Goal: Task Accomplishment & Management: Manage account settings

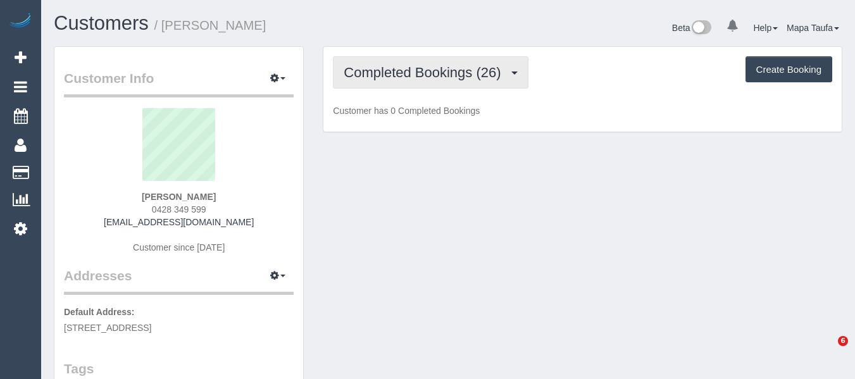
click at [427, 73] on span "Completed Bookings (26)" at bounding box center [425, 73] width 163 height 16
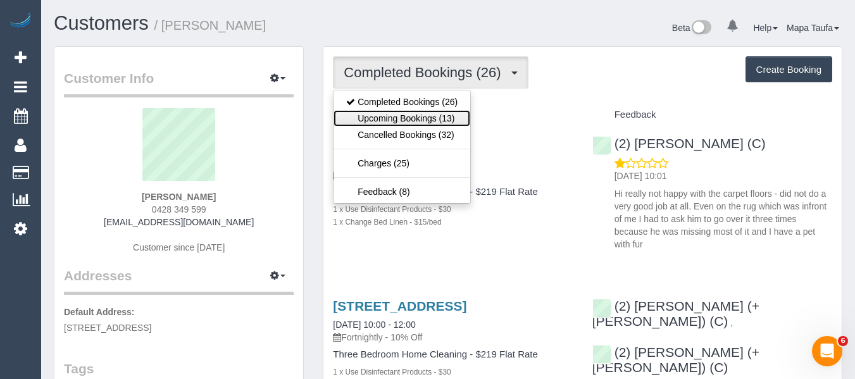
click at [419, 113] on link "Upcoming Bookings (13)" at bounding box center [402, 118] width 137 height 16
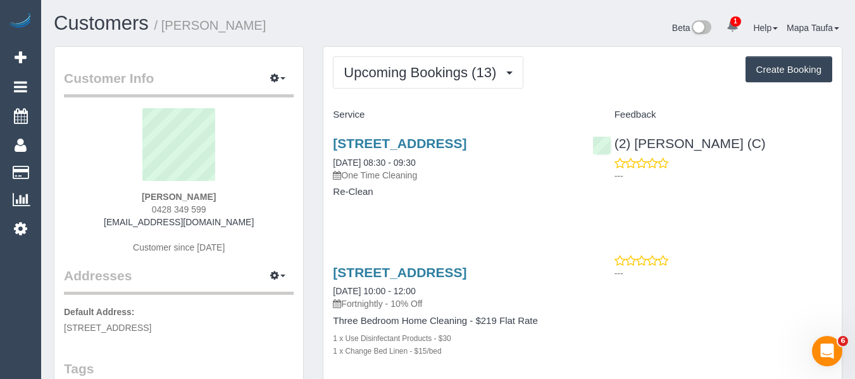
scroll to position [63, 0]
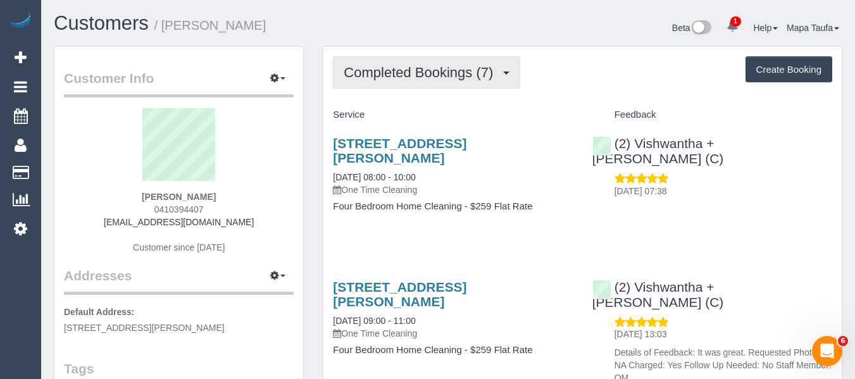
click at [450, 70] on span "Completed Bookings (7)" at bounding box center [422, 73] width 156 height 16
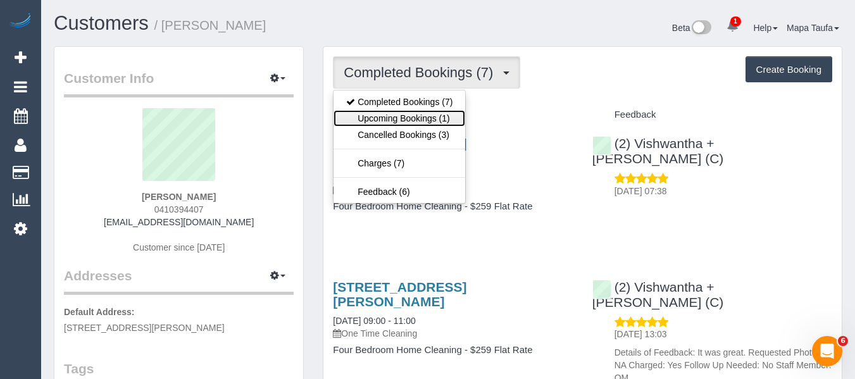
click at [425, 118] on link "Upcoming Bookings (1)" at bounding box center [400, 118] width 132 height 16
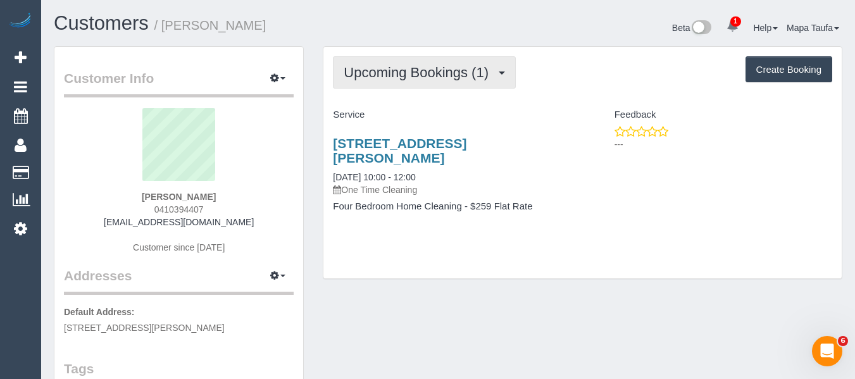
click at [363, 72] on span "Upcoming Bookings (1)" at bounding box center [419, 73] width 151 height 16
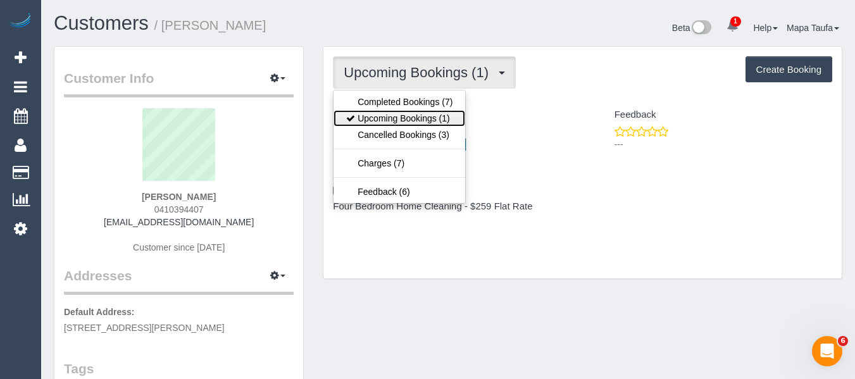
click at [382, 113] on link "Upcoming Bookings (1)" at bounding box center [400, 118] width 132 height 16
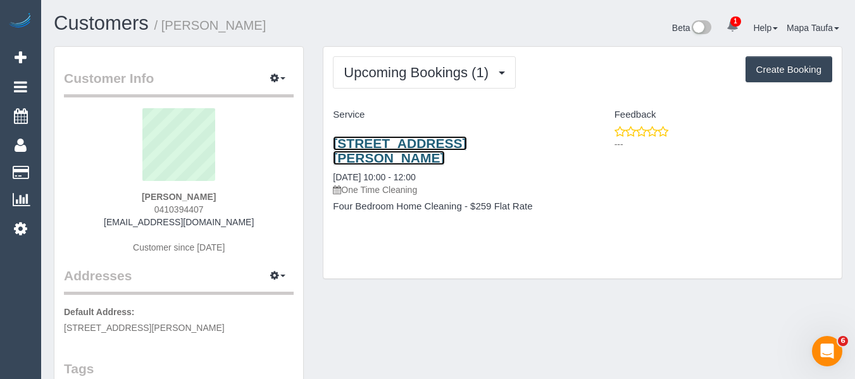
click at [357, 147] on link "23 Mcarthur Road,, Ivanhoe East, VIC 3079" at bounding box center [400, 150] width 134 height 29
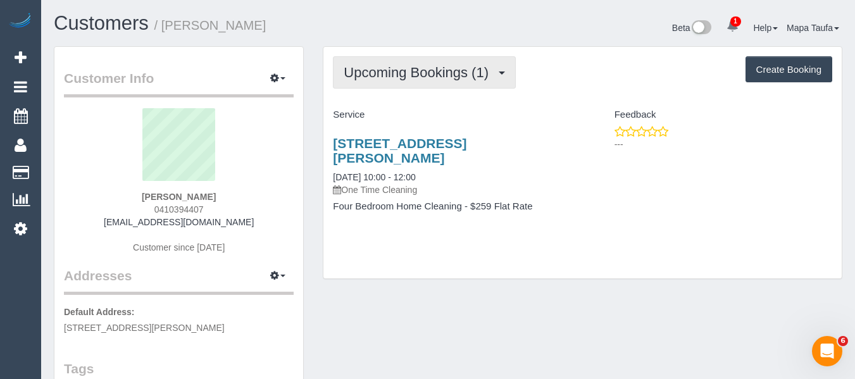
click at [415, 66] on span "Upcoming Bookings (1)" at bounding box center [419, 73] width 151 height 16
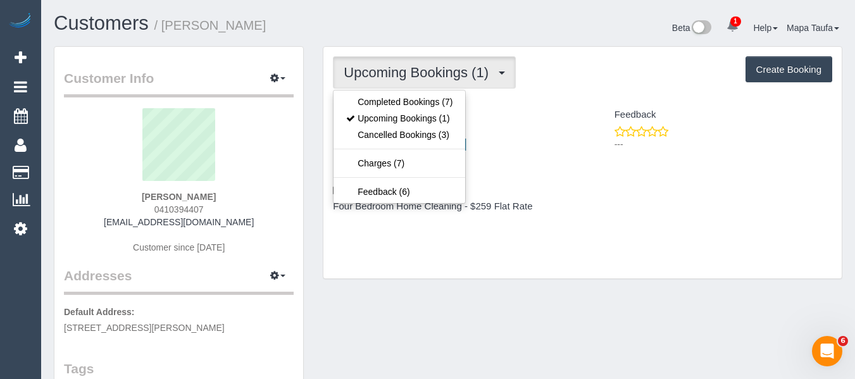
click at [411, 92] on ul "Completed Bookings (7) Upcoming Bookings (1) Cancelled Bookings (3) Charges (7)…" at bounding box center [399, 147] width 133 height 114
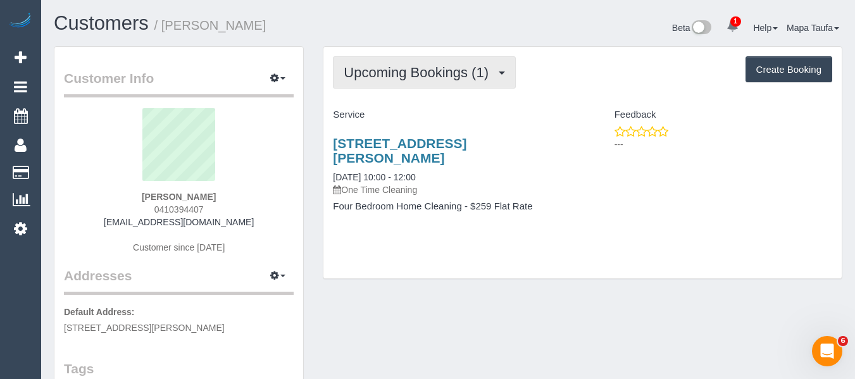
click at [403, 70] on span "Upcoming Bookings (1)" at bounding box center [419, 73] width 151 height 16
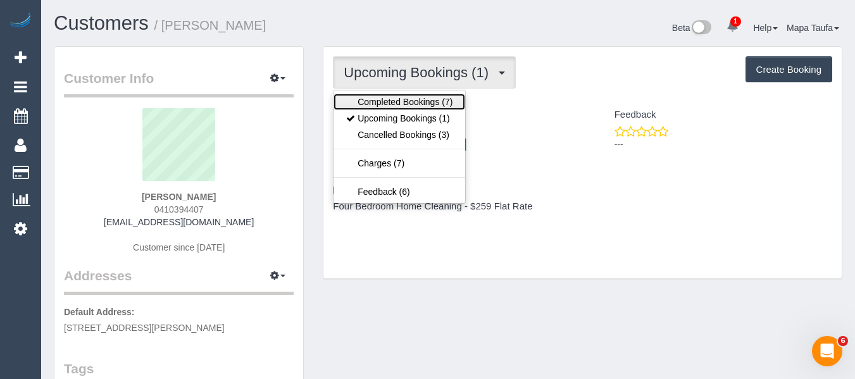
click at [404, 97] on link "Completed Bookings (7)" at bounding box center [400, 102] width 132 height 16
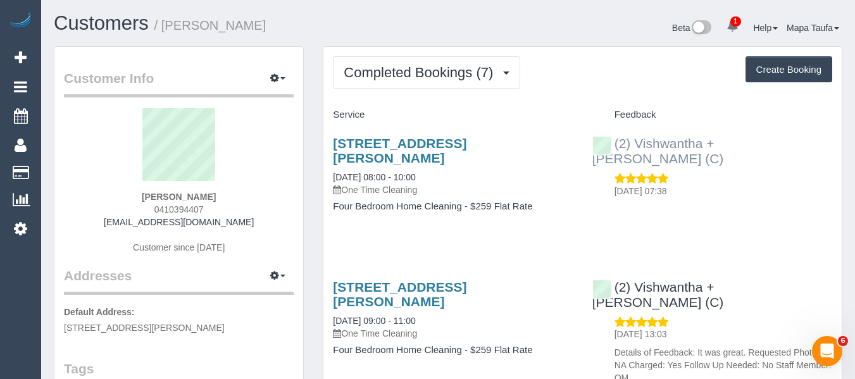
drag, startPoint x: 829, startPoint y: 154, endPoint x: 634, endPoint y: 146, distance: 195.1
click at [634, 146] on div "(2) Vishwantha + Madhushika (C) 19/08/2025 07:38" at bounding box center [712, 163] width 259 height 77
copy link "Vishwantha + Madhushika (C)"
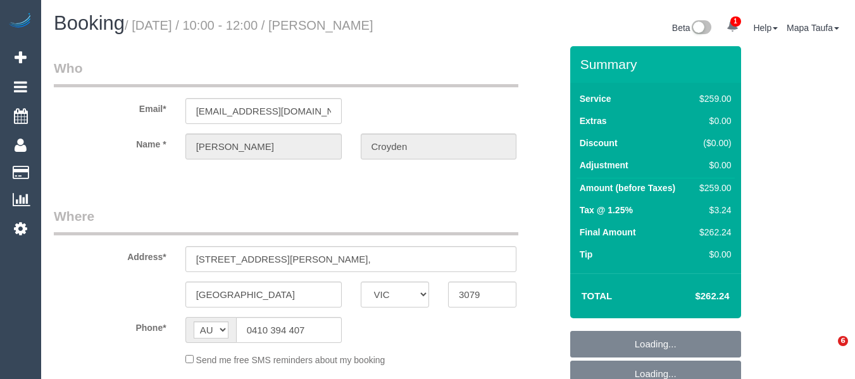
select select "VIC"
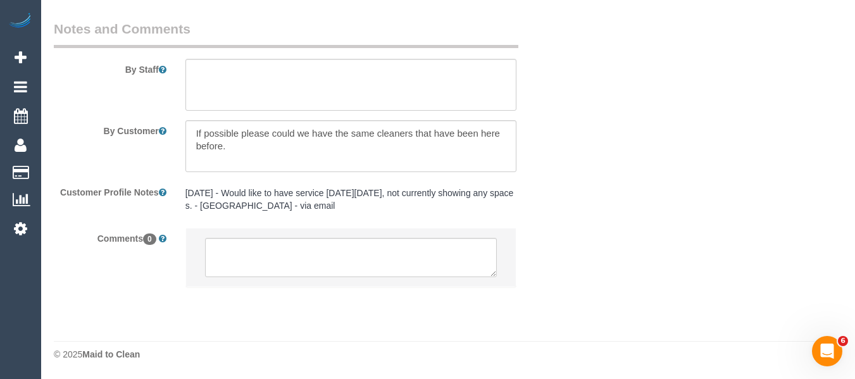
select select "object:531"
select select "number:30"
select select "number:14"
select select "number:19"
select select "number:25"
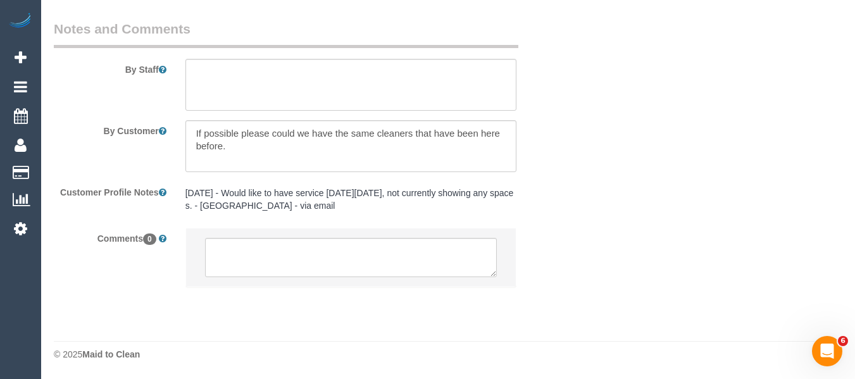
select select "number:34"
select select "number:13"
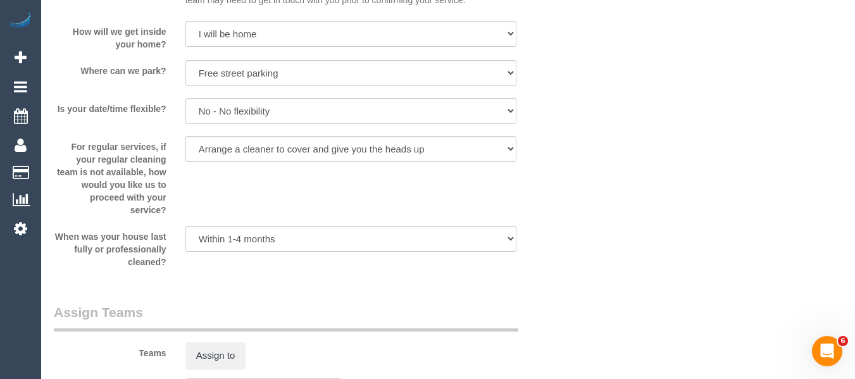
select select "object:1532"
select select "string:stripe-pm_1SDLat2GScqysDRVWbX3oO1W"
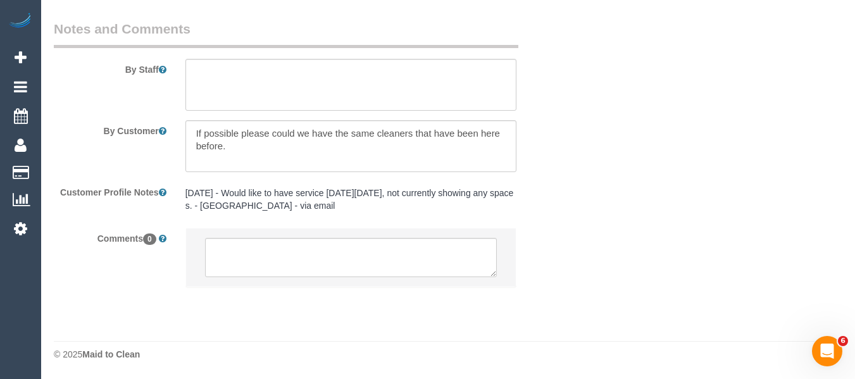
select select "spot3"
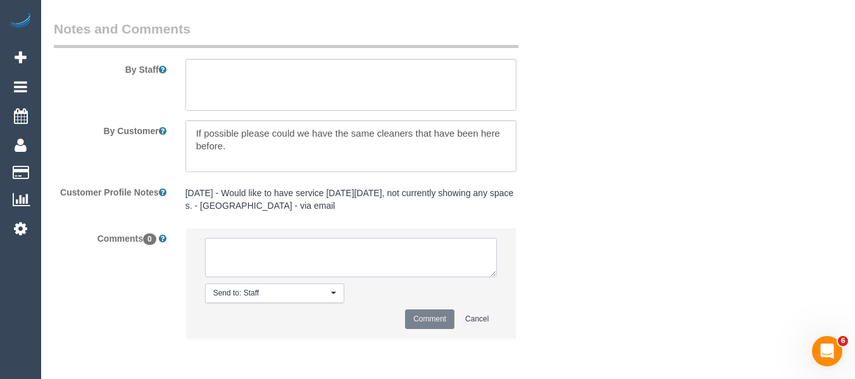
click at [330, 248] on textarea at bounding box center [351, 257] width 292 height 39
type textarea "w"
paste textarea "Vishwantha + Madhushika (C)"
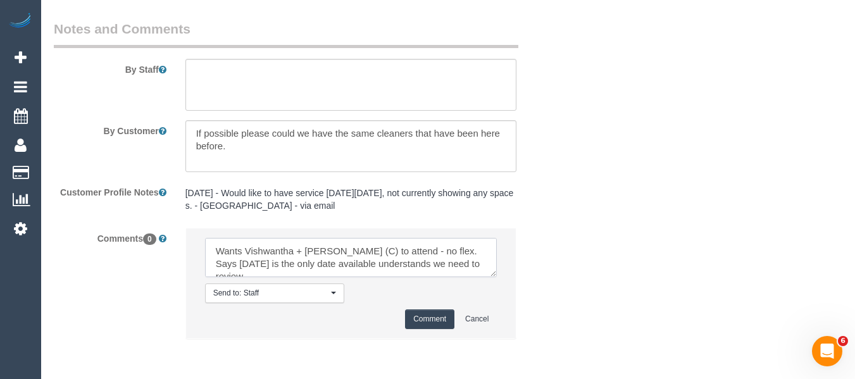
type textarea "Wants Vishwantha + Madhushika (C) to attend - no flex. Says Friday is the only …"
click at [435, 316] on button "Comment" at bounding box center [429, 320] width 49 height 20
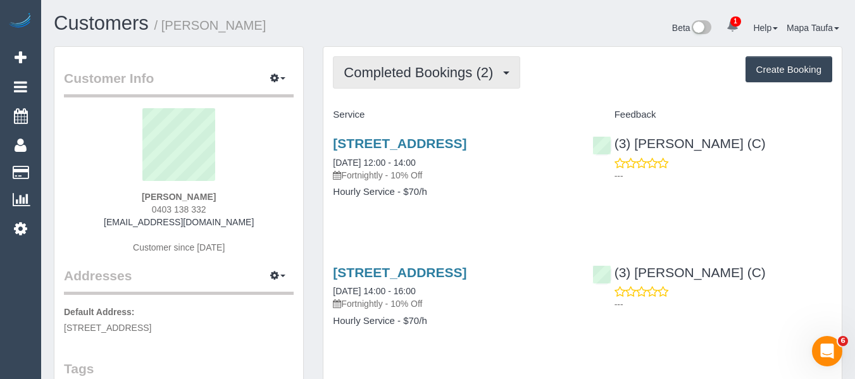
click at [423, 58] on button "Completed Bookings (2)" at bounding box center [426, 72] width 187 height 32
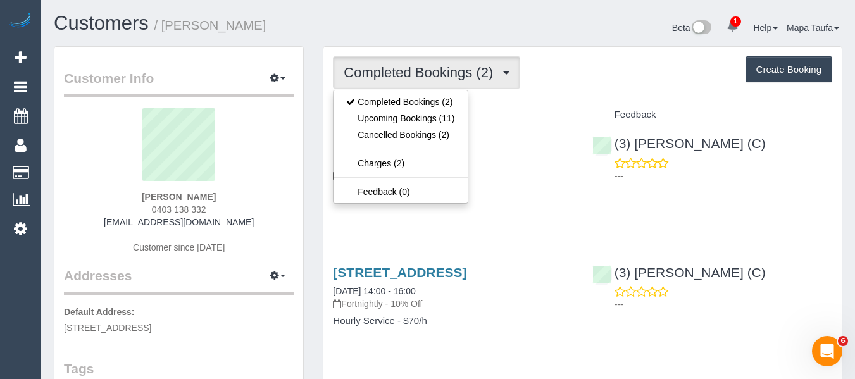
click at [596, 89] on div "Completed Bookings (2) Completed Bookings (2) Upcoming Bookings (11) Cancelled …" at bounding box center [582, 220] width 518 height 346
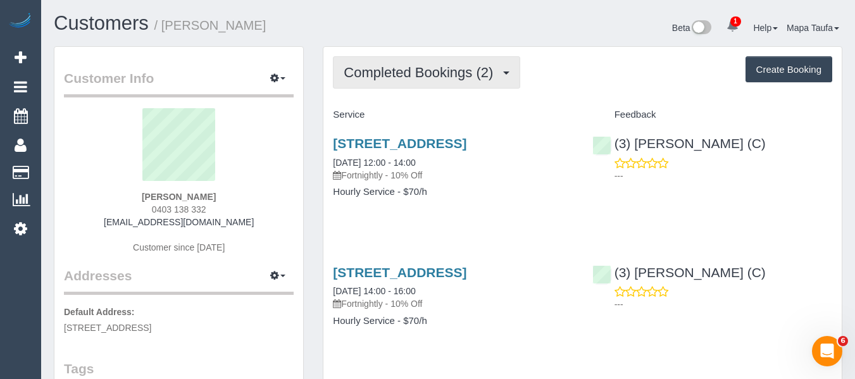
click at [401, 65] on span "Completed Bookings (2)" at bounding box center [422, 73] width 156 height 16
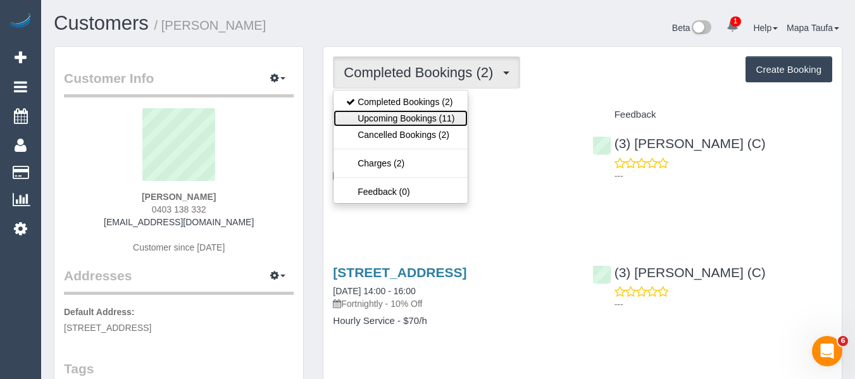
click at [403, 114] on link "Upcoming Bookings (11)" at bounding box center [401, 118] width 134 height 16
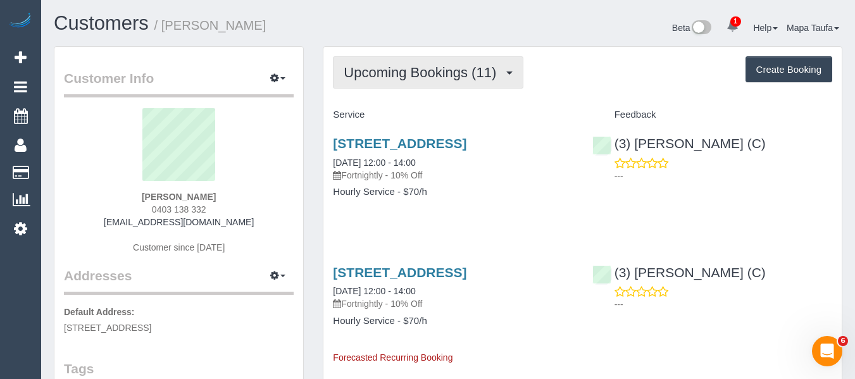
click at [456, 82] on button "Upcoming Bookings (11)" at bounding box center [428, 72] width 191 height 32
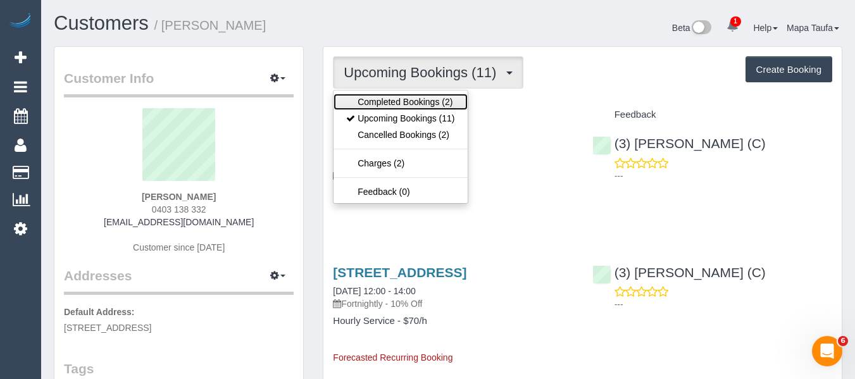
click at [425, 94] on link "Completed Bookings (2)" at bounding box center [401, 102] width 134 height 16
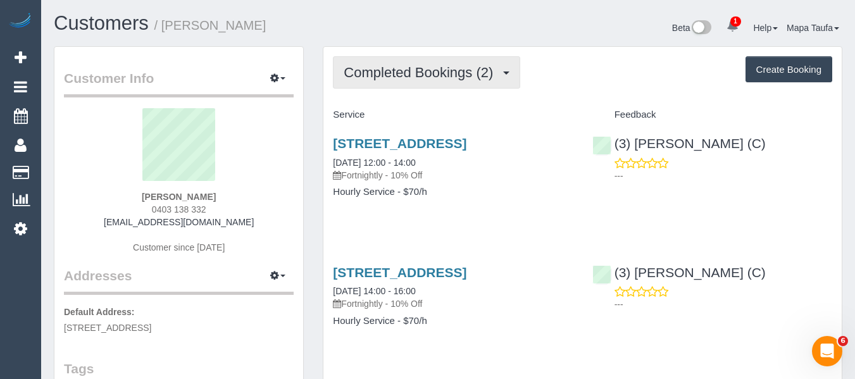
drag, startPoint x: 489, startPoint y: 92, endPoint x: 482, endPoint y: 87, distance: 8.3
click at [485, 89] on div "Completed Bookings (2) Completed Bookings (2) Upcoming Bookings (11) Cancelled …" at bounding box center [582, 220] width 518 height 346
click at [482, 87] on button "Completed Bookings (2)" at bounding box center [426, 72] width 187 height 32
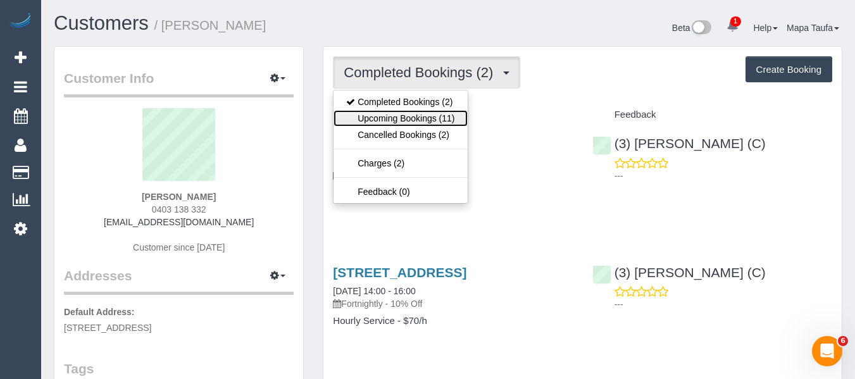
click at [459, 115] on link "Upcoming Bookings (11)" at bounding box center [401, 118] width 134 height 16
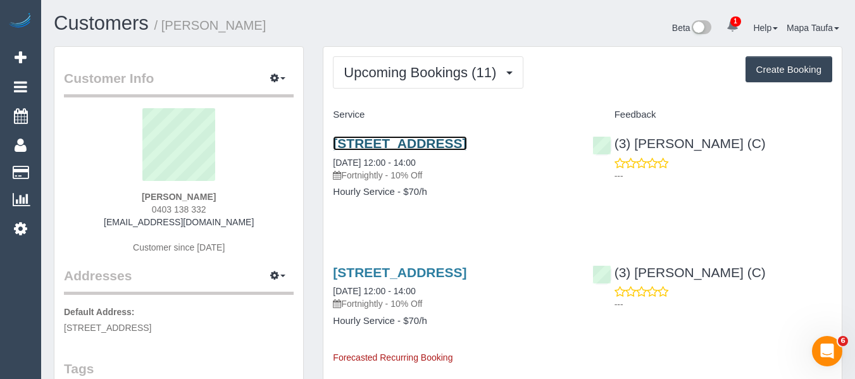
click at [400, 139] on link "1/21 Roselea St, Caulfield South, VIC 3162" at bounding box center [400, 143] width 134 height 15
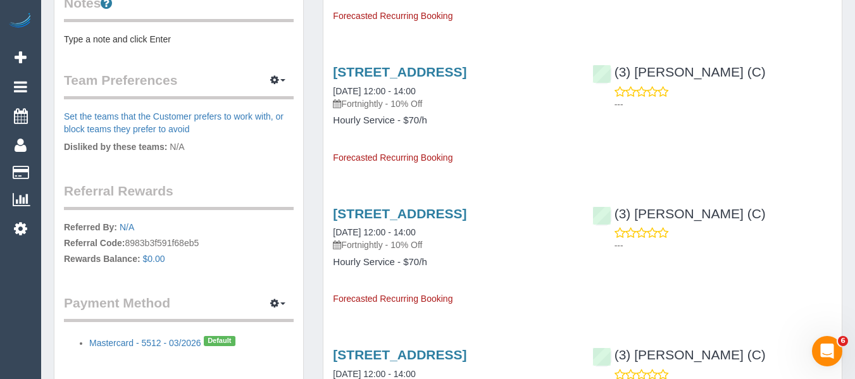
scroll to position [506, 0]
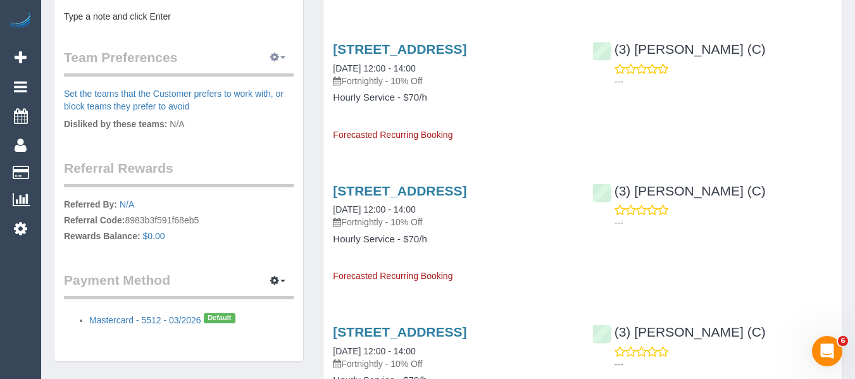
click at [276, 53] on icon "button" at bounding box center [274, 57] width 9 height 8
click at [272, 80] on link "Manage Preferences" at bounding box center [239, 81] width 108 height 16
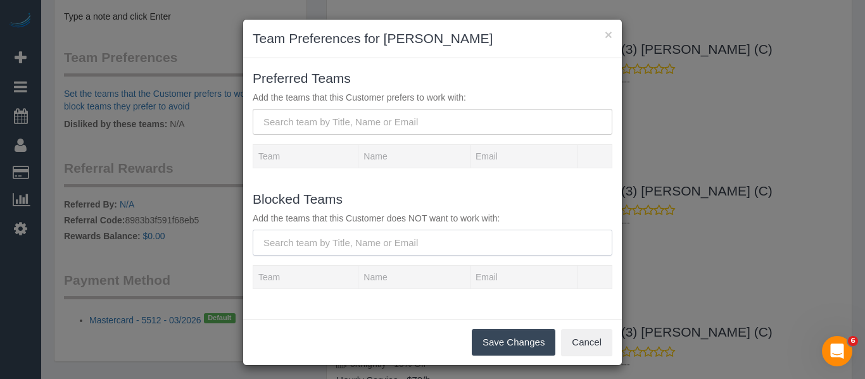
click at [339, 241] on input "text" at bounding box center [433, 243] width 360 height 26
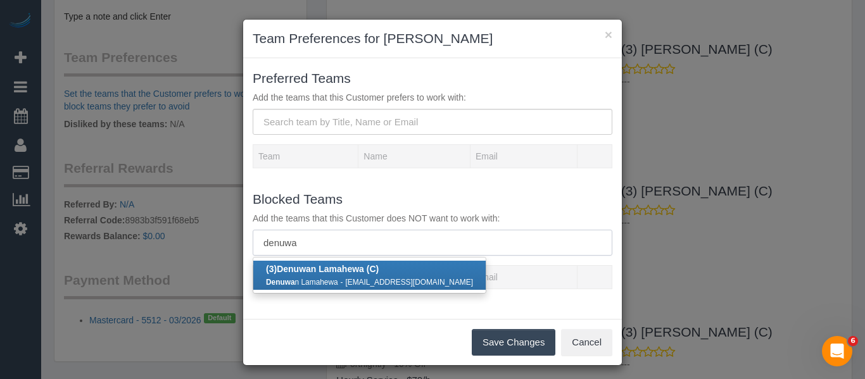
type input "denuwa"
click at [318, 265] on b "(3) Denuwa n Lamahewa (C)" at bounding box center [322, 269] width 113 height 10
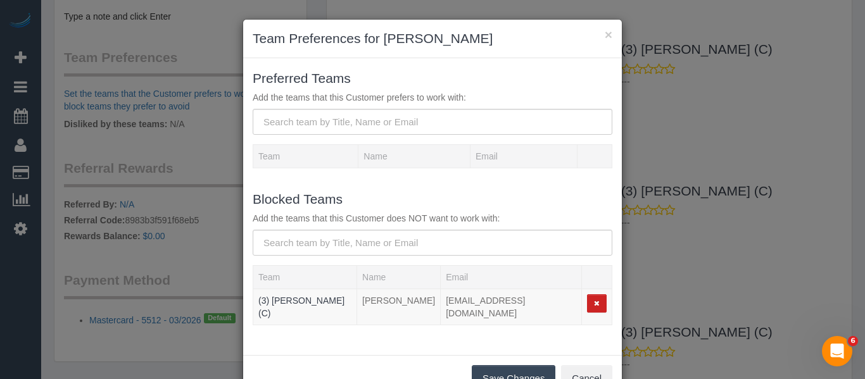
click at [480, 370] on button "Save Changes" at bounding box center [514, 378] width 84 height 27
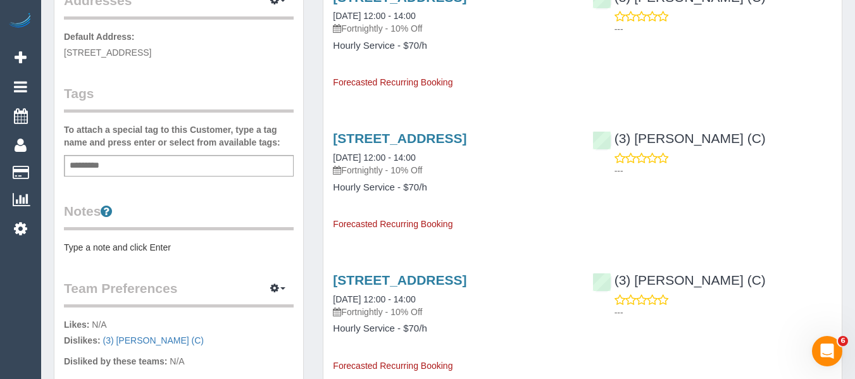
scroll to position [253, 0]
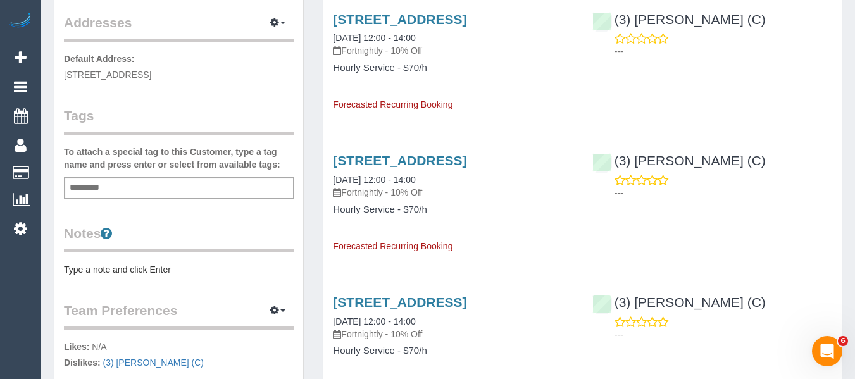
click at [134, 280] on div "Customer Info Edit Contact Info Send Message Email Preferences Special Sales Ta…" at bounding box center [178, 208] width 249 height 828
click at [127, 256] on div "Notes Type a note and click Enter" at bounding box center [179, 250] width 230 height 52
click at [137, 267] on pre "Type a note and click Enter" at bounding box center [179, 269] width 230 height 13
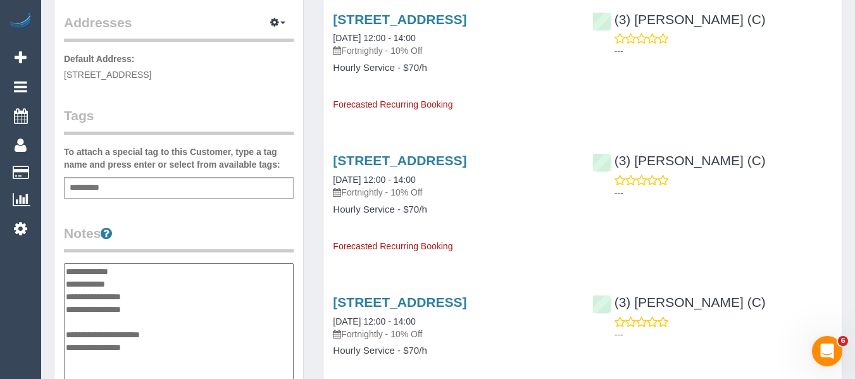
drag, startPoint x: 146, startPoint y: 349, endPoint x: 66, endPoint y: 332, distance: 81.6
click at [66, 332] on textarea "**********" at bounding box center [179, 328] width 230 height 130
click at [99, 317] on textarea "**********" at bounding box center [179, 328] width 230 height 130
type textarea "**********"
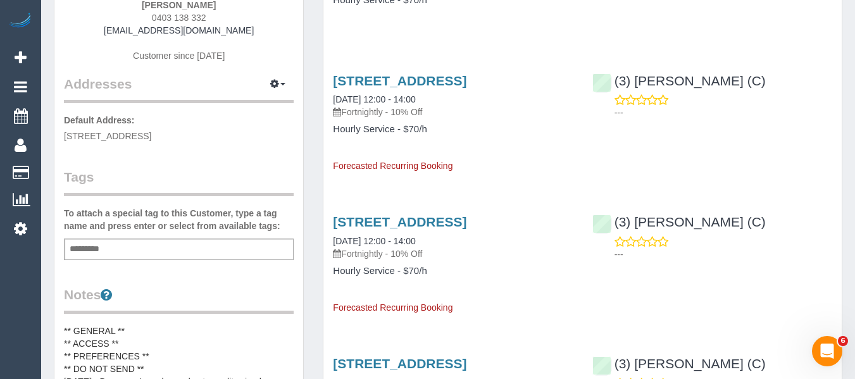
scroll to position [0, 0]
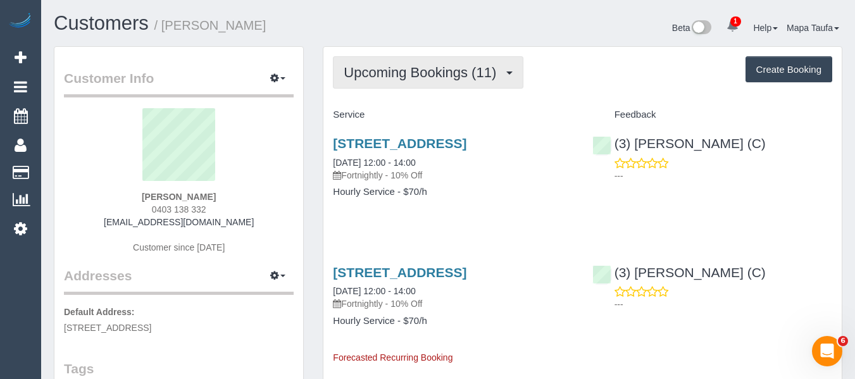
click at [424, 82] on button "Upcoming Bookings (11)" at bounding box center [428, 72] width 191 height 32
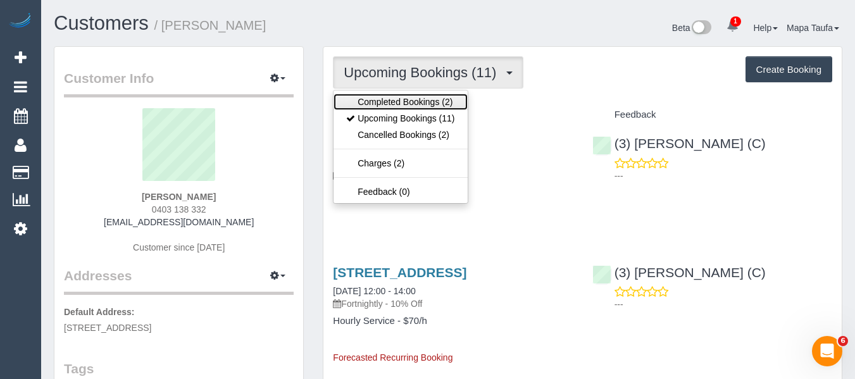
click at [423, 96] on link "Completed Bookings (2)" at bounding box center [401, 102] width 134 height 16
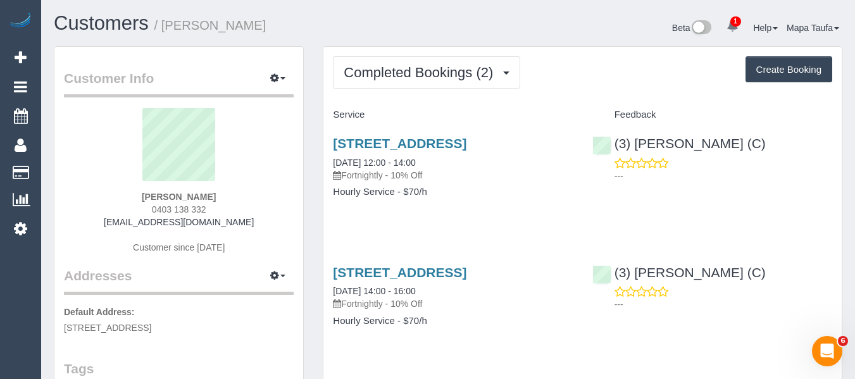
click at [450, 127] on div "1/21 Roselea St, Caulfield South, VIC 3162 08/10/2025 12:00 - 14:00 Fortnightly…" at bounding box center [452, 173] width 259 height 97
click at [466, 139] on link "1/21 Roselea St, Caulfield South, VIC 3162" at bounding box center [400, 143] width 134 height 15
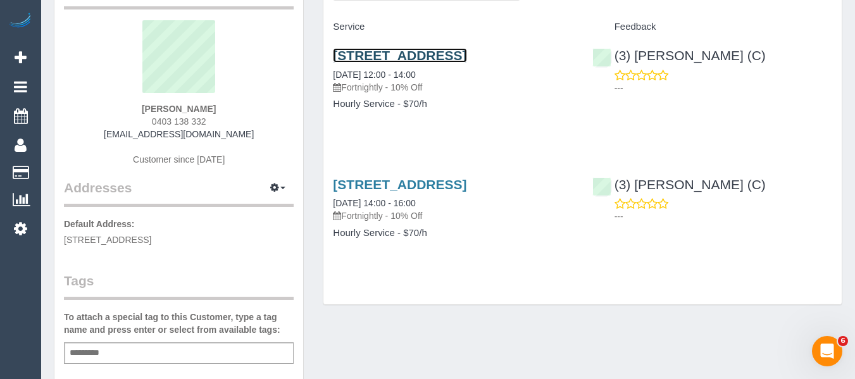
scroll to position [190, 0]
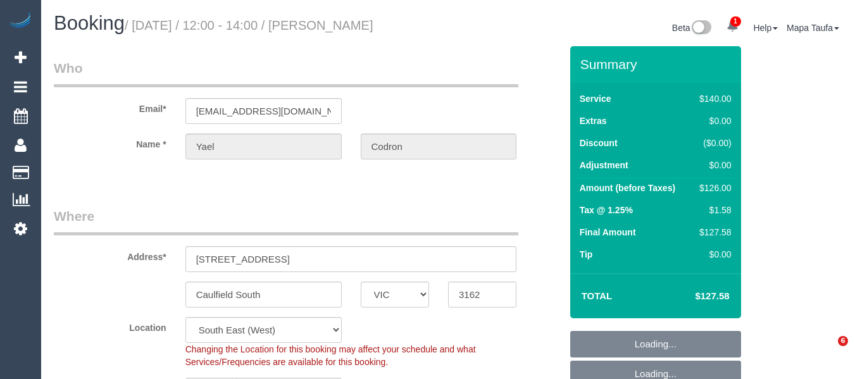
select select "VIC"
select select "number:28"
select select "number:14"
select select "number:19"
select select "number:25"
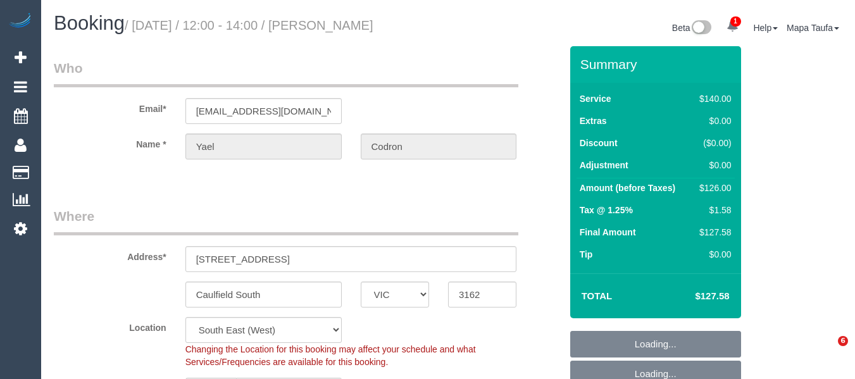
select select "number:34"
select select "spot4"
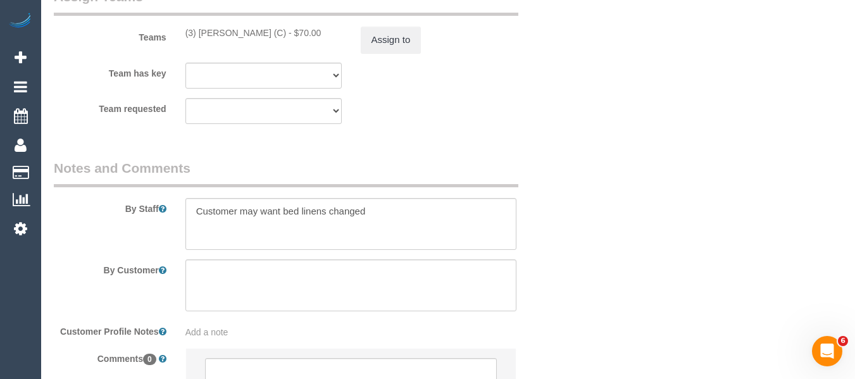
scroll to position [1939, 0]
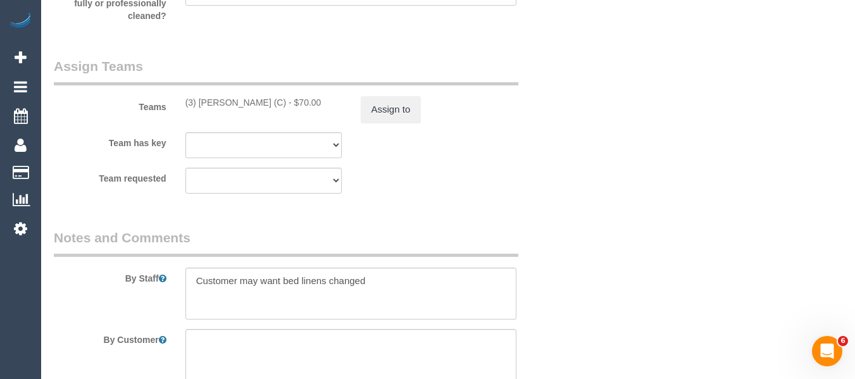
drag, startPoint x: 304, startPoint y: 105, endPoint x: 201, endPoint y: 102, distance: 103.2
click at [201, 102] on div "(3) [PERSON_NAME] (C) - $70.00" at bounding box center [263, 102] width 156 height 13
copy div "Denuwan Lamahewa (C) -"
click at [391, 120] on button "Assign to" at bounding box center [391, 109] width 61 height 27
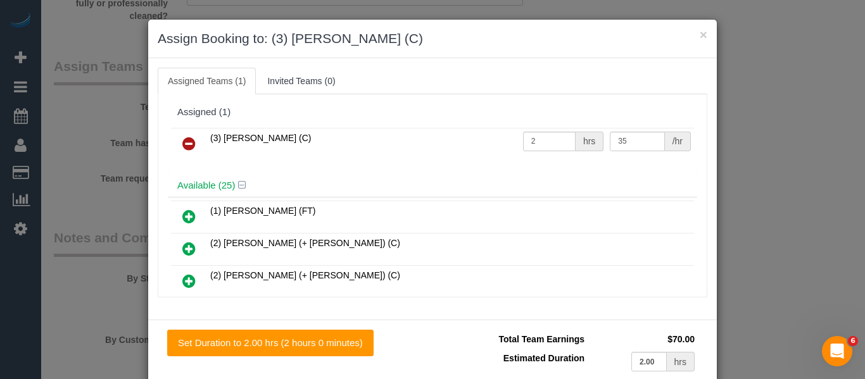
drag, startPoint x: 183, startPoint y: 151, endPoint x: 234, endPoint y: 160, distance: 52.0
click at [183, 151] on icon at bounding box center [188, 143] width 13 height 15
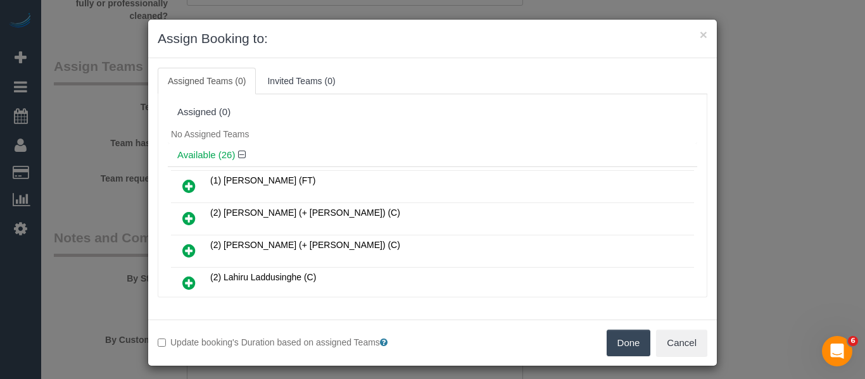
click at [613, 345] on button "Done" at bounding box center [628, 343] width 44 height 27
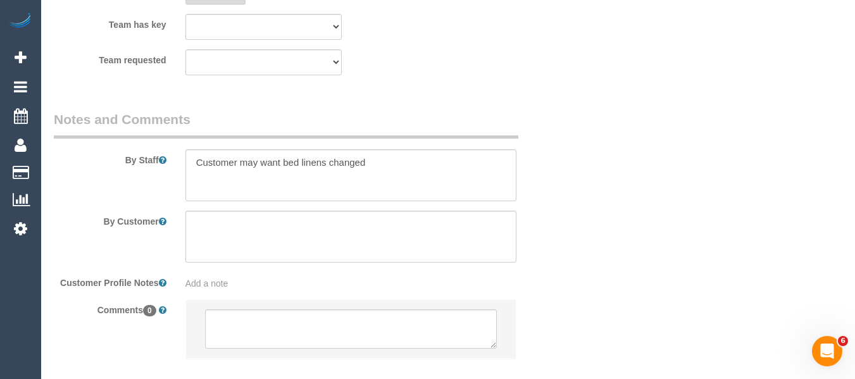
scroll to position [2129, 0]
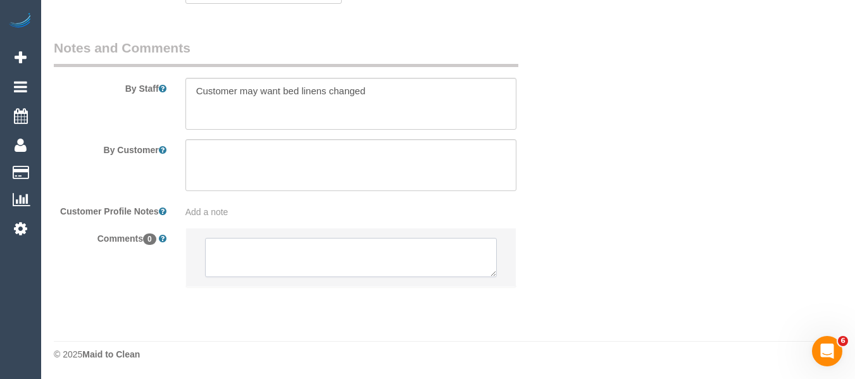
click at [268, 256] on textarea at bounding box center [351, 257] width 292 height 39
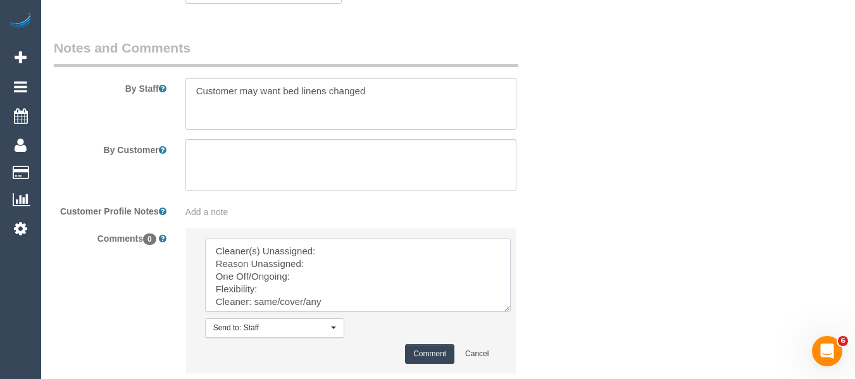
drag, startPoint x: 492, startPoint y: 272, endPoint x: 515, endPoint y: 346, distance: 77.7
click at [511, 312] on textarea at bounding box center [358, 275] width 306 height 74
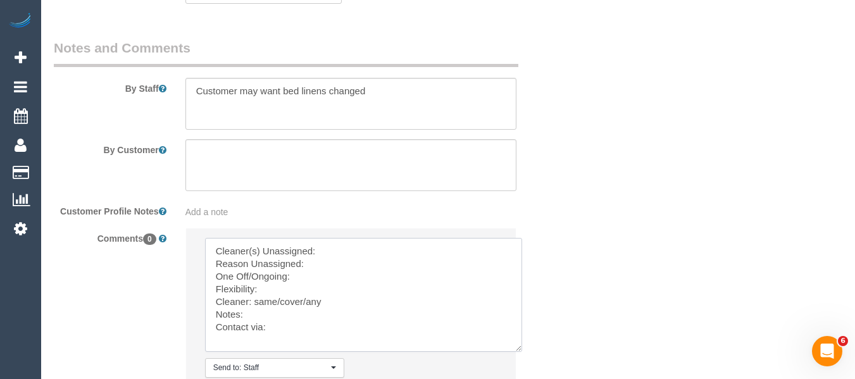
click at [341, 246] on textarea at bounding box center [363, 295] width 317 height 114
paste textarea "Denuwan Lamahewa (C) -"
click at [327, 259] on textarea at bounding box center [363, 295] width 317 height 114
click at [436, 249] on textarea at bounding box center [363, 295] width 317 height 114
click at [310, 259] on textarea at bounding box center [363, 295] width 317 height 114
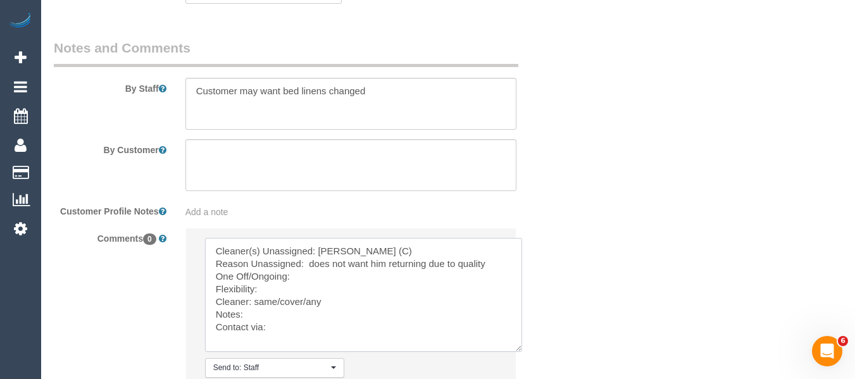
click at [368, 275] on textarea at bounding box center [363, 295] width 317 height 114
click at [247, 288] on textarea at bounding box center [363, 295] width 317 height 114
drag, startPoint x: 304, startPoint y: 288, endPoint x: 253, endPoint y: 289, distance: 51.3
click at [253, 289] on textarea at bounding box center [363, 295] width 317 height 114
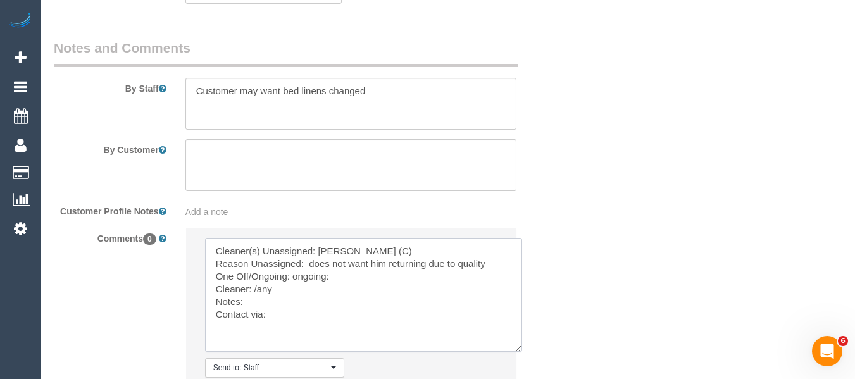
click at [275, 322] on textarea at bounding box center [363, 295] width 317 height 114
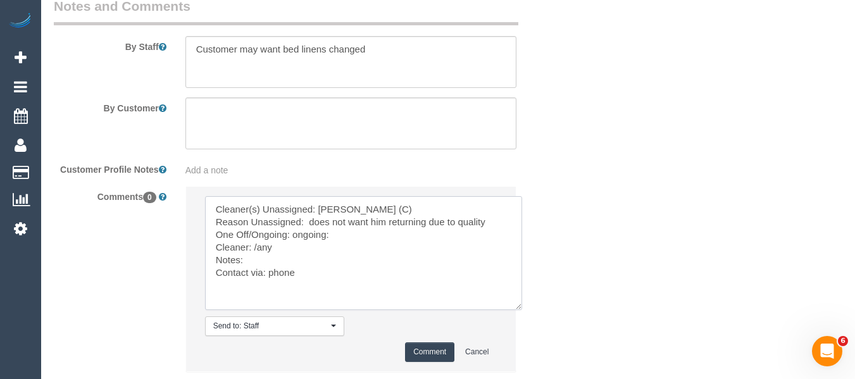
scroll to position [2193, 0]
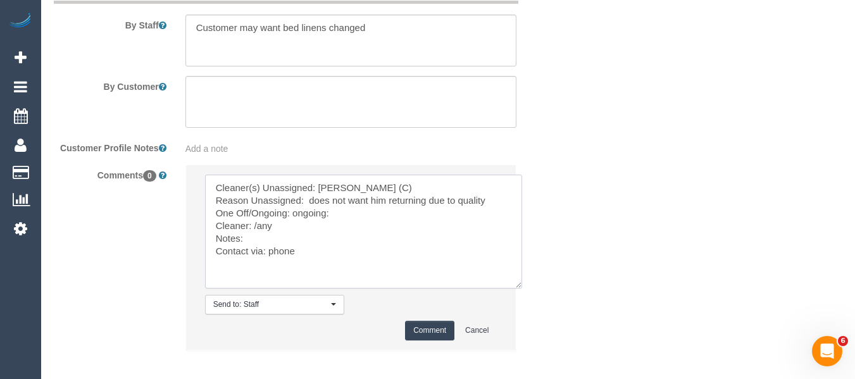
type textarea "Cleaner(s) Unassigned: Denuwan Lamahewa (C) Reason Unassigned: does not want hi…"
click at [425, 327] on button "Comment" at bounding box center [429, 331] width 49 height 20
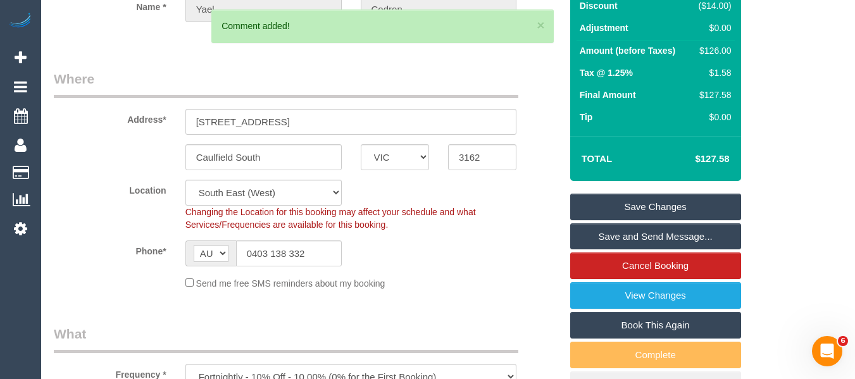
scroll to position [108, 0]
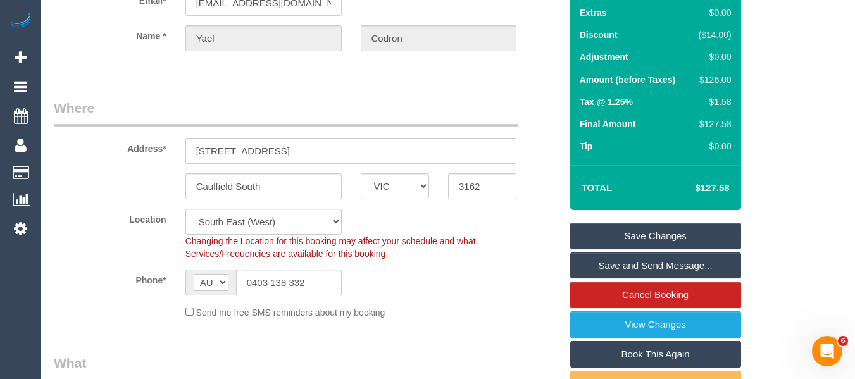
click at [669, 232] on link "Save Changes" at bounding box center [655, 236] width 171 height 27
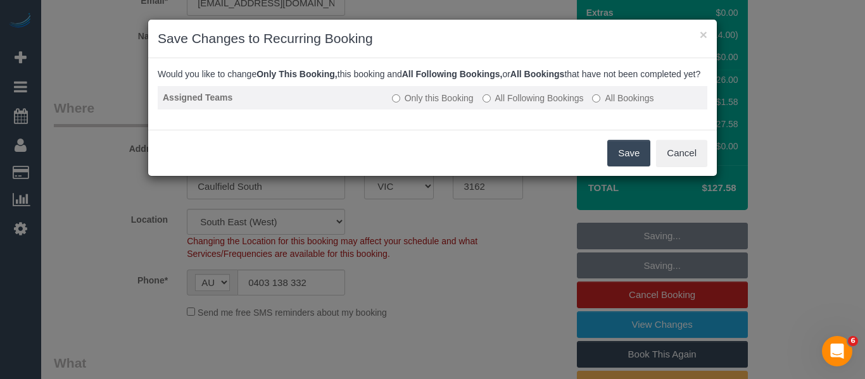
click at [552, 104] on label "All Following Bookings" at bounding box center [532, 98] width 101 height 13
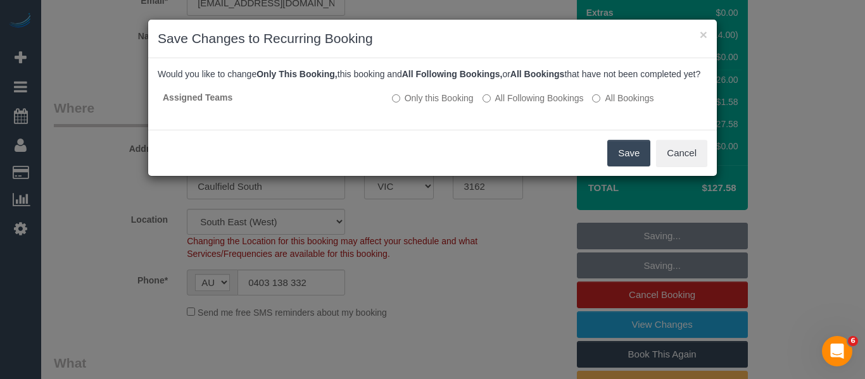
click at [619, 160] on button "Save" at bounding box center [628, 153] width 43 height 27
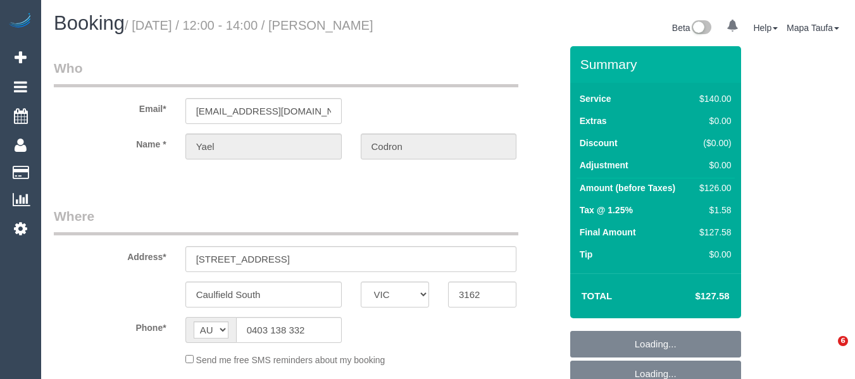
select select "VIC"
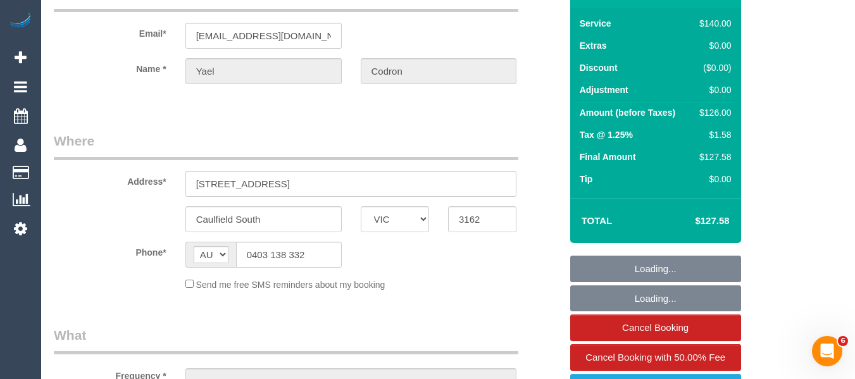
select select "string:stripe-pm_1RwGVo2GScqysDRVJXDhjlqF"
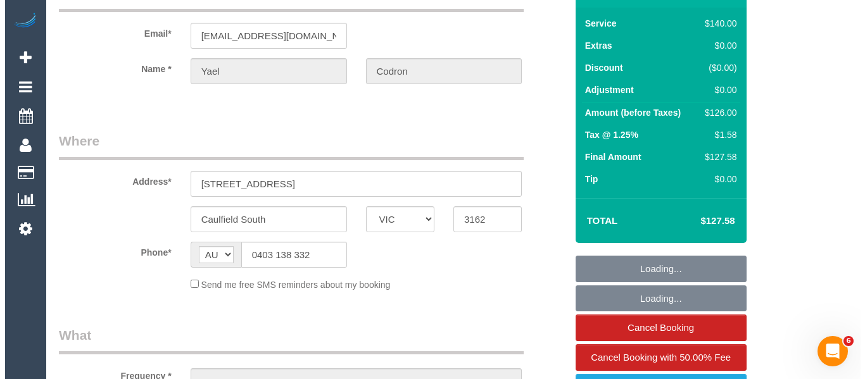
scroll to position [190, 0]
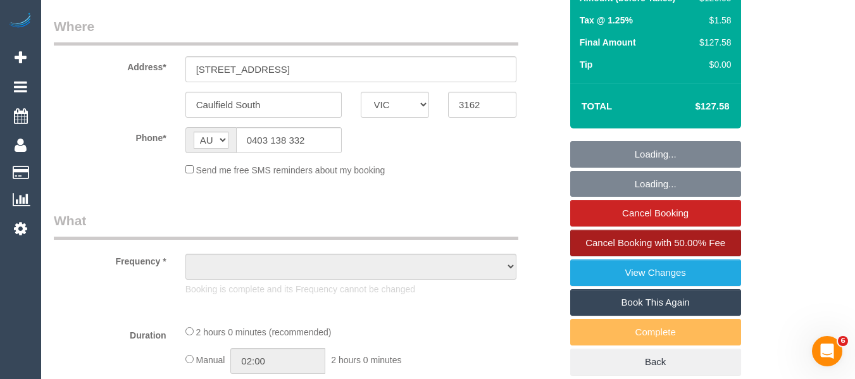
select select "object:722"
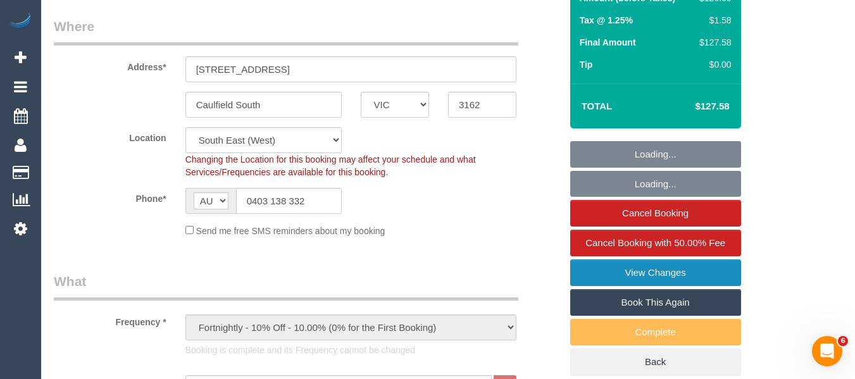
select select "number:28"
select select "number:14"
select select "number:19"
select select "number:25"
select select "number:34"
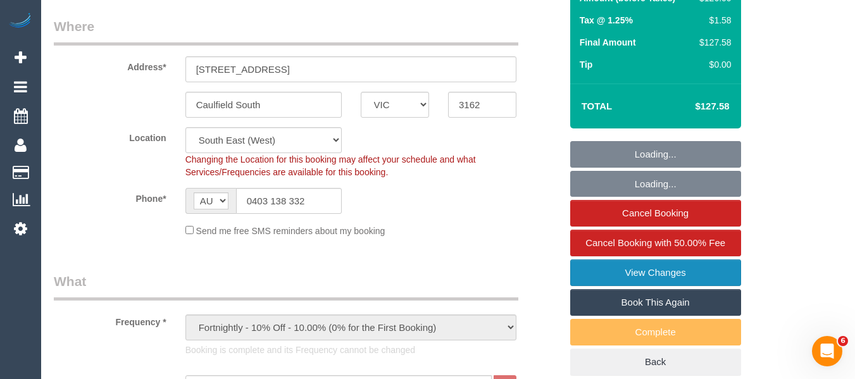
select select "object:1432"
click at [635, 272] on link "View Changes" at bounding box center [655, 273] width 171 height 27
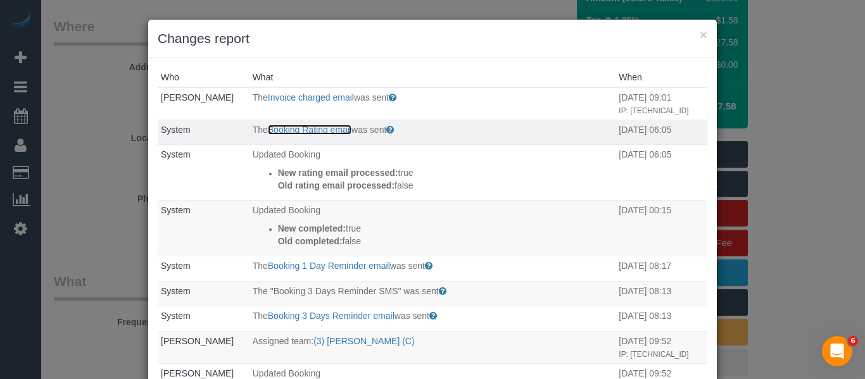
click at [301, 135] on link "Booking Rating email" at bounding box center [310, 130] width 84 height 10
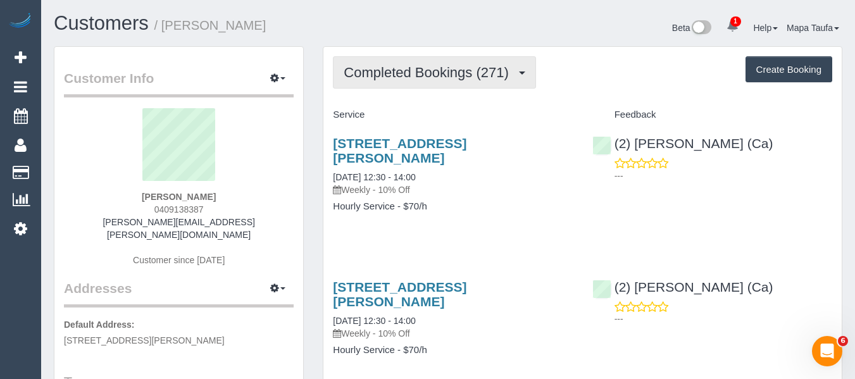
click at [387, 83] on button "Completed Bookings (271)" at bounding box center [434, 72] width 203 height 32
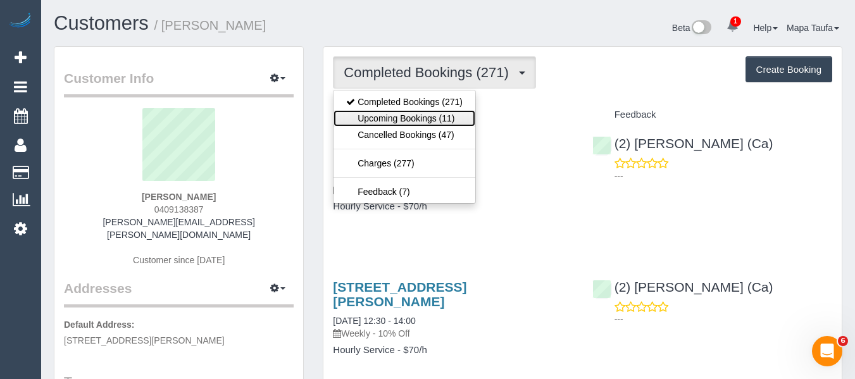
click at [408, 115] on link "Upcoming Bookings (11)" at bounding box center [405, 118] width 142 height 16
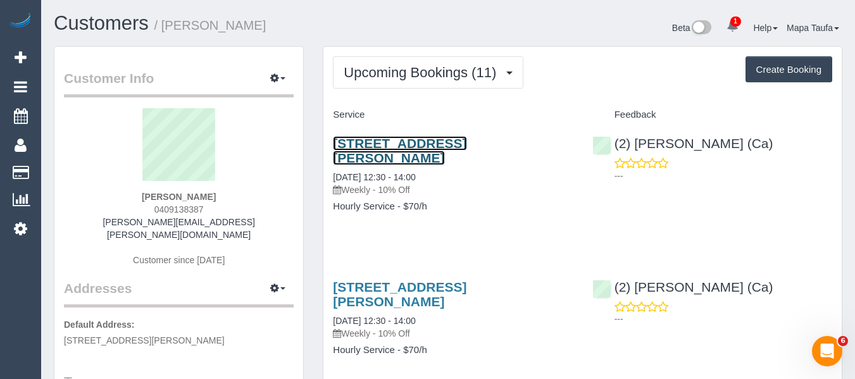
click at [374, 146] on link "[STREET_ADDRESS][PERSON_NAME]" at bounding box center [400, 150] width 134 height 29
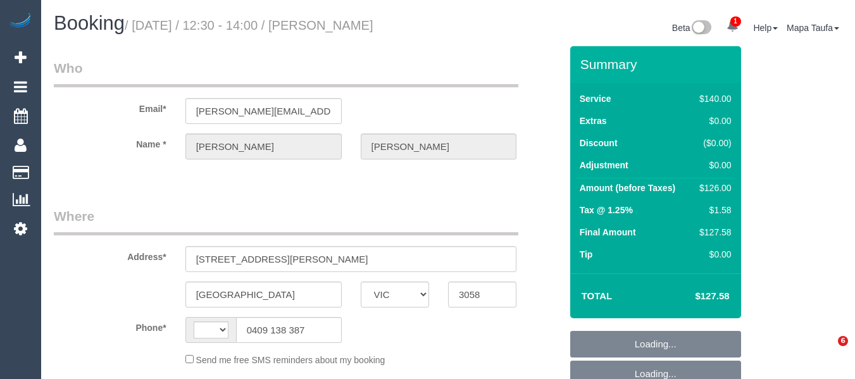
select select "VIC"
select select "string:AU"
select select "string:stripe-pm_1L0Y122GScqysDRVxA02sPlI"
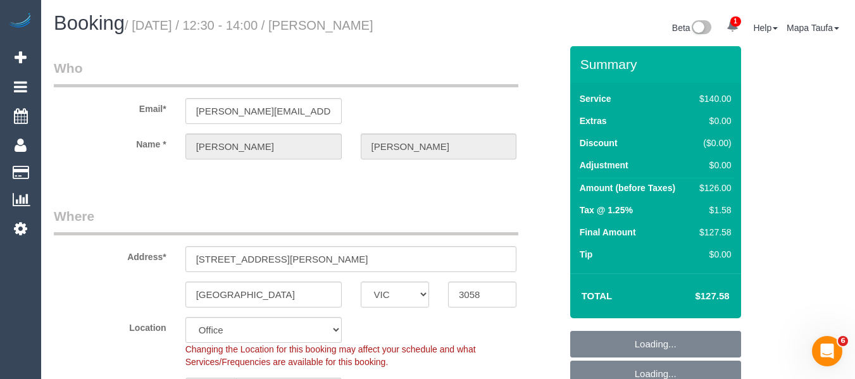
select select "object:734"
select select "number:32"
select select "number:34"
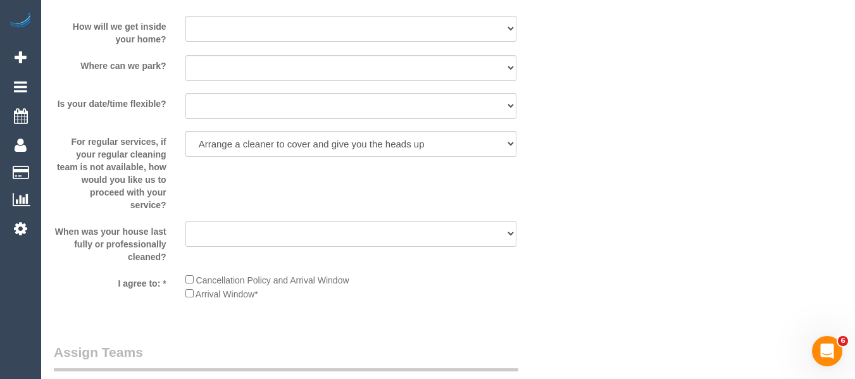
scroll to position [2491, 0]
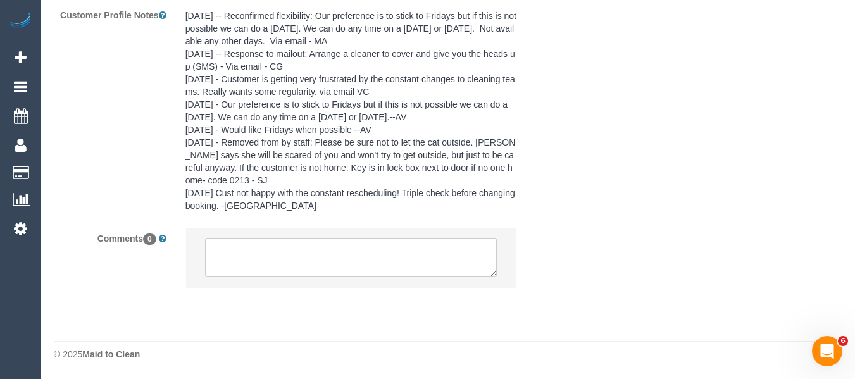
click at [255, 279] on li at bounding box center [351, 258] width 330 height 58
click at [254, 260] on textarea at bounding box center [351, 257] width 292 height 39
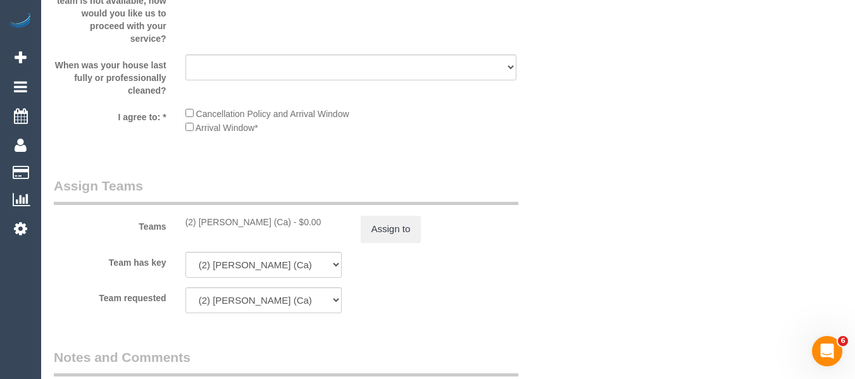
scroll to position [1984, 0]
drag, startPoint x: 286, startPoint y: 219, endPoint x: 201, endPoint y: 220, distance: 84.8
click at [201, 220] on div "(2) Cheree Jordan (Ca) - $0.00" at bounding box center [263, 222] width 156 height 13
copy div "Cheree Jordan (Ca) -"
click at [410, 225] on button "Assign to" at bounding box center [391, 229] width 61 height 27
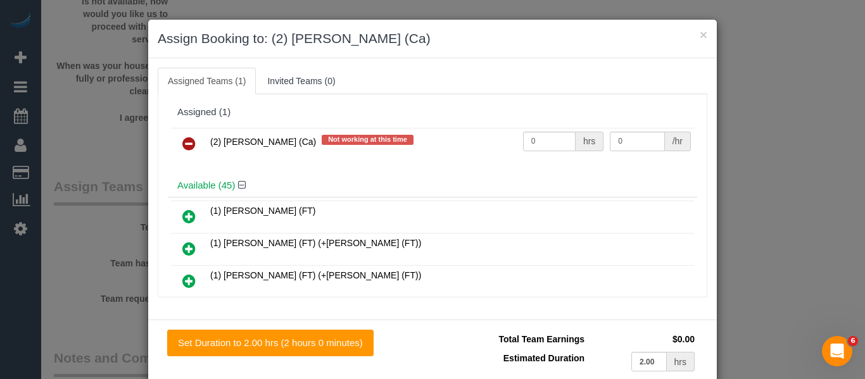
click at [182, 141] on icon at bounding box center [188, 143] width 13 height 15
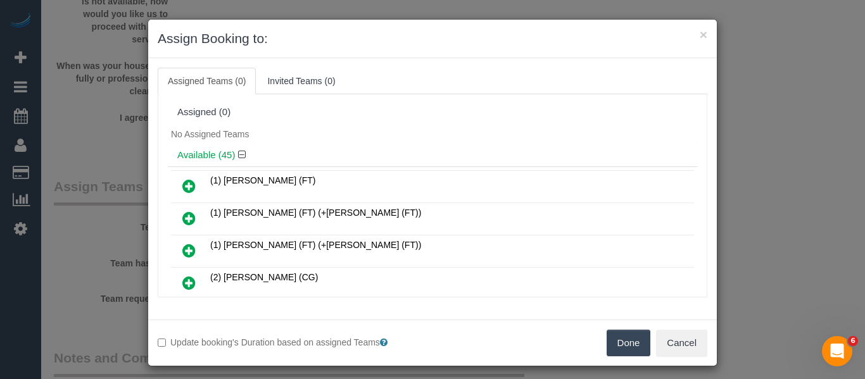
click at [599, 334] on div "Done Cancel" at bounding box center [574, 343] width 284 height 27
click at [608, 337] on button "Done" at bounding box center [628, 343] width 44 height 27
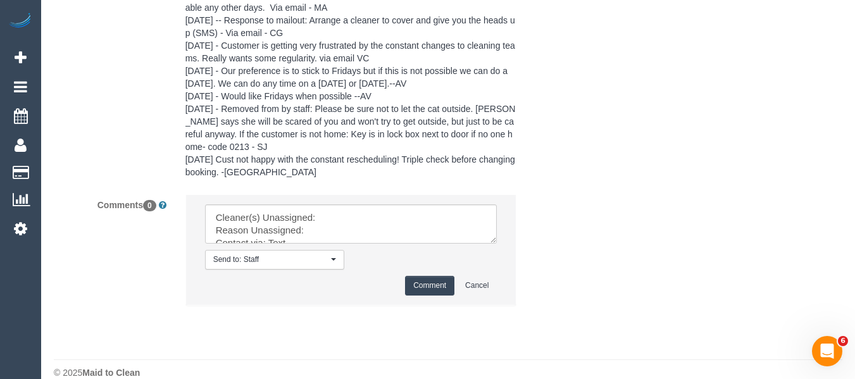
scroll to position [2543, 0]
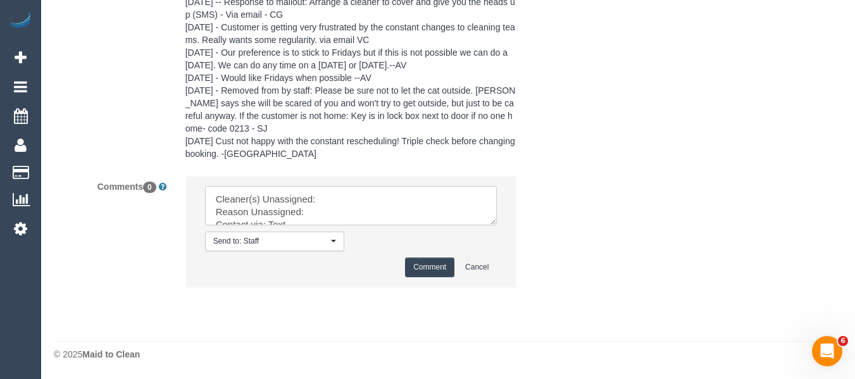
click at [401, 204] on textarea at bounding box center [351, 205] width 292 height 39
paste textarea "Cheree Jordan (Ca) -"
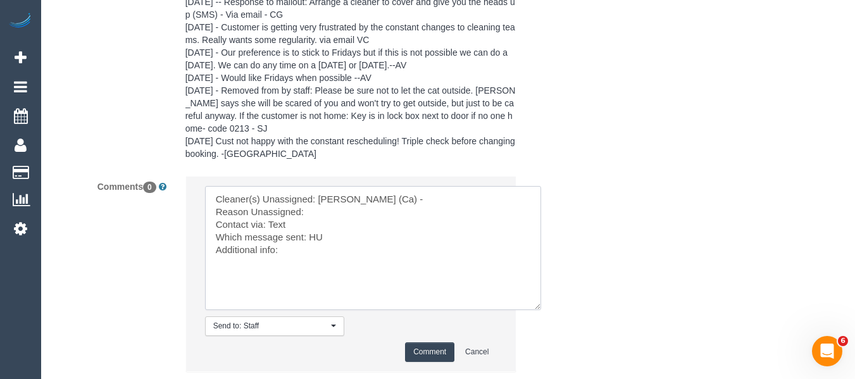
drag, startPoint x: 492, startPoint y: 220, endPoint x: 542, endPoint y: 315, distance: 108.2
click at [541, 310] on textarea at bounding box center [373, 248] width 336 height 124
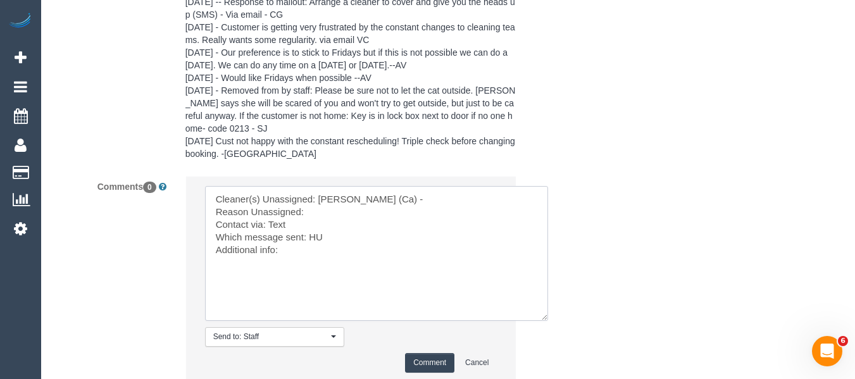
click at [323, 211] on textarea at bounding box center [376, 253] width 343 height 135
click at [316, 232] on textarea at bounding box center [376, 253] width 343 height 135
click at [284, 220] on textarea at bounding box center [376, 253] width 343 height 135
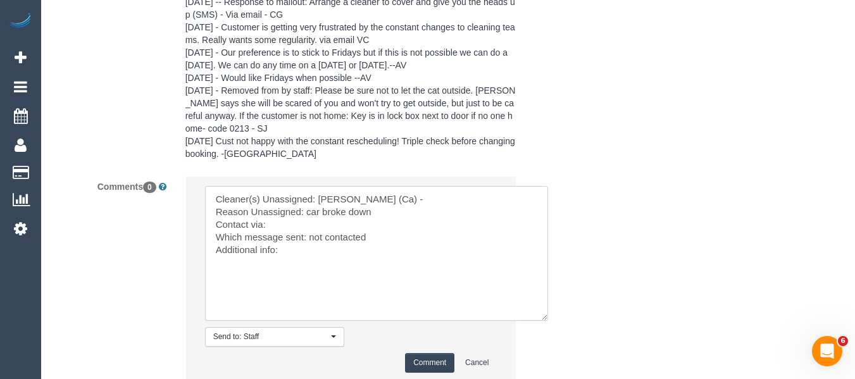
type textarea "Cleaner(s) Unassigned: Cheree Jordan (Ca) - Reason Unassigned: car broke down C…"
click at [447, 359] on button "Comment" at bounding box center [429, 363] width 49 height 20
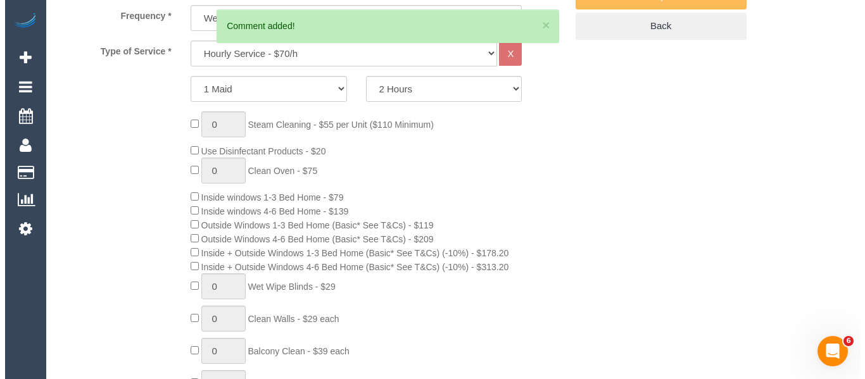
scroll to position [0, 0]
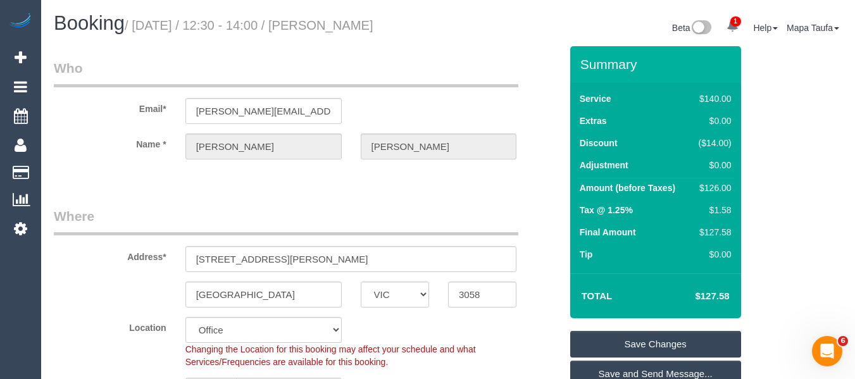
click at [605, 342] on link "Save Changes" at bounding box center [655, 344] width 171 height 27
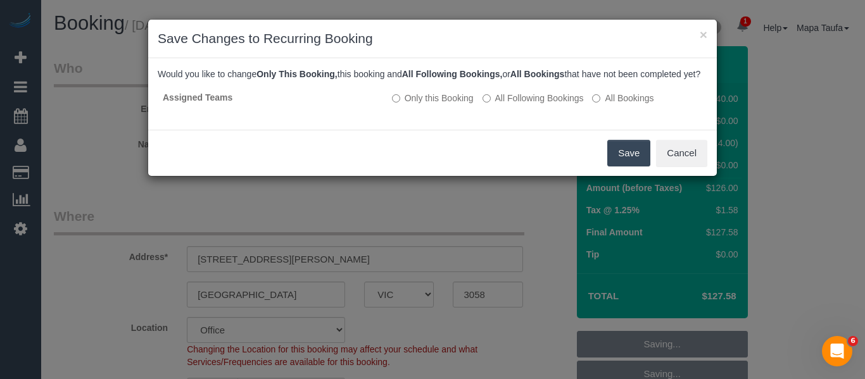
click at [626, 158] on button "Save" at bounding box center [628, 153] width 43 height 27
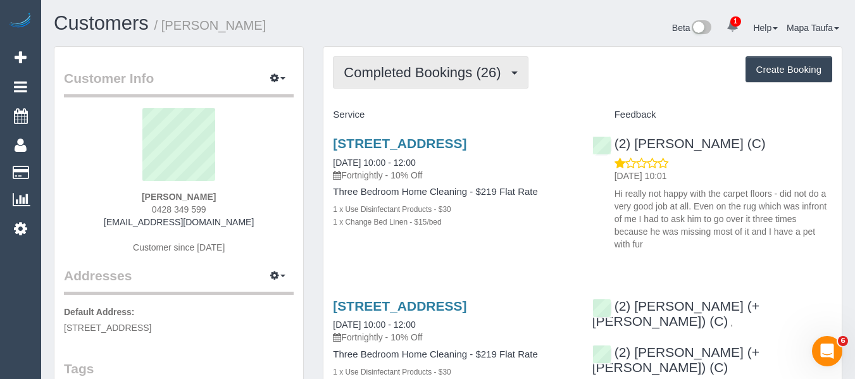
click at [404, 63] on button "Completed Bookings (26)" at bounding box center [430, 72] width 195 height 32
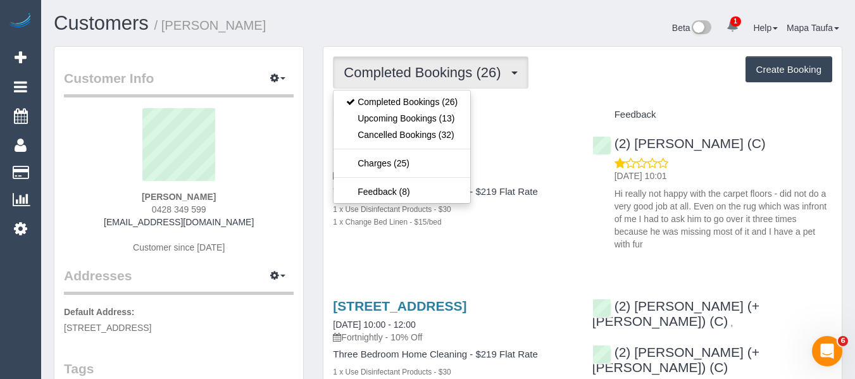
click at [599, 68] on div "Completed Bookings (26) Completed Bookings (26) Upcoming Bookings (13) Cancelle…" at bounding box center [582, 72] width 499 height 32
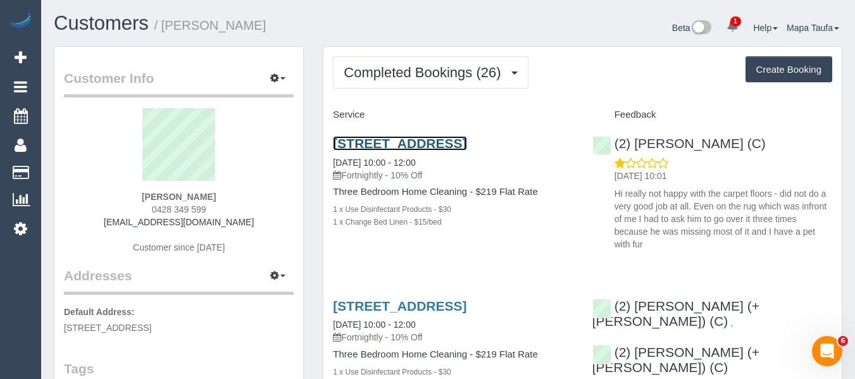
click at [426, 142] on link "10a Perry St, Alphington, VIC 3078" at bounding box center [400, 143] width 134 height 15
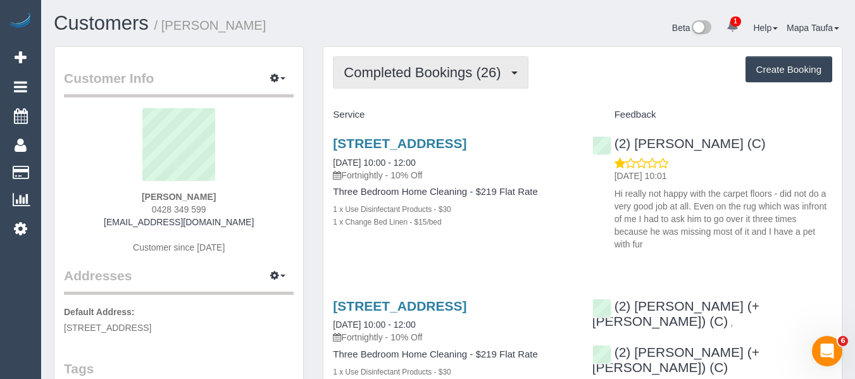
click at [363, 69] on span "Completed Bookings (26)" at bounding box center [425, 73] width 163 height 16
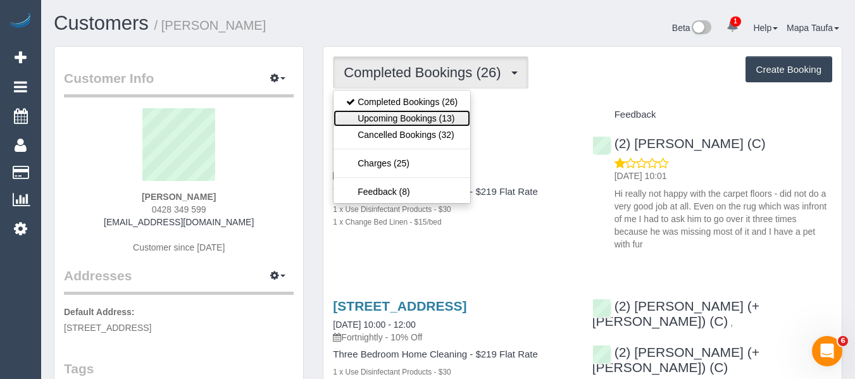
click at [379, 111] on link "Upcoming Bookings (13)" at bounding box center [402, 118] width 137 height 16
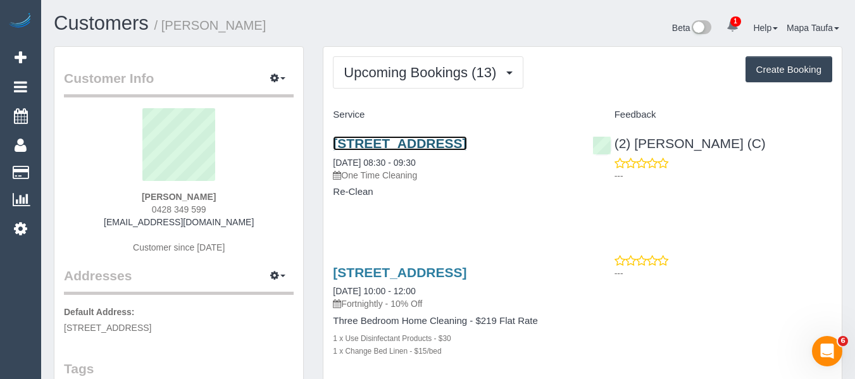
click at [398, 145] on link "10a Perry St, Alphington, VIC 3078" at bounding box center [400, 143] width 134 height 15
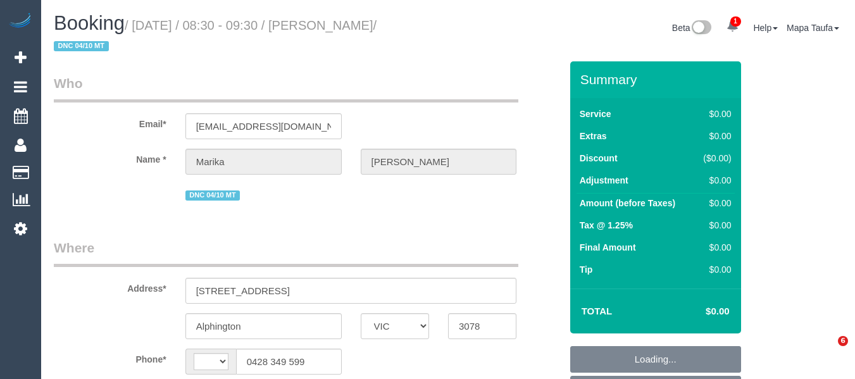
select select "VIC"
select select "string:stripe-pm_1RLXBw2GScqysDRVvK5ZxH2Y"
select select "object:345"
select select "string:AU"
select select "number:28"
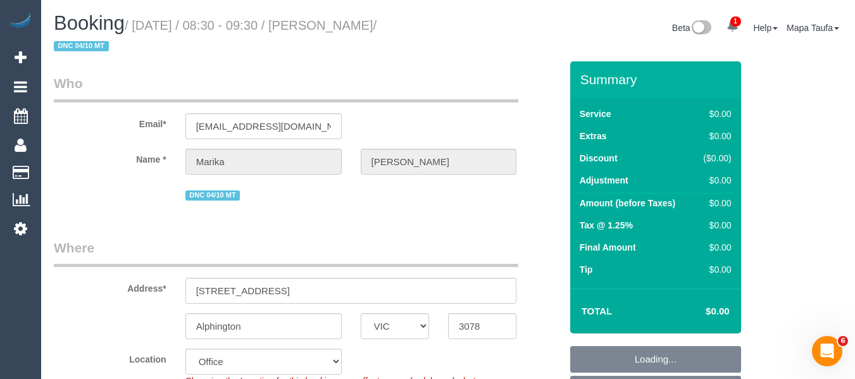
select select "number:14"
select select "number:19"
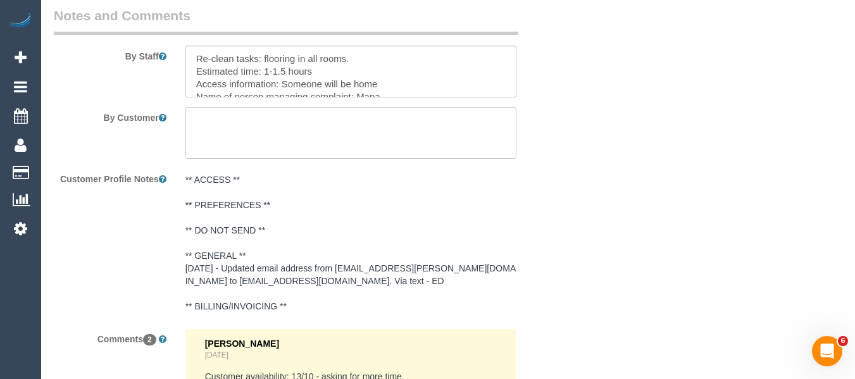
scroll to position [2026, 0]
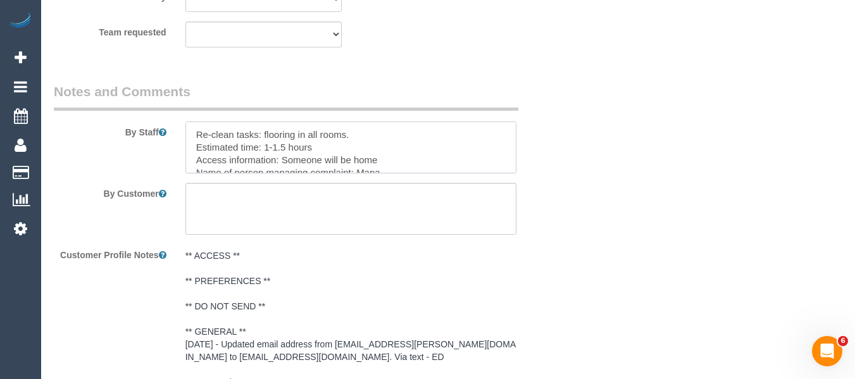
click at [516, 171] on textarea at bounding box center [351, 148] width 332 height 52
drag, startPoint x: 378, startPoint y: 129, endPoint x: 263, endPoint y: 132, distance: 114.6
click at [263, 132] on textarea at bounding box center [351, 148] width 332 height 52
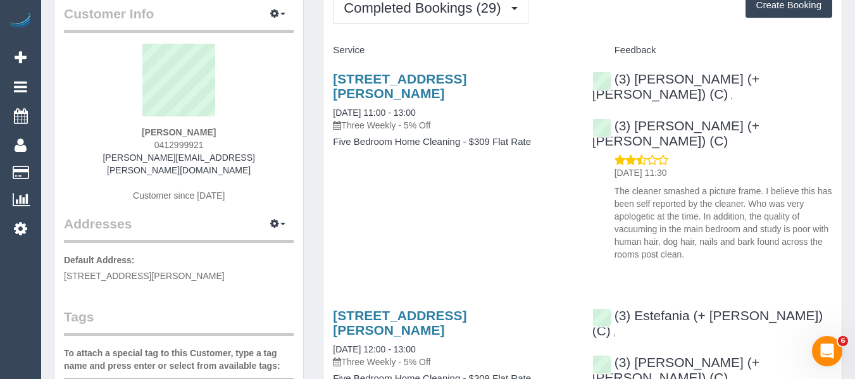
scroll to position [63, 0]
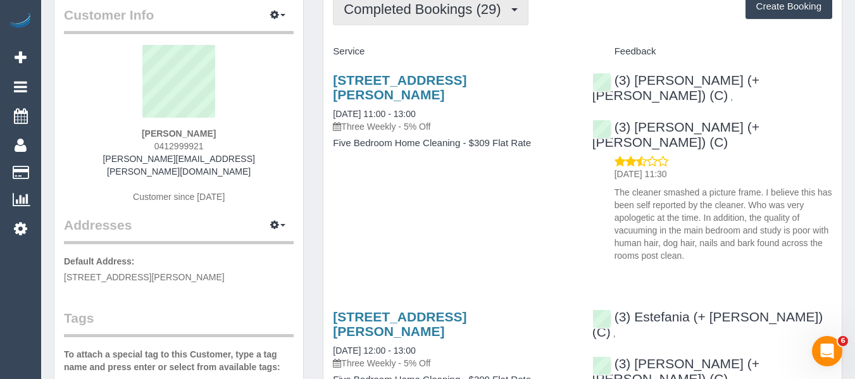
click at [376, 23] on button "Completed Bookings (29)" at bounding box center [430, 9] width 195 height 32
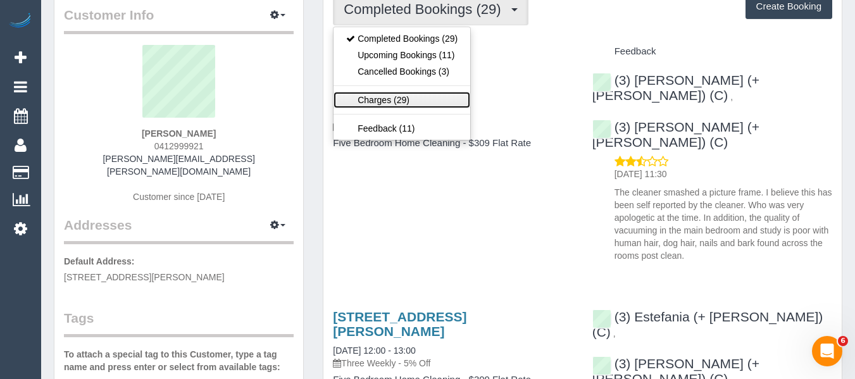
click at [386, 97] on link "Charges (29)" at bounding box center [402, 100] width 137 height 16
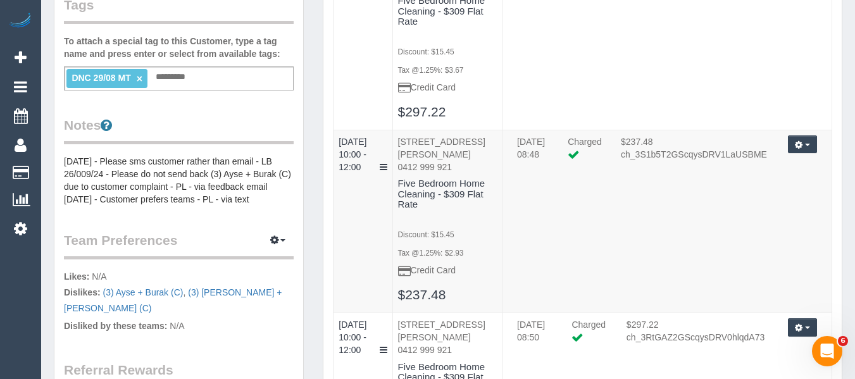
scroll to position [380, 0]
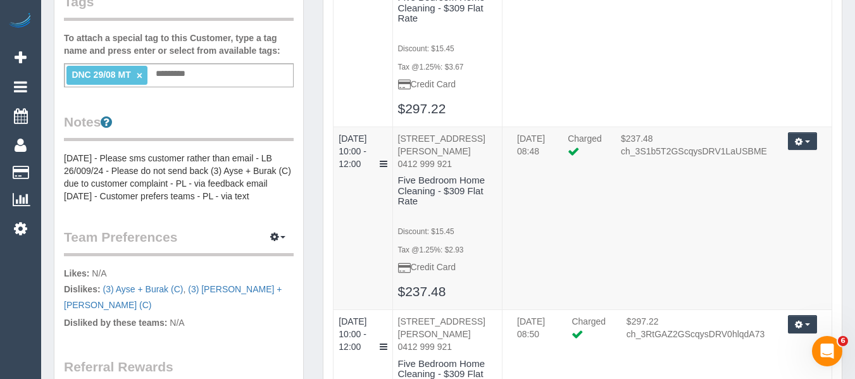
click at [139, 70] on link "×" at bounding box center [140, 75] width 6 height 11
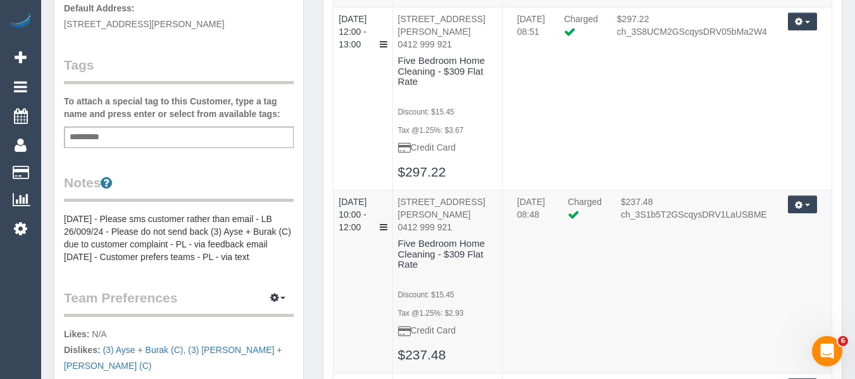
click at [220, 173] on legend "Notes" at bounding box center [179, 187] width 230 height 28
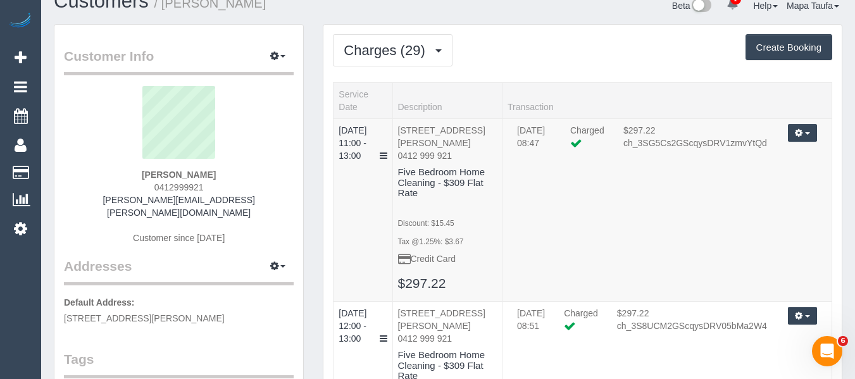
scroll to position [0, 0]
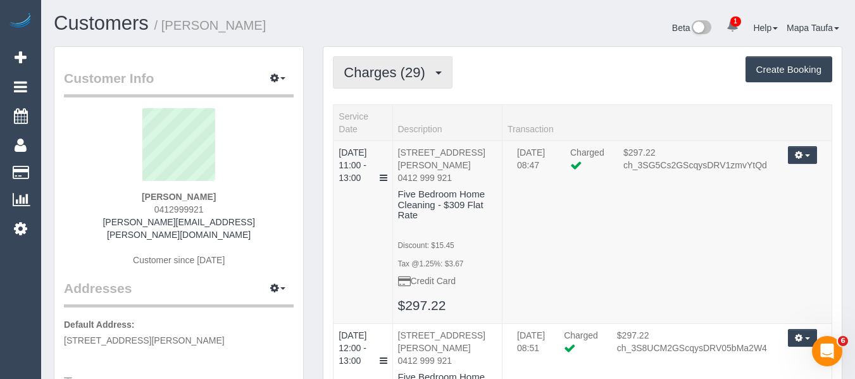
click at [371, 72] on span "Charges (29)" at bounding box center [387, 73] width 87 height 16
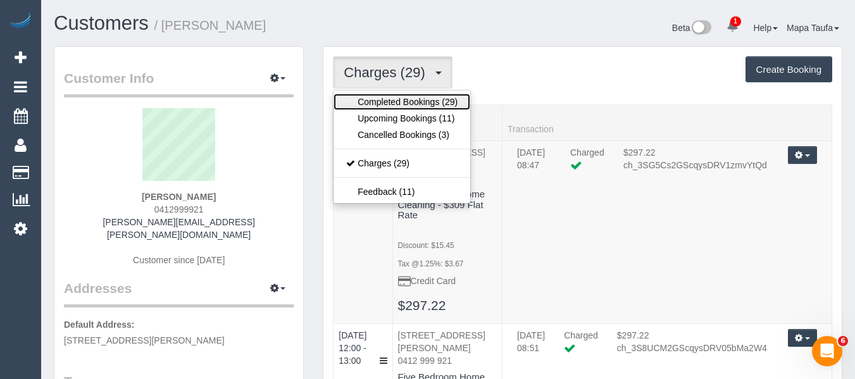
click at [380, 94] on link "Completed Bookings (29)" at bounding box center [402, 102] width 137 height 16
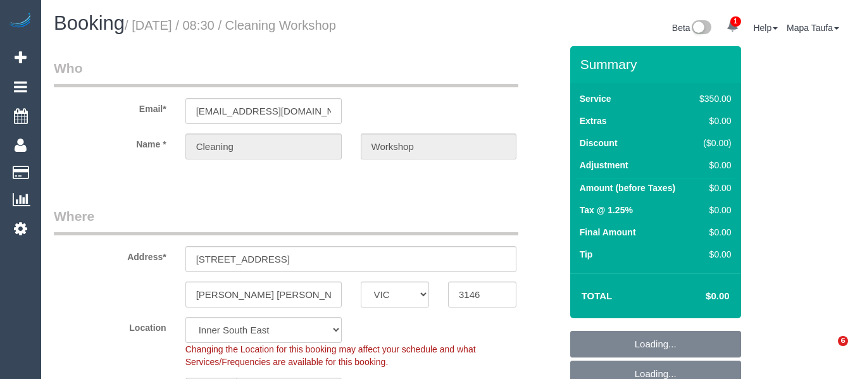
select select "VIC"
select select "300"
select select "number:28"
select select "object:1475"
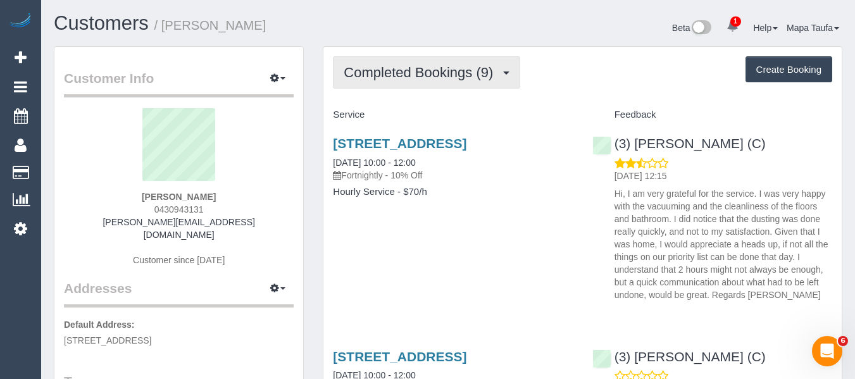
click at [427, 82] on button "Completed Bookings (9)" at bounding box center [426, 72] width 187 height 32
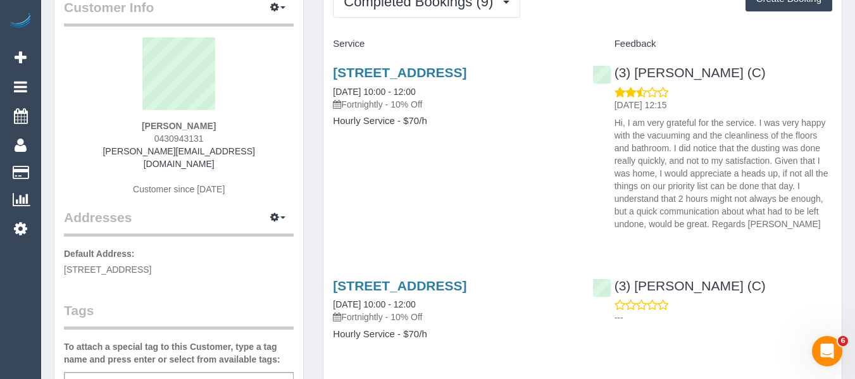
scroll to position [63, 0]
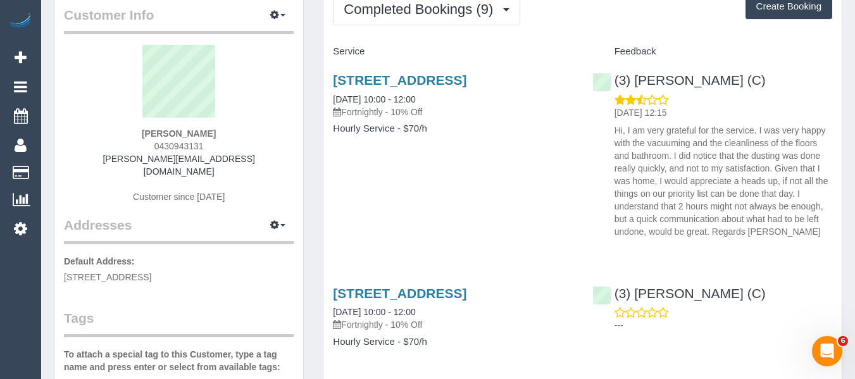
drag, startPoint x: 238, startPoint y: 132, endPoint x: 126, endPoint y: 131, distance: 112.0
click at [126, 131] on div "Veronika Plantener 0430943131 veronika.plantener@gmail.com Customer since 2025" at bounding box center [179, 130] width 230 height 171
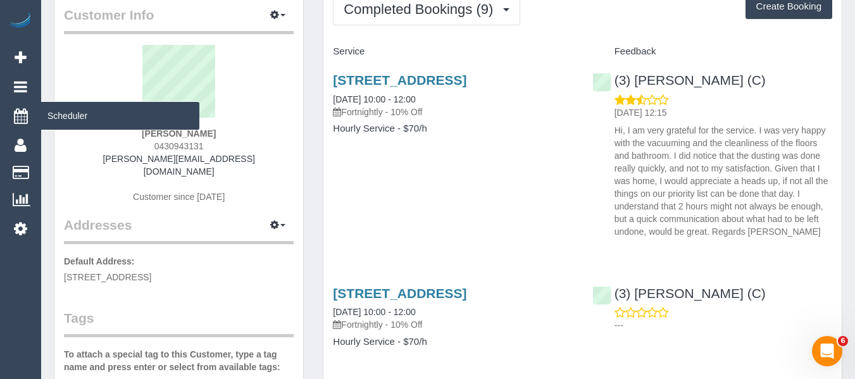
copy strong "Veronika Plantener"
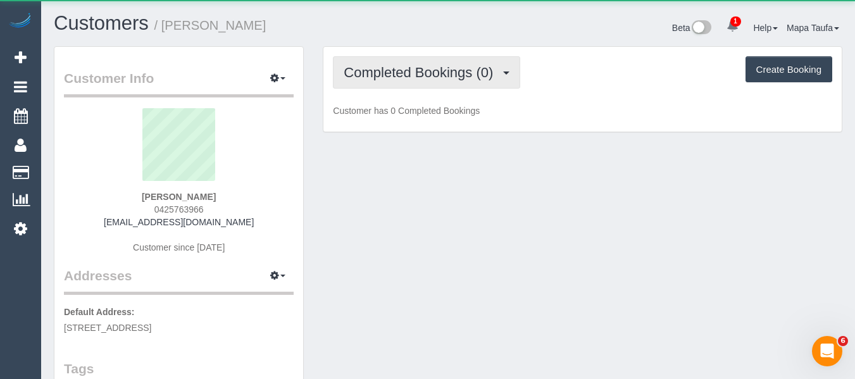
click at [379, 68] on span "Completed Bookings (0)" at bounding box center [422, 73] width 156 height 16
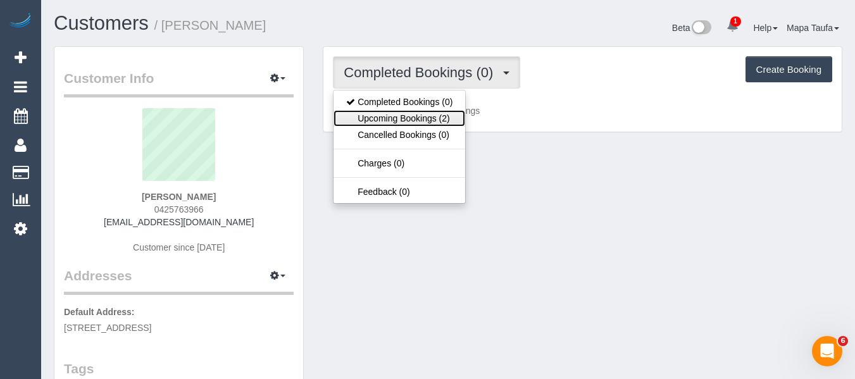
click at [391, 118] on link "Upcoming Bookings (2)" at bounding box center [400, 118] width 132 height 16
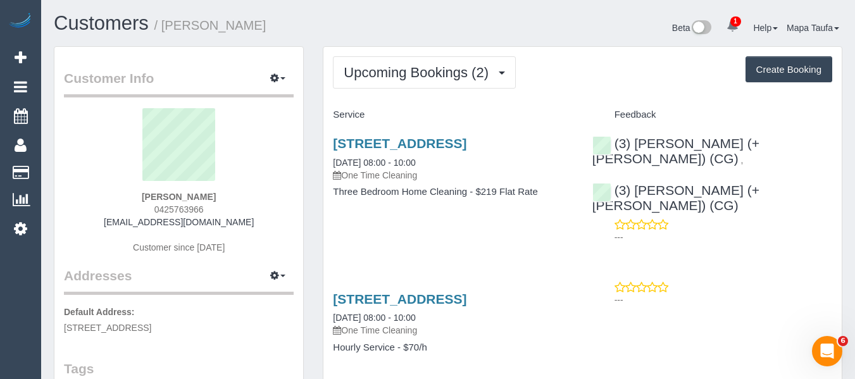
drag, startPoint x: 249, startPoint y: 222, endPoint x: 127, endPoint y: 222, distance: 122.8
click at [127, 222] on div "[PERSON_NAME] 0425763966 [EMAIL_ADDRESS][DOMAIN_NAME] Customer since [DATE]" at bounding box center [179, 187] width 230 height 158
copy link "[EMAIL_ADDRESS][DOMAIN_NAME]"
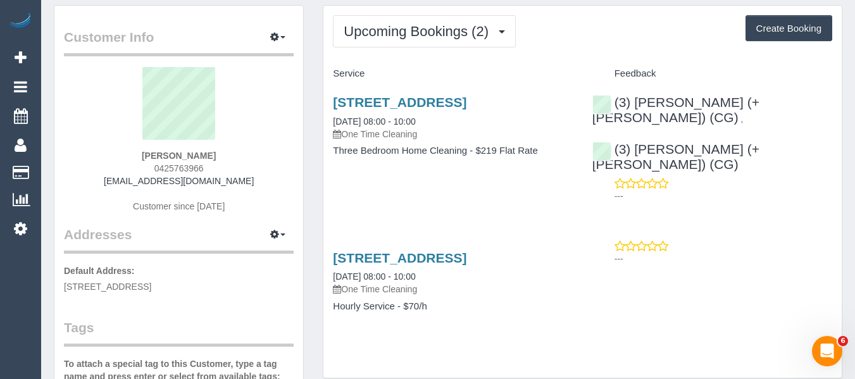
scroll to position [63, 0]
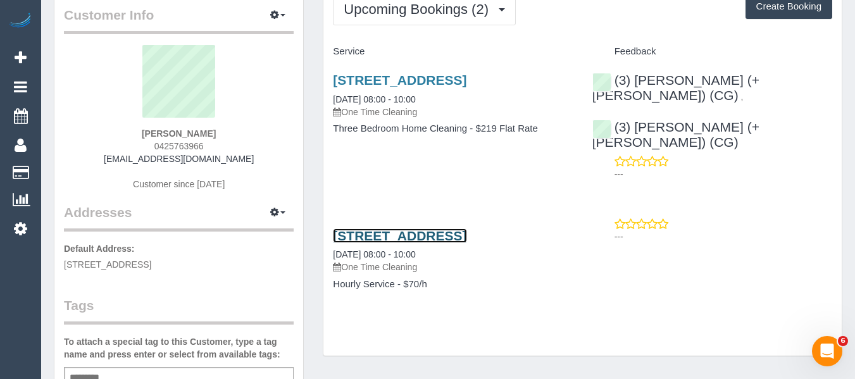
click at [392, 229] on link "[STREET_ADDRESS]" at bounding box center [400, 236] width 134 height 15
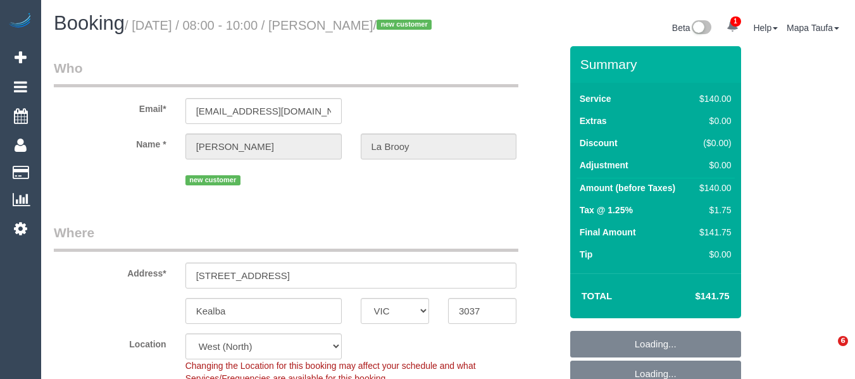
select select "VIC"
select select "number:28"
select select "number:14"
select select "number:19"
select select "number:24"
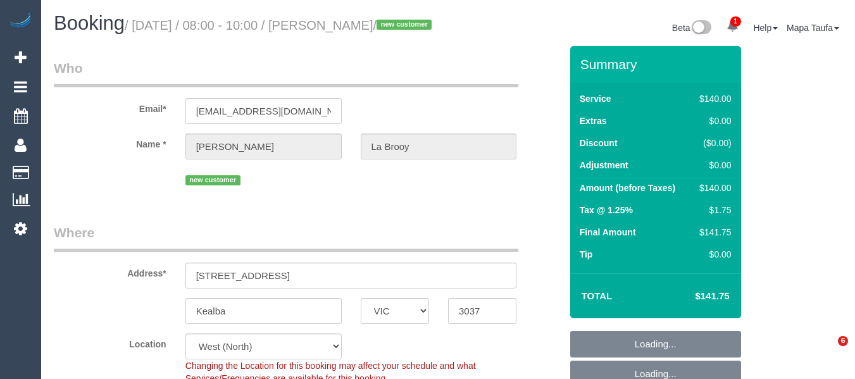
select select "number:35"
select select "number:26"
select select "object:1400"
select select "spot2"
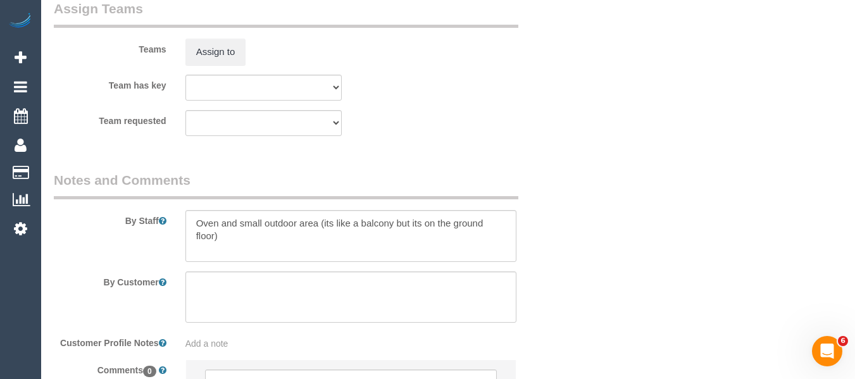
scroll to position [2019, 0]
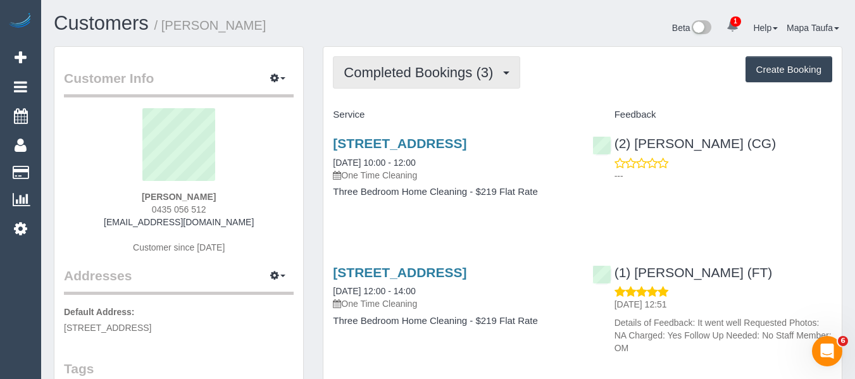
click at [427, 69] on span "Completed Bookings (3)" at bounding box center [422, 73] width 156 height 16
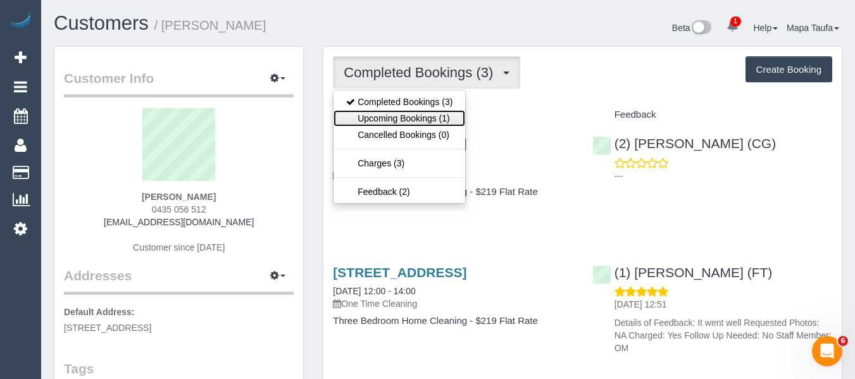
click at [418, 113] on link "Upcoming Bookings (1)" at bounding box center [400, 118] width 132 height 16
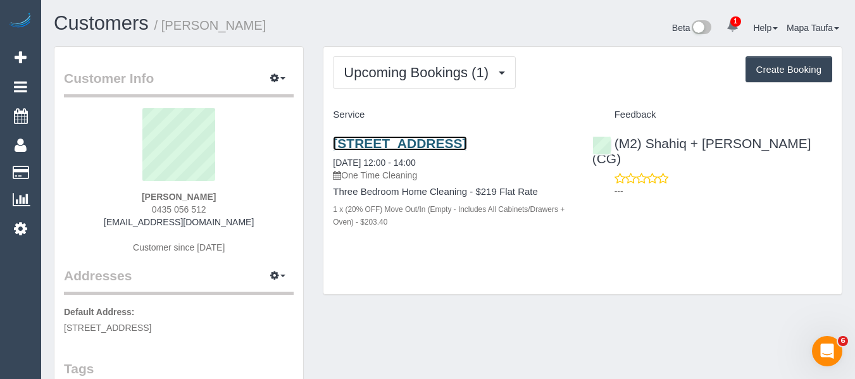
click at [351, 149] on link "161 The Avenue, Spotswood, VIC 3015" at bounding box center [400, 143] width 134 height 15
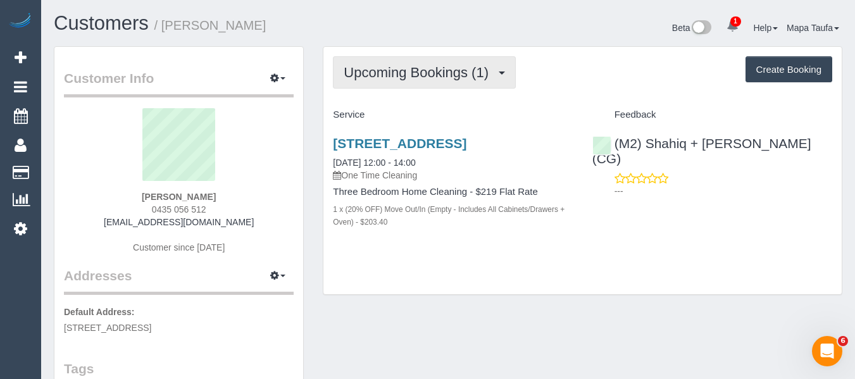
drag, startPoint x: 418, startPoint y: 84, endPoint x: 411, endPoint y: 86, distance: 7.4
click at [417, 80] on button "Upcoming Bookings (1)" at bounding box center [424, 72] width 183 height 32
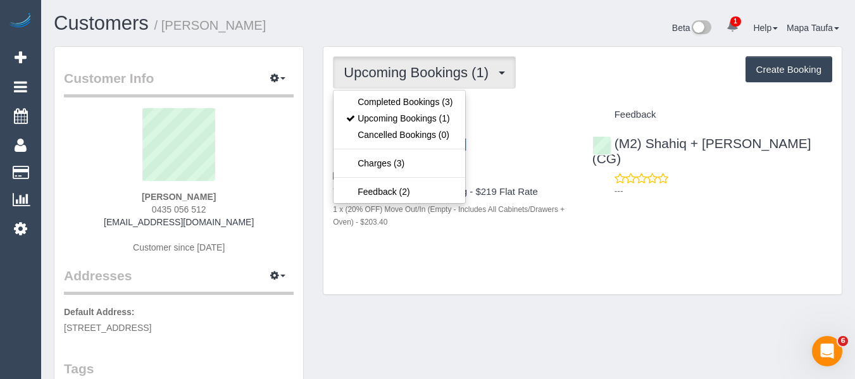
click at [410, 92] on ul "Completed Bookings (3) Upcoming Bookings (1) Cancelled Bookings (0) Charges (3)…" at bounding box center [399, 147] width 133 height 114
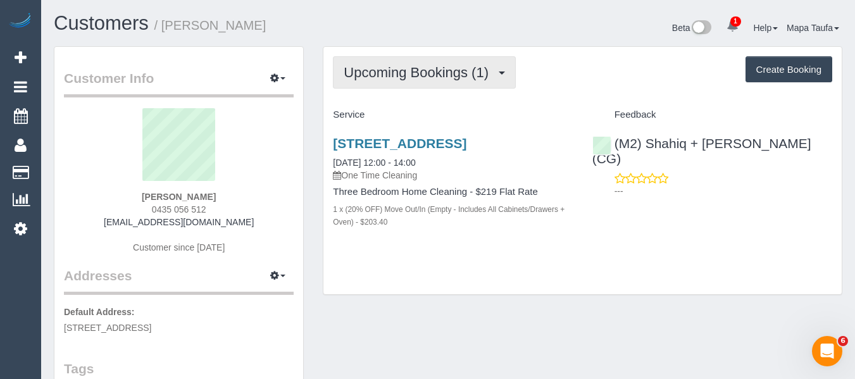
click at [413, 77] on span "Upcoming Bookings (1)" at bounding box center [419, 73] width 151 height 16
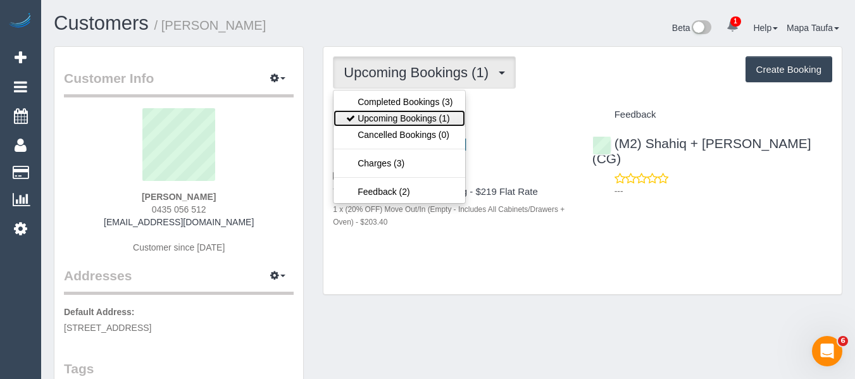
click at [410, 112] on link "Upcoming Bookings (1)" at bounding box center [400, 118] width 132 height 16
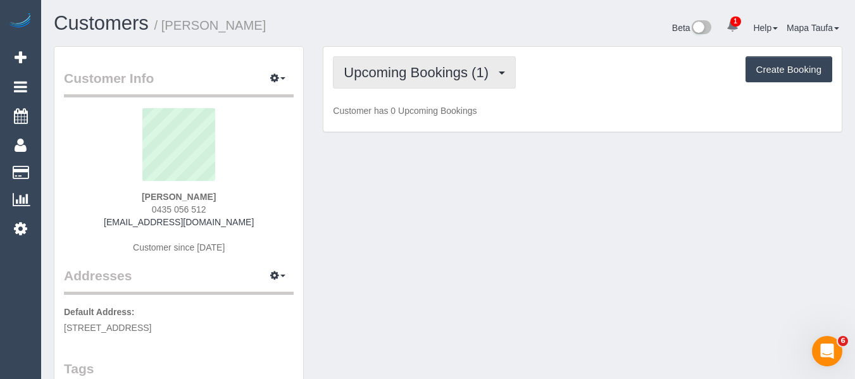
click at [417, 74] on span "Upcoming Bookings (1)" at bounding box center [419, 73] width 151 height 16
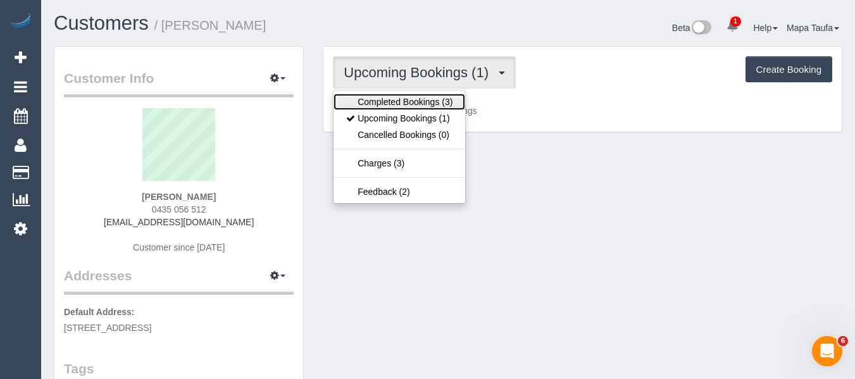
click at [423, 104] on link "Completed Bookings (3)" at bounding box center [400, 102] width 132 height 16
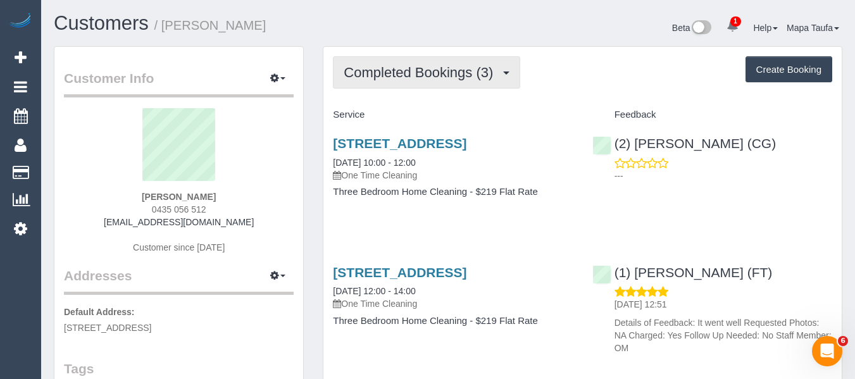
click at [436, 78] on span "Completed Bookings (3)" at bounding box center [422, 73] width 156 height 16
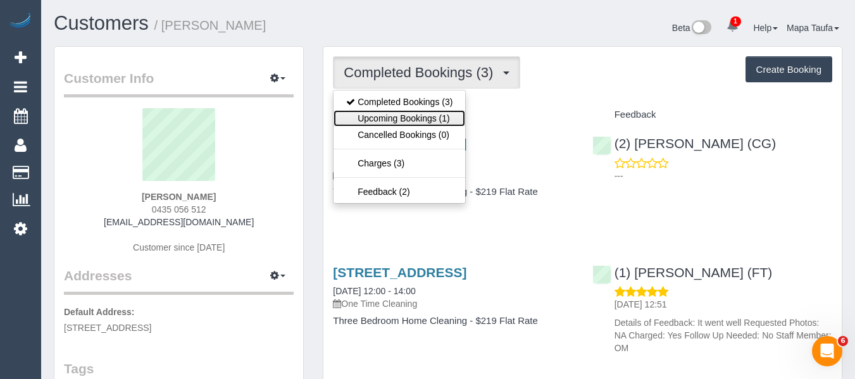
click at [422, 110] on link "Upcoming Bookings (1)" at bounding box center [400, 118] width 132 height 16
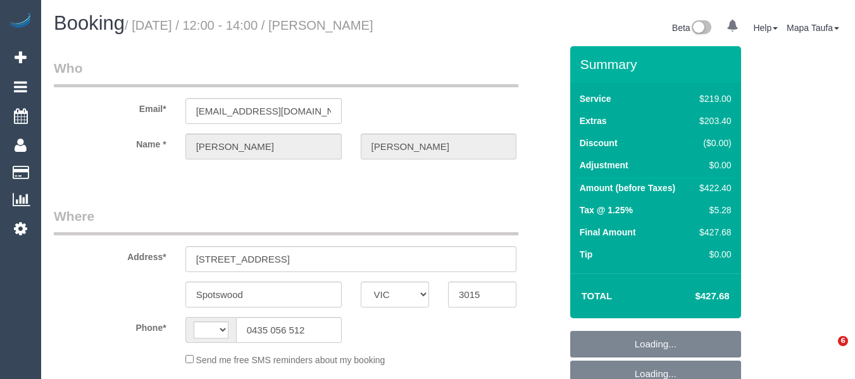
select select "VIC"
select select "string:stripe-pm_1SCVHm2GScqysDRVKNOmbO78"
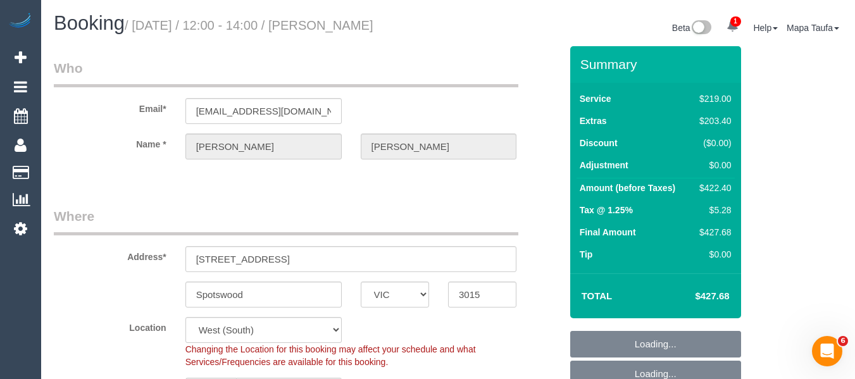
select select "object:674"
select select "string:AU"
select select "number:27"
select select "number:14"
select select "number:19"
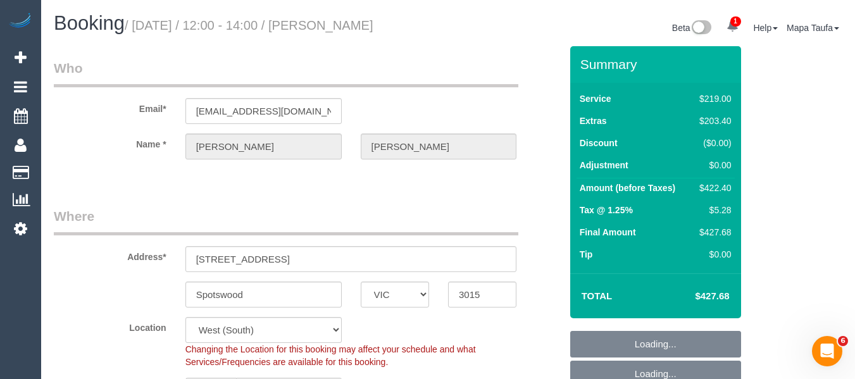
select select "number:24"
select select "number:33"
select select "number:11"
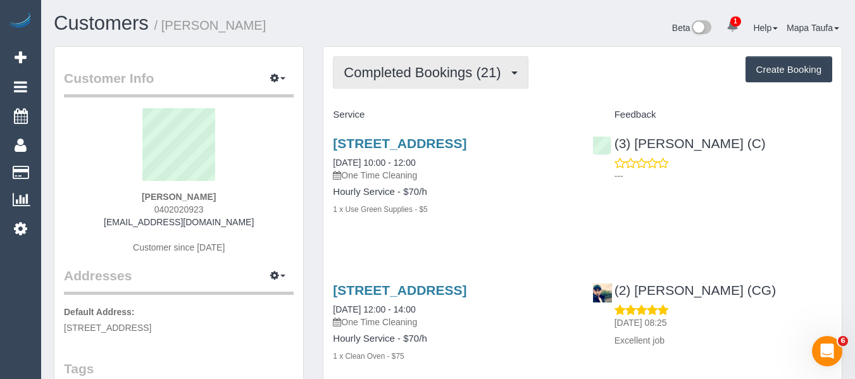
click at [379, 78] on span "Completed Bookings (21)" at bounding box center [425, 73] width 163 height 16
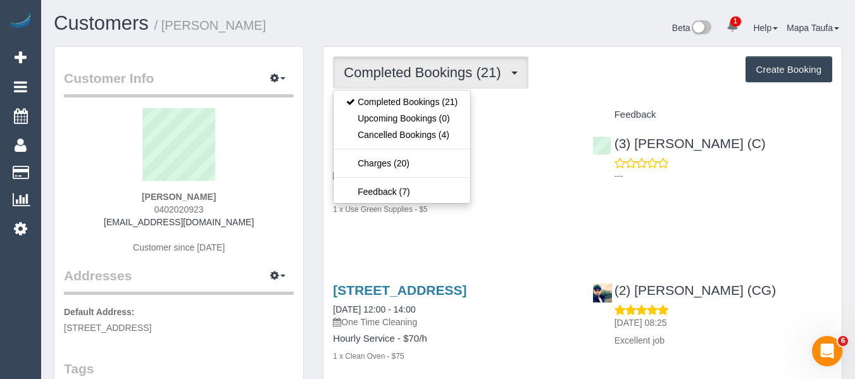
click at [585, 111] on div "Feedback" at bounding box center [712, 115] width 259 height 22
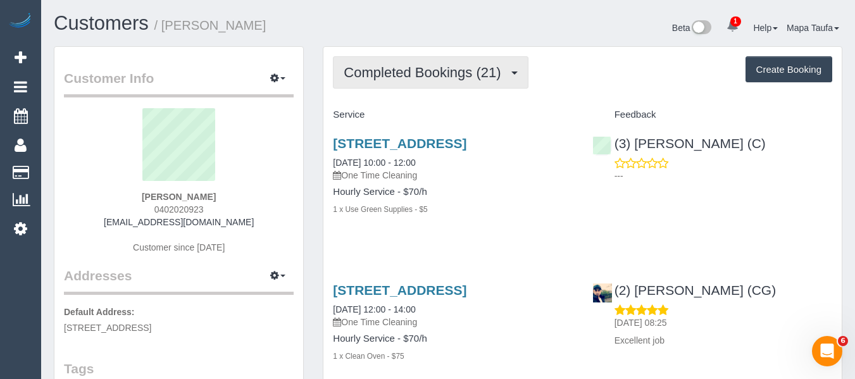
click at [385, 75] on span "Completed Bookings (21)" at bounding box center [425, 73] width 163 height 16
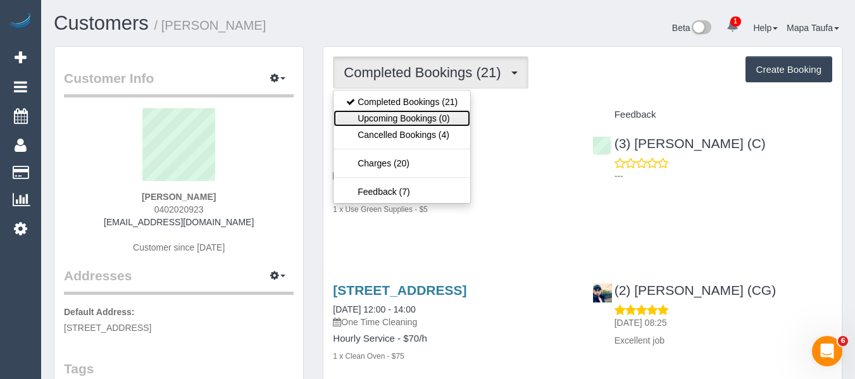
click at [405, 115] on link "Upcoming Bookings (0)" at bounding box center [402, 118] width 137 height 16
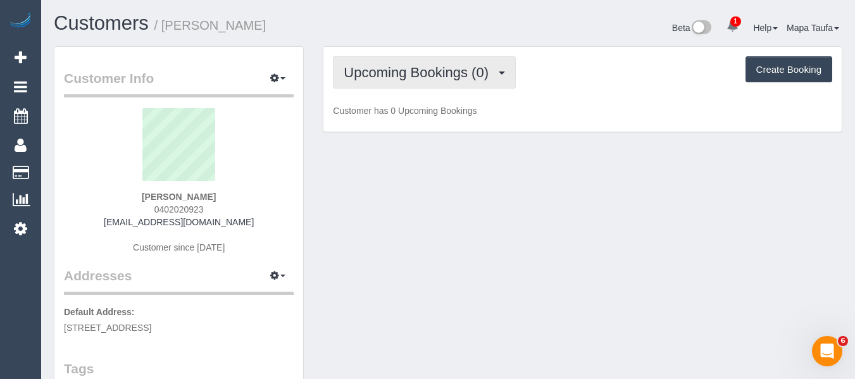
click at [372, 65] on span "Upcoming Bookings (0)" at bounding box center [419, 73] width 151 height 16
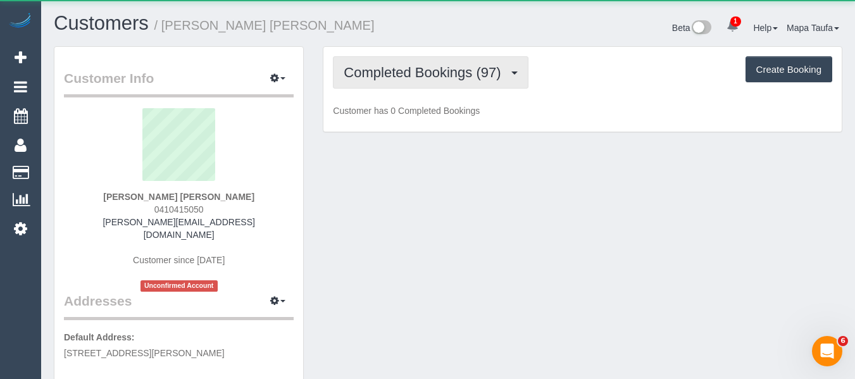
click at [421, 70] on span "Completed Bookings (97)" at bounding box center [425, 73] width 163 height 16
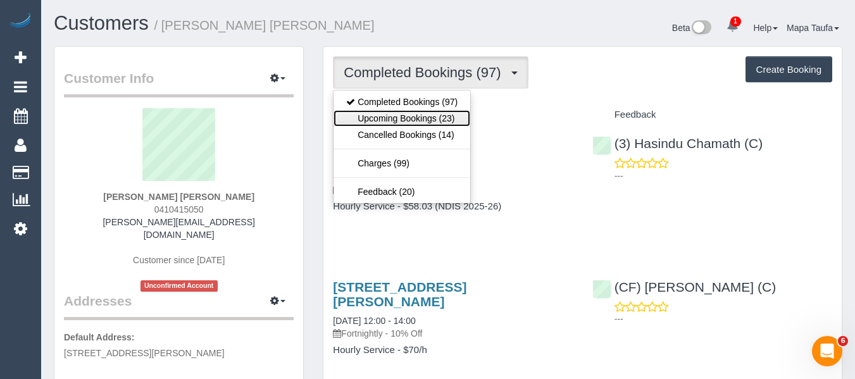
click at [420, 120] on link "Upcoming Bookings (23)" at bounding box center [402, 118] width 137 height 16
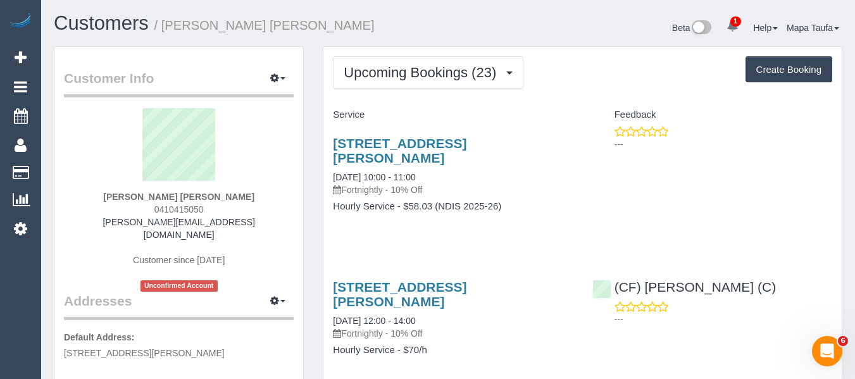
drag, startPoint x: 229, startPoint y: 210, endPoint x: 153, endPoint y: 213, distance: 76.0
click at [153, 213] on div "[PERSON_NAME] [PERSON_NAME] 0410415050 [PERSON_NAME][EMAIL_ADDRESS][DOMAIN_NAME…" at bounding box center [179, 200] width 230 height 184
copy span "0410415050"
click at [258, 213] on div "Deborah Jan Harrison 0410415050 dorrah@bigpond.com Customer since 2023 Unconfir…" at bounding box center [179, 200] width 230 height 184
drag, startPoint x: 232, startPoint y: 209, endPoint x: 145, endPoint y: 210, distance: 86.7
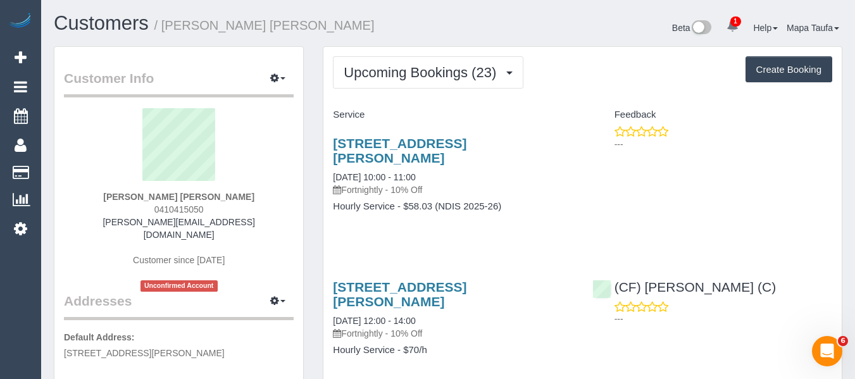
click at [145, 210] on div "Deborah Jan Harrison 0410415050 dorrah@bigpond.com Customer since 2023 Unconfir…" at bounding box center [179, 200] width 230 height 184
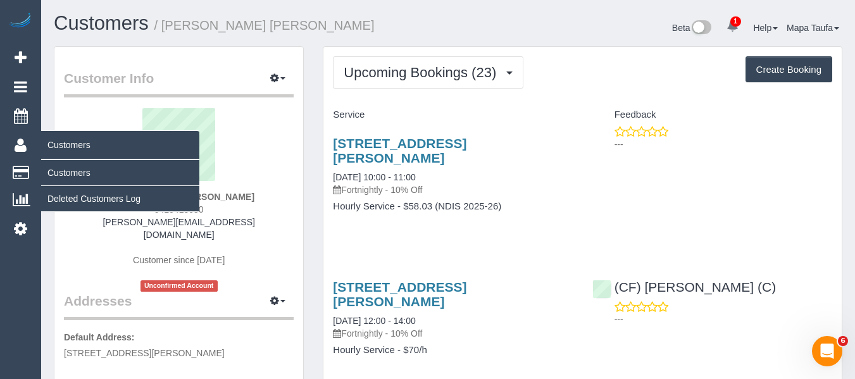
copy span "0410415050"
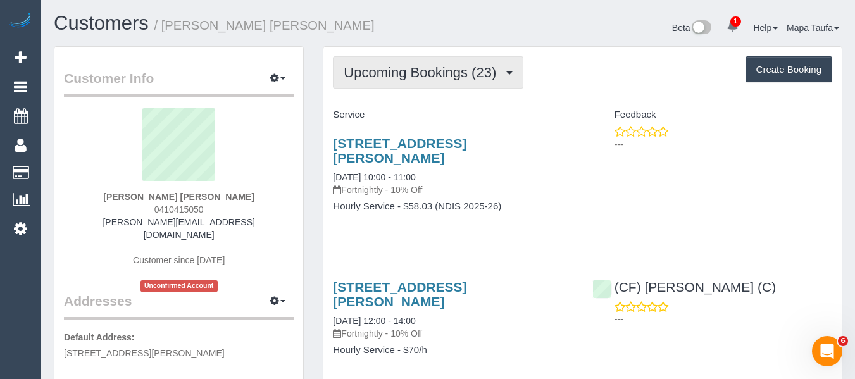
click at [443, 78] on span "Upcoming Bookings (23)" at bounding box center [423, 73] width 159 height 16
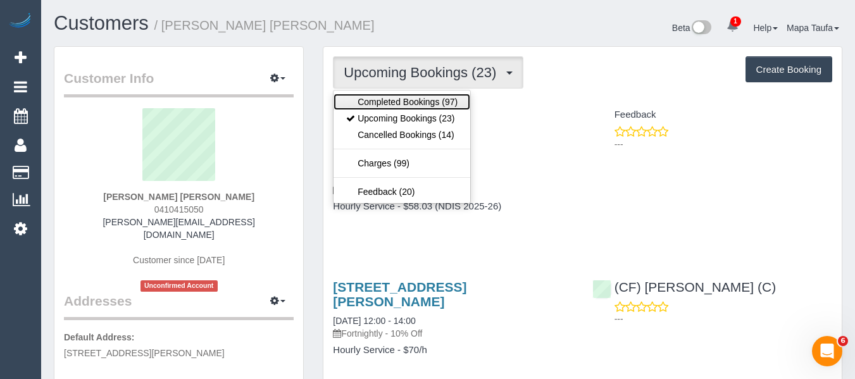
click at [425, 104] on link "Completed Bookings (97)" at bounding box center [402, 102] width 137 height 16
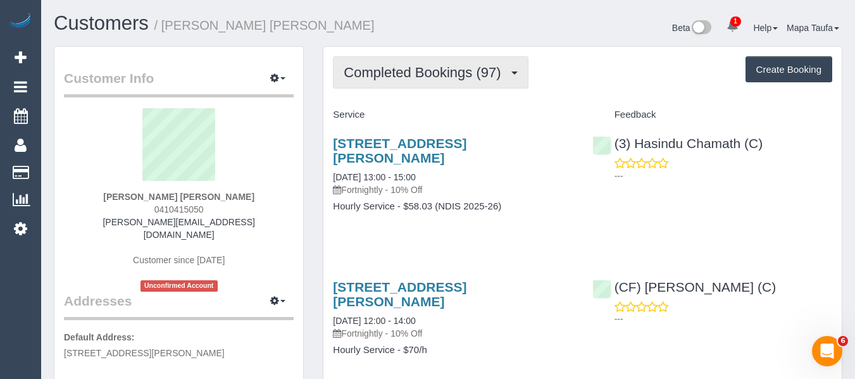
click at [411, 87] on button "Completed Bookings (97)" at bounding box center [430, 72] width 195 height 32
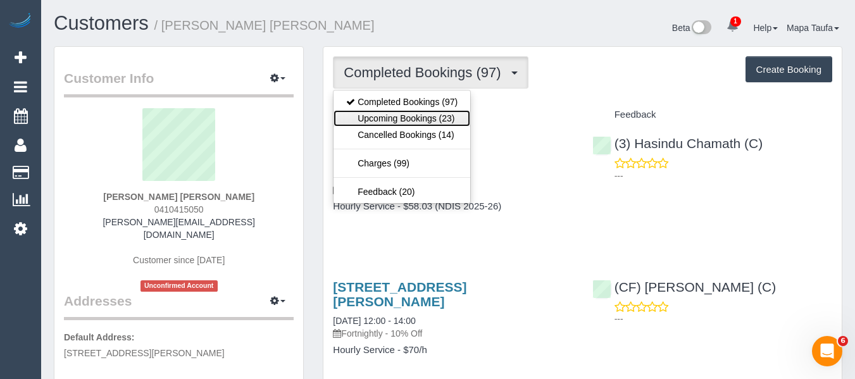
click at [414, 122] on link "Upcoming Bookings (23)" at bounding box center [402, 118] width 137 height 16
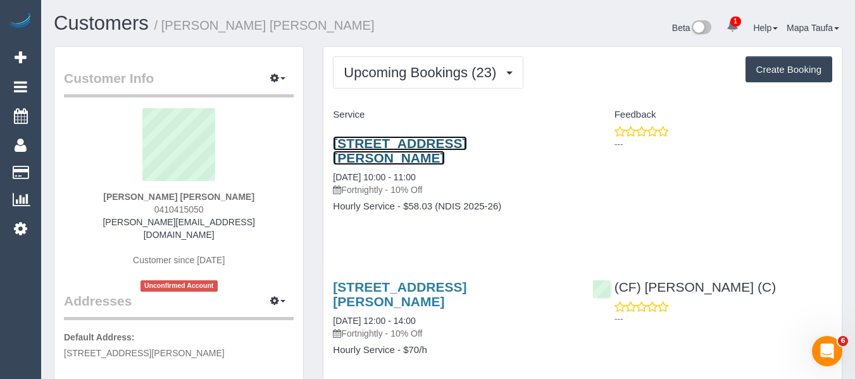
click at [419, 150] on link "18 Mount Eccles Way, South Morang, VIC 3752" at bounding box center [400, 150] width 134 height 29
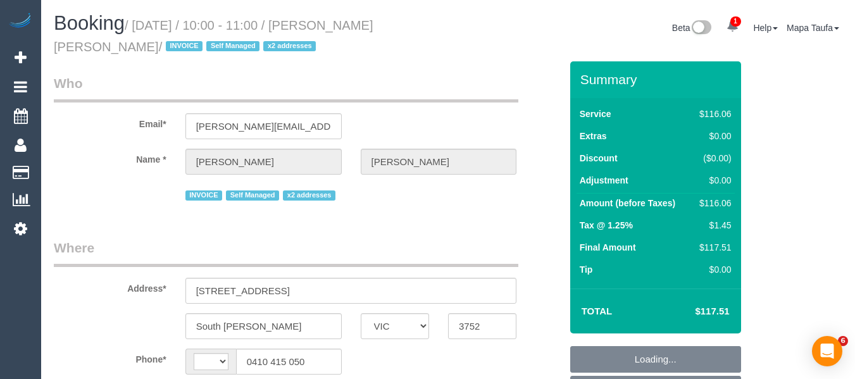
select select "VIC"
select select "string:AU"
select select "object:645"
select select "34298"
select select "number:28"
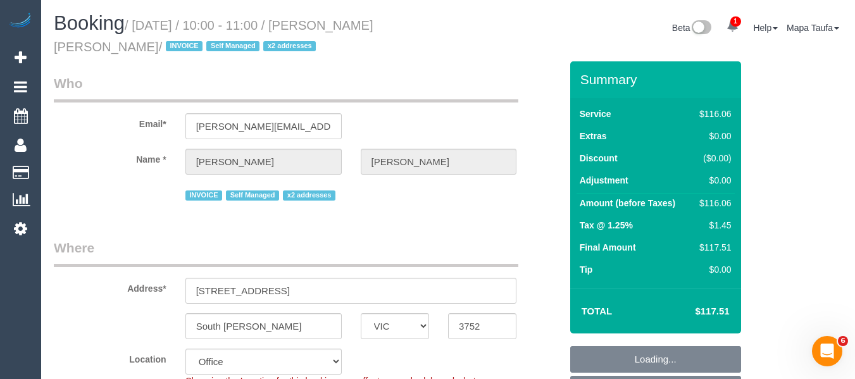
select select "number:14"
select select "number:19"
select select "number:36"
select select "number:35"
select select "number:11"
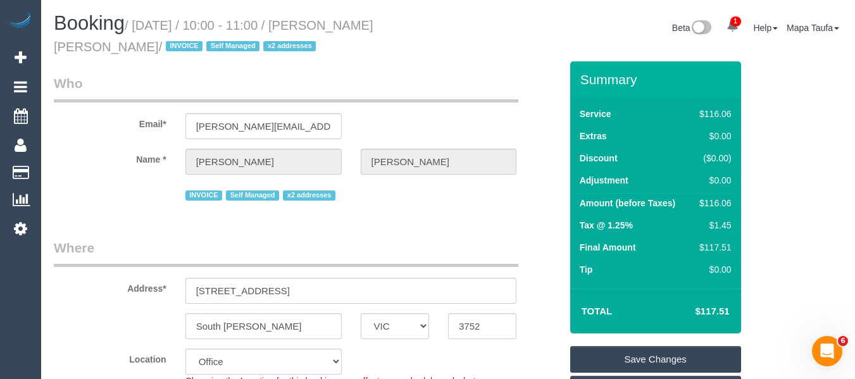
scroll to position [2850, 0]
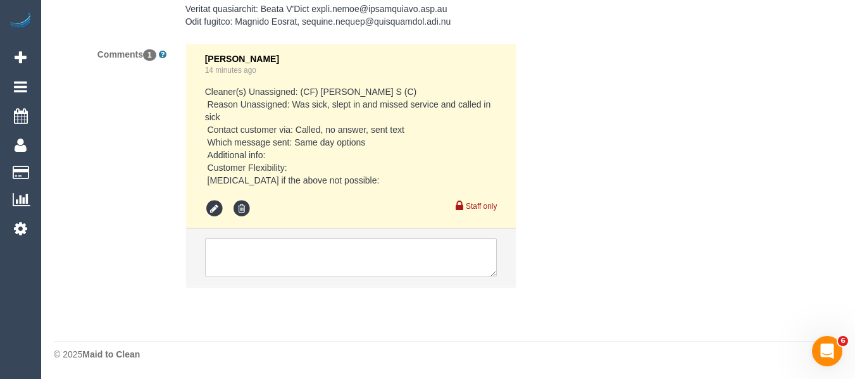
click at [358, 237] on li at bounding box center [351, 258] width 330 height 58
click at [358, 248] on textarea at bounding box center [351, 257] width 292 height 39
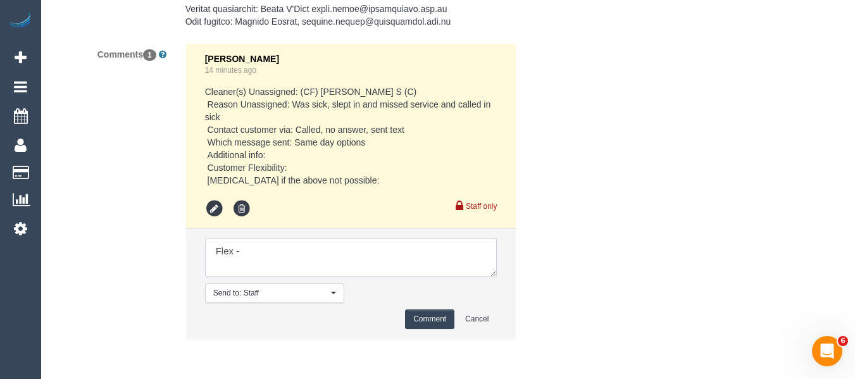
paste textarea "Customer called through - would like someone to come tomorrow at the same time.…"
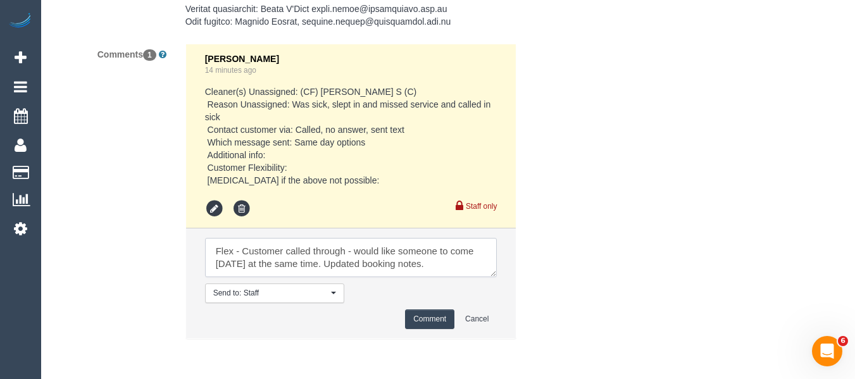
type textarea "Flex - Customer called through - would like someone to come tomorrow at the sam…"
click at [425, 317] on button "Comment" at bounding box center [429, 320] width 49 height 20
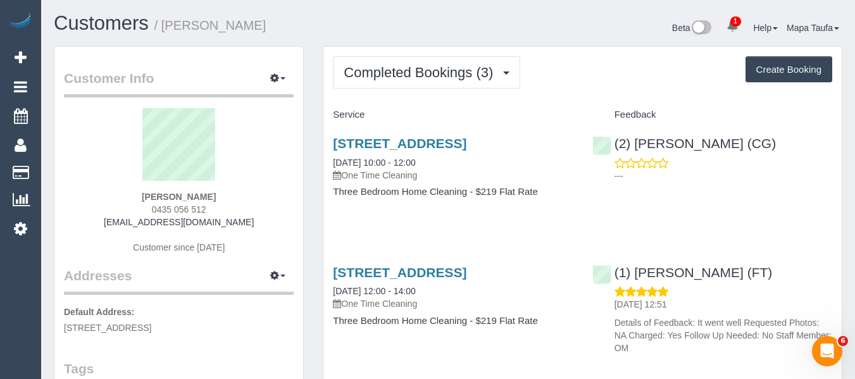
drag, startPoint x: 417, startPoint y: 156, endPoint x: 327, endPoint y: 145, distance: 91.2
click at [327, 145] on div "[STREET_ADDRESS] [DATE] 10:00 - 12:00 One Time Cleaning Three Bedroom Home Clea…" at bounding box center [452, 173] width 259 height 97
copy link "[STREET_ADDRESS]"
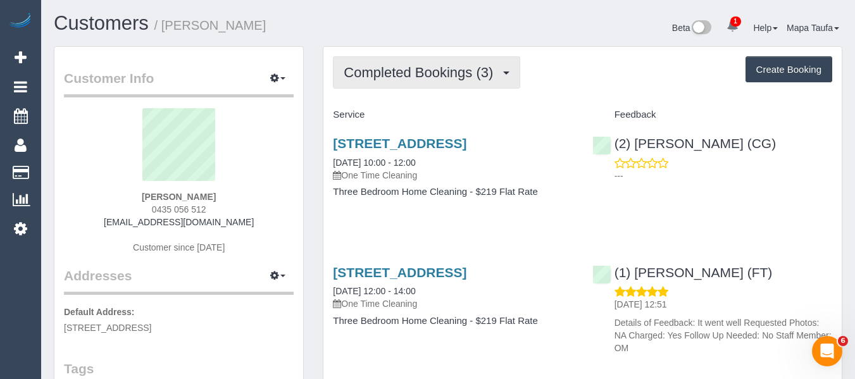
click at [358, 80] on span "Completed Bookings (3)" at bounding box center [422, 73] width 156 height 16
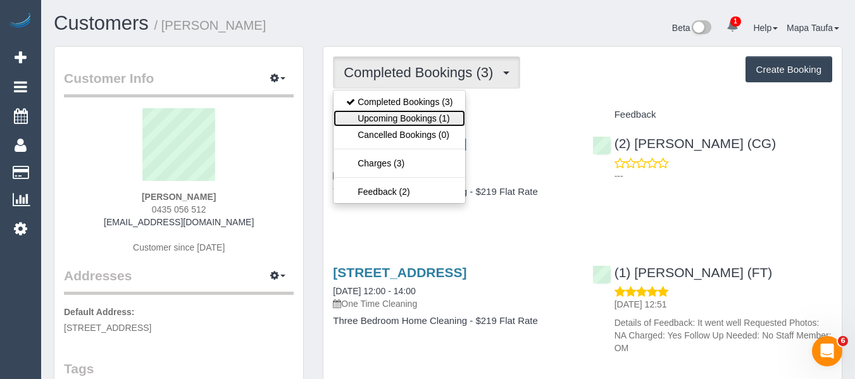
click at [379, 121] on link "Upcoming Bookings (1)" at bounding box center [400, 118] width 132 height 16
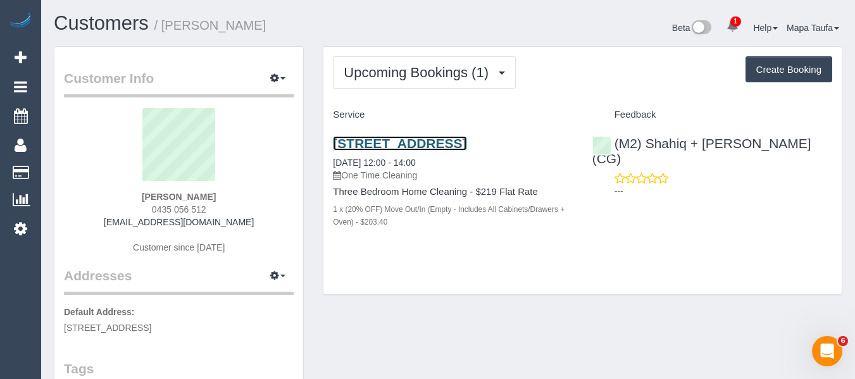
click at [377, 150] on link "[STREET_ADDRESS]" at bounding box center [400, 143] width 134 height 15
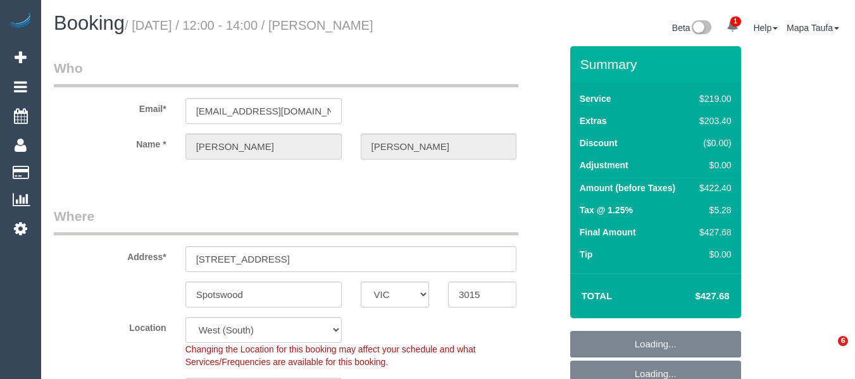
select select "VIC"
select select "string:stripe-pm_1SCVHm2GScqysDRVKNOmbO78"
select select "number:27"
select select "number:14"
select select "number:19"
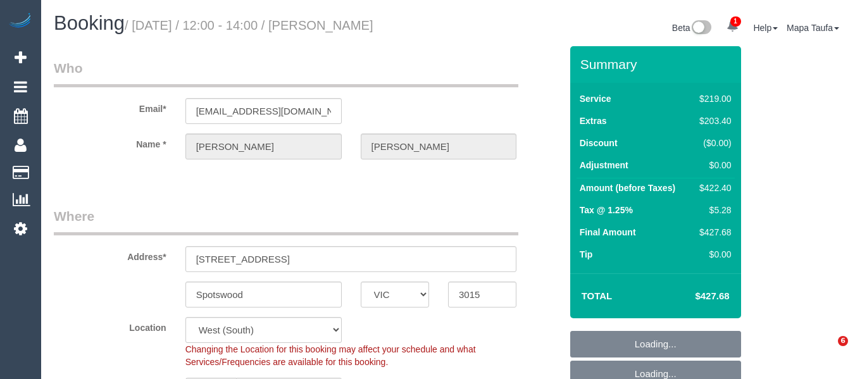
select select "number:24"
select select "number:33"
select select "number:11"
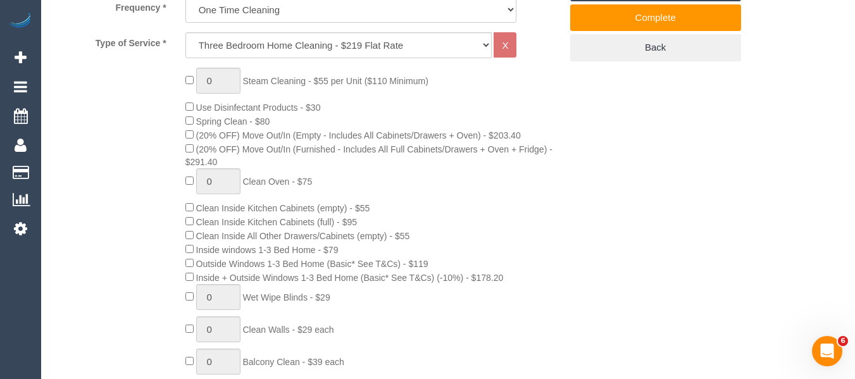
scroll to position [506, 0]
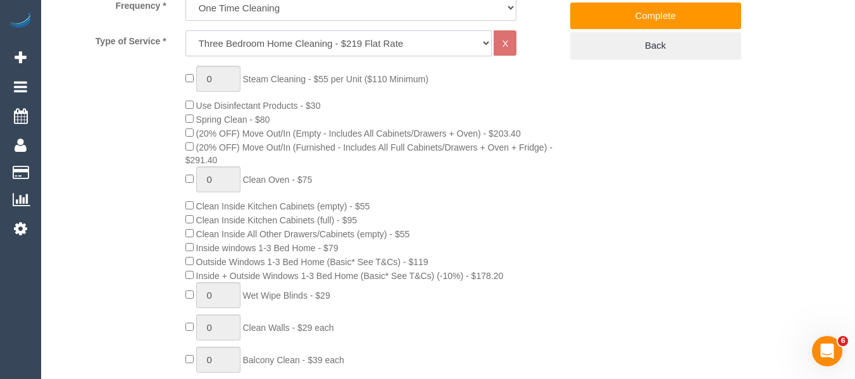
click at [245, 50] on select "Hourly Service - $70/h Hourly Service - $65/h Hourly Service - $60/h Hourly Ser…" at bounding box center [338, 43] width 307 height 26
click at [303, 51] on select "Hourly Service - $70/h Hourly Service - $65/h Hourly Service - $60/h Hourly Ser…" at bounding box center [338, 43] width 307 height 26
select select "213"
click at [185, 30] on select "Hourly Service - $70/h Hourly Service - $65/h Hourly Service - $60/h Hourly Ser…" at bounding box center [338, 43] width 307 height 26
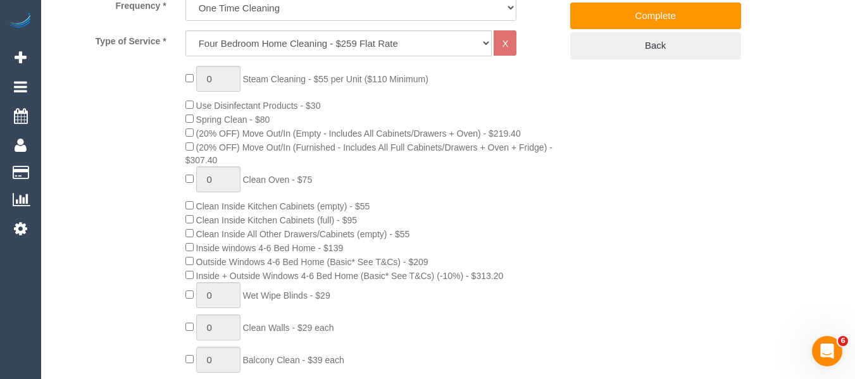
click at [184, 135] on div "0 Steam Cleaning - $55 per Unit ($110 Minimum) Use Disinfectant Products - $30 …" at bounding box center [373, 308] width 394 height 484
click at [196, 132] on span "(20% OFF) Move Out/In (Empty - Includes All Cabinets/Drawers + Oven) - $219.40" at bounding box center [352, 133] width 335 height 10
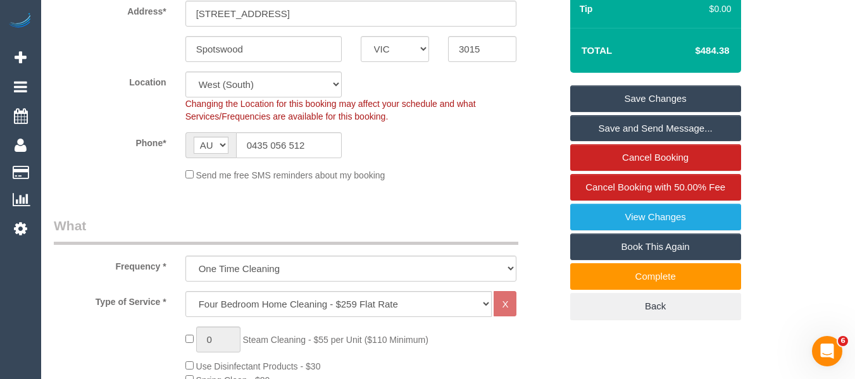
scroll to position [211, 0]
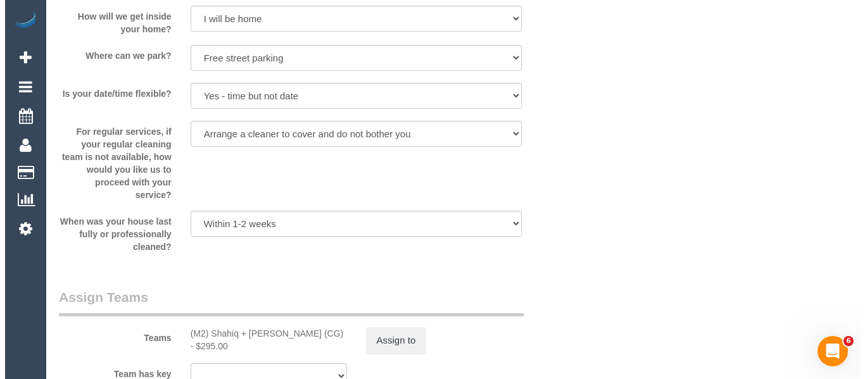
scroll to position [1894, 0]
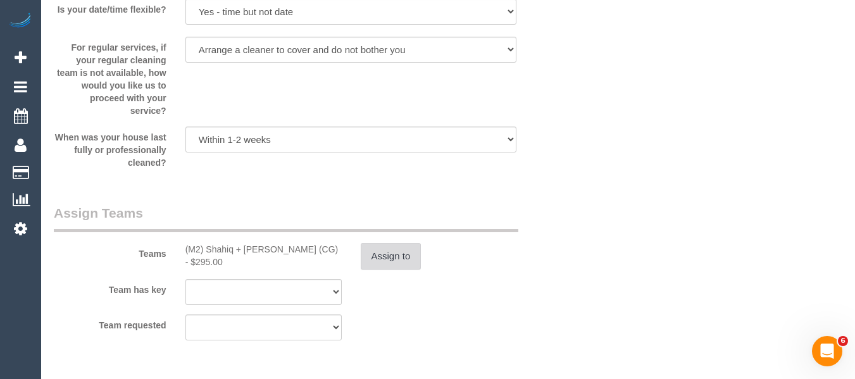
click at [376, 253] on button "Assign to" at bounding box center [391, 256] width 61 height 27
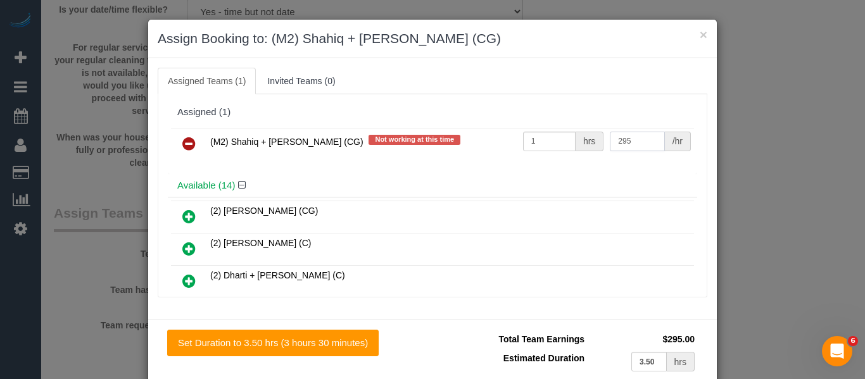
drag, startPoint x: 625, startPoint y: 134, endPoint x: 533, endPoint y: 127, distance: 92.6
click at [542, 130] on tr "(M2) Shahiq + Muhammad (CG) Not working at this time 1 hrs 295 /hr" at bounding box center [432, 144] width 523 height 32
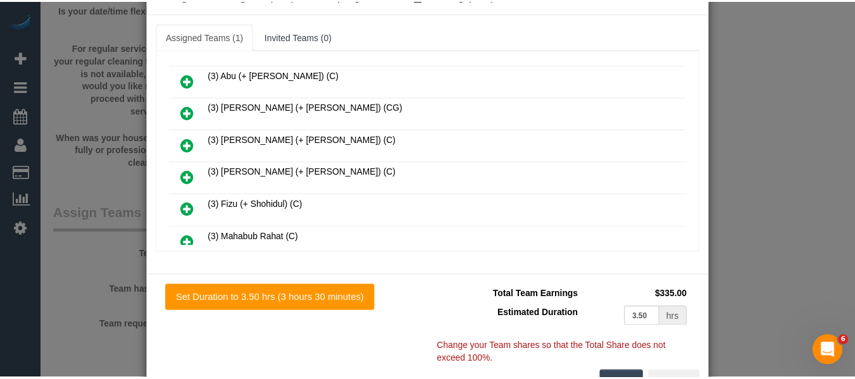
scroll to position [92, 0]
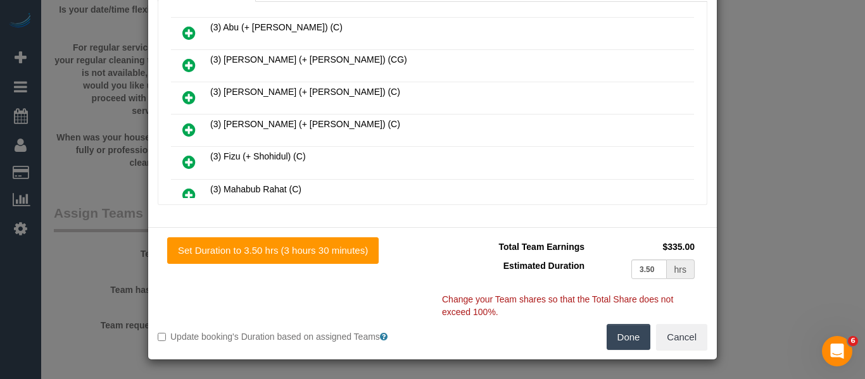
type input "335"
click at [615, 339] on button "Done" at bounding box center [628, 337] width 44 height 27
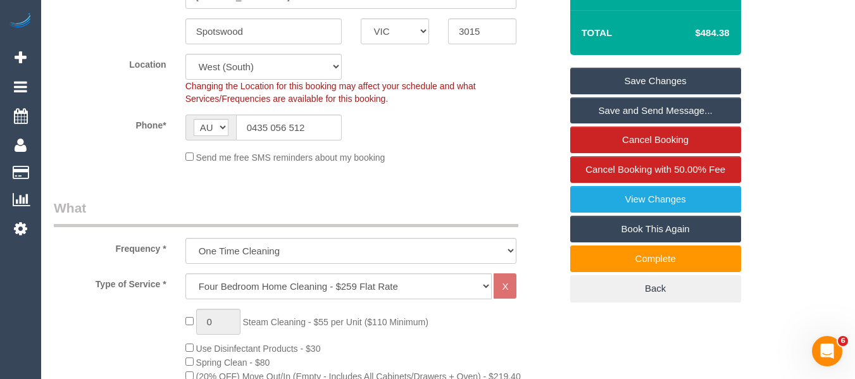
scroll to position [0, 0]
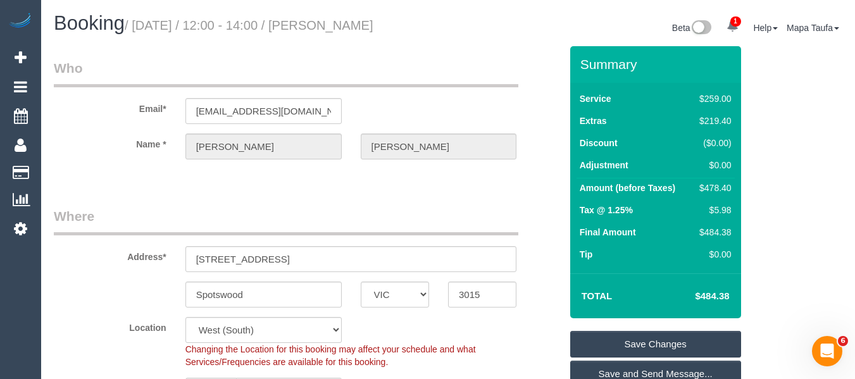
click at [676, 338] on link "Save Changes" at bounding box center [655, 344] width 171 height 27
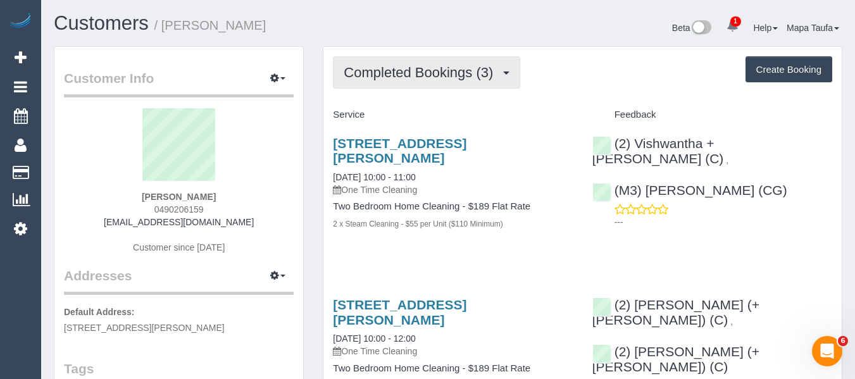
click at [384, 82] on button "Completed Bookings (3)" at bounding box center [426, 72] width 187 height 32
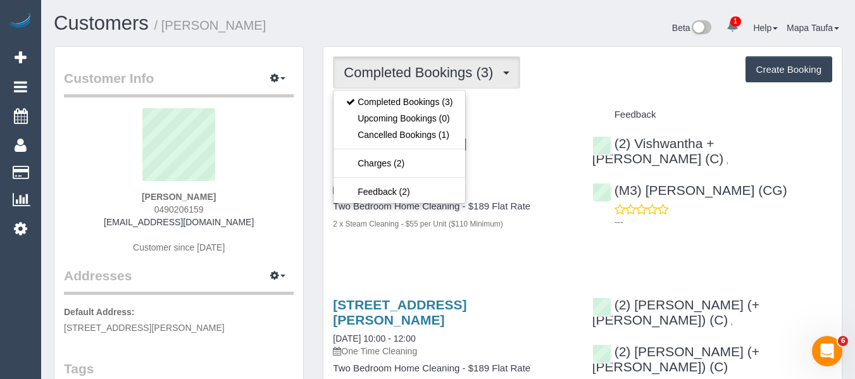
click at [547, 103] on div "Completed Bookings (3) Completed Bookings (3) Upcoming Bookings (0) Cancelled B…" at bounding box center [582, 352] width 518 height 610
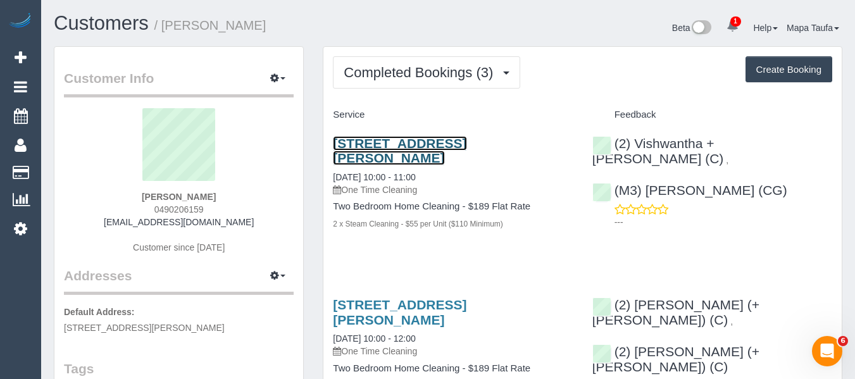
click at [372, 149] on link "[STREET_ADDRESS][PERSON_NAME]" at bounding box center [400, 150] width 134 height 29
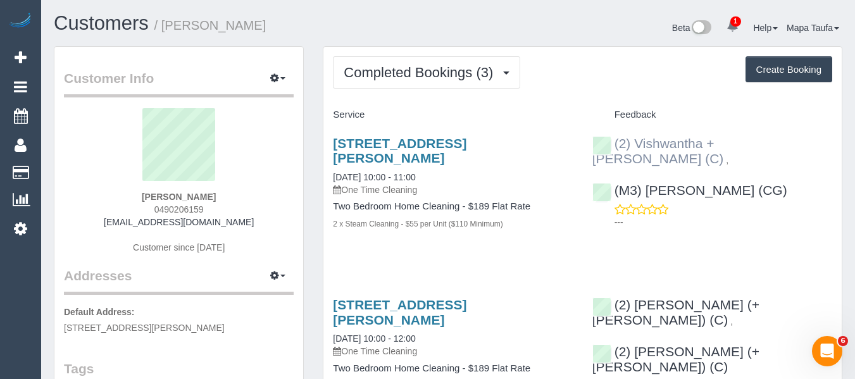
drag, startPoint x: 829, startPoint y: 141, endPoint x: 636, endPoint y: 141, distance: 193.1
click at [635, 140] on div "(2) Vishwantha + [PERSON_NAME] (C) , (M3) [PERSON_NAME] (CG) ---" at bounding box center [712, 179] width 259 height 109
copy div "Vishwantha + [PERSON_NAME] (C) ,"
drag, startPoint x: 219, startPoint y: 198, endPoint x: 123, endPoint y: 199, distance: 96.2
click at [123, 199] on div "[PERSON_NAME] 0490206159 [EMAIL_ADDRESS][DOMAIN_NAME] Customer since [DATE]" at bounding box center [179, 187] width 230 height 158
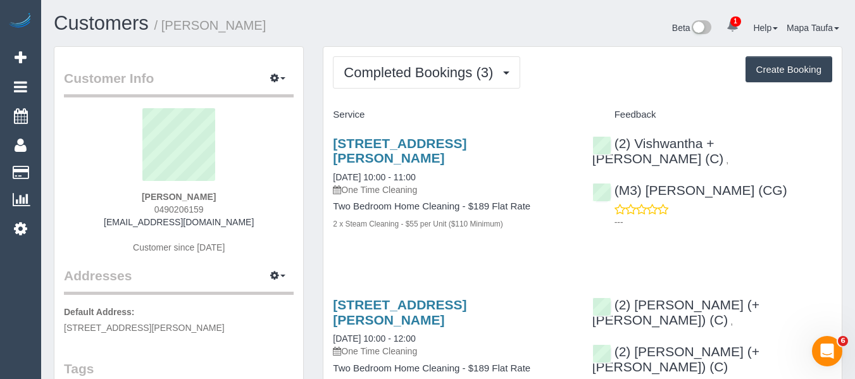
copy strong "[PERSON_NAME]"
drag, startPoint x: 399, startPoint y: 158, endPoint x: 328, endPoint y: 137, distance: 74.3
click at [328, 137] on div "105/70 Dorcas St, 105, Southbank, VIC 3006 07/10/2025 10:00 - 11:00 One Time Cl…" at bounding box center [452, 190] width 259 height 130
copy link "105/70 Dorcas St, 105, Southbank, VIC 3006"
drag, startPoint x: 215, startPoint y: 211, endPoint x: 122, endPoint y: 203, distance: 93.4
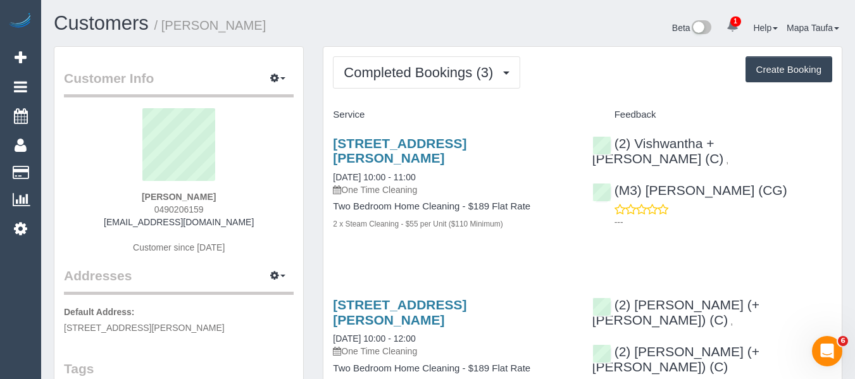
click at [136, 204] on div "Kirill Duplyakin 0490206159 auyeunf@gmail.com Customer since 2025" at bounding box center [179, 187] width 230 height 158
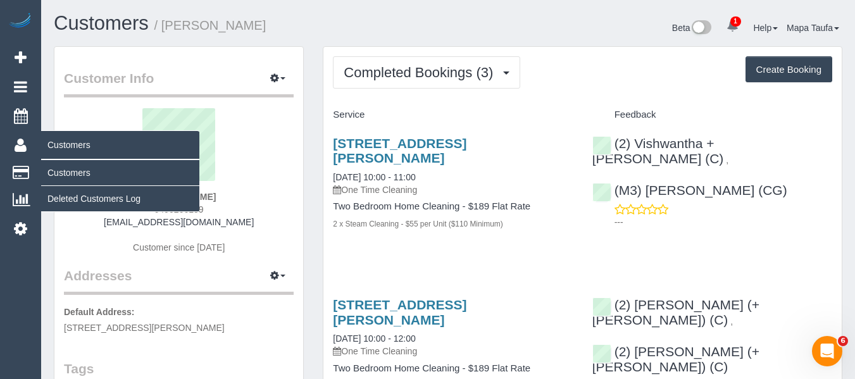
copy span "0490206159"
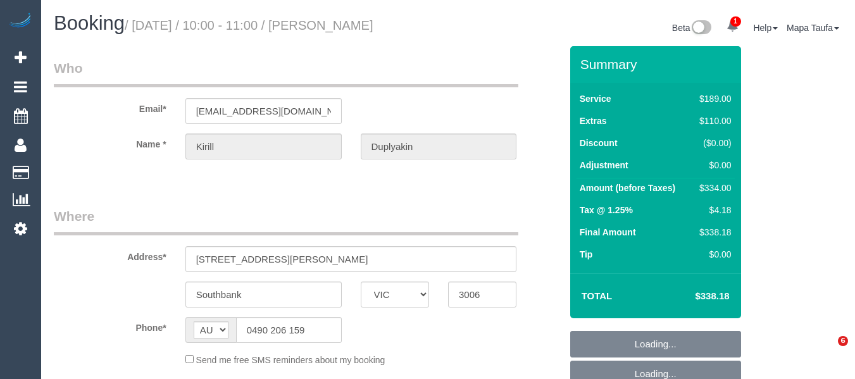
select select "VIC"
select select "string:stripe-pm_1RGZ9a2GScqysDRVAO1pQKqS"
select select "number:28"
select select "number:14"
select select "number:20"
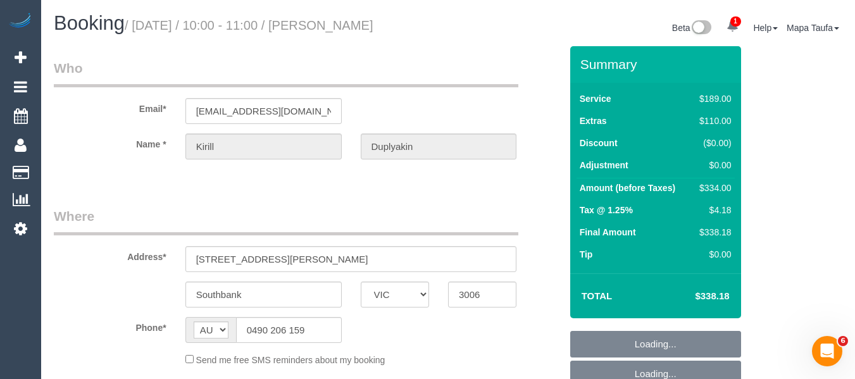
select select "number:25"
select select "number:13"
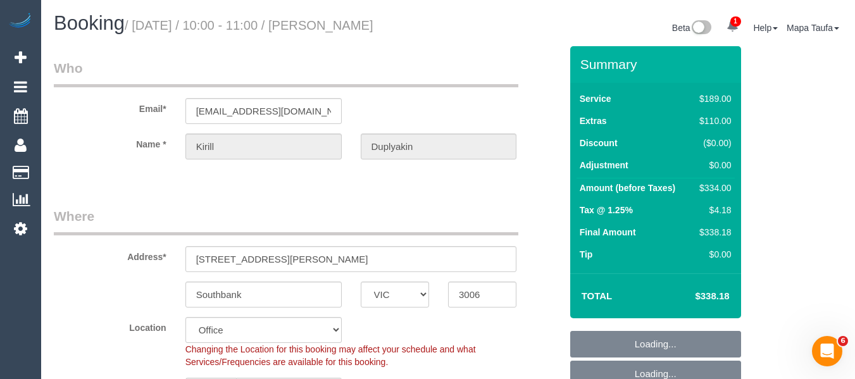
select select "object:2140"
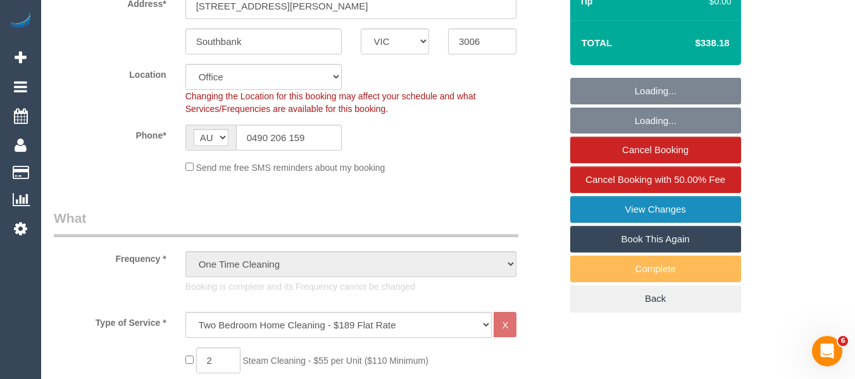
click at [679, 208] on link "View Changes" at bounding box center [655, 209] width 171 height 27
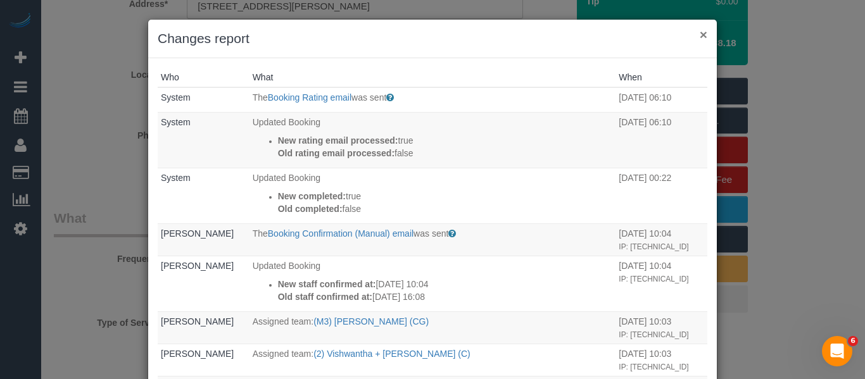
click at [700, 35] on button "×" at bounding box center [703, 34] width 8 height 13
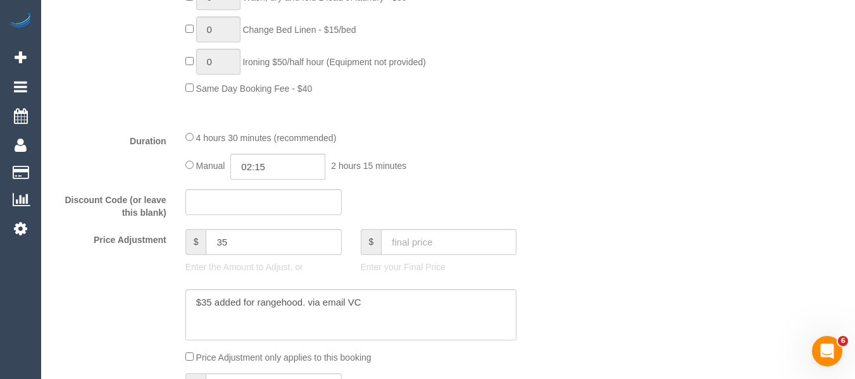
scroll to position [1067, 0]
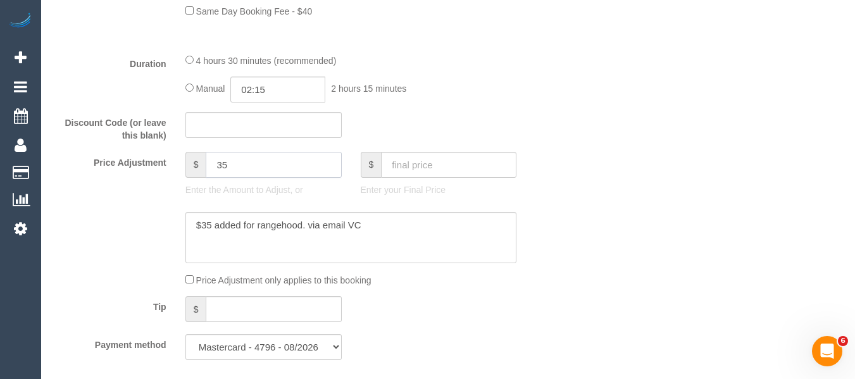
drag, startPoint x: 208, startPoint y: 164, endPoint x: 184, endPoint y: 161, distance: 24.3
click at [192, 161] on div "$ 35" at bounding box center [263, 165] width 156 height 26
type input "43.07"
click at [385, 218] on textarea at bounding box center [351, 238] width 332 height 52
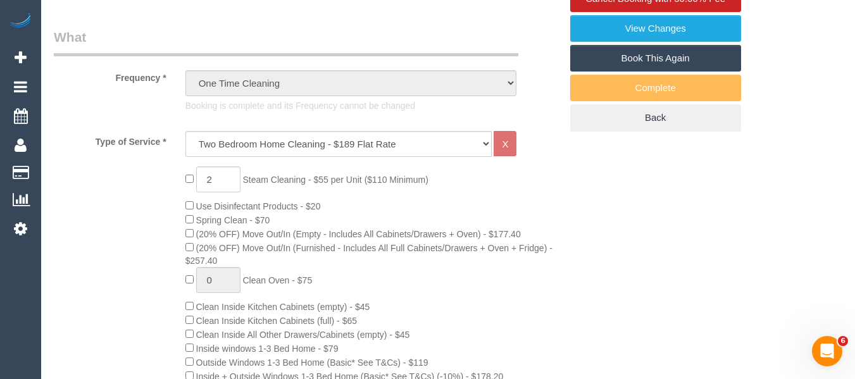
scroll to position [244, 0]
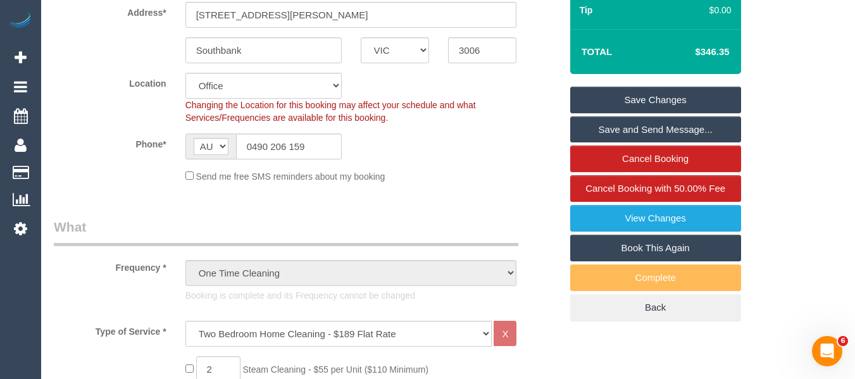
type textarea "$35 added for rangehood. via email VC 8.07 added for parking via email -MT"
click at [653, 97] on link "Save Changes" at bounding box center [655, 100] width 171 height 27
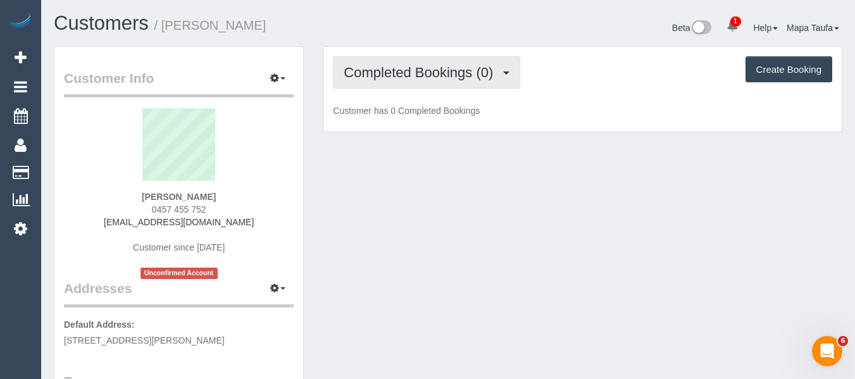
drag, startPoint x: 430, startPoint y: 65, endPoint x: 433, endPoint y: 73, distance: 8.6
click at [430, 65] on span "Completed Bookings (0)" at bounding box center [422, 73] width 156 height 16
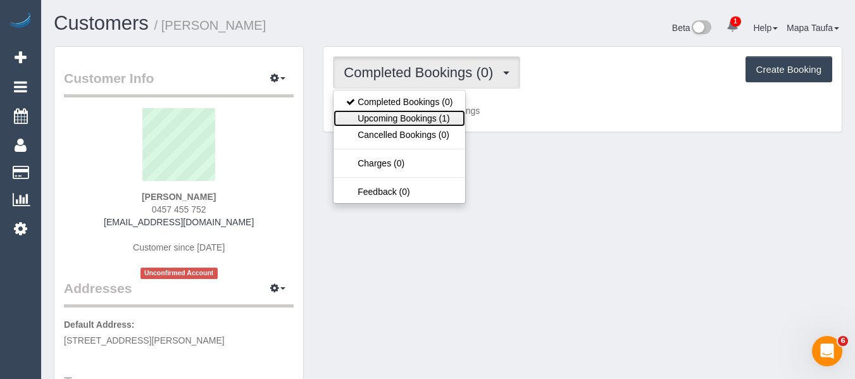
click at [435, 113] on link "Upcoming Bookings (1)" at bounding box center [400, 118] width 132 height 16
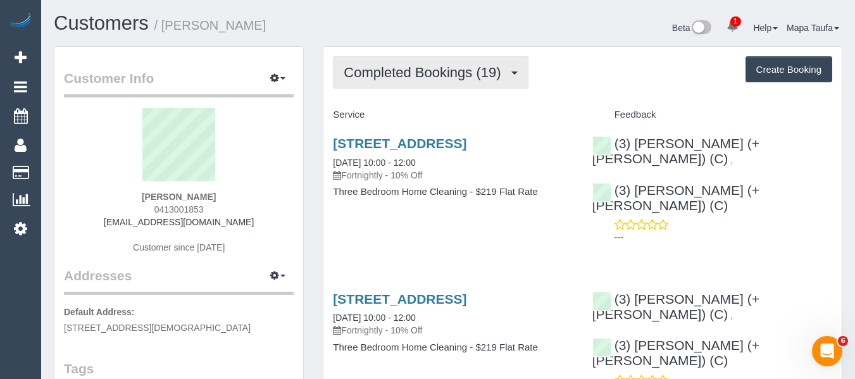
click at [425, 73] on span "Completed Bookings (19)" at bounding box center [425, 73] width 163 height 16
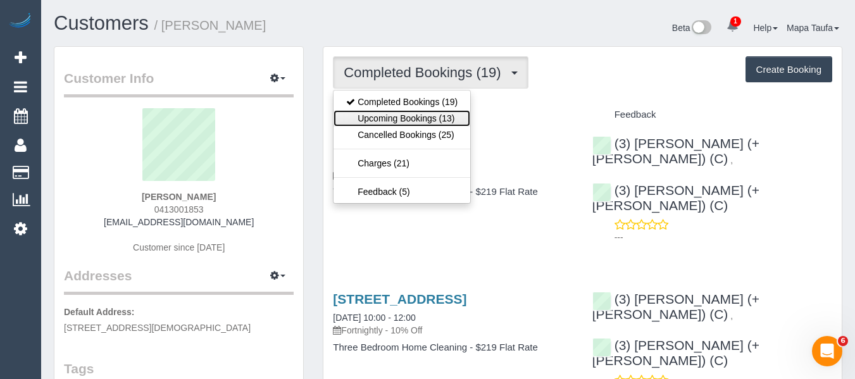
click at [425, 116] on link "Upcoming Bookings (13)" at bounding box center [402, 118] width 137 height 16
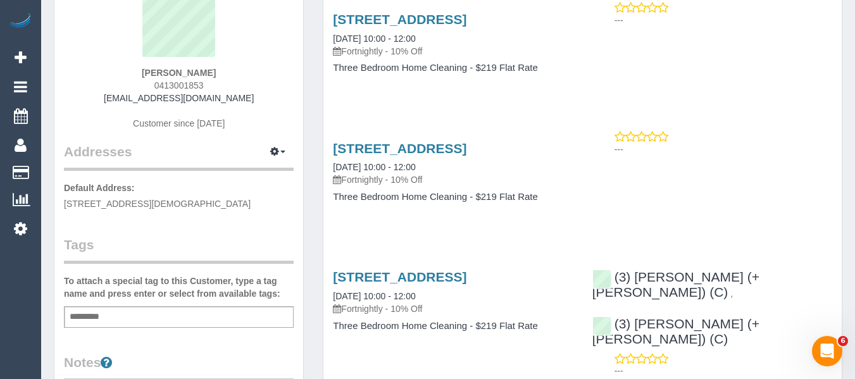
scroll to position [63, 0]
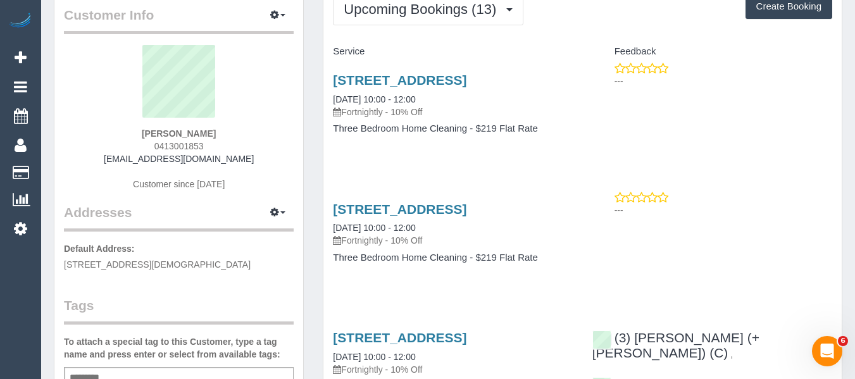
click at [820, 160] on div "[STREET_ADDRESS] [DATE] 10:00 - 12:00 Fortnightly - 10% Off Three Bedroom Home …" at bounding box center [582, 110] width 518 height 97
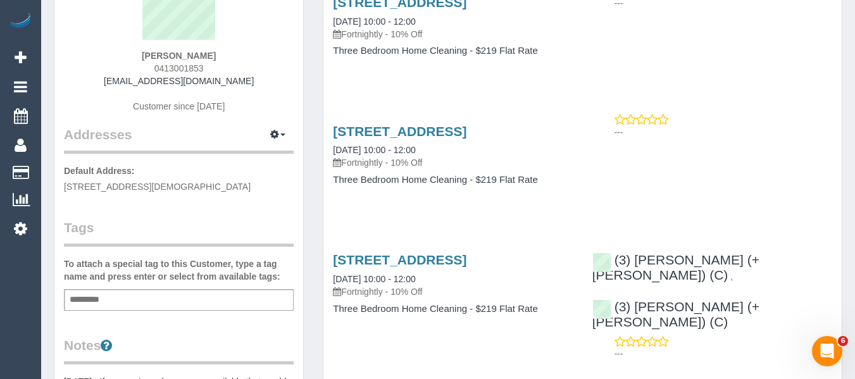
scroll to position [253, 0]
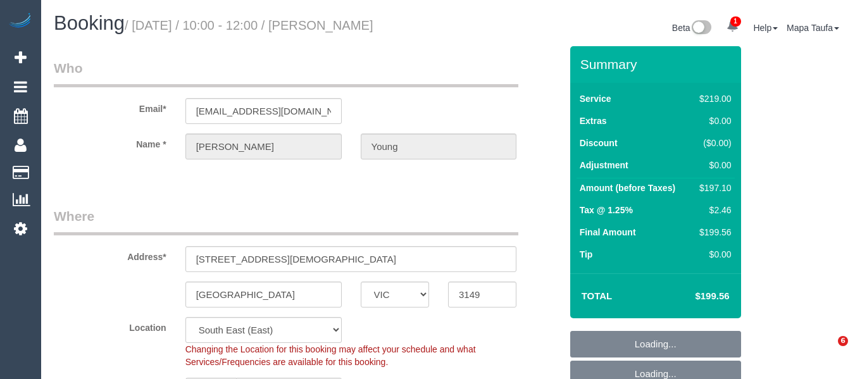
select select "VIC"
select select "string:stripe-pm_1Q9cGp2GScqysDRVE5zQASj3"
select select "spot3"
select select "number:27"
select select "number:14"
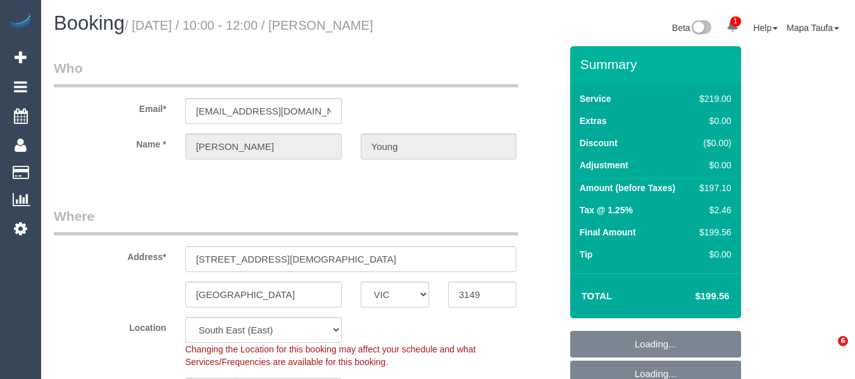
select select "number:19"
select select "number:24"
select select "number:34"
select select "number:13"
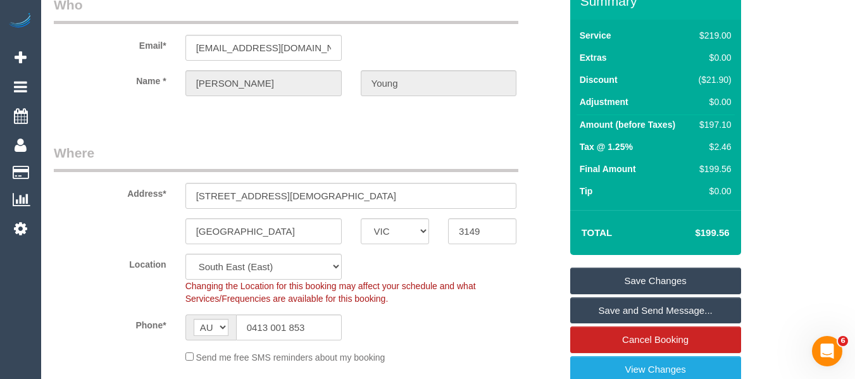
scroll to position [190, 0]
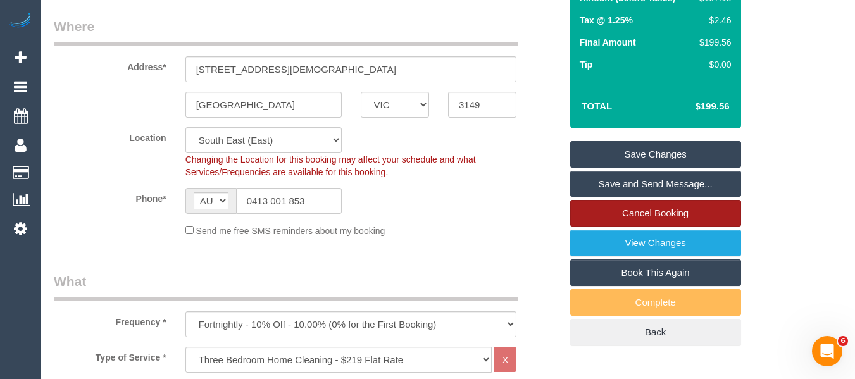
click at [665, 210] on link "Cancel Booking" at bounding box center [655, 213] width 171 height 27
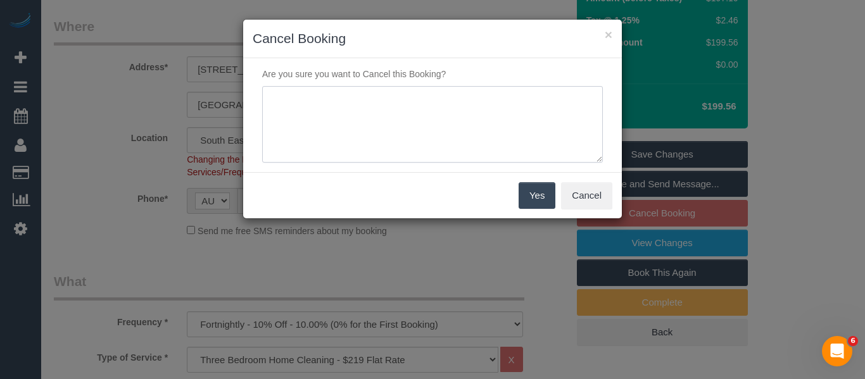
click at [330, 126] on textarea at bounding box center [432, 124] width 341 height 77
click at [332, 103] on textarea at bounding box center [432, 124] width 341 height 77
type textarea "service not needed via email - MT"
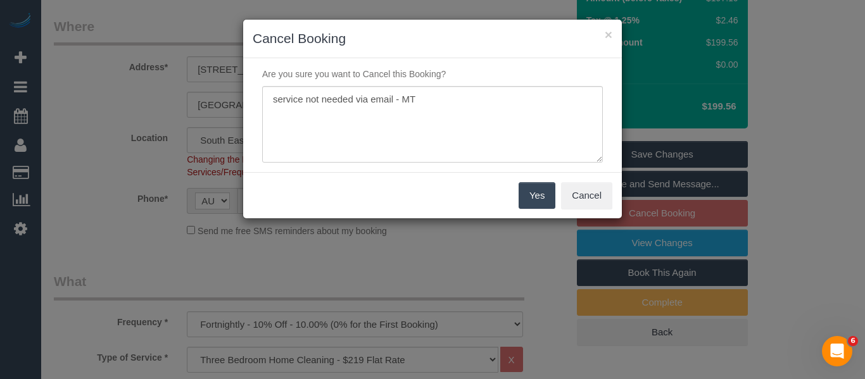
click at [524, 196] on button "Yes" at bounding box center [536, 195] width 37 height 27
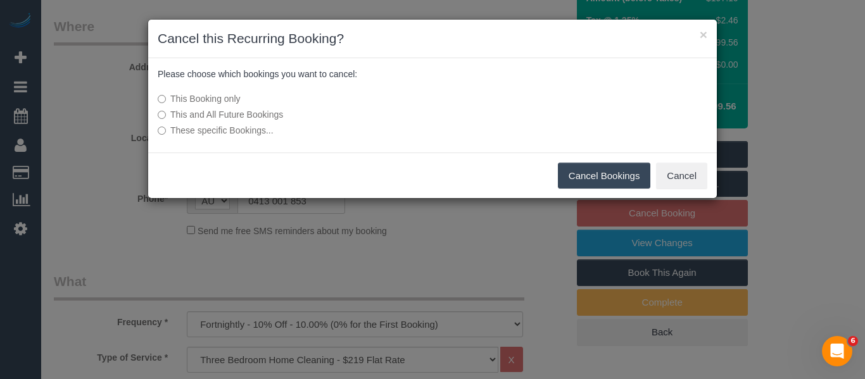
click at [594, 177] on button "Cancel Bookings" at bounding box center [604, 176] width 93 height 27
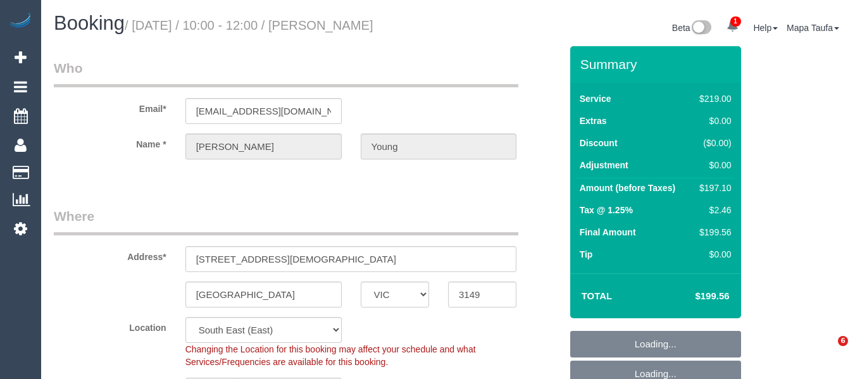
select select "VIC"
select select "string:stripe-pm_1Q9cGp2GScqysDRVE5zQASj3"
select select "spot3"
select select "number:27"
select select "number:14"
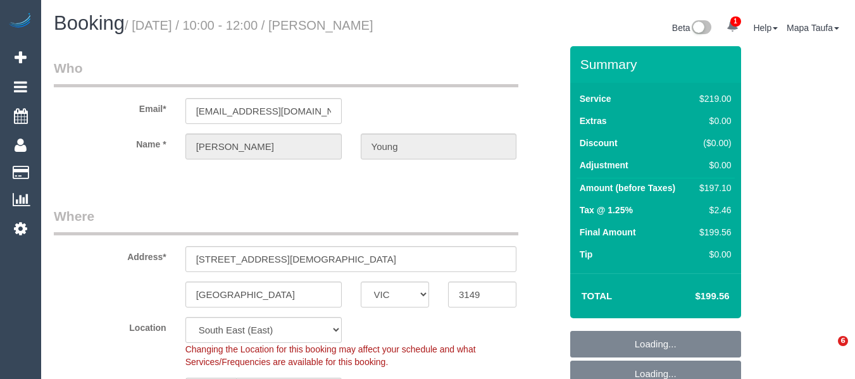
select select "number:19"
select select "number:24"
select select "number:34"
select select "number:13"
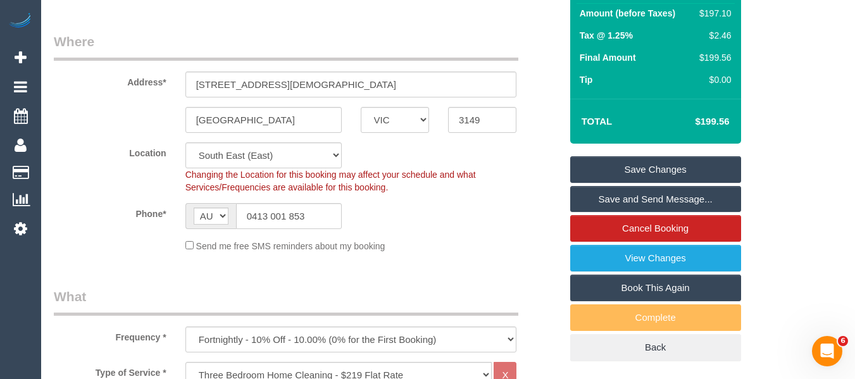
scroll to position [190, 0]
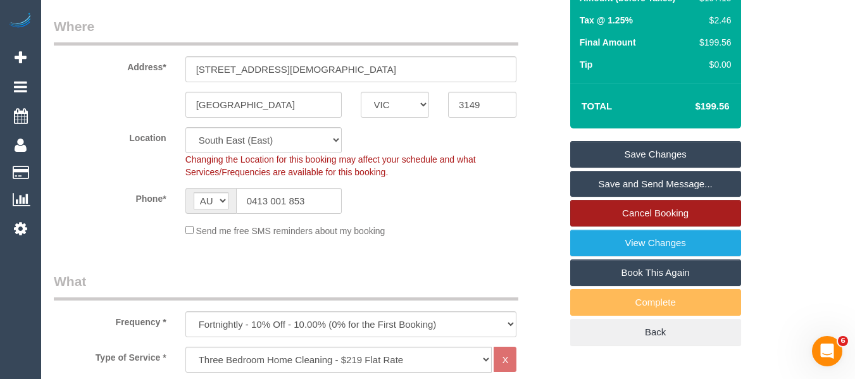
click at [667, 207] on link "Cancel Booking" at bounding box center [655, 213] width 171 height 27
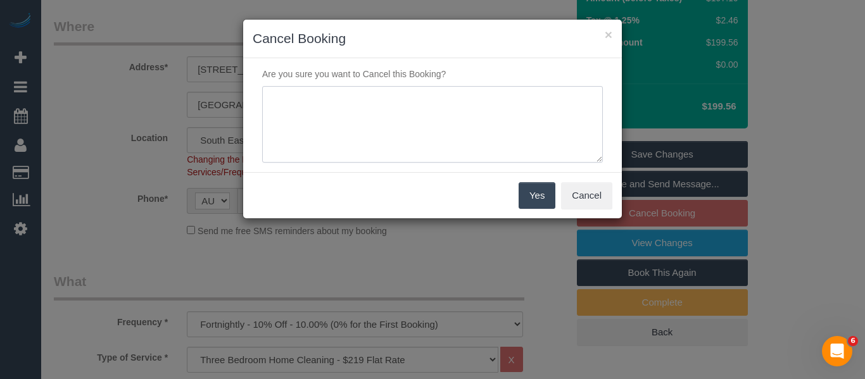
click at [416, 120] on textarea at bounding box center [432, 124] width 341 height 77
paste textarea "service not needed via email - MT"
type textarea "service not needed via email - MT"
click at [534, 193] on button "Yes" at bounding box center [536, 195] width 37 height 27
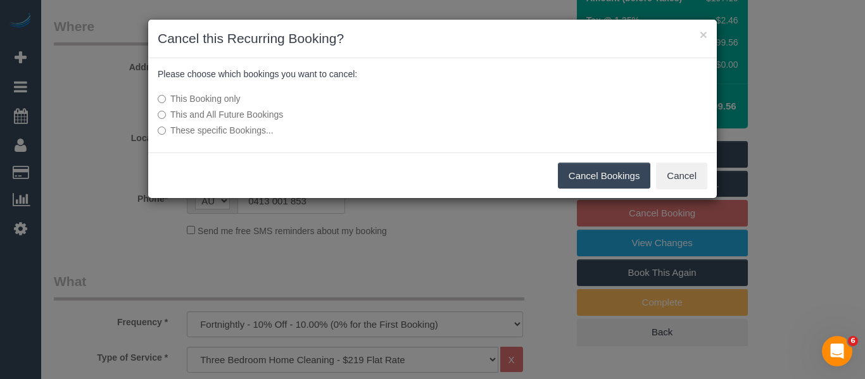
click at [592, 163] on button "Cancel Bookings" at bounding box center [604, 176] width 93 height 27
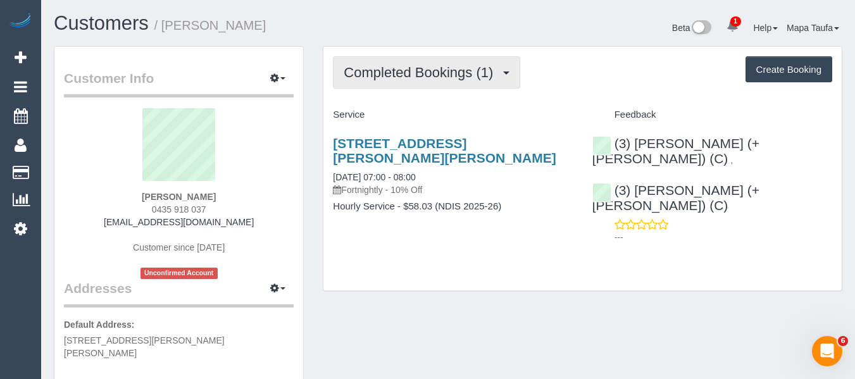
click at [385, 77] on span "Completed Bookings (1)" at bounding box center [422, 73] width 156 height 16
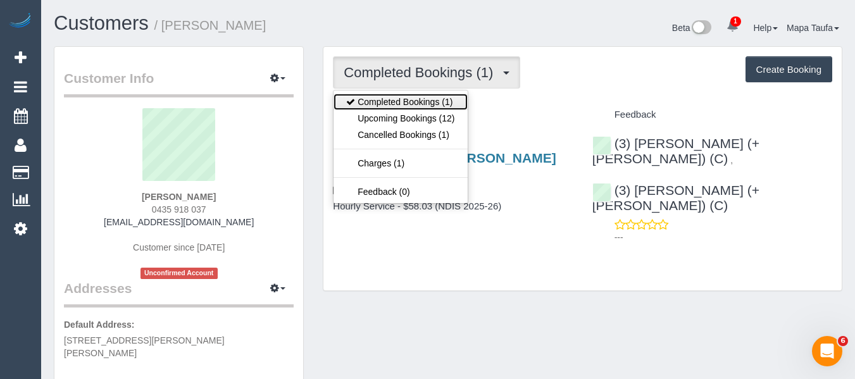
click at [389, 104] on link "Completed Bookings (1)" at bounding box center [401, 102] width 134 height 16
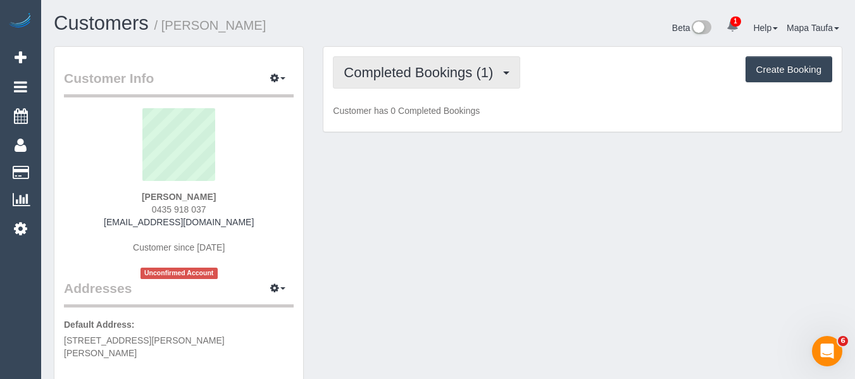
click at [391, 84] on button "Completed Bookings (1)" at bounding box center [426, 72] width 187 height 32
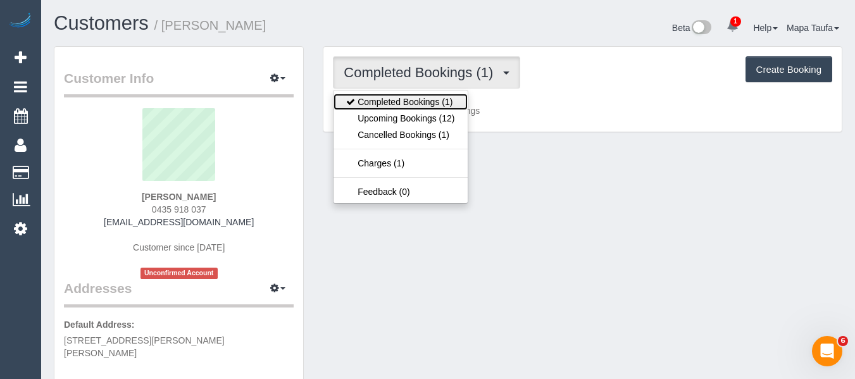
click at [394, 107] on link "Completed Bookings (1)" at bounding box center [401, 102] width 134 height 16
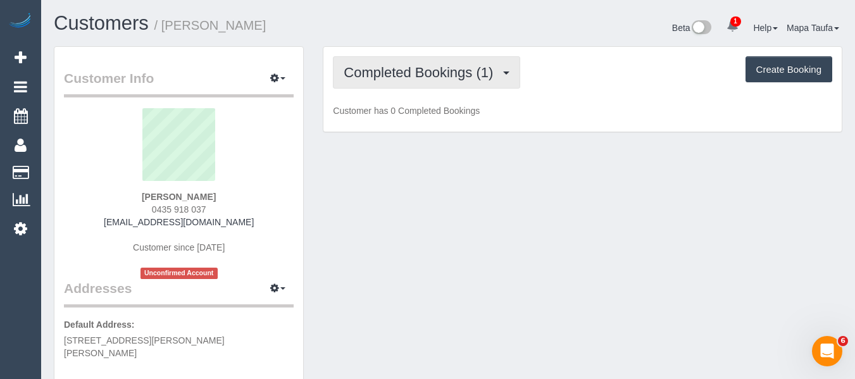
click at [389, 84] on button "Completed Bookings (1)" at bounding box center [426, 72] width 187 height 32
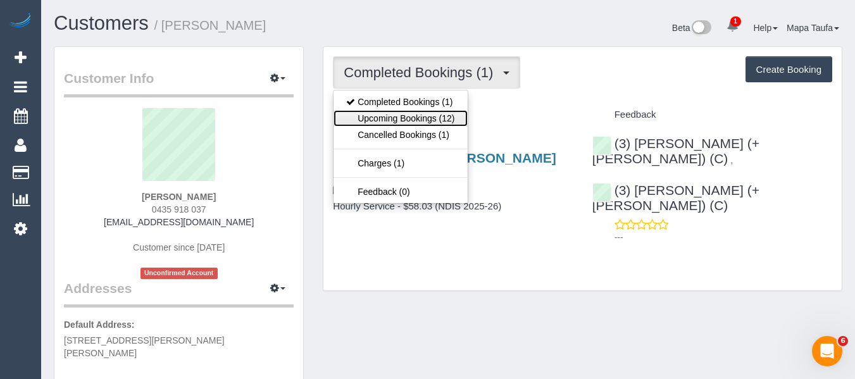
click at [392, 113] on link "Upcoming Bookings (12)" at bounding box center [401, 118] width 134 height 16
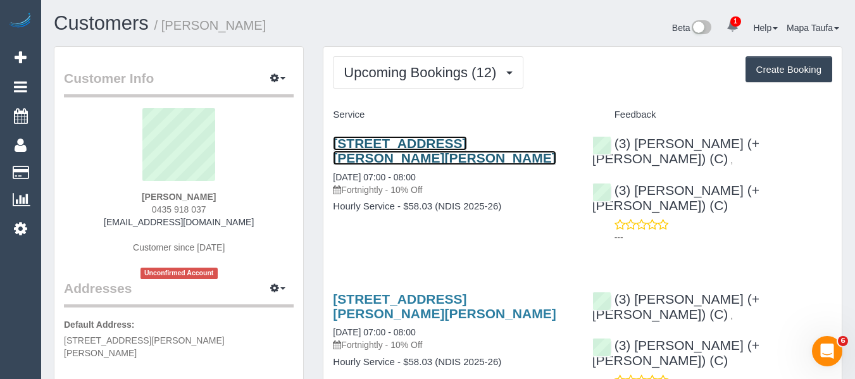
click at [376, 161] on link "[STREET_ADDRESS][PERSON_NAME][PERSON_NAME]" at bounding box center [444, 150] width 223 height 29
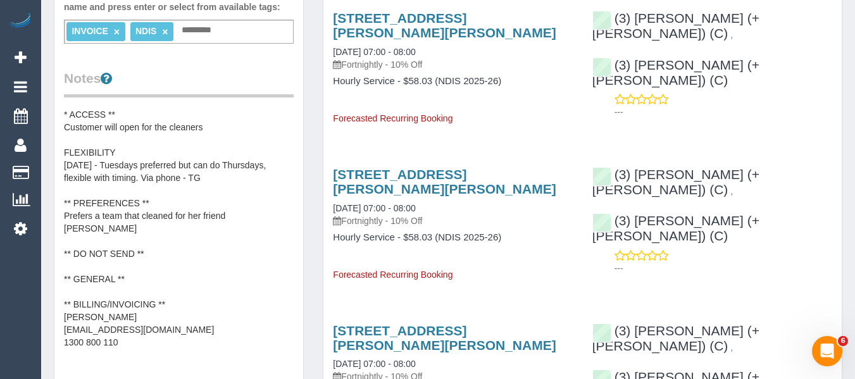
scroll to position [443, 0]
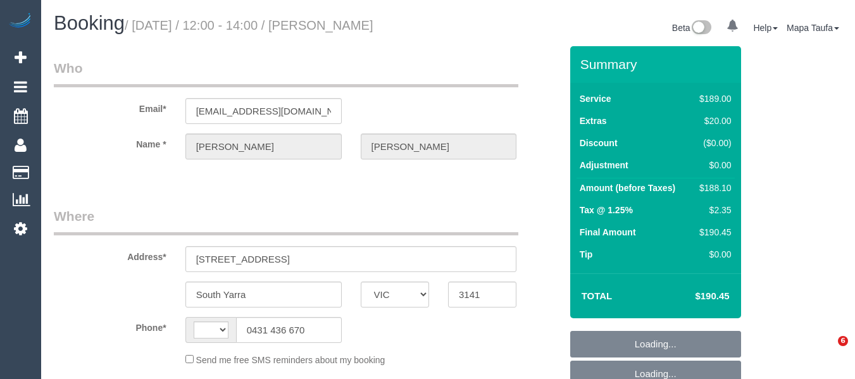
select select "VIC"
select select "string:AU"
select select "number:28"
select select "number:14"
select select "number:19"
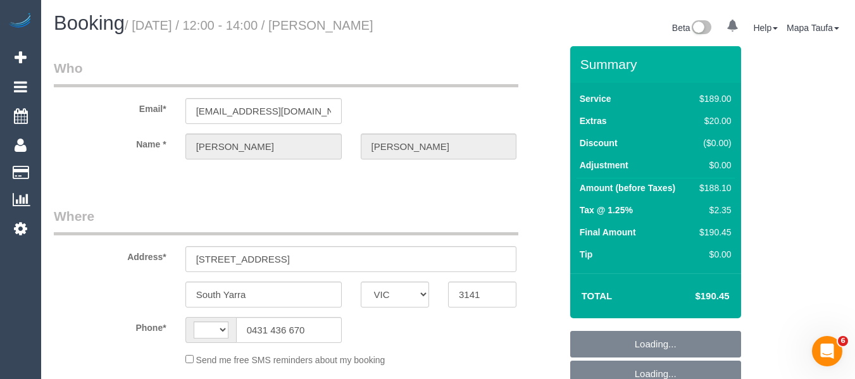
select select "number:25"
select select "number:33"
select select "number:12"
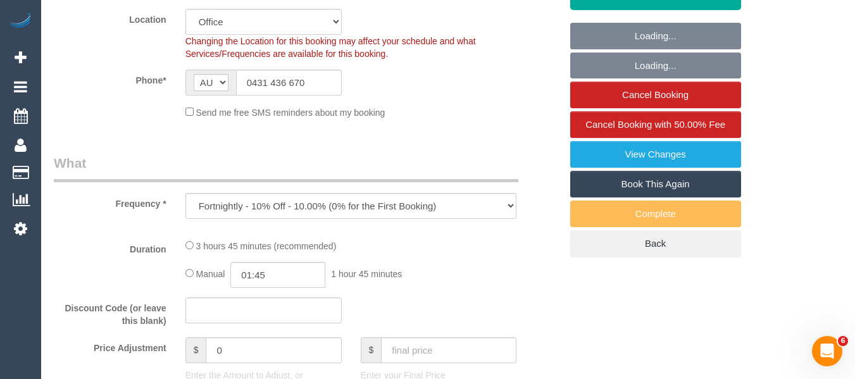
select select "object:694"
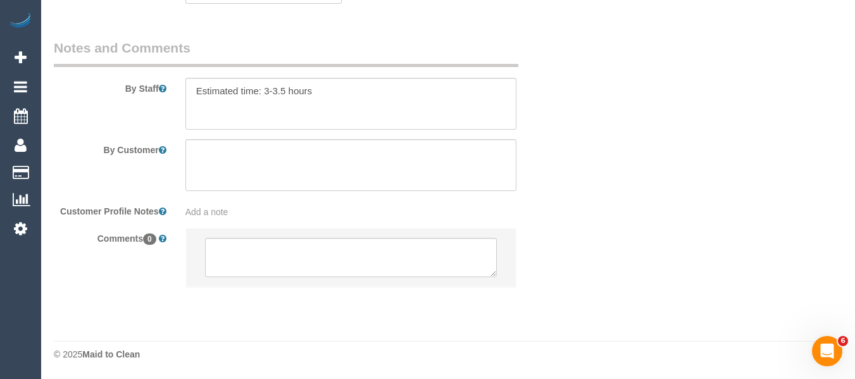
select select "string:stripe-pm_1RYdeZ2GScqysDRV01rm4d8V"
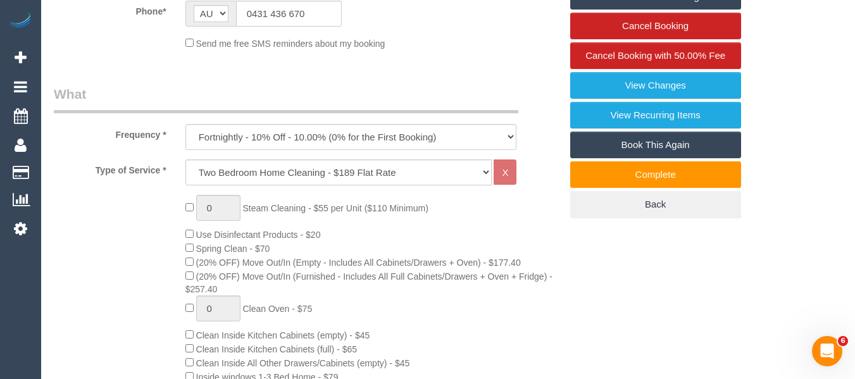
scroll to position [310, 0]
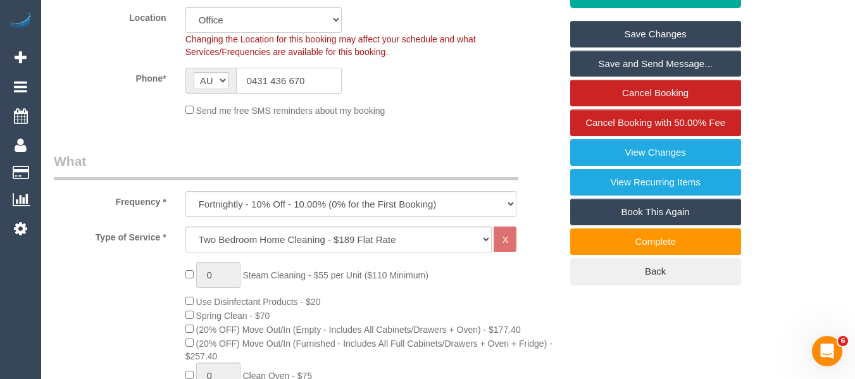
click at [280, 80] on input "0431 436 670" at bounding box center [289, 81] width 106 height 26
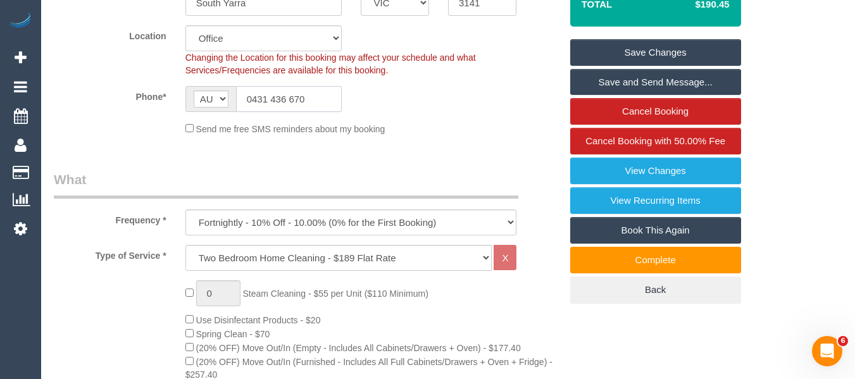
scroll to position [0, 0]
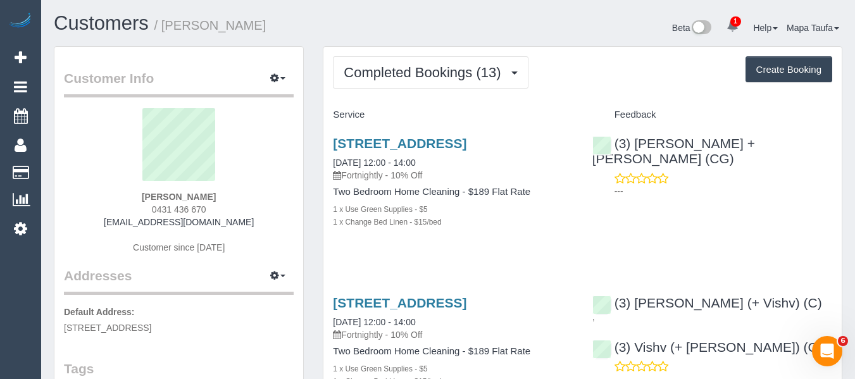
click at [508, 243] on div "[STREET_ADDRESS] [DATE] 12:00 - 14:00 Fortnightly - 10% Off Two Bedroom Home Cl…" at bounding box center [452, 189] width 259 height 128
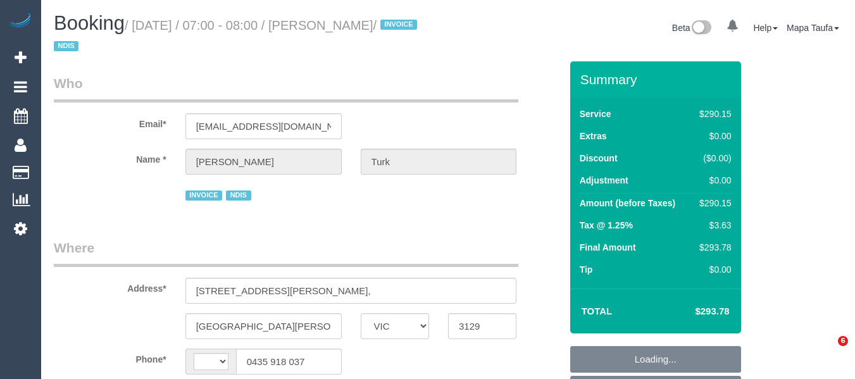
select select "VIC"
select select "string:AU"
select select "object:291"
select select "2"
select select "150"
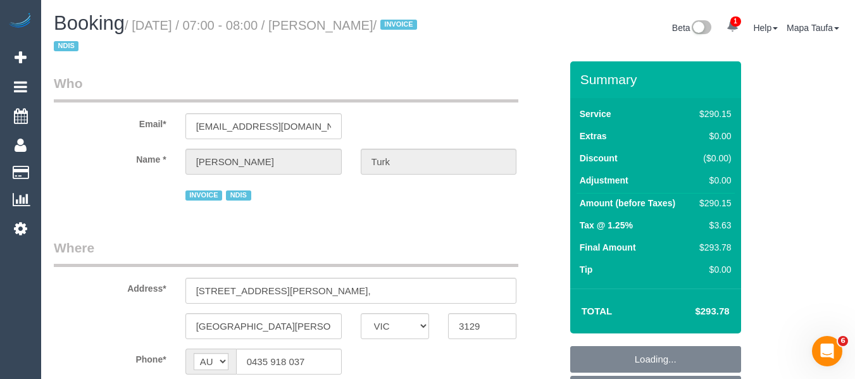
select select "number:28"
select select "number:14"
select select "number:19"
select select "object:1231"
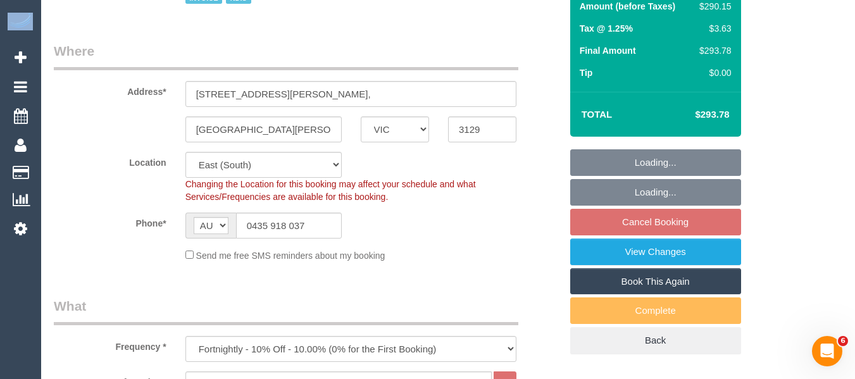
drag, startPoint x: 864, startPoint y: 283, endPoint x: 864, endPoint y: 187, distance: 96.2
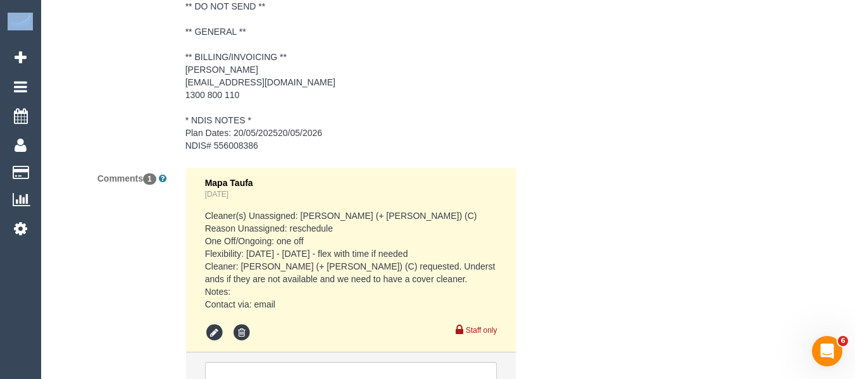
scroll to position [2305, 0]
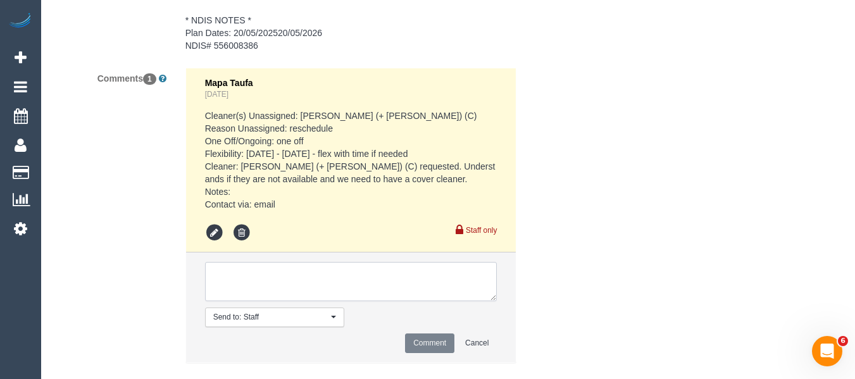
click at [273, 262] on textarea at bounding box center [351, 281] width 292 height 39
type textarea "Customer is aware C and T are attending"
click at [426, 334] on button "Comment" at bounding box center [429, 344] width 49 height 20
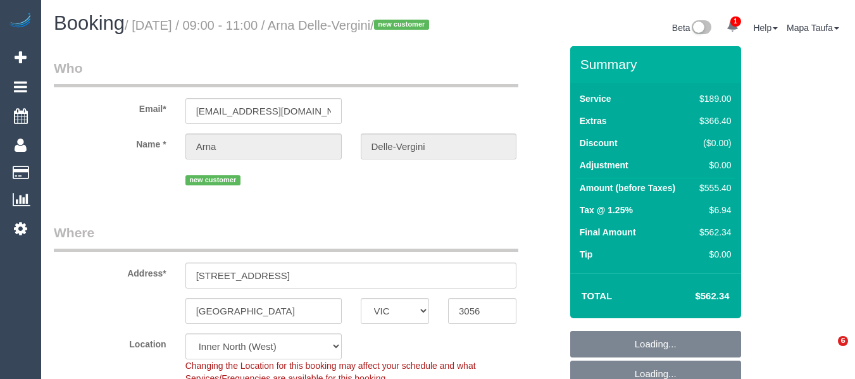
select select "VIC"
select select "string:AU"
select select "object:2373"
select select "string:stripe-pm_1SDwe72GScqysDRVF3ACIalj"
select select "object:2664"
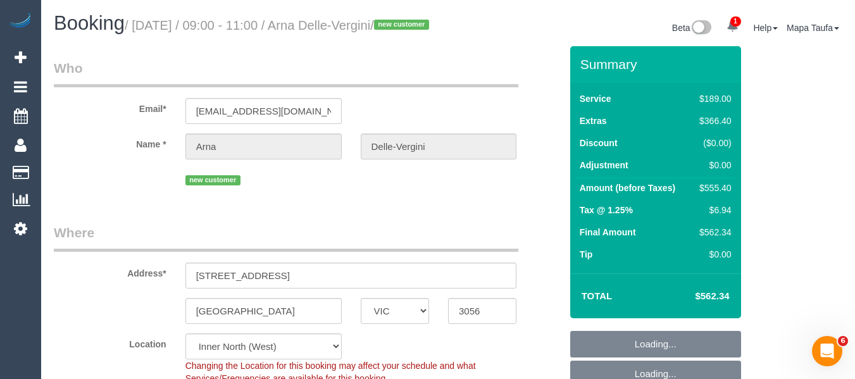
select select "number:28"
select select "number:14"
select select "number:18"
select select "number:24"
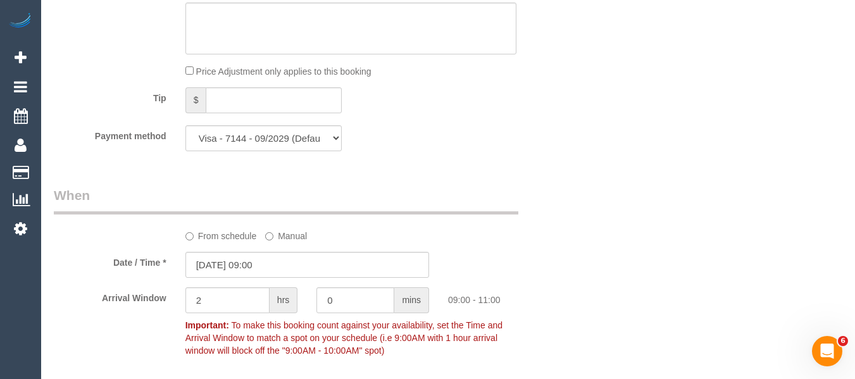
scroll to position [2503, 0]
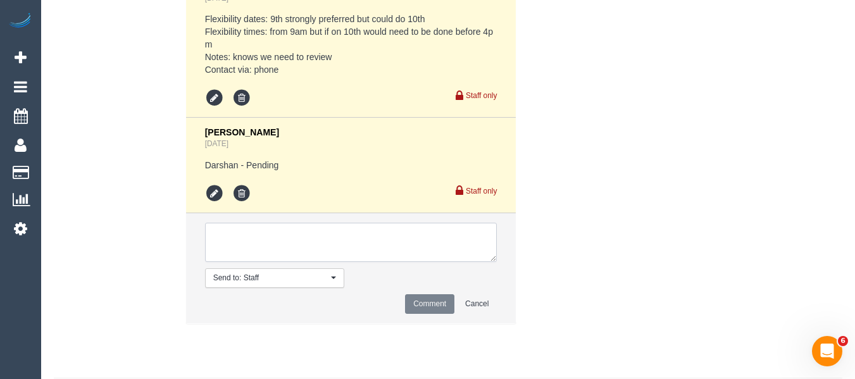
click at [347, 249] on textarea at bounding box center [351, 242] width 292 height 39
paste textarea "cnv_1fk6xsm0"
type textarea "cnv_1fk6xsm0 notes from cleaner if needed"
click at [427, 306] on li "Send to: Staff Nothing selected Send to: Staff Send to: Customer Send to: Team …" at bounding box center [351, 268] width 330 height 110
click at [427, 314] on button "Comment" at bounding box center [429, 304] width 49 height 20
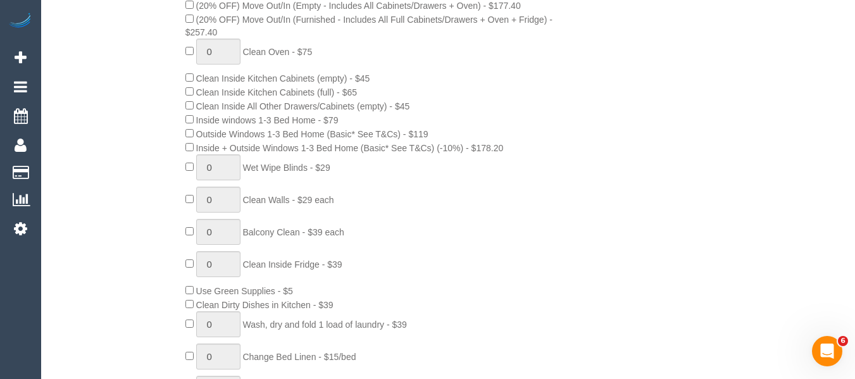
scroll to position [487, 0]
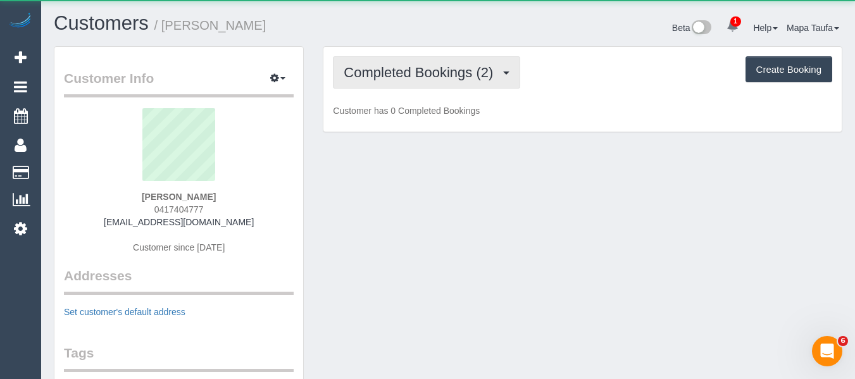
click at [377, 63] on button "Completed Bookings (2)" at bounding box center [426, 72] width 187 height 32
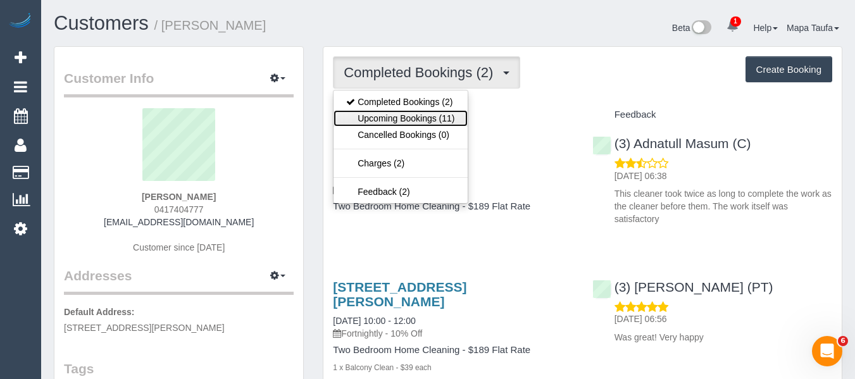
click at [387, 111] on link "Upcoming Bookings (11)" at bounding box center [401, 118] width 134 height 16
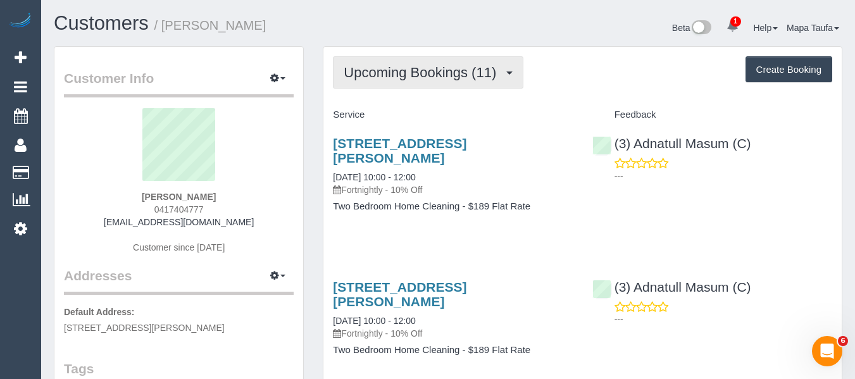
click at [378, 75] on span "Upcoming Bookings (11)" at bounding box center [423, 73] width 159 height 16
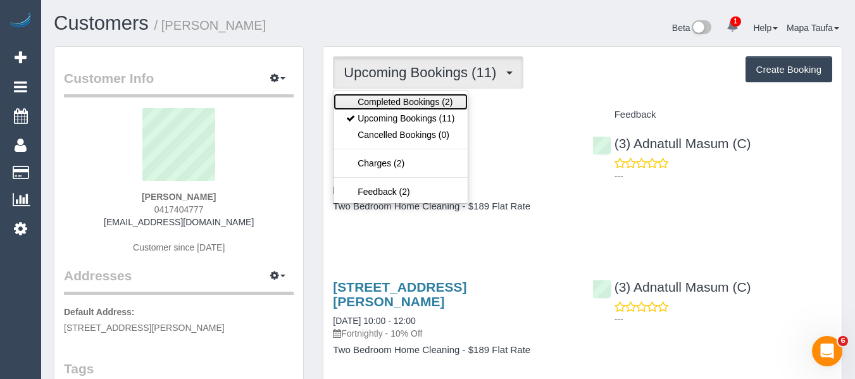
click at [380, 99] on link "Completed Bookings (2)" at bounding box center [401, 102] width 134 height 16
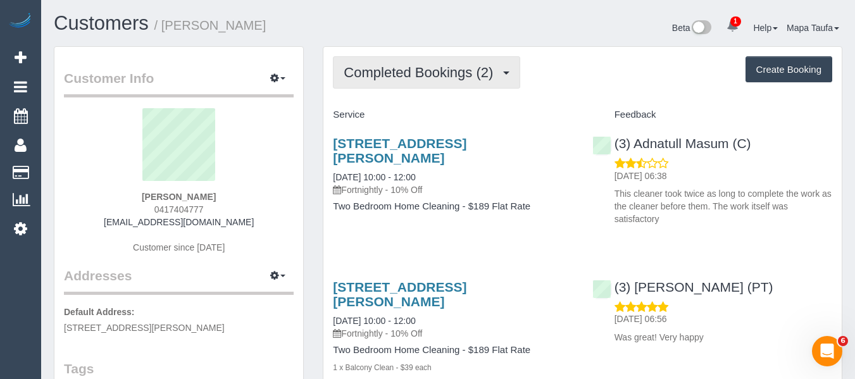
click at [398, 81] on button "Completed Bookings (2)" at bounding box center [426, 72] width 187 height 32
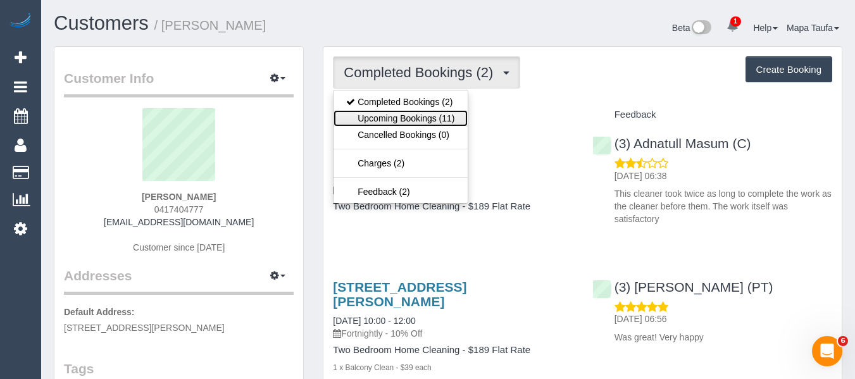
click at [399, 122] on link "Upcoming Bookings (11)" at bounding box center [401, 118] width 134 height 16
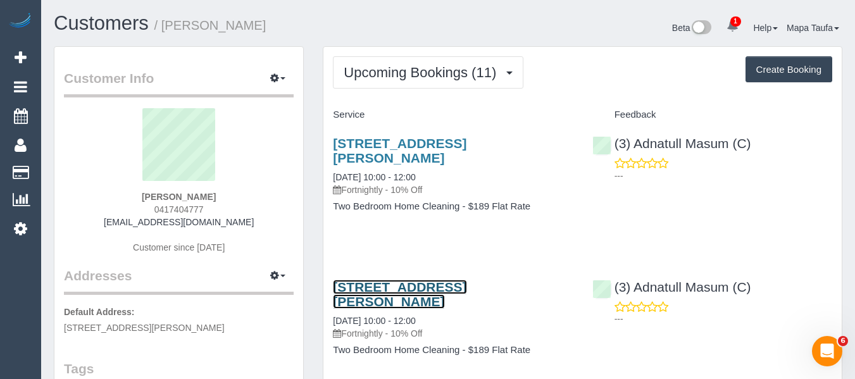
click at [355, 293] on link "22 Dorcas Street, 2202, Southbank, VIC 3006" at bounding box center [400, 294] width 134 height 29
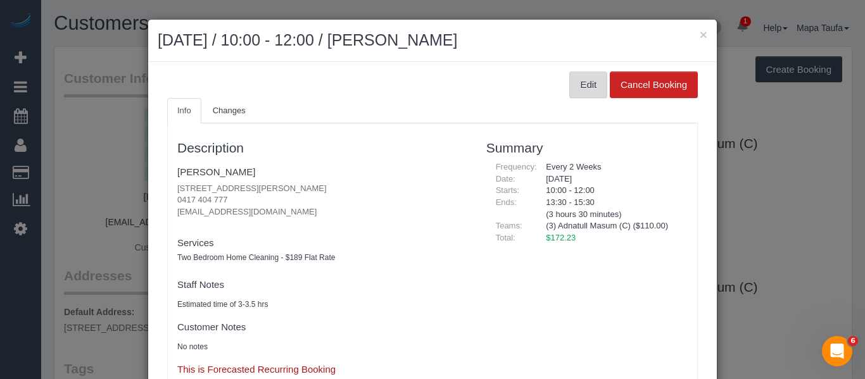
click at [570, 89] on button "Edit" at bounding box center [588, 85] width 38 height 27
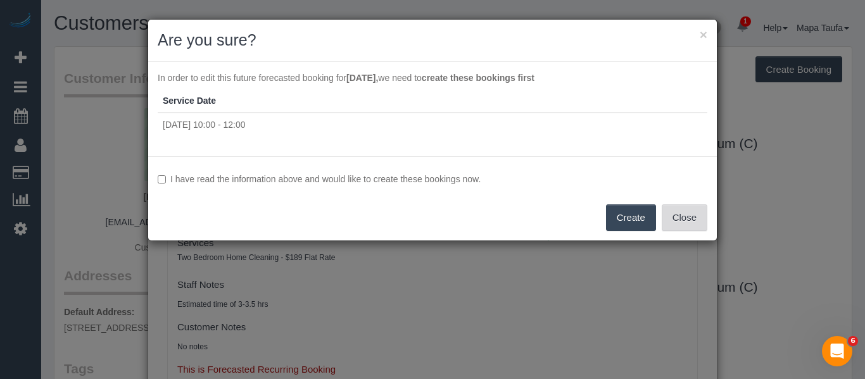
click at [679, 210] on button "Close" at bounding box center [684, 217] width 46 height 27
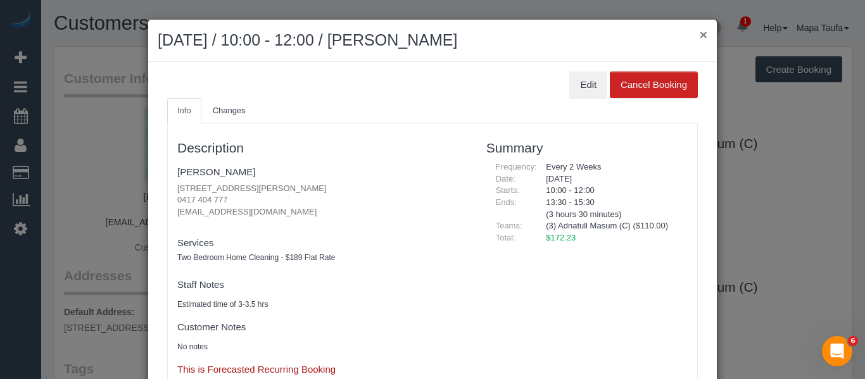
click at [699, 35] on button "×" at bounding box center [703, 34] width 8 height 13
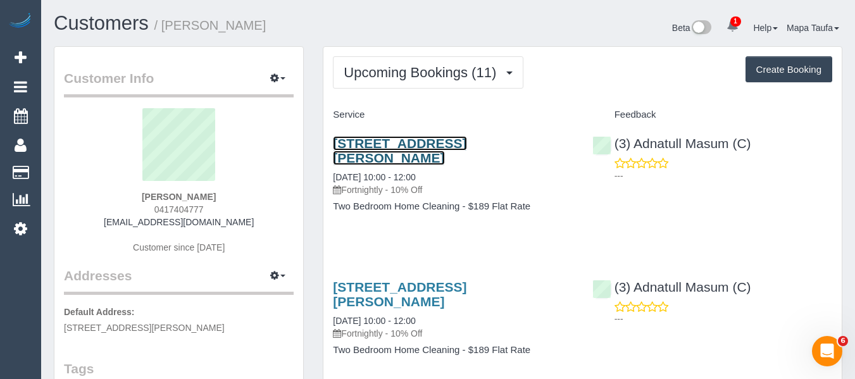
click at [344, 146] on link "22 Dorcas Street, 2202, Southbank, VIC 3006" at bounding box center [400, 150] width 134 height 29
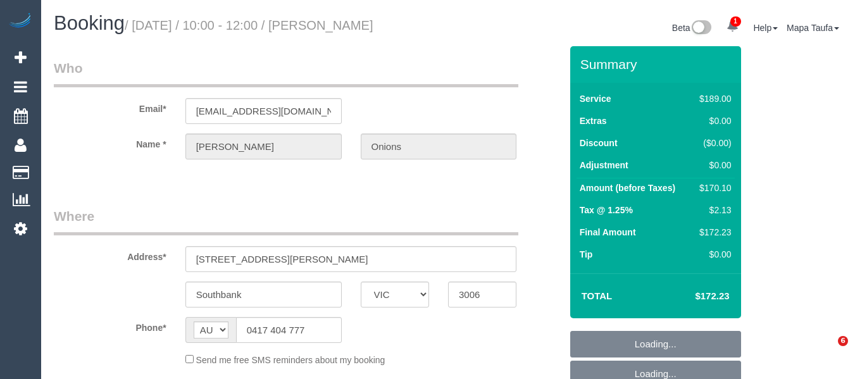
select select "VIC"
select select "object:586"
select select "number:29"
select select "number:14"
select select "number:20"
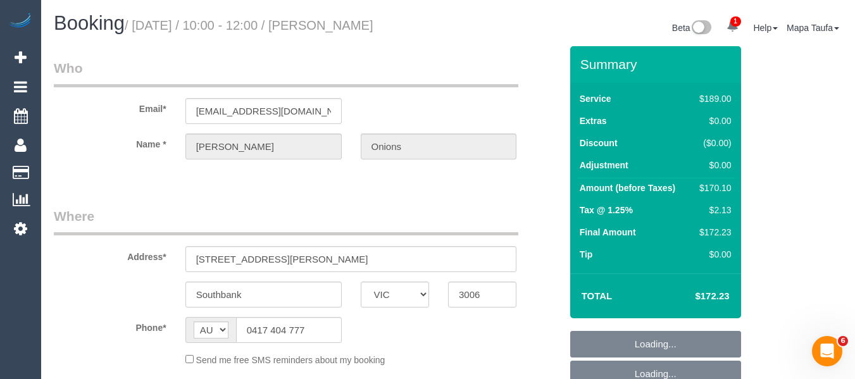
select select "number:24"
select select "number:34"
select select "number:26"
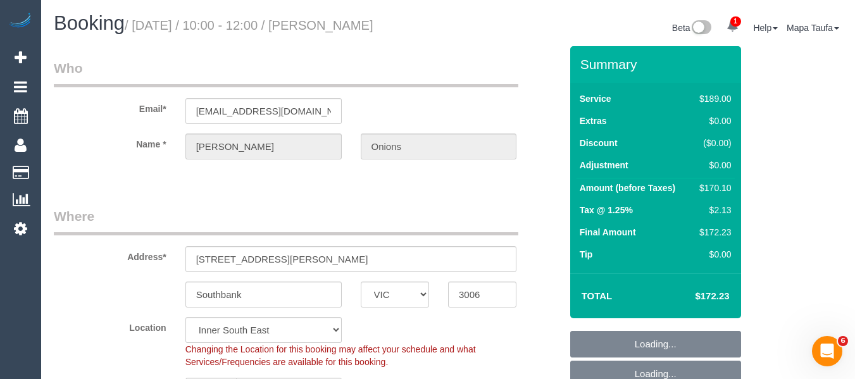
select select "object:853"
select select "string:stripe-pm_1S48Nr2GScqysDRVD0cENuZM"
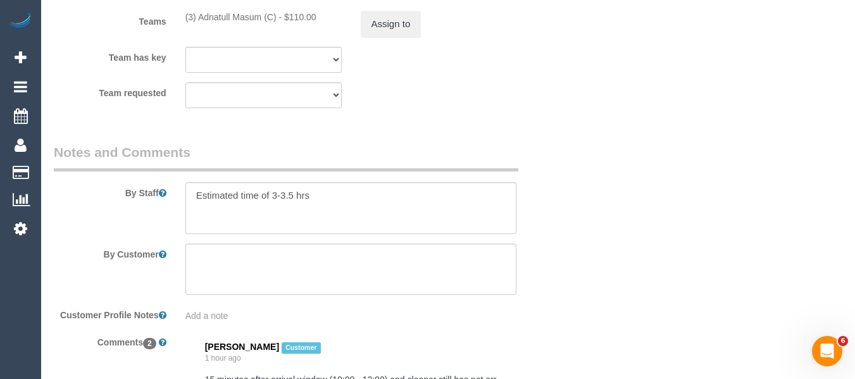
scroll to position [2146, 0]
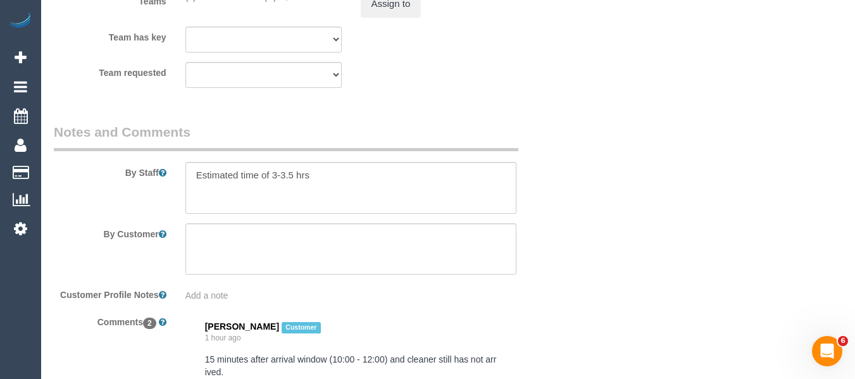
click at [184, 173] on div at bounding box center [351, 188] width 351 height 52
click at [194, 175] on textarea at bounding box center [351, 188] width 332 height 52
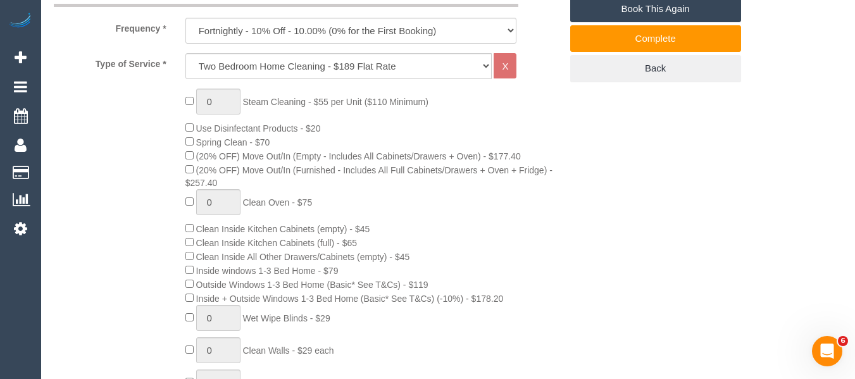
scroll to position [232, 0]
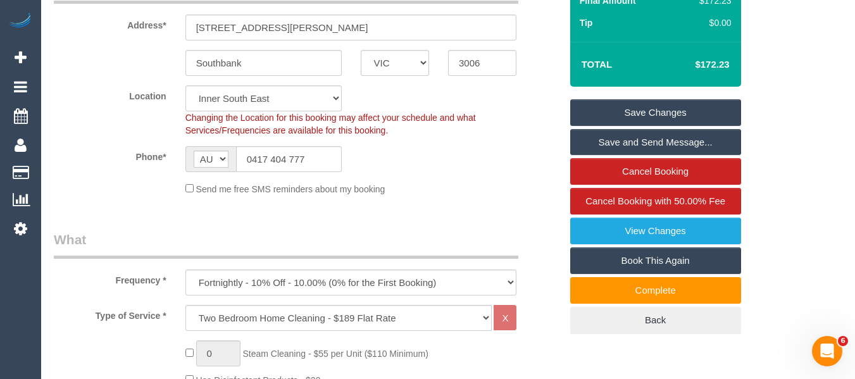
type textarea "MUST NOT BE LATE Estimated time of 3-3.5 hrs"
click at [675, 110] on link "Save Changes" at bounding box center [655, 112] width 171 height 27
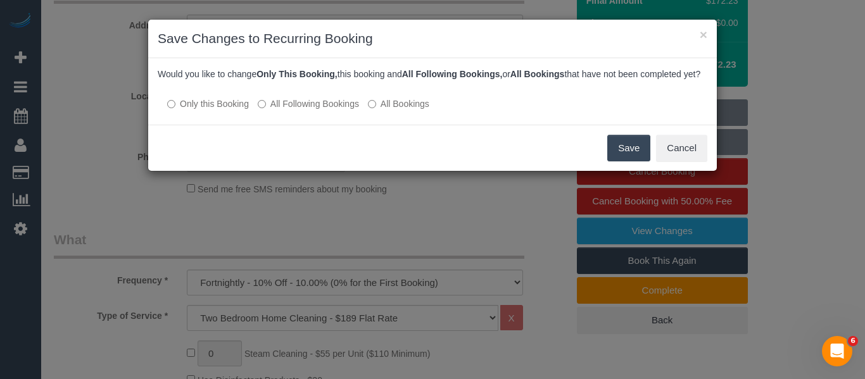
click at [342, 110] on label "All Following Bookings" at bounding box center [308, 103] width 101 height 13
click at [641, 161] on button "Save" at bounding box center [628, 148] width 43 height 27
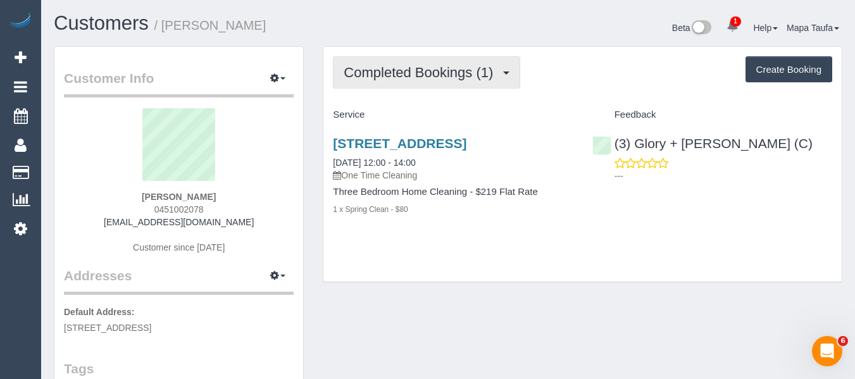
click at [399, 75] on span "Completed Bookings (1)" at bounding box center [422, 73] width 156 height 16
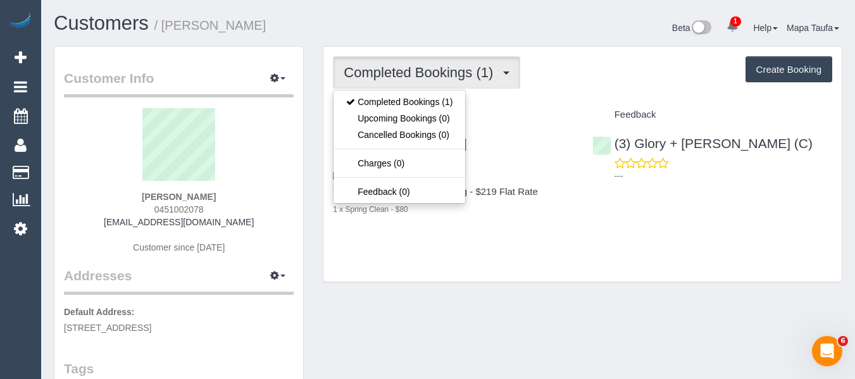
click at [583, 111] on div "Feedback" at bounding box center [712, 115] width 259 height 22
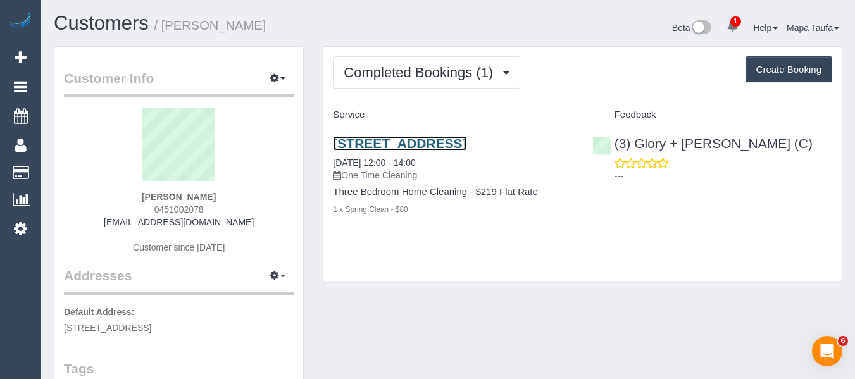
click at [463, 147] on link "36 Walkers Rd, Carrum, VIC 3197" at bounding box center [400, 143] width 134 height 15
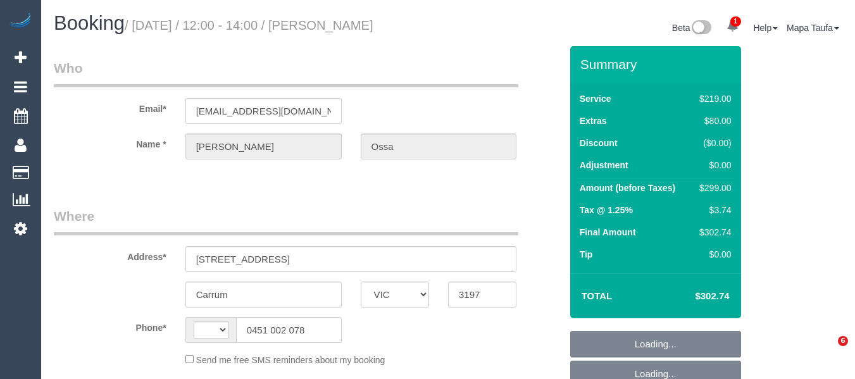
select select "VIC"
select select "string:stripe-pm_1SDMT12GScqysDRV2kQzGl1r"
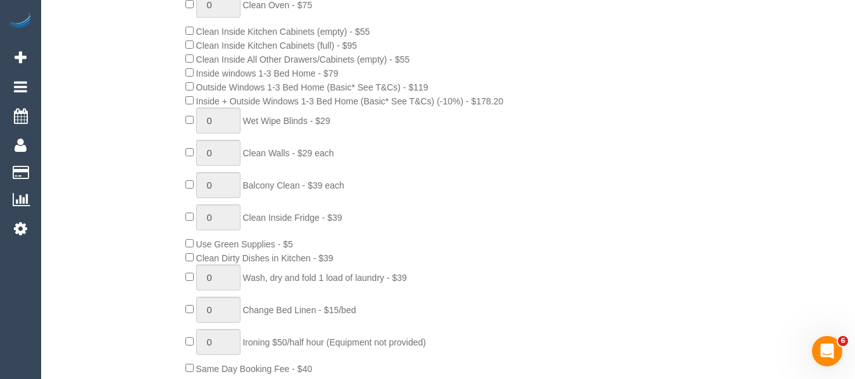
select select "string:AU"
select select "number:29"
select select "number:16"
select select "number:19"
select select "number:22"
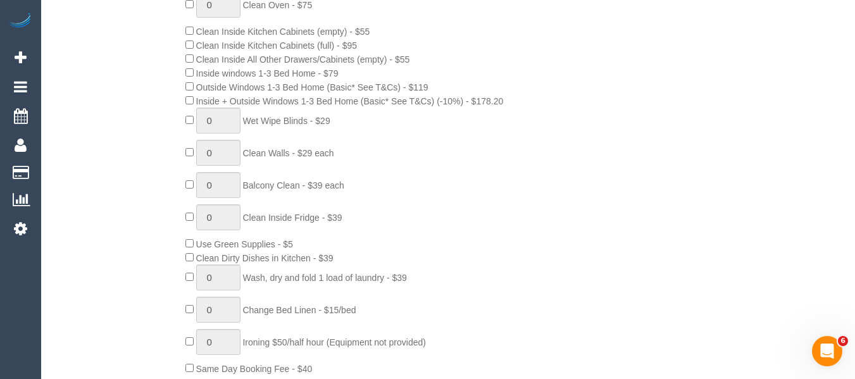
select select "number:34"
select select "number:26"
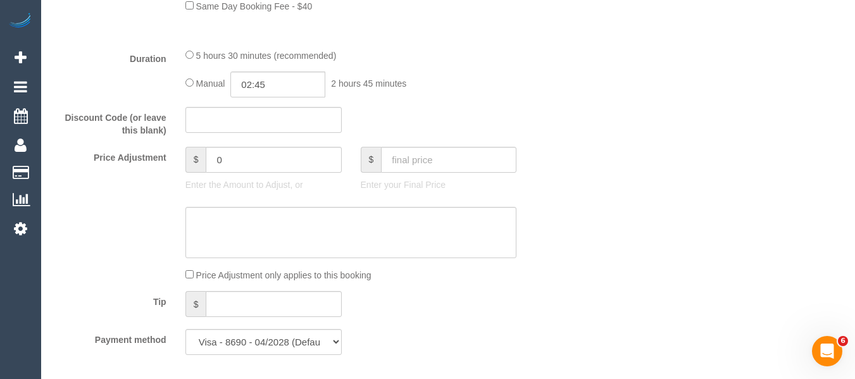
select select "object:1362"
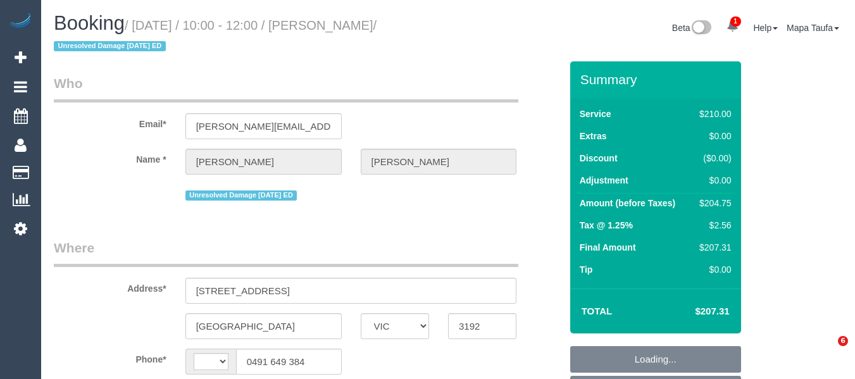
select select "VIC"
select select "string:AU"
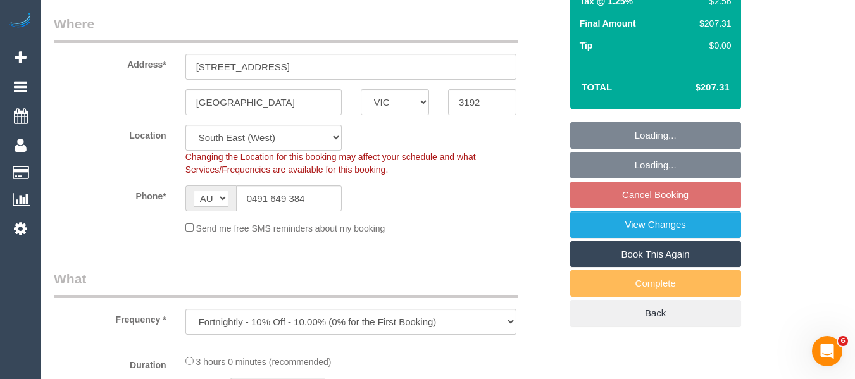
select select "object:2999"
select select "string:stripe-pm_1IEM6i2GScqysDRV5FtTPRrA"
select select "180"
select select "number:27"
select select "number:14"
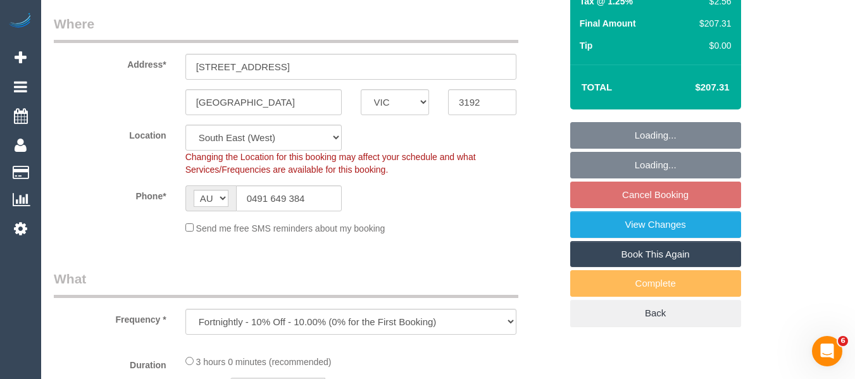
select select "number:19"
select select "number:22"
select select "number:11"
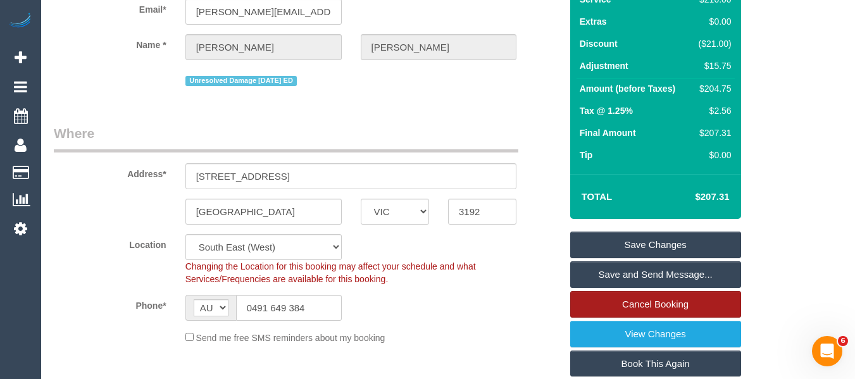
scroll to position [239, 0]
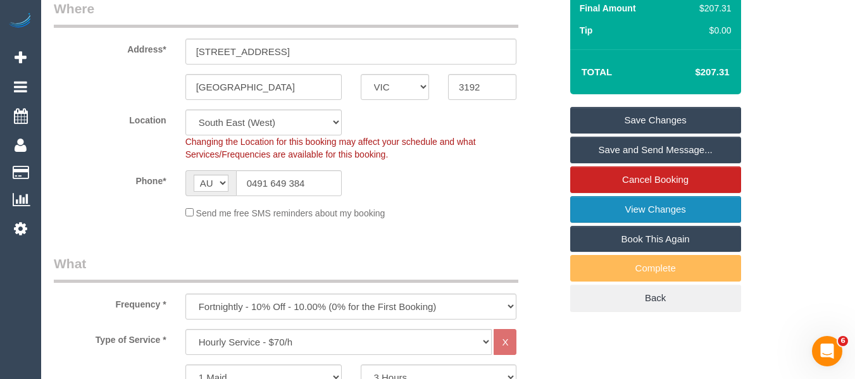
click at [683, 213] on link "View Changes" at bounding box center [655, 209] width 171 height 27
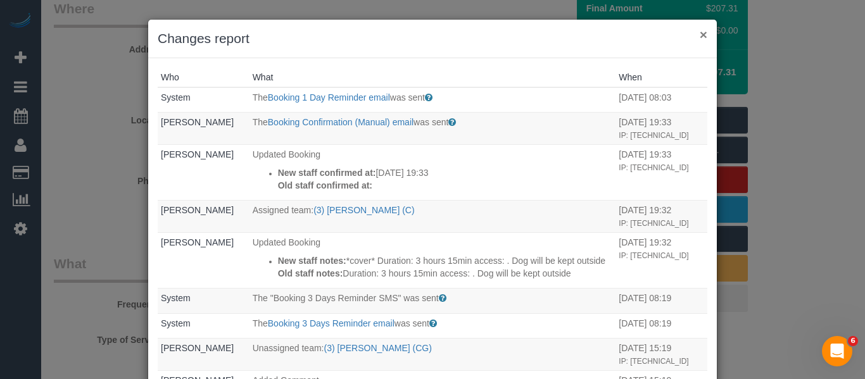
click at [699, 39] on button "×" at bounding box center [703, 34] width 8 height 13
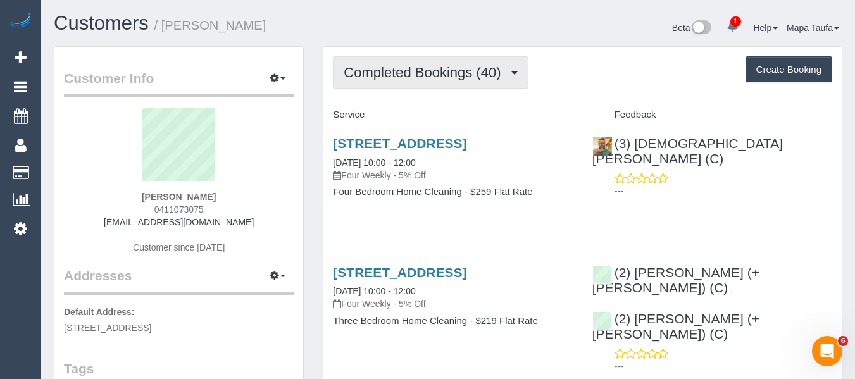
click at [443, 68] on span "Completed Bookings (40)" at bounding box center [425, 73] width 163 height 16
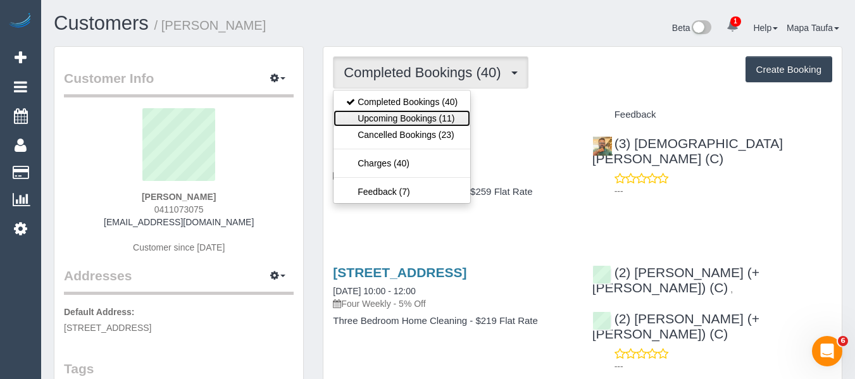
click at [447, 118] on link "Upcoming Bookings (11)" at bounding box center [402, 118] width 137 height 16
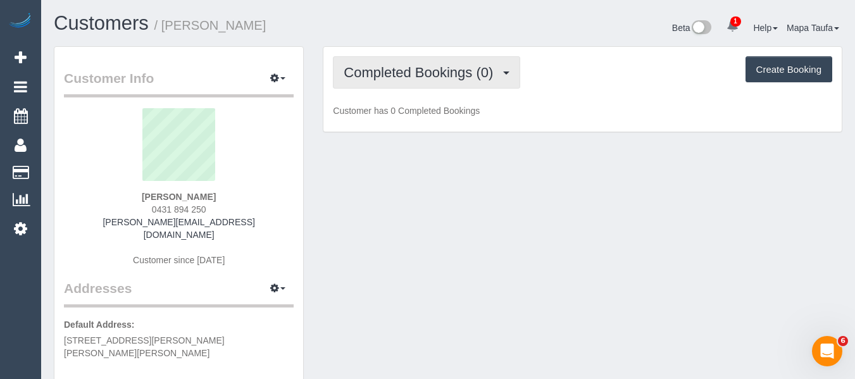
click at [373, 78] on span "Completed Bookings (0)" at bounding box center [422, 73] width 156 height 16
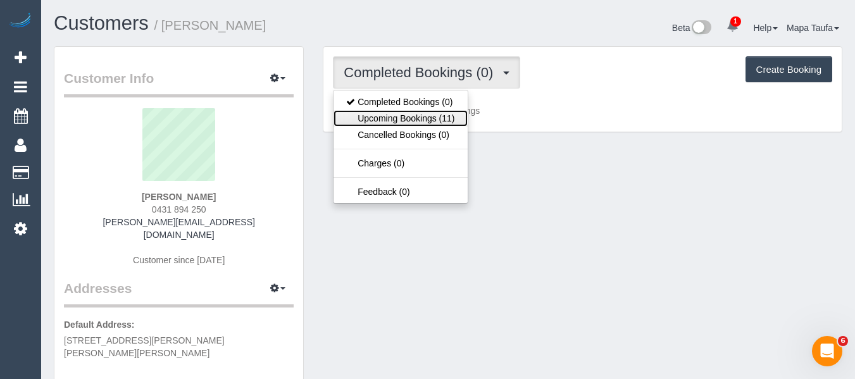
click at [390, 115] on link "Upcoming Bookings (11)" at bounding box center [401, 118] width 134 height 16
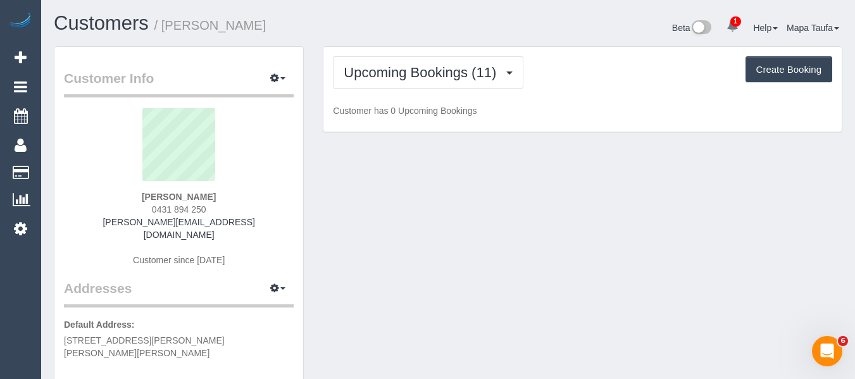
click at [428, 13] on h1 "Customers / [PERSON_NAME]" at bounding box center [246, 24] width 385 height 22
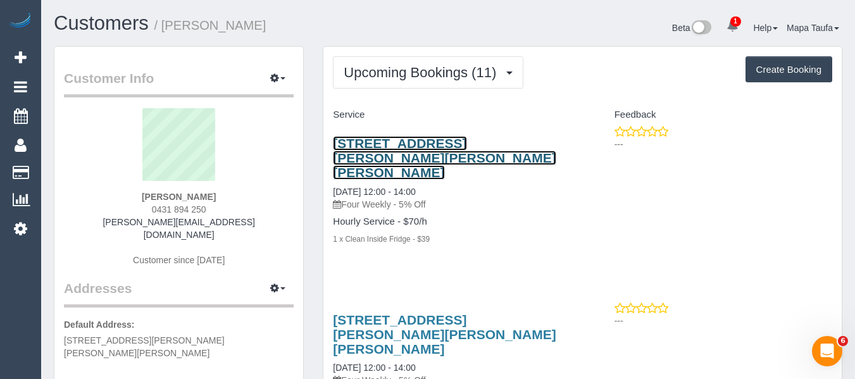
click at [406, 147] on link "[STREET_ADDRESS][PERSON_NAME][PERSON_NAME][PERSON_NAME]" at bounding box center [444, 158] width 223 height 44
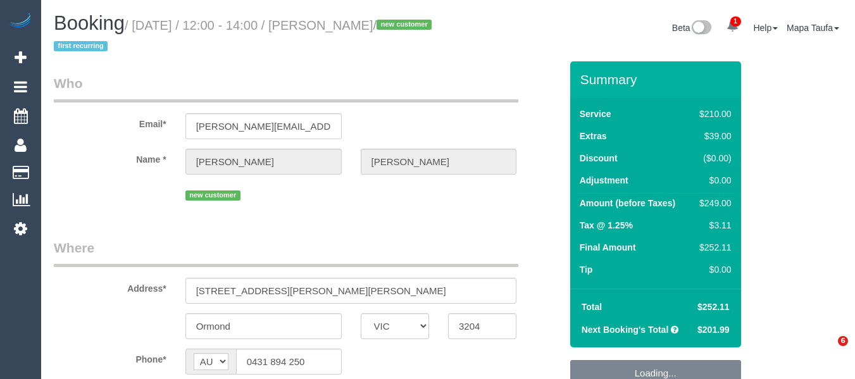
select select "VIC"
select select "object:545"
select select "string:stripe-pm_1SF5e82GScqysDRVTy497ACn"
select select "object:730"
select select "180"
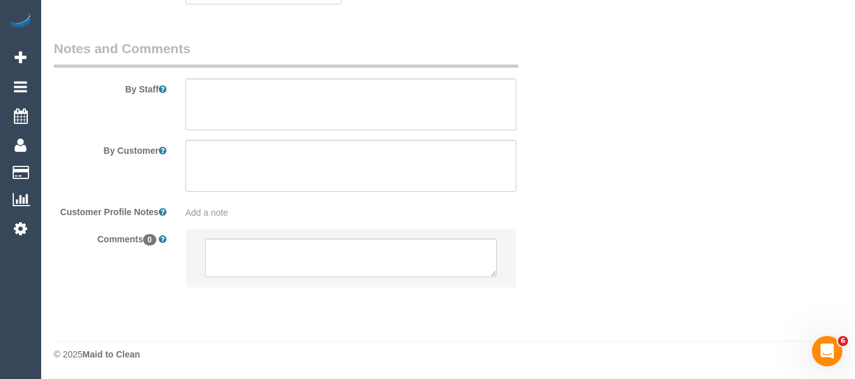
select select "spot4"
select select "number:29"
select select "number:14"
select select "number:18"
select select "number:24"
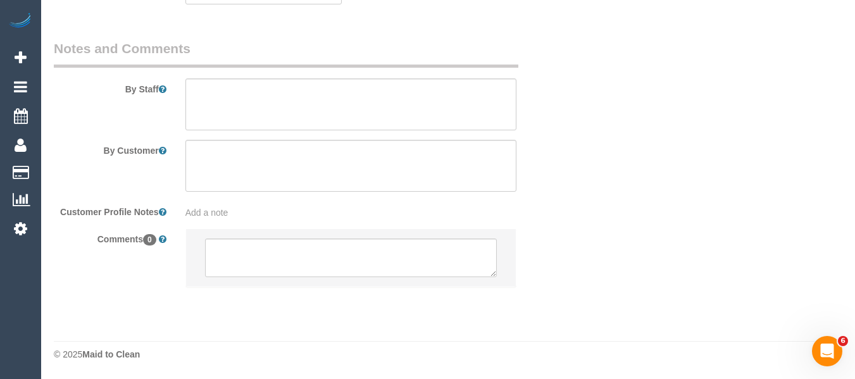
select select "number:34"
select select "number:12"
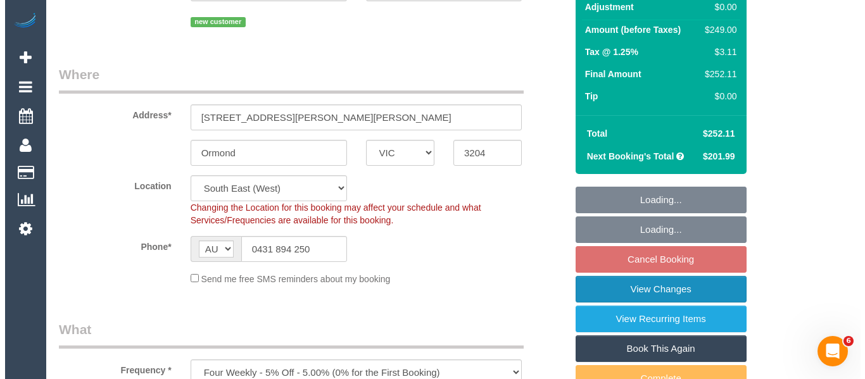
scroll to position [190, 0]
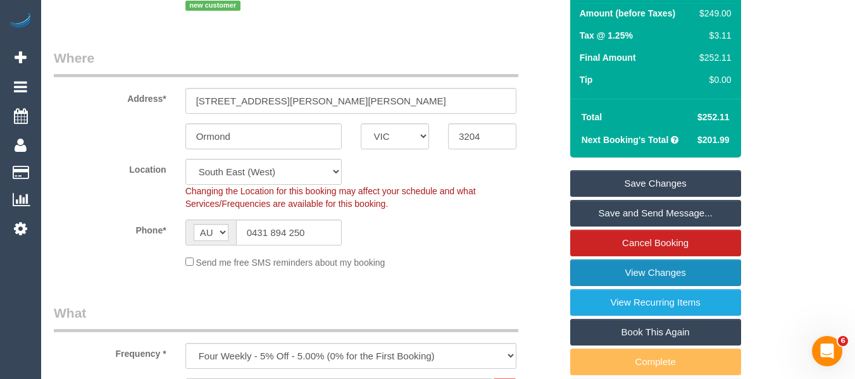
click at [673, 273] on link "View Changes" at bounding box center [655, 273] width 171 height 27
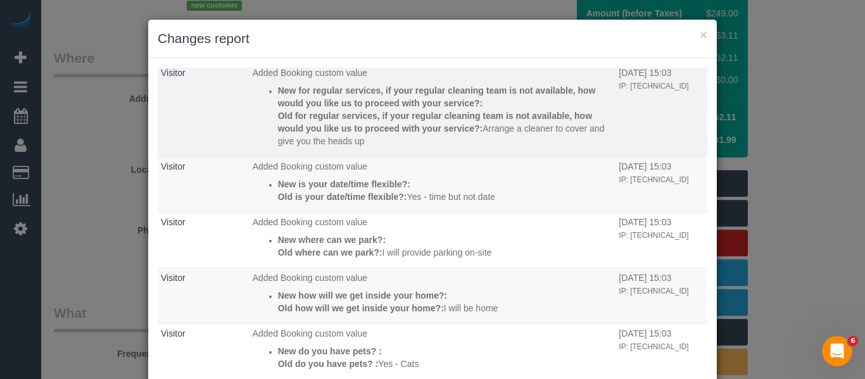
scroll to position [247, 0]
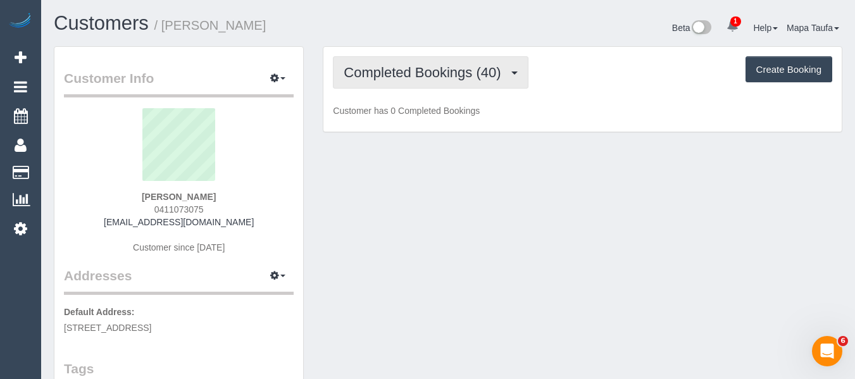
click at [467, 81] on button "Completed Bookings (40)" at bounding box center [430, 72] width 195 height 32
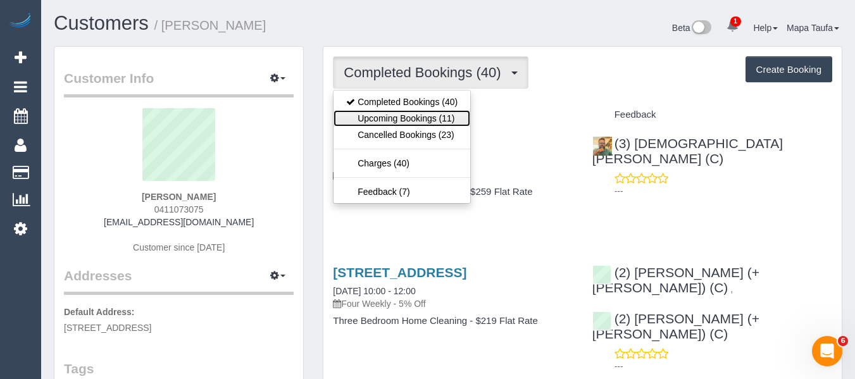
click at [451, 117] on link "Upcoming Bookings (11)" at bounding box center [402, 118] width 137 height 16
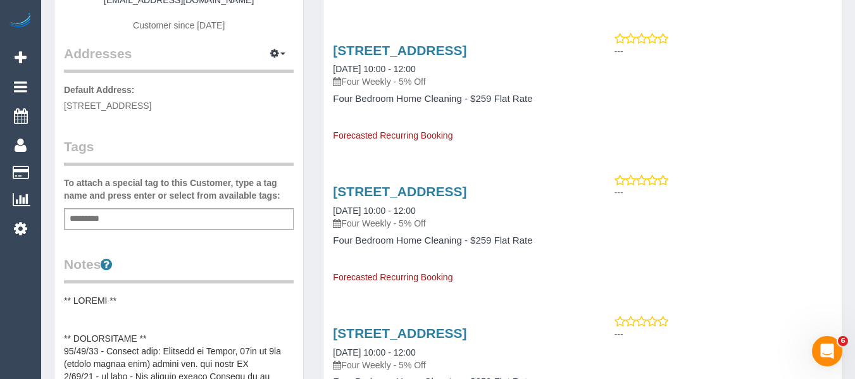
scroll to position [253, 0]
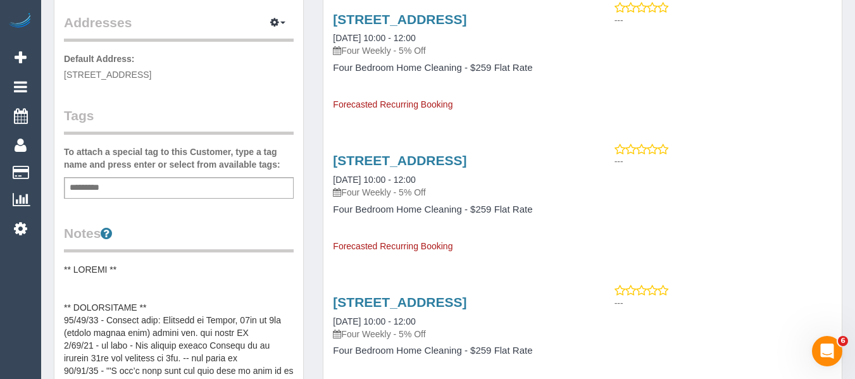
click at [162, 204] on div "Customer Info Edit Contact Info Send Message Email Preferences Special Sales Ta…" at bounding box center [178, 325] width 249 height 1062
click at [156, 194] on div "Add a tag" at bounding box center [179, 188] width 230 height 22
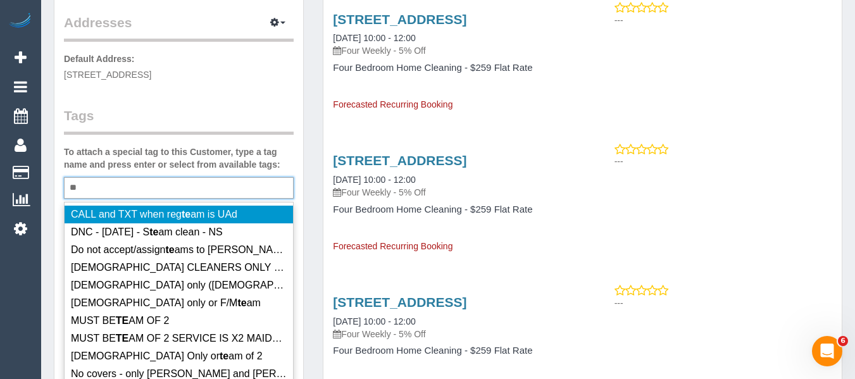
type input "*"
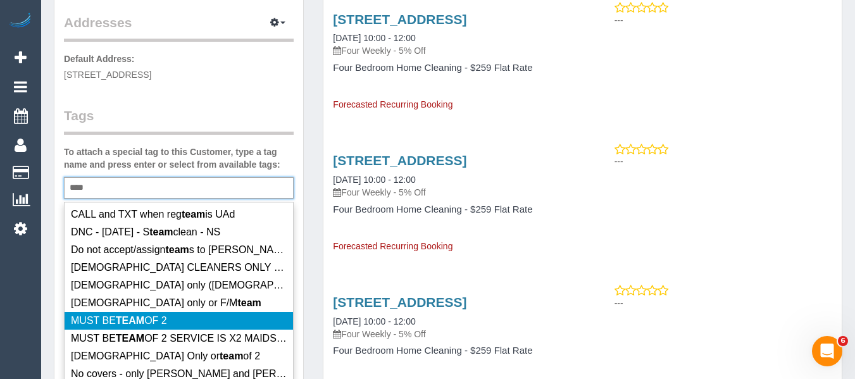
type input "****"
click at [181, 312] on li "MUST BE TEAM OF 2" at bounding box center [179, 321] width 229 height 18
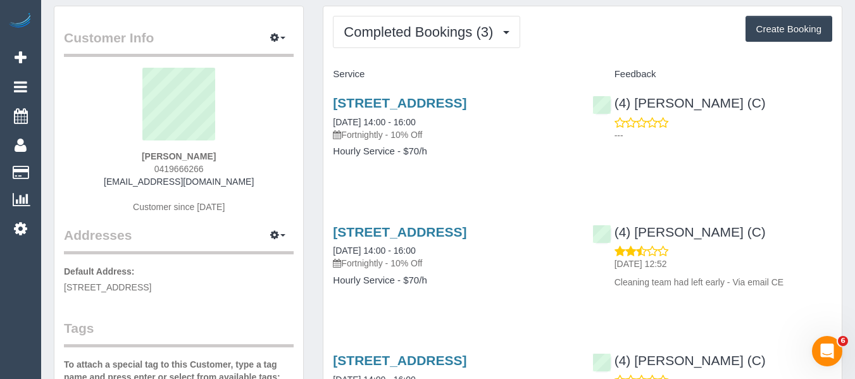
scroll to position [63, 0]
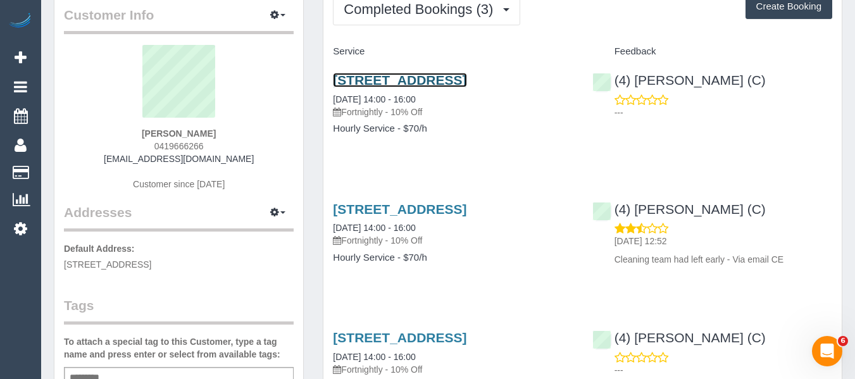
click at [411, 77] on link "[STREET_ADDRESS]" at bounding box center [400, 80] width 134 height 15
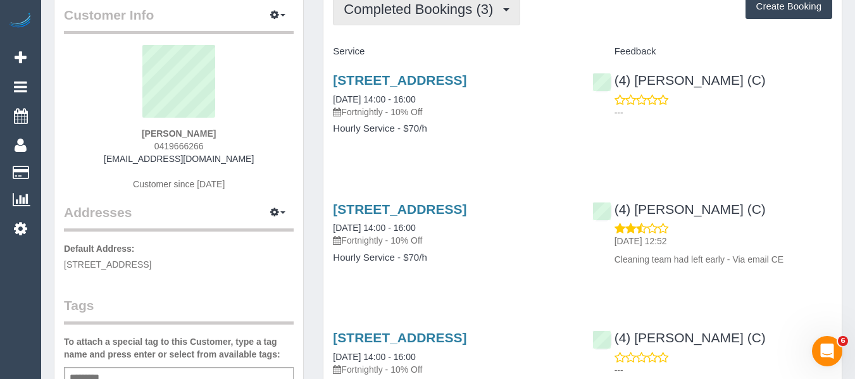
click at [367, 6] on span "Completed Bookings (3)" at bounding box center [422, 9] width 156 height 16
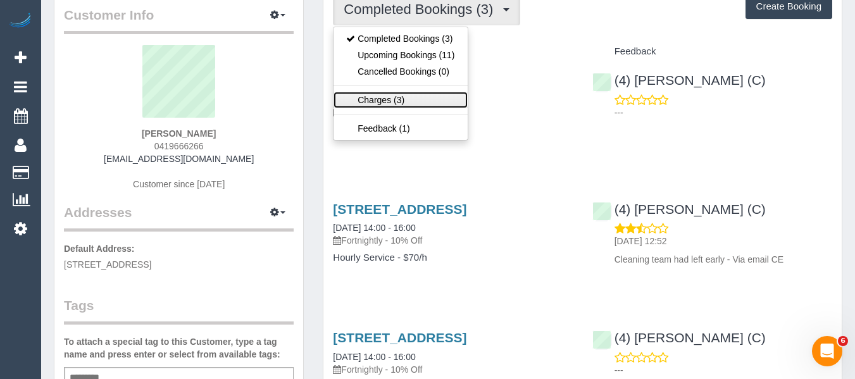
click at [374, 92] on link "Charges (3)" at bounding box center [401, 100] width 134 height 16
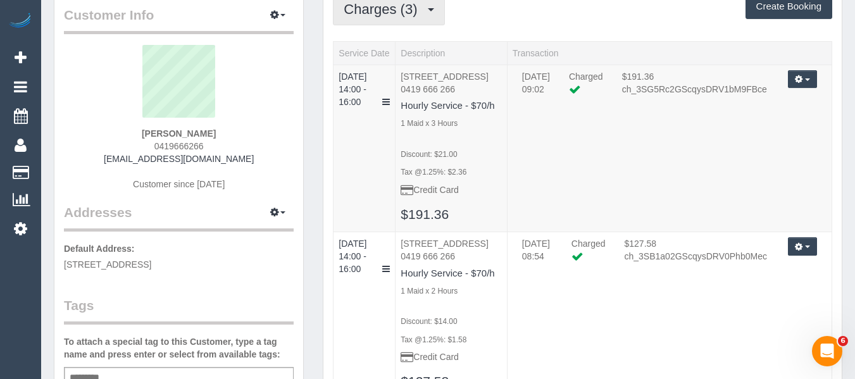
click at [380, 13] on span "Charges (3)" at bounding box center [384, 9] width 80 height 16
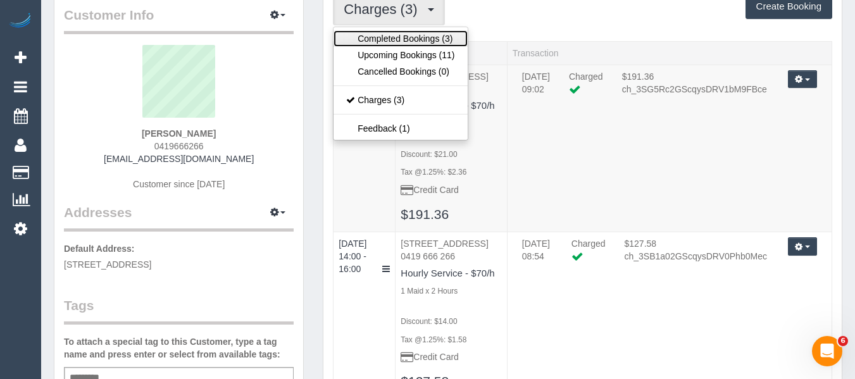
click at [381, 31] on link "Completed Bookings (3)" at bounding box center [401, 38] width 134 height 16
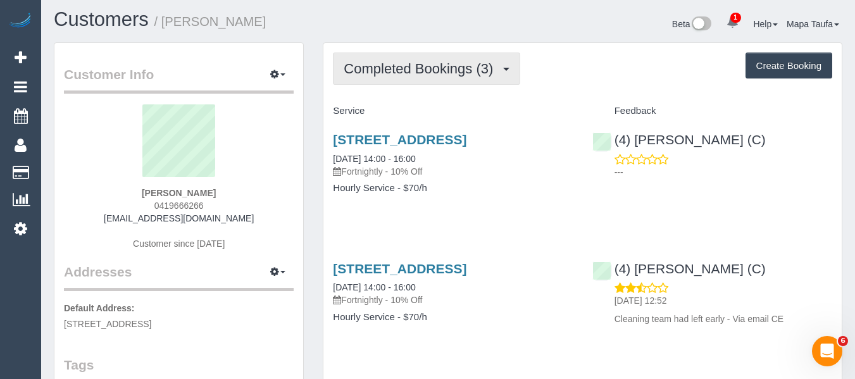
scroll to position [0, 0]
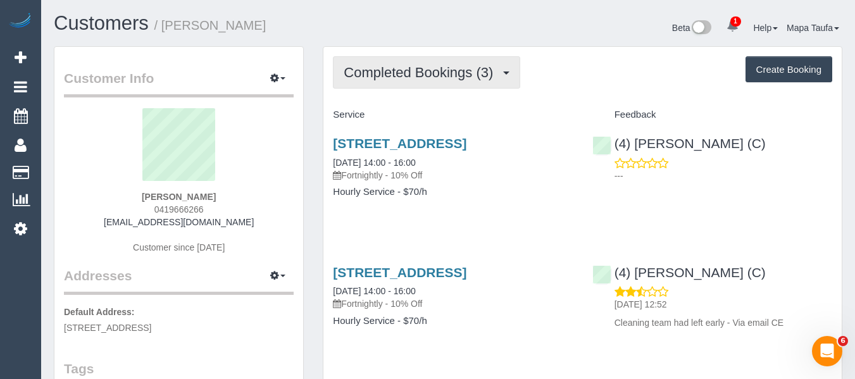
drag, startPoint x: 415, startPoint y: 66, endPoint x: 415, endPoint y: 75, distance: 8.9
click at [415, 66] on span "Completed Bookings (3)" at bounding box center [422, 73] width 156 height 16
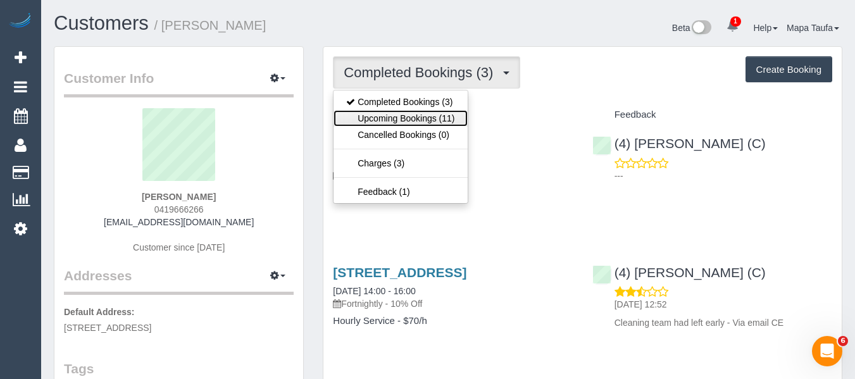
click at [420, 116] on link "Upcoming Bookings (11)" at bounding box center [401, 118] width 134 height 16
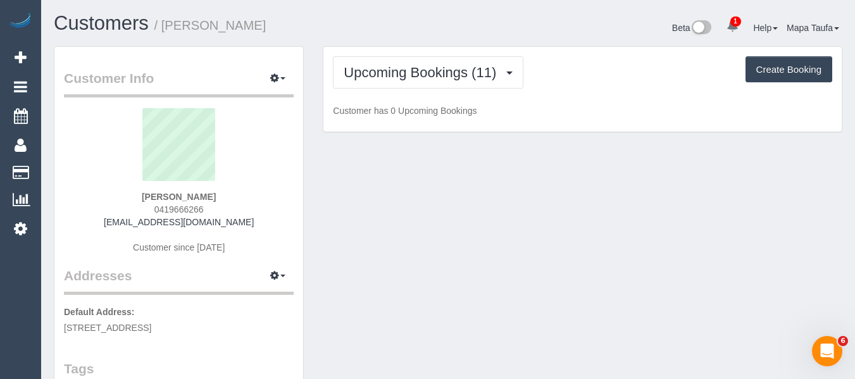
click at [677, 79] on div "Upcoming Bookings (11) Completed Bookings (3) Upcoming Bookings (11) Cancelled …" at bounding box center [582, 72] width 499 height 32
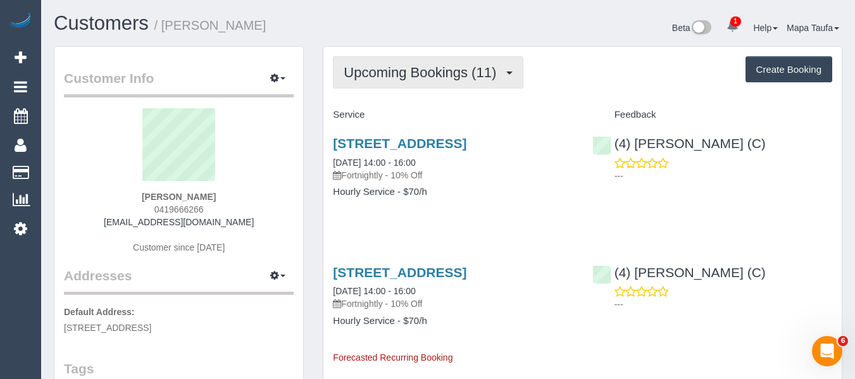
click at [432, 72] on span "Upcoming Bookings (11)" at bounding box center [423, 73] width 159 height 16
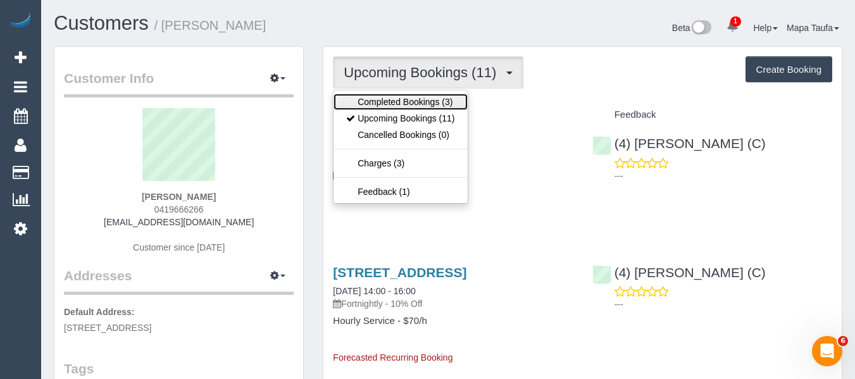
click at [386, 104] on link "Completed Bookings (3)" at bounding box center [401, 102] width 134 height 16
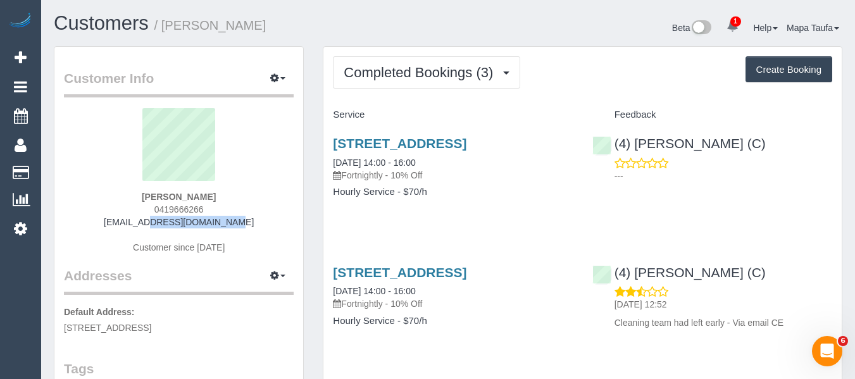
drag, startPoint x: 227, startPoint y: 223, endPoint x: 115, endPoint y: 221, distance: 112.7
click at [115, 221] on div "[PERSON_NAME] 0419666266 [EMAIL_ADDRESS][DOMAIN_NAME] Customer since [DATE]" at bounding box center [179, 187] width 230 height 158
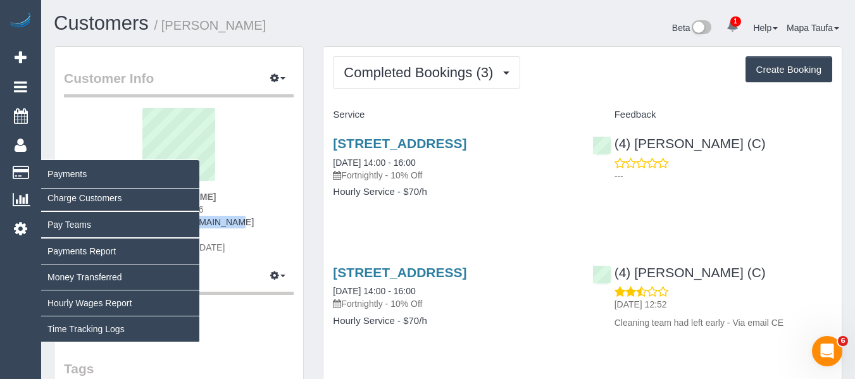
copy link "[EMAIL_ADDRESS][DOMAIN_NAME]"
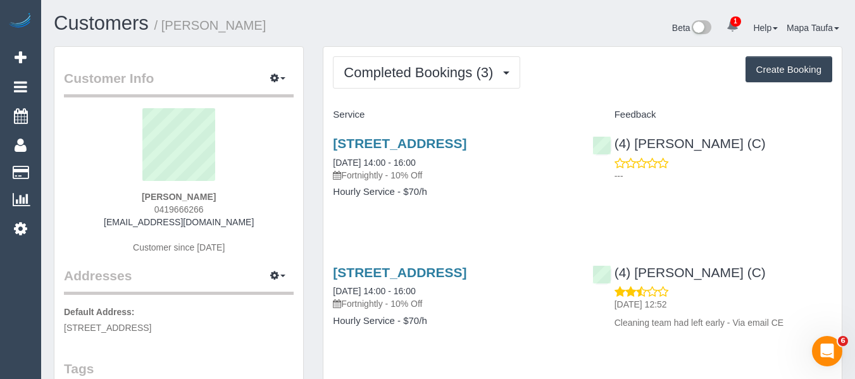
click at [230, 185] on sui-profile-pic at bounding box center [178, 149] width 211 height 82
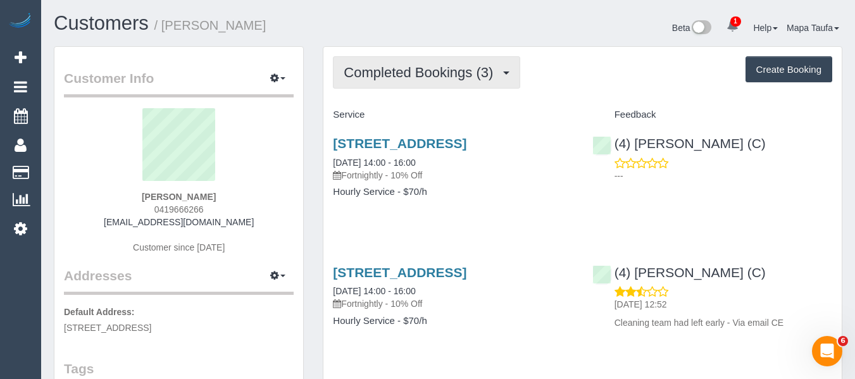
click at [408, 63] on button "Completed Bookings (3)" at bounding box center [426, 72] width 187 height 32
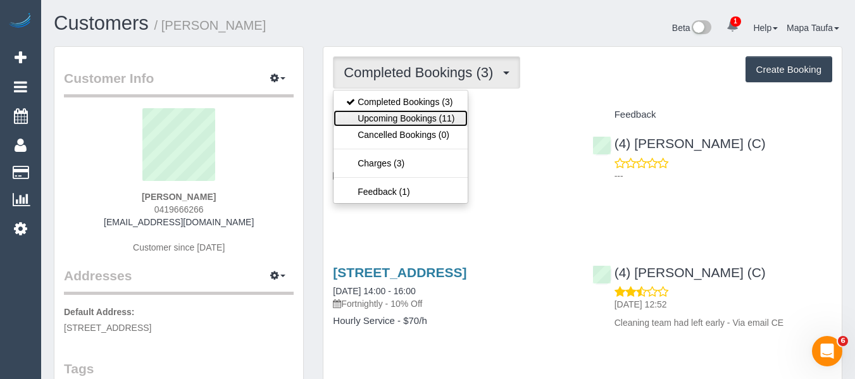
click at [406, 113] on link "Upcoming Bookings (11)" at bounding box center [401, 118] width 134 height 16
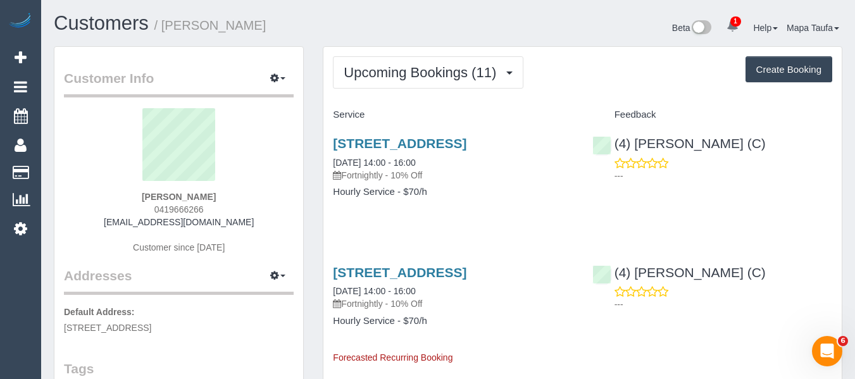
drag, startPoint x: 232, startPoint y: 186, endPoint x: 168, endPoint y: 190, distance: 64.7
click at [154, 190] on div "[PERSON_NAME] 0419666266 [EMAIL_ADDRESS][DOMAIN_NAME] Customer since [DATE]" at bounding box center [179, 187] width 230 height 158
drag, startPoint x: 230, startPoint y: 197, endPoint x: 122, endPoint y: 194, distance: 107.7
click at [122, 194] on div "[PERSON_NAME] 0419666266 [EMAIL_ADDRESS][DOMAIN_NAME] Customer since [DATE]" at bounding box center [179, 187] width 230 height 158
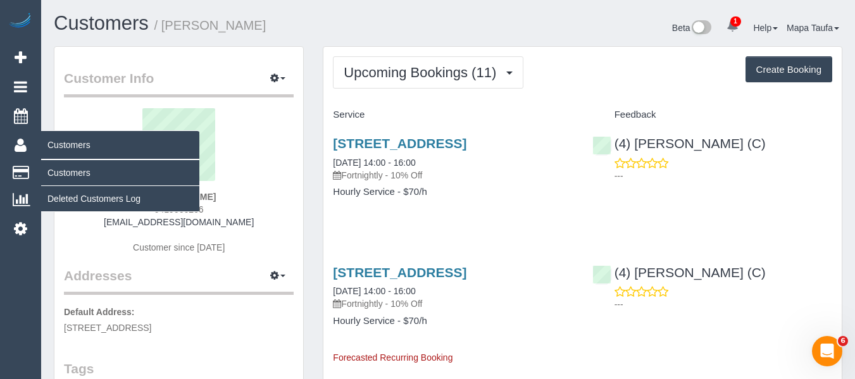
copy strong "[PERSON_NAME]"
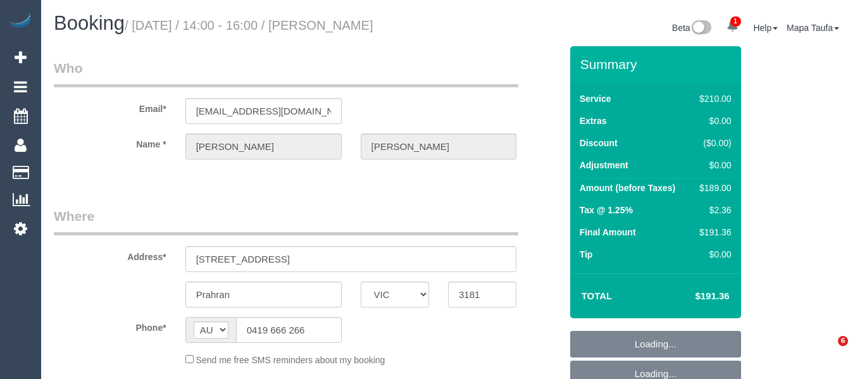
select select "VIC"
select select "180"
select select "number:29"
select select "number:14"
select select "number:19"
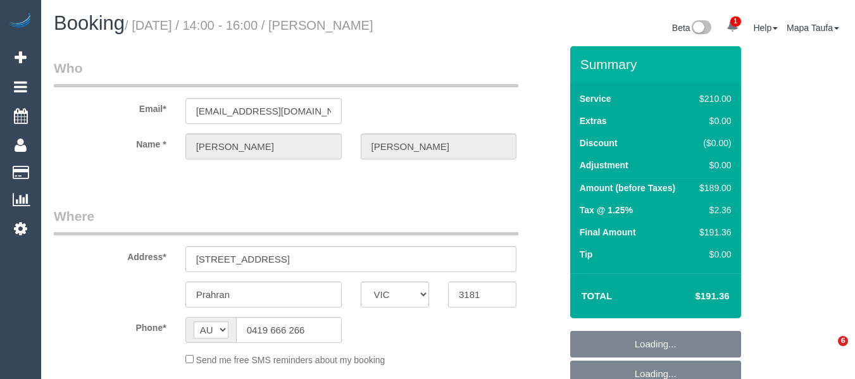
select select "number:22"
select select "number:35"
select select "number:13"
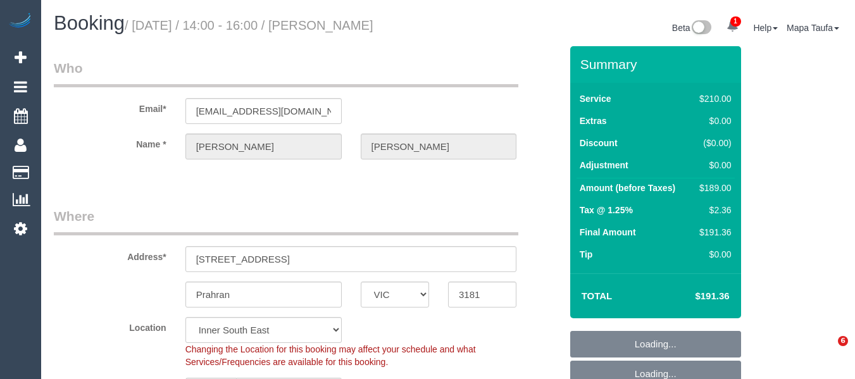
select select "object:1523"
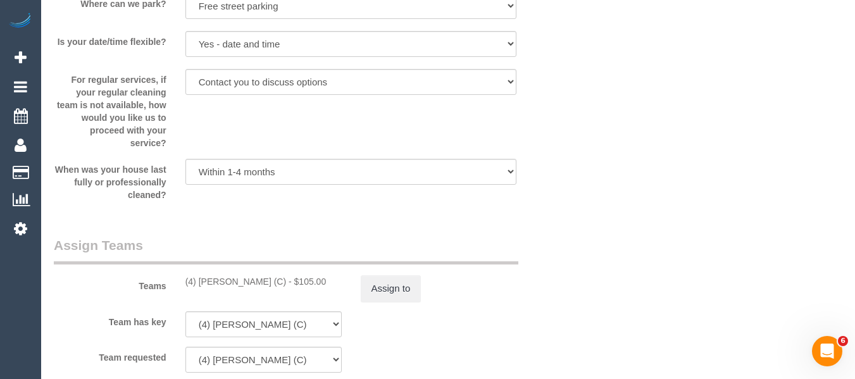
scroll to position [2139, 0]
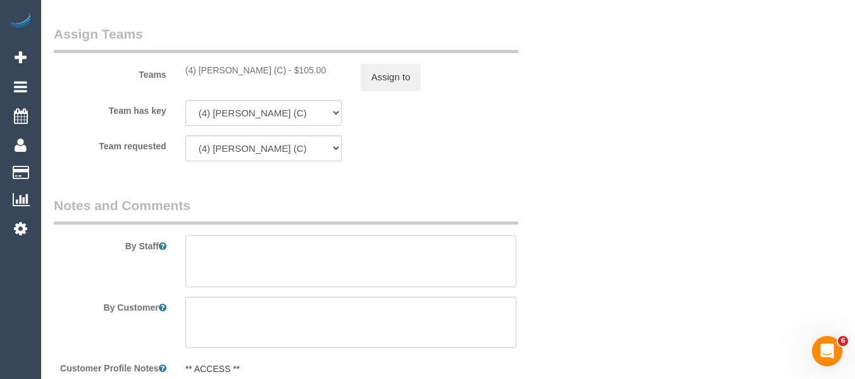
click at [311, 263] on textarea at bounding box center [351, 261] width 332 height 52
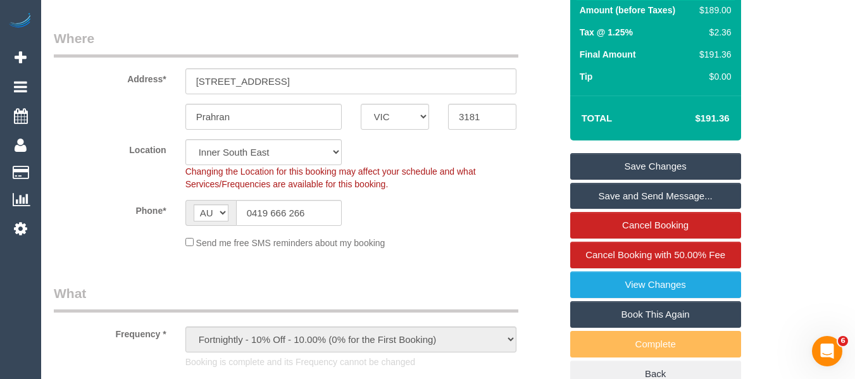
scroll to position [167, 0]
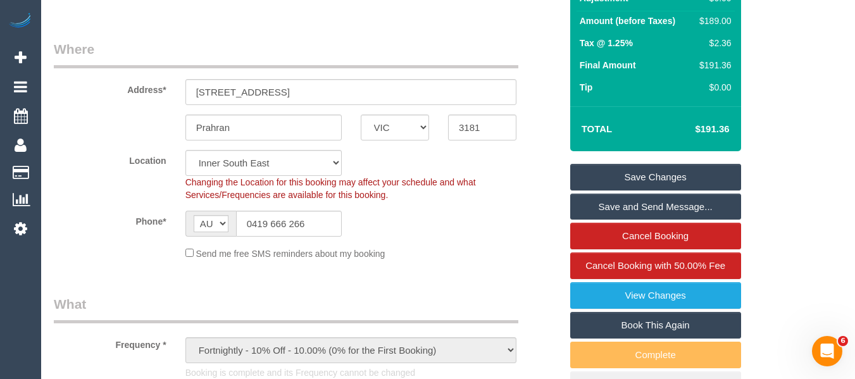
type textarea "MUST STAY THE FULL 2 HOURS"
click at [643, 172] on link "Save Changes" at bounding box center [655, 177] width 171 height 27
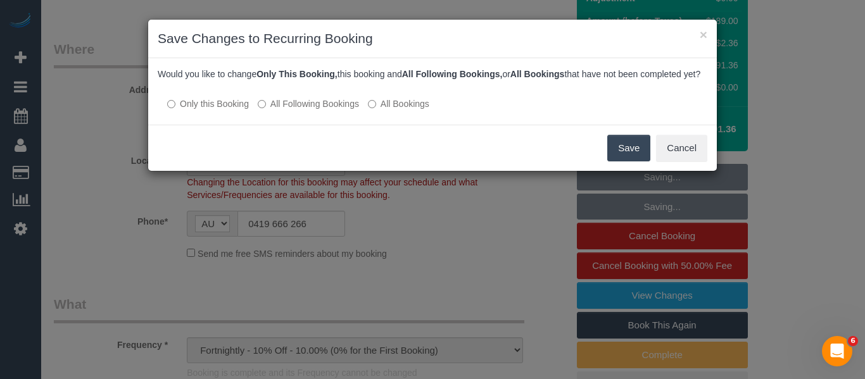
click at [304, 110] on label "All Following Bookings" at bounding box center [308, 103] width 101 height 13
click at [620, 153] on button "Save" at bounding box center [628, 148] width 43 height 27
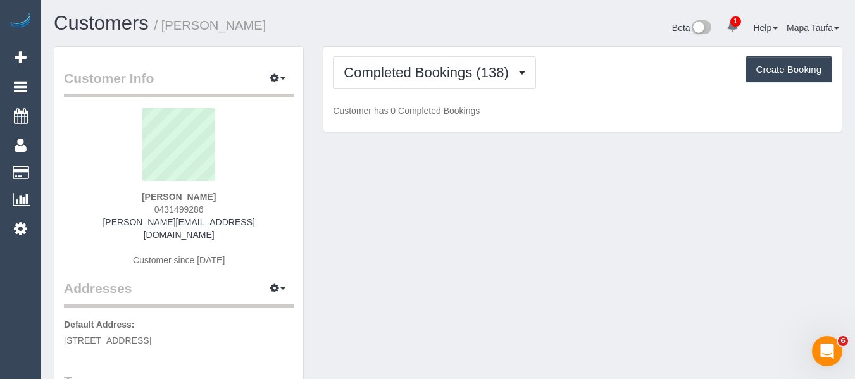
click at [458, 51] on div "Completed Bookings (138) Completed Bookings (138) Upcoming Bookings (12) Cancel…" at bounding box center [582, 89] width 518 height 85
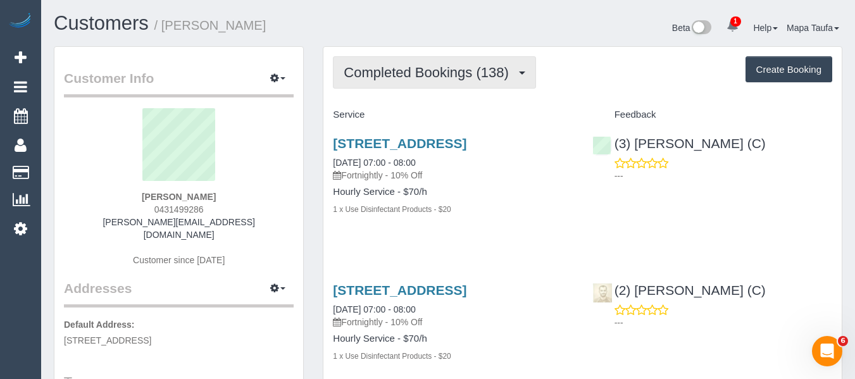
click at [445, 68] on span "Completed Bookings (138)" at bounding box center [429, 73] width 171 height 16
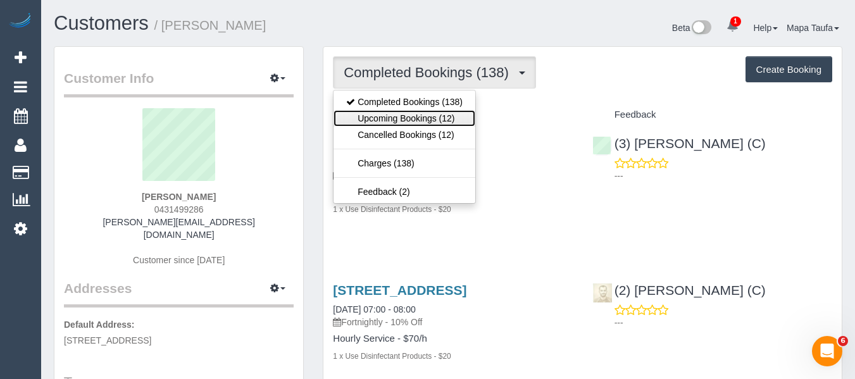
click at [433, 117] on link "Upcoming Bookings (12)" at bounding box center [405, 118] width 142 height 16
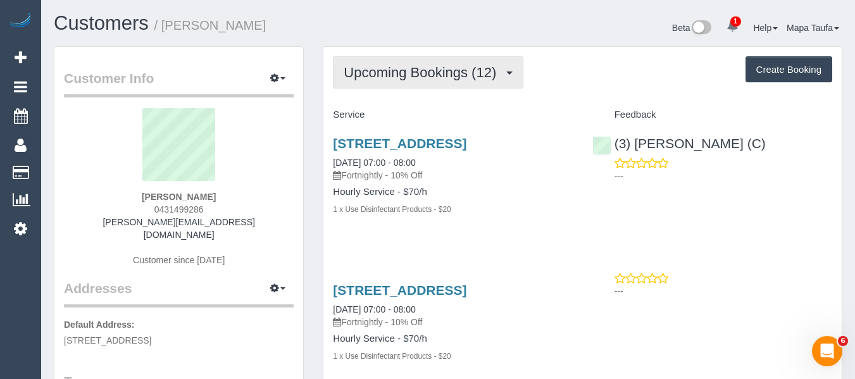
click at [410, 78] on span "Upcoming Bookings (12)" at bounding box center [423, 73] width 159 height 16
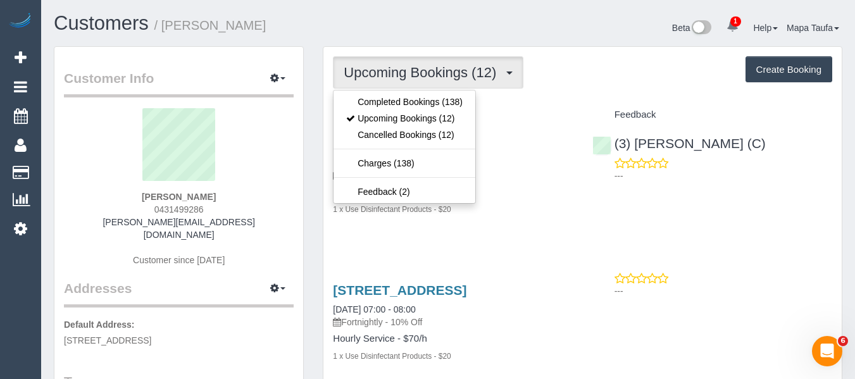
click at [411, 92] on ul "Completed Bookings (138) Upcoming Bookings (12) Cancelled Bookings (12) [GEOGRA…" at bounding box center [404, 147] width 143 height 114
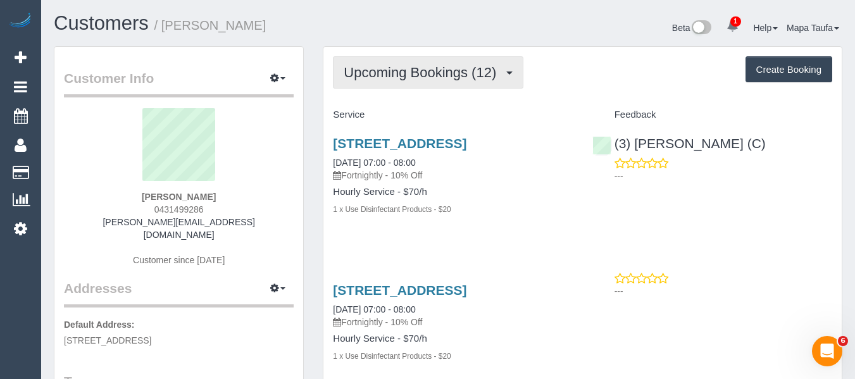
drag, startPoint x: 414, startPoint y: 77, endPoint x: 420, endPoint y: 101, distance: 24.9
click at [414, 80] on span "Upcoming Bookings (12)" at bounding box center [423, 73] width 159 height 16
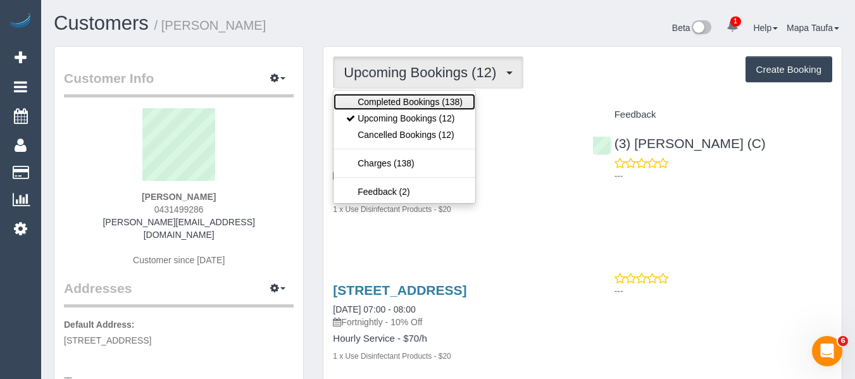
click at [422, 101] on link "Completed Bookings (138)" at bounding box center [405, 102] width 142 height 16
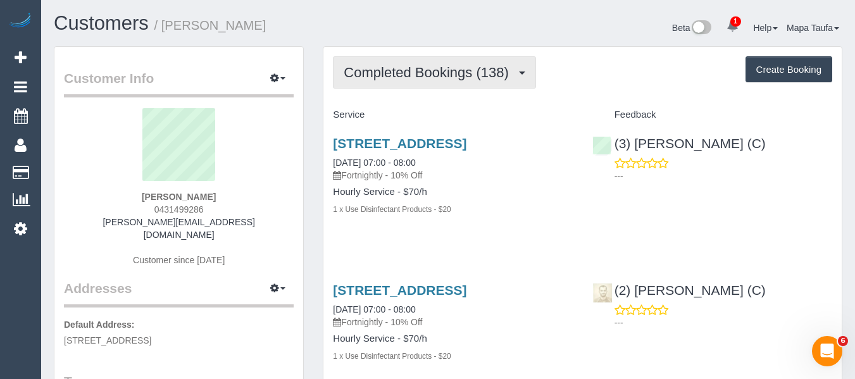
click at [416, 67] on span "Completed Bookings (138)" at bounding box center [429, 73] width 171 height 16
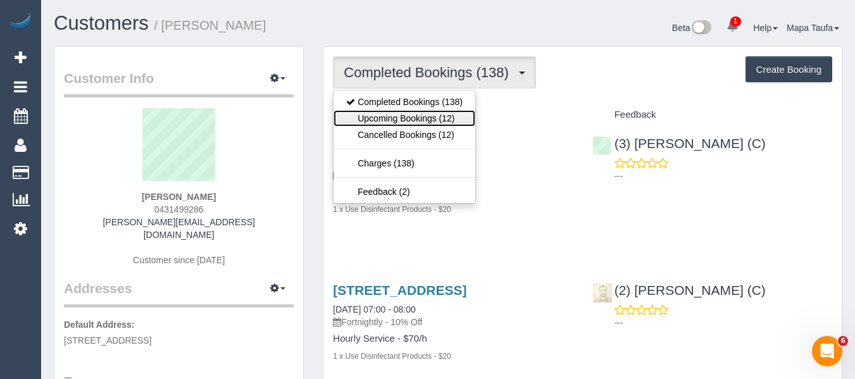
click at [389, 120] on link "Upcoming Bookings (12)" at bounding box center [405, 118] width 142 height 16
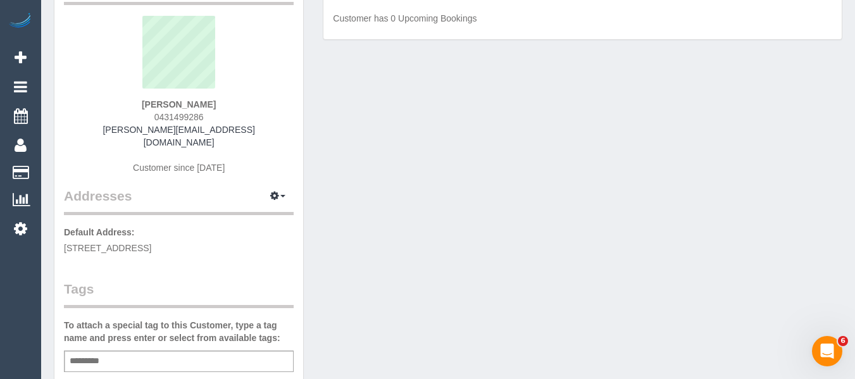
scroll to position [63, 0]
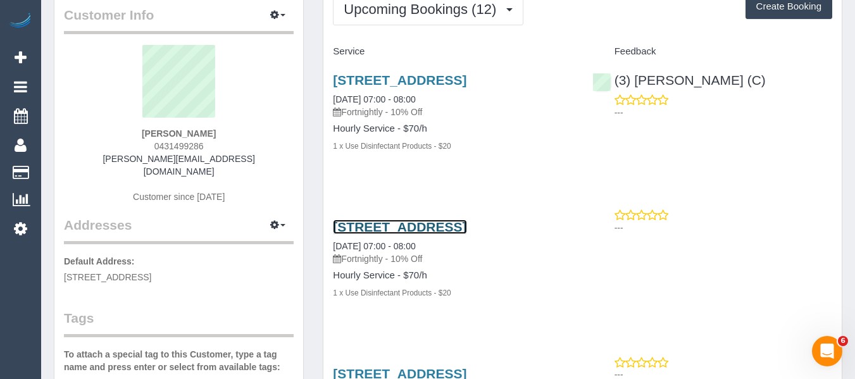
click at [389, 234] on link "35 Hermitage Parade, Derrimut, VIC 3026" at bounding box center [400, 227] width 134 height 15
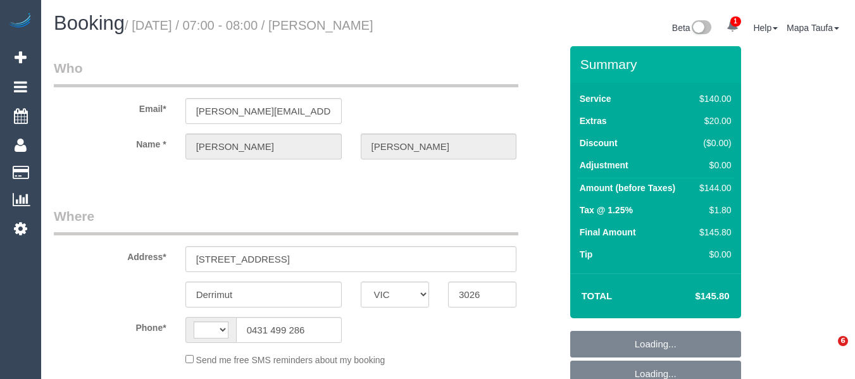
select select "VIC"
select select "string:AU"
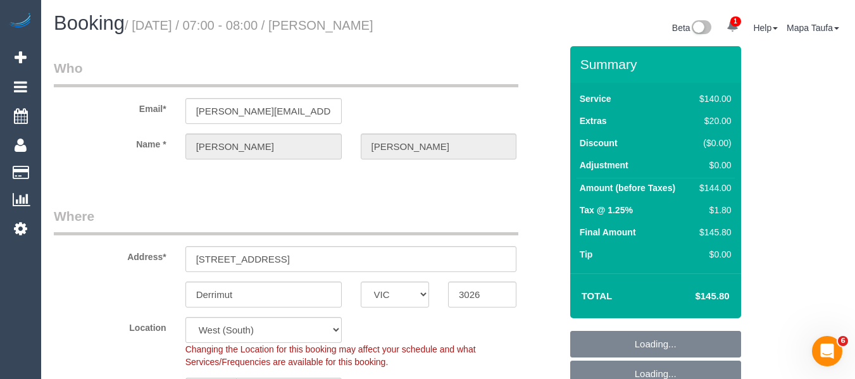
select select "object:559"
select select "string:stripe-pm_1OKVq52GScqysDRV3GVpBaqZ"
select select "number:28"
select select "number:14"
select select "number:18"
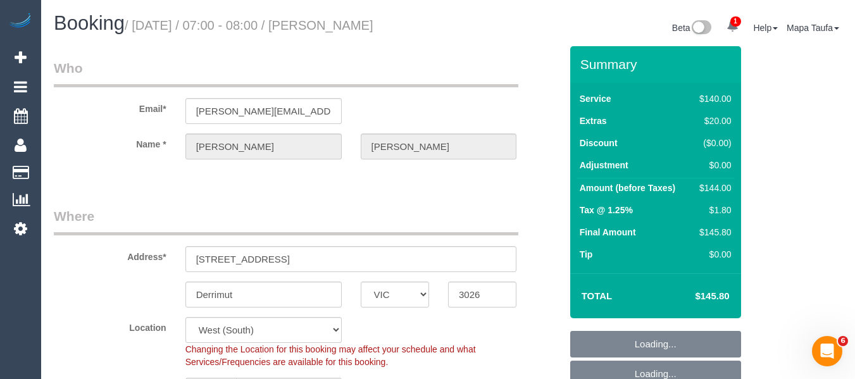
select select "number:36"
select select "number:34"
select select "number:12"
select select "spot1"
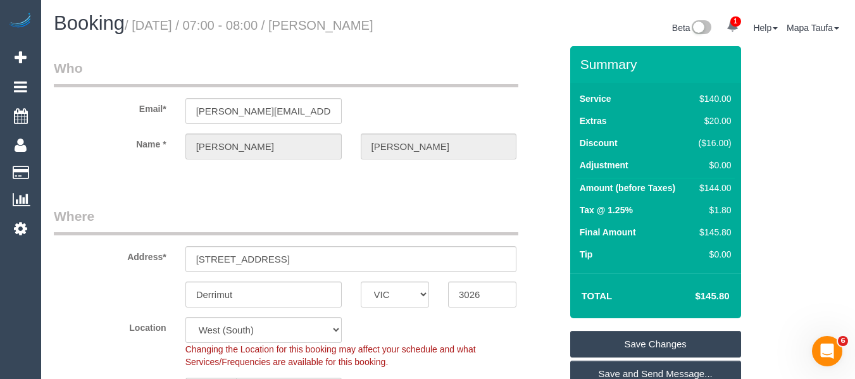
scroll to position [2560, 0]
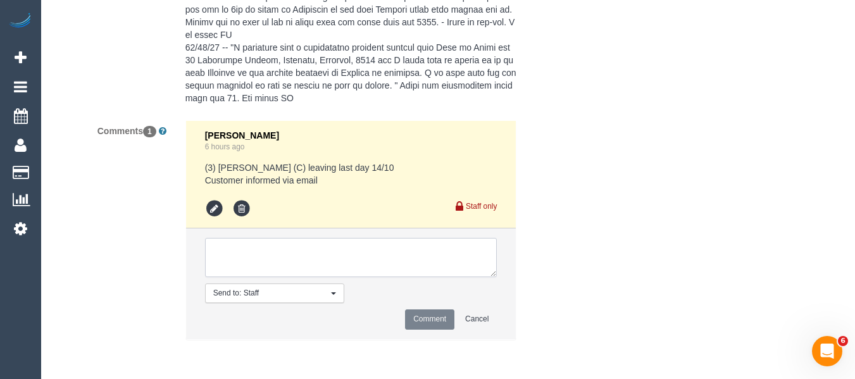
click at [391, 251] on textarea at bounding box center [351, 257] width 292 height 39
type textarea "f"
paste textarea "brent@slcn.com.a"
click at [337, 247] on textarea at bounding box center [351, 257] width 292 height 39
paste textarea "I am available on Mondays all day and Tuesday-Friday mornings before 10:30am."
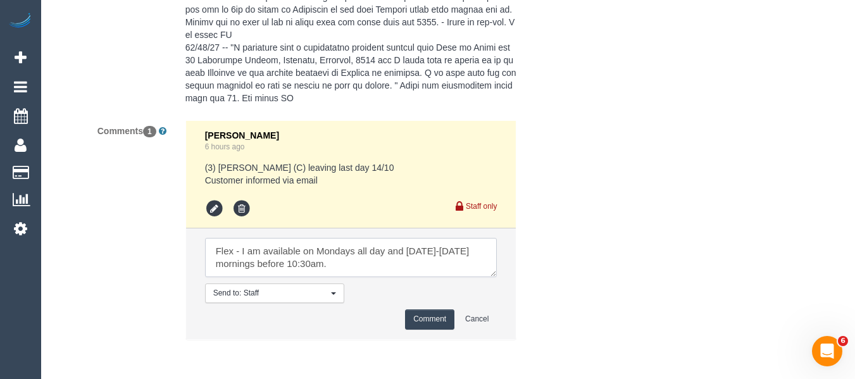
type textarea "Flex - I am available on Mondays all day and Tuesday-Friday mornings before 10:…"
click at [430, 318] on button "Comment" at bounding box center [429, 320] width 49 height 20
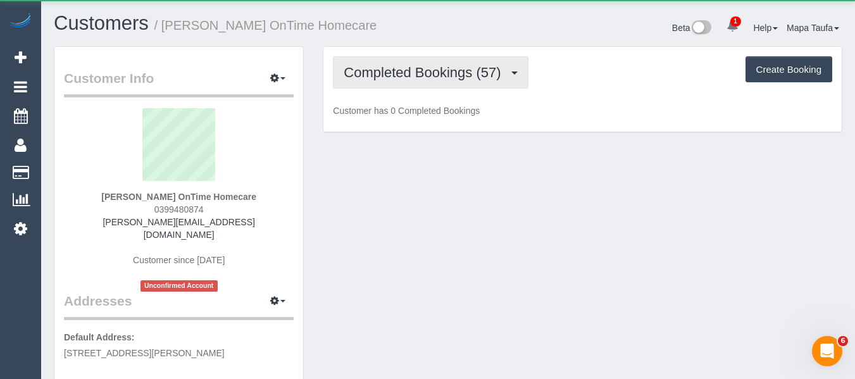
click at [402, 74] on span "Completed Bookings (57)" at bounding box center [425, 73] width 163 height 16
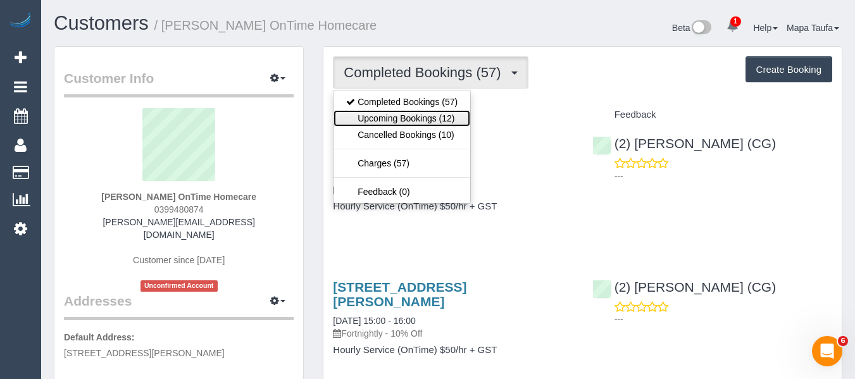
click at [394, 112] on link "Upcoming Bookings (12)" at bounding box center [402, 118] width 137 height 16
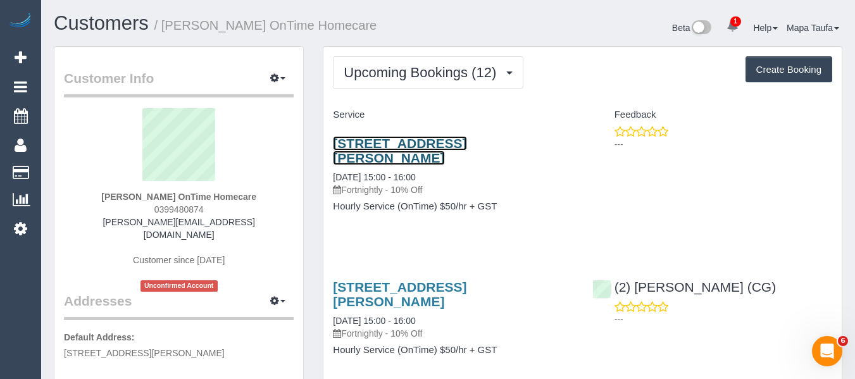
click at [453, 152] on link "[STREET_ADDRESS][PERSON_NAME]" at bounding box center [400, 150] width 134 height 29
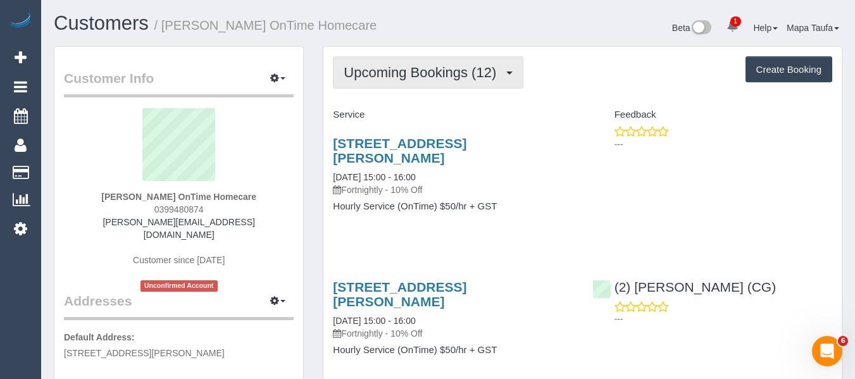
click at [399, 70] on span "Upcoming Bookings (12)" at bounding box center [423, 73] width 159 height 16
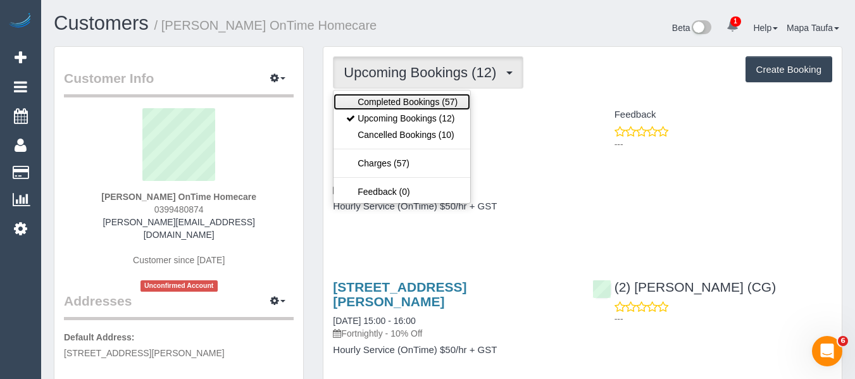
click at [395, 108] on link "Completed Bookings (57)" at bounding box center [402, 102] width 137 height 16
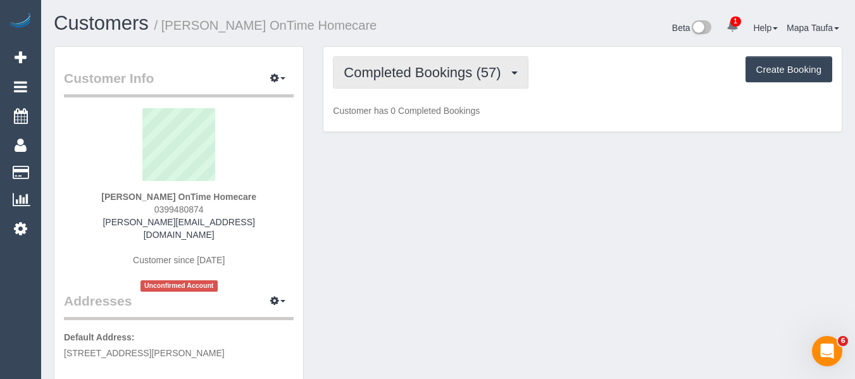
click at [400, 79] on span "Completed Bookings (57)" at bounding box center [425, 73] width 163 height 16
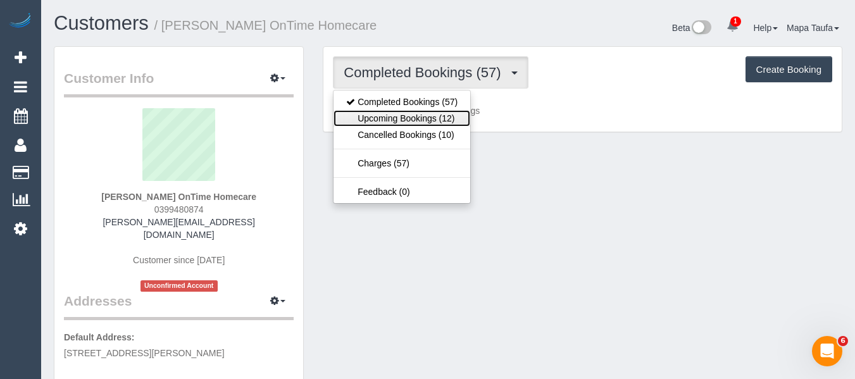
click at [401, 118] on link "Upcoming Bookings (12)" at bounding box center [402, 118] width 137 height 16
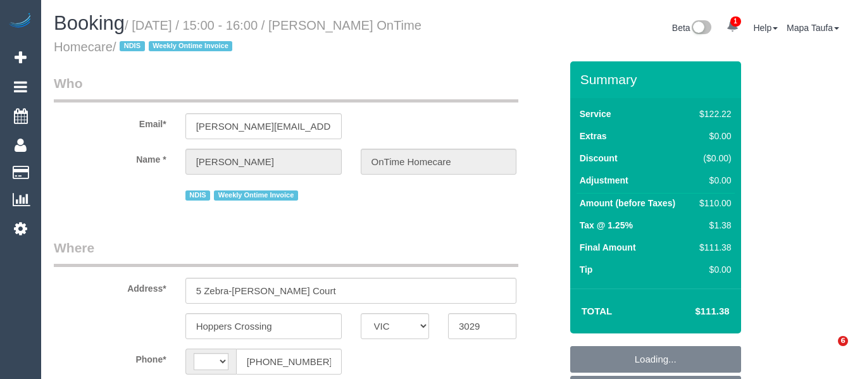
select select "VIC"
select select "string:AU"
select select "object:761"
select select "number:28"
select select "number:14"
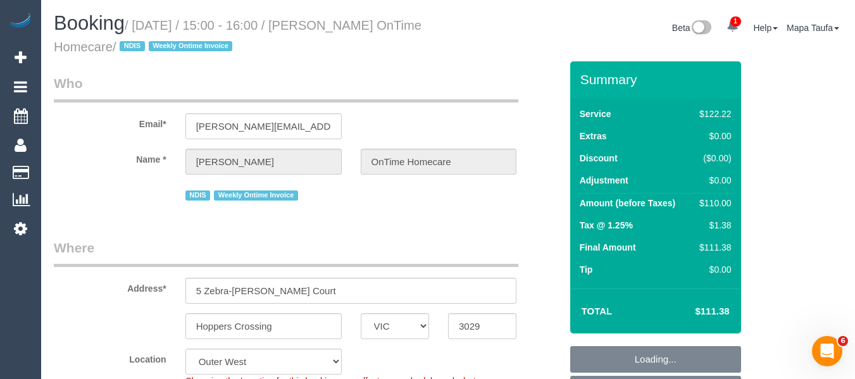
select select "number:19"
select select "number:25"
select select "number:35"
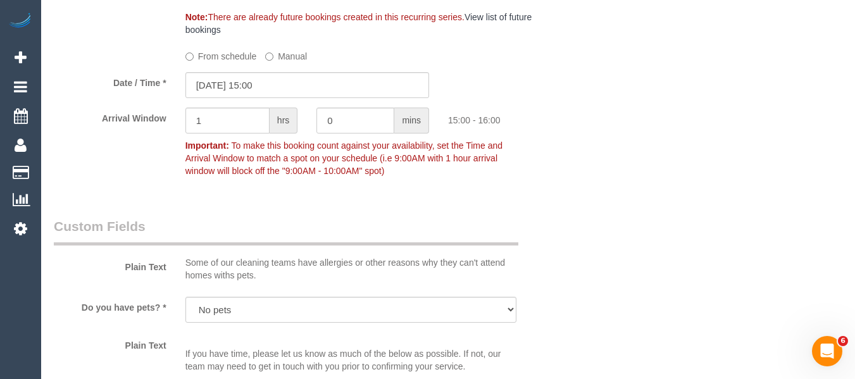
scroll to position [922, 0]
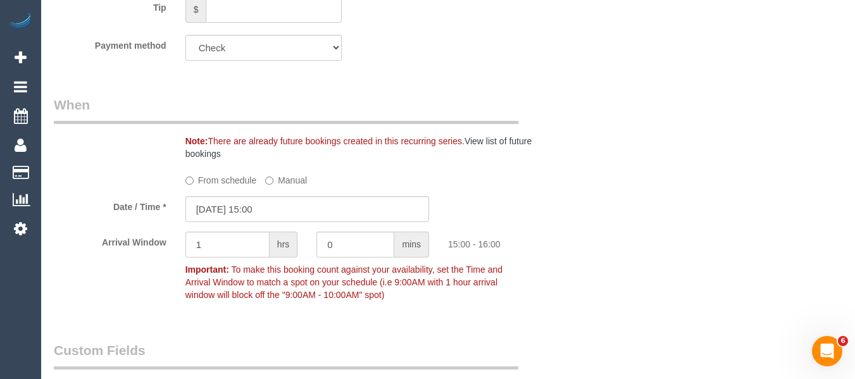
click at [203, 182] on label "From schedule" at bounding box center [221, 178] width 72 height 17
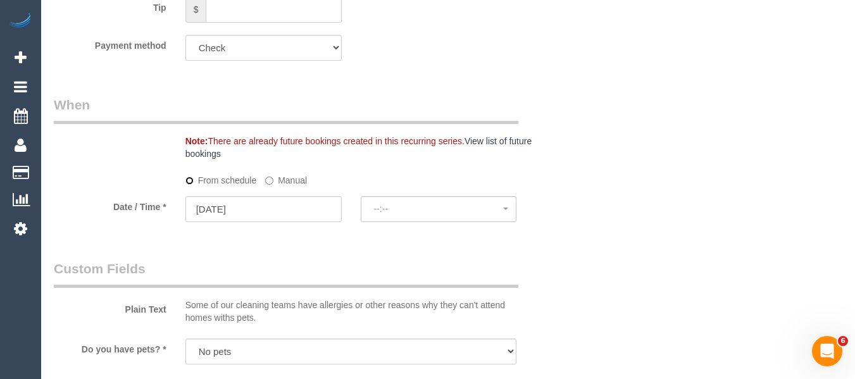
select select "spot26"
click at [243, 197] on input "21/10/2025" at bounding box center [263, 209] width 156 height 26
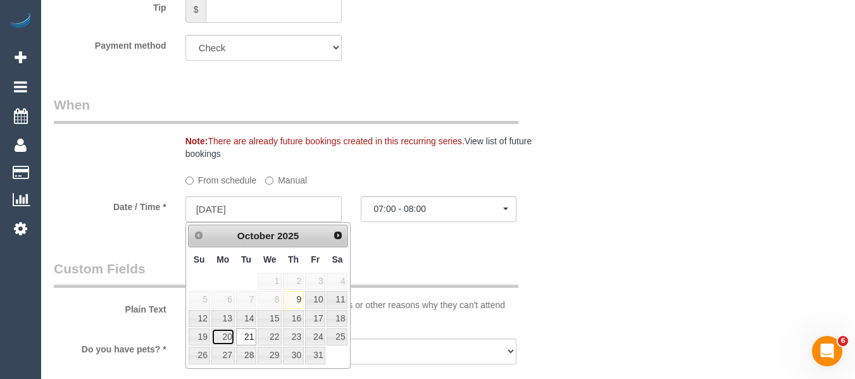
click at [230, 335] on link "20" at bounding box center [222, 337] width 23 height 17
type input "20/10/2025"
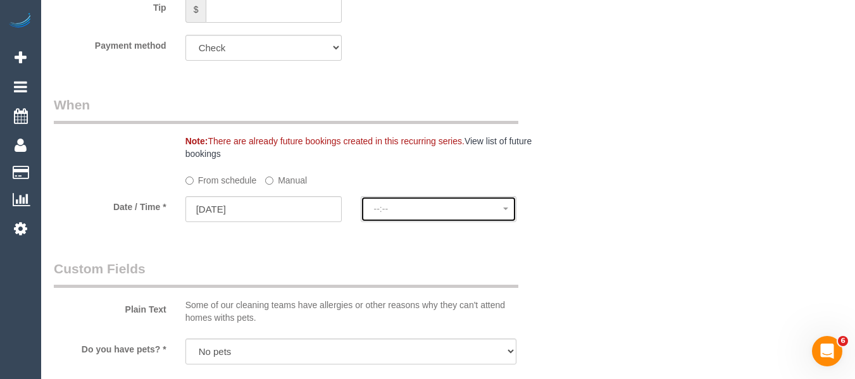
click at [408, 207] on span "--:--" at bounding box center [439, 209] width 130 height 10
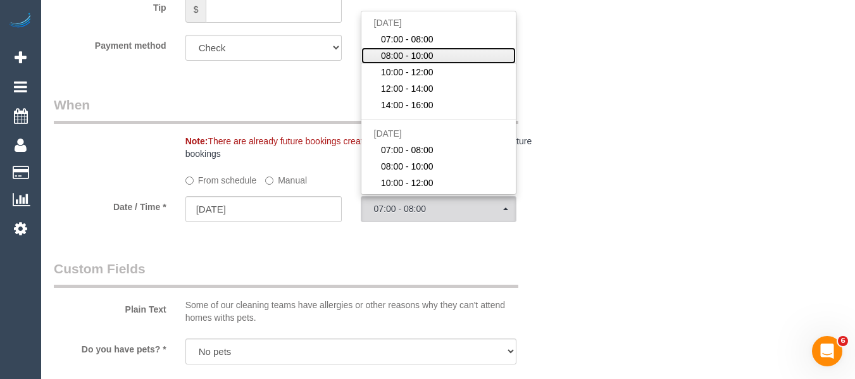
click at [426, 54] on span "08:00 - 10:00" at bounding box center [407, 55] width 53 height 13
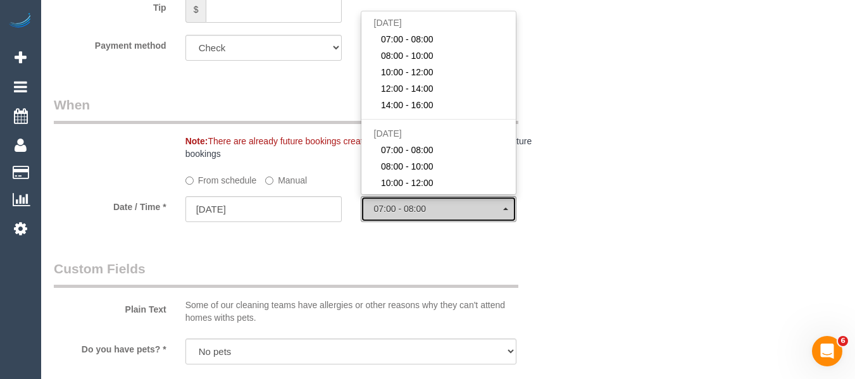
select select "spot52"
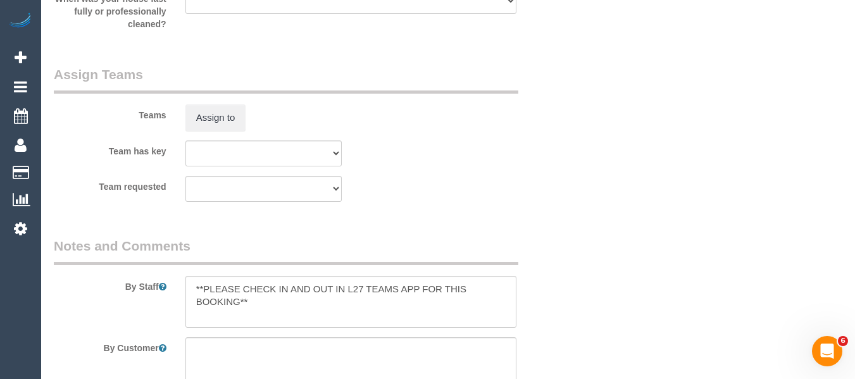
scroll to position [2223, 0]
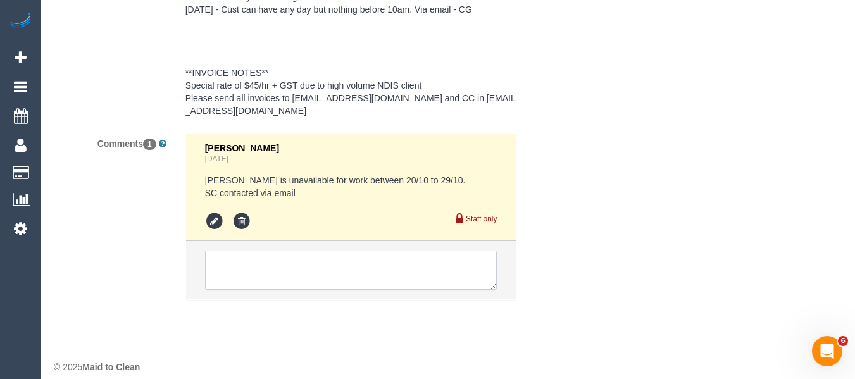
click at [279, 266] on textarea at bounding box center [351, 270] width 292 height 39
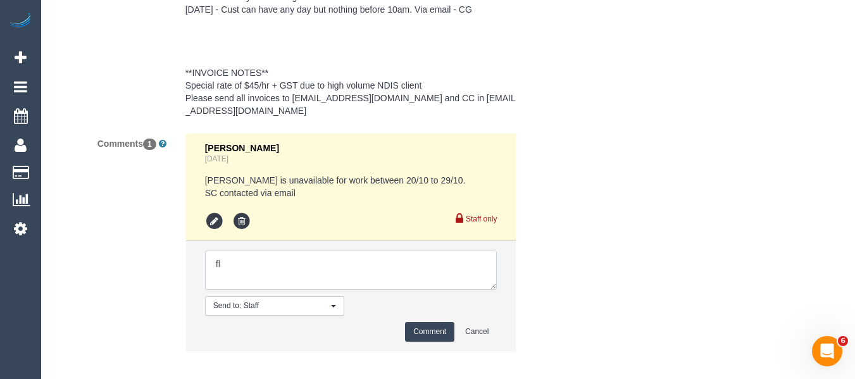
type textarea "f"
paste textarea "Stephen Philpot has requested Monday 20/10 preferably early."
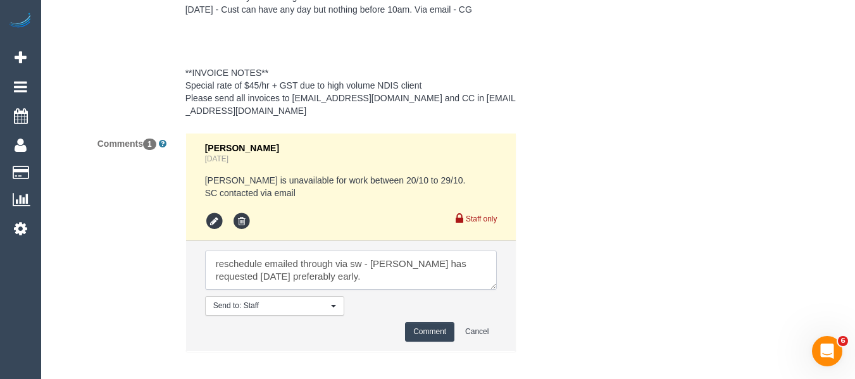
type textarea "reschedule emailed through via sw - Stephen Philpot has requested Monday 20/10 …"
click at [425, 322] on button "Comment" at bounding box center [429, 332] width 49 height 20
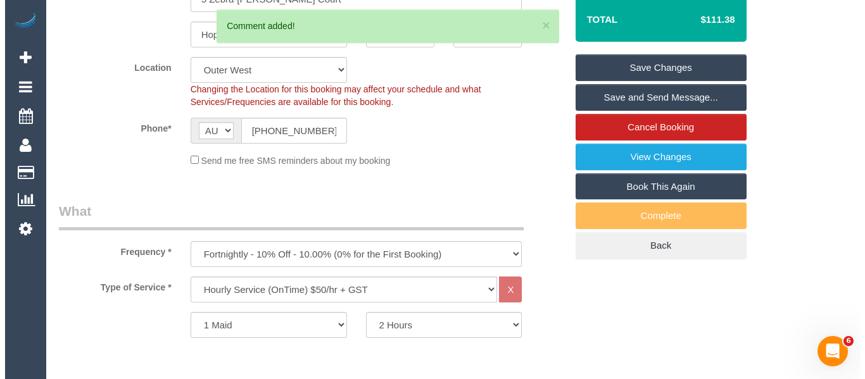
scroll to position [253, 0]
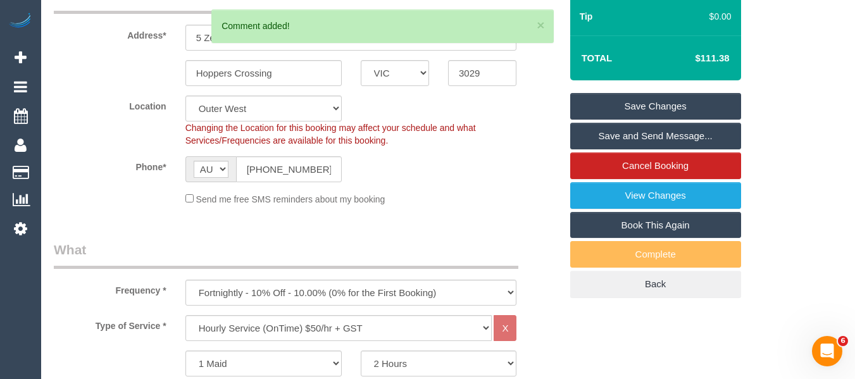
click at [701, 91] on div "Summary Service $122.22 Extras $0.00 Discount ($12.22) Adjustment $0.00 Amount …" at bounding box center [655, 53] width 171 height 490
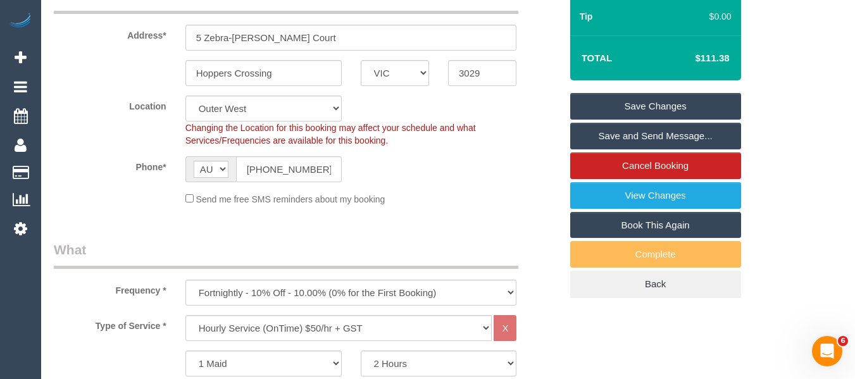
click at [702, 95] on link "Save Changes" at bounding box center [655, 106] width 171 height 27
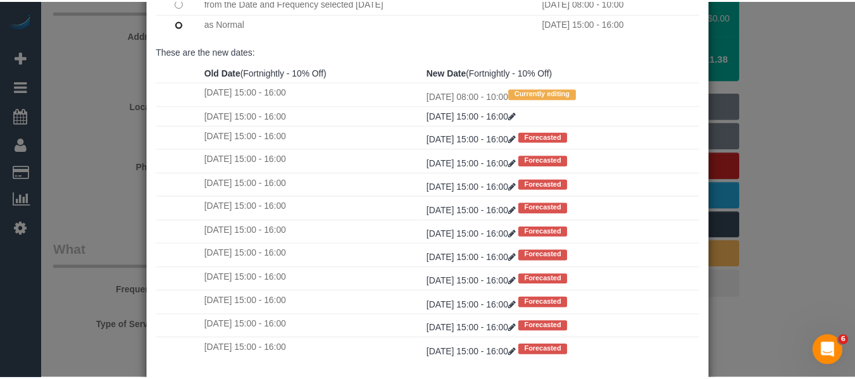
scroll to position [188, 0]
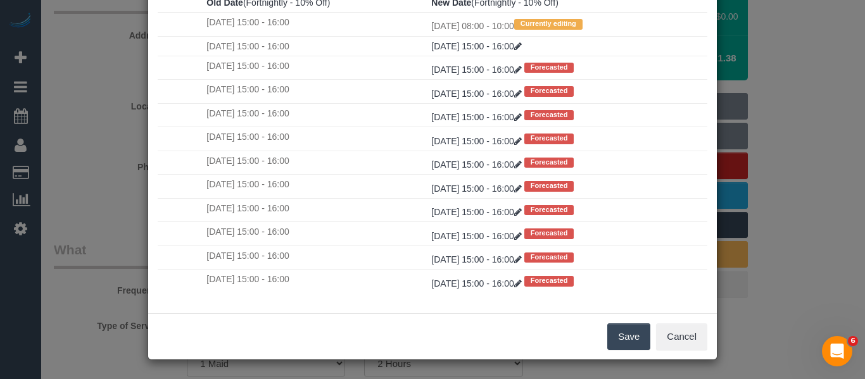
click at [639, 332] on button "Save" at bounding box center [628, 336] width 43 height 27
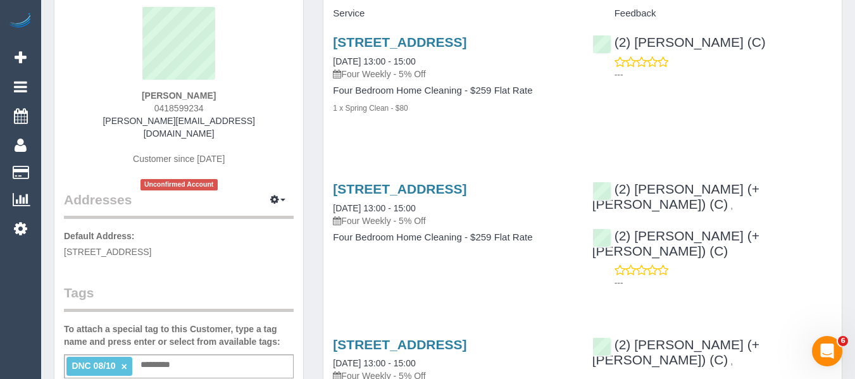
scroll to position [253, 0]
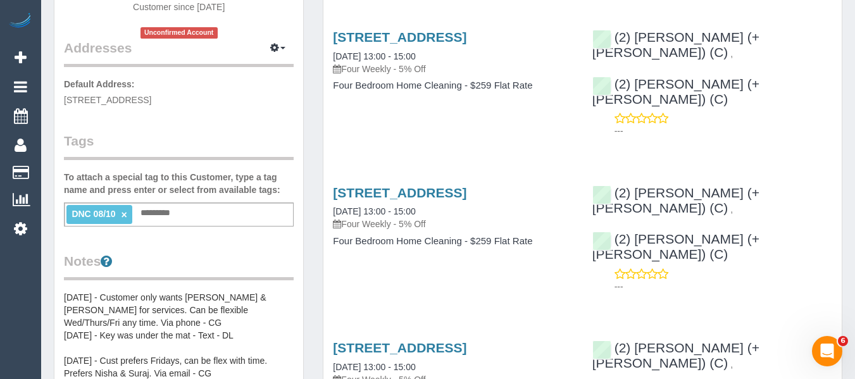
click at [122, 210] on link "×" at bounding box center [125, 215] width 6 height 11
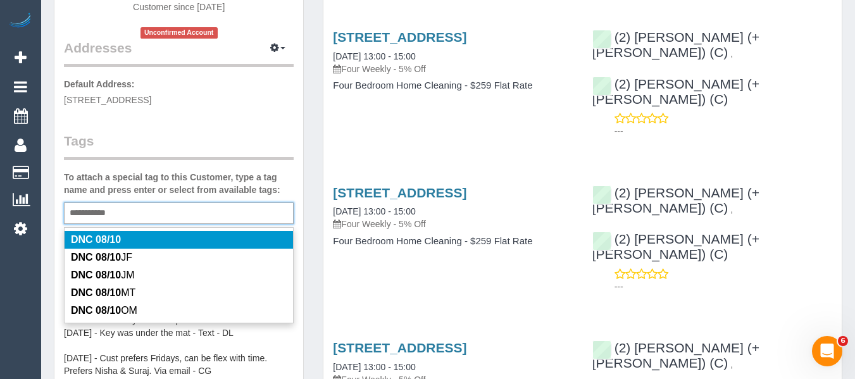
type input "**********"
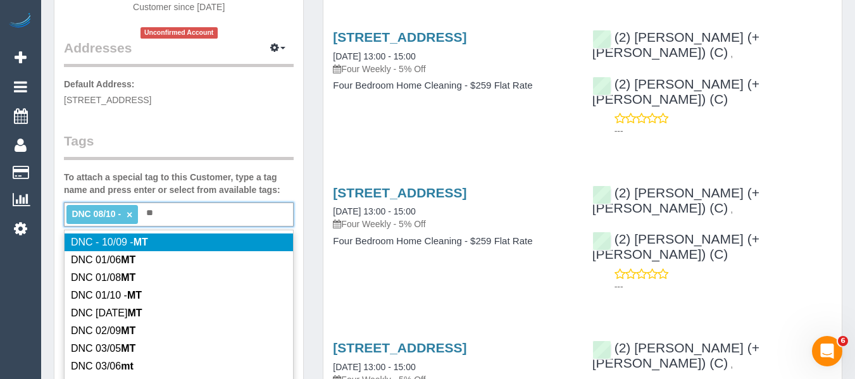
type input "*"
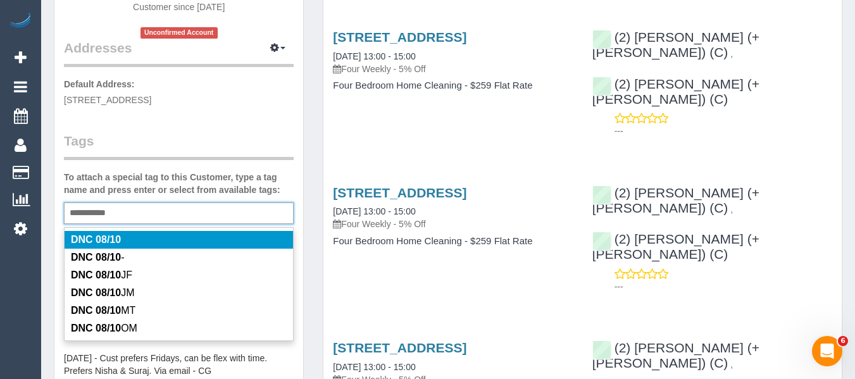
type input "**********"
type input "*"
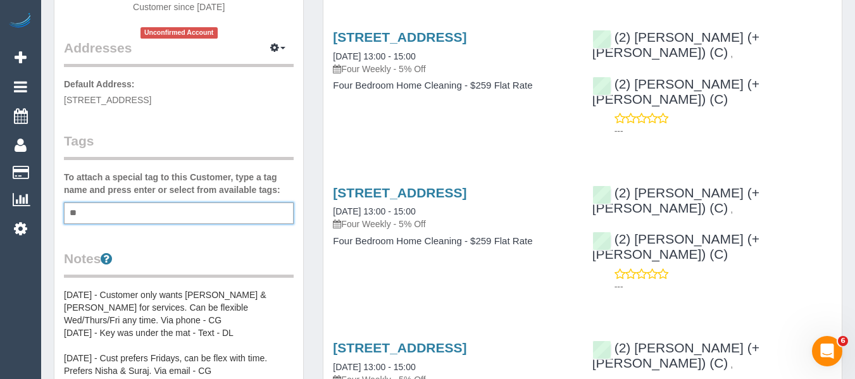
type input "*"
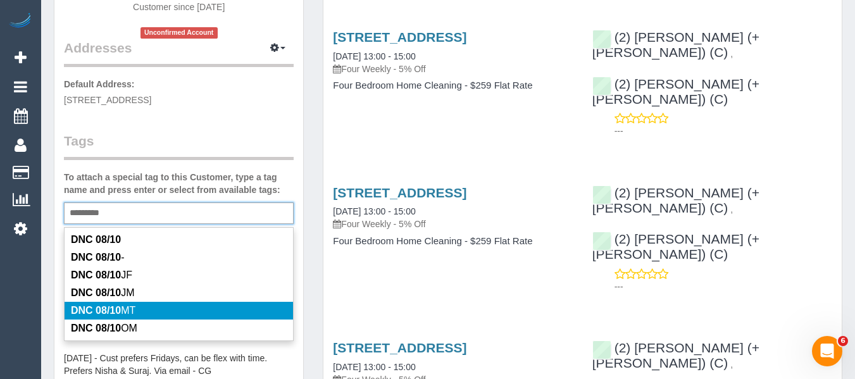
type input "*********"
click at [229, 302] on li "DNC 08/10 MT" at bounding box center [179, 311] width 229 height 18
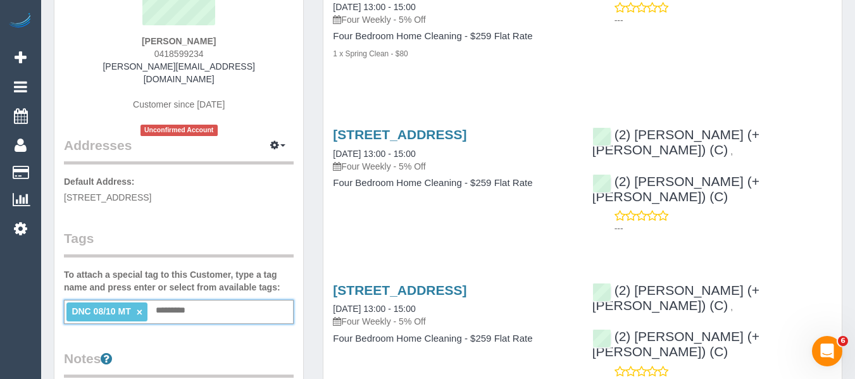
scroll to position [0, 0]
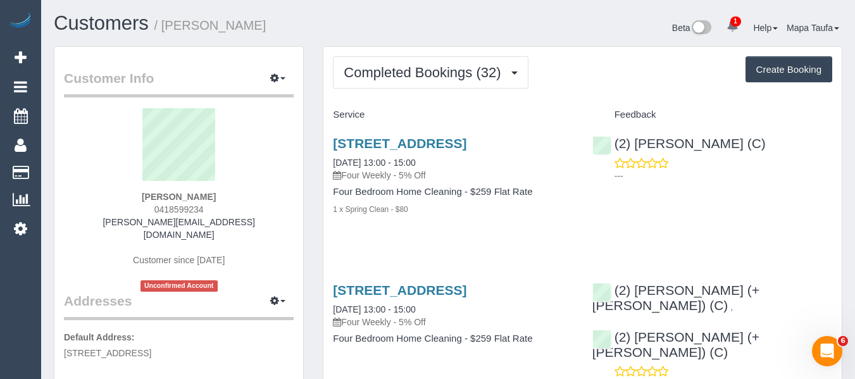
drag, startPoint x: 174, startPoint y: 186, endPoint x: 97, endPoint y: 172, distance: 77.8
click at [99, 174] on sui-profile-pic at bounding box center [178, 149] width 211 height 82
drag, startPoint x: 218, startPoint y: 198, endPoint x: 135, endPoint y: 187, distance: 84.3
click at [152, 187] on div "[PERSON_NAME] 0418599234 [PERSON_NAME][EMAIL_ADDRESS][DOMAIN_NAME] Customer sin…" at bounding box center [179, 200] width 230 height 184
copy div "[PERSON_NAME]"
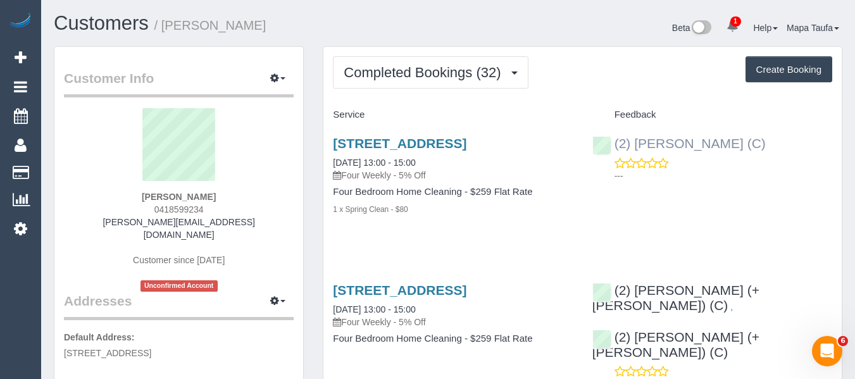
drag, startPoint x: 764, startPoint y: 142, endPoint x: 635, endPoint y: 141, distance: 129.1
click at [635, 141] on div "(2) [PERSON_NAME] (C) ---" at bounding box center [712, 156] width 259 height 62
copy link "[PERSON_NAME] (C)"
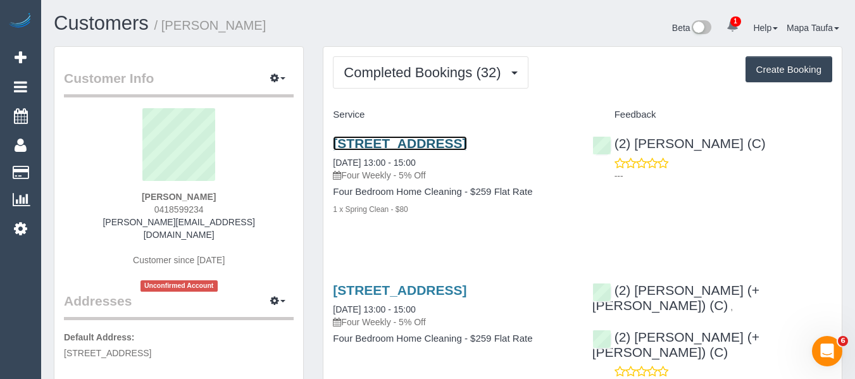
click at [364, 142] on link "[STREET_ADDRESS]" at bounding box center [400, 143] width 134 height 15
drag, startPoint x: 216, startPoint y: 190, endPoint x: 148, endPoint y: 194, distance: 68.5
click at [148, 194] on div "[PERSON_NAME] 0418599234 [PERSON_NAME][EMAIL_ADDRESS][DOMAIN_NAME] Customer sin…" at bounding box center [179, 200] width 230 height 184
drag, startPoint x: 230, startPoint y: 197, endPoint x: 146, endPoint y: 196, distance: 84.2
click at [146, 196] on div "[PERSON_NAME] 0418599234 [PERSON_NAME][EMAIL_ADDRESS][DOMAIN_NAME] Customer sin…" at bounding box center [179, 200] width 230 height 184
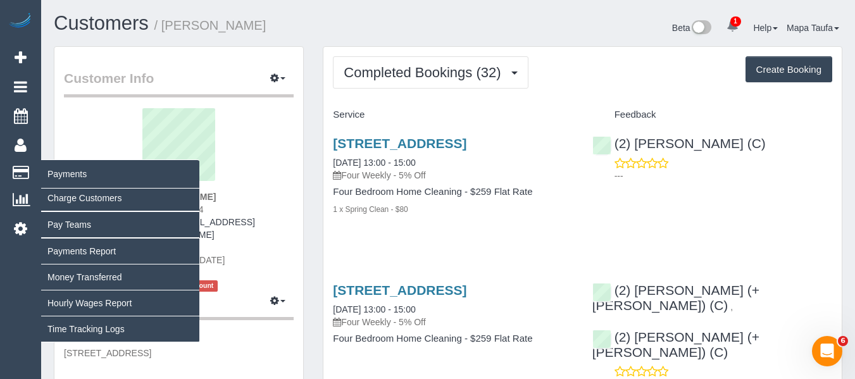
copy strong "[PERSON_NAME]"
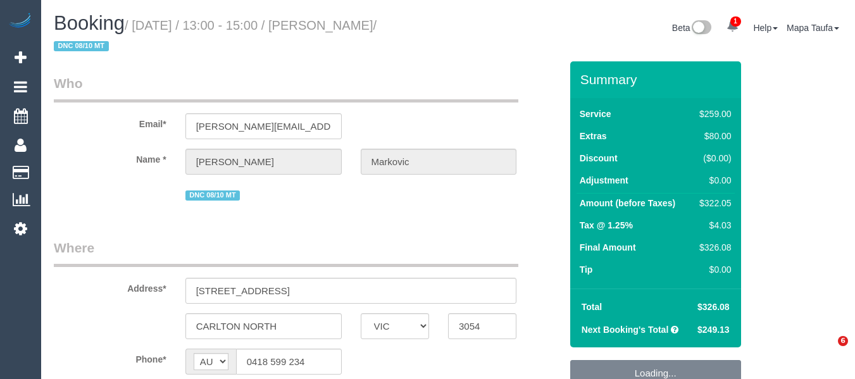
select select "VIC"
select select "object:621"
select select "string:stripe-pm_1PJ4b72GScqysDRVHrg6wv8R"
select select "object:732"
select select "number:27"
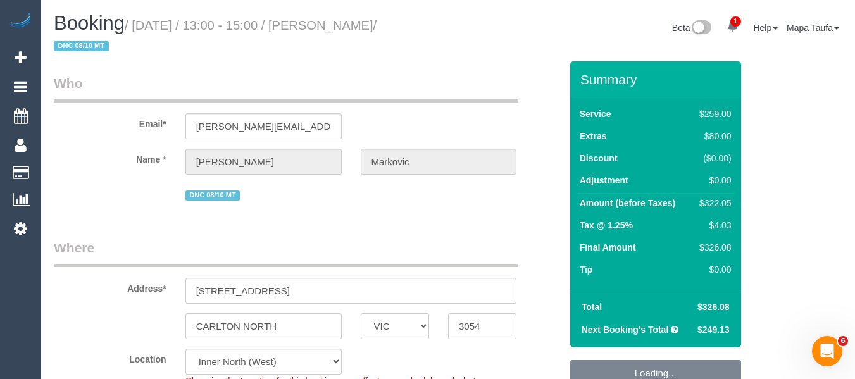
select select "number:14"
select select "number:19"
select select "number:24"
select select "number:33"
select select "number:12"
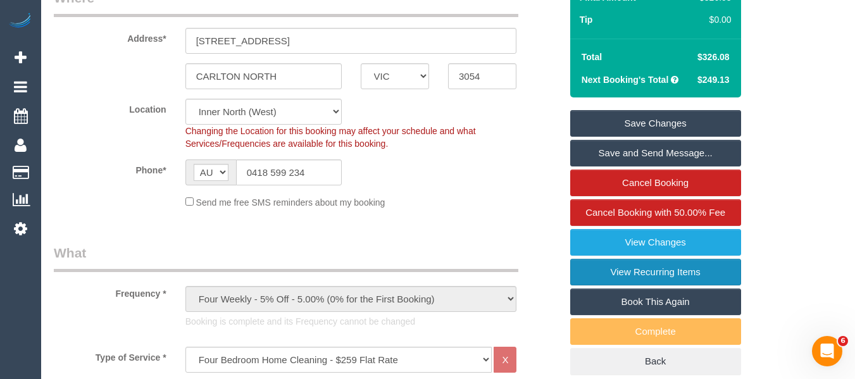
scroll to position [253, 0]
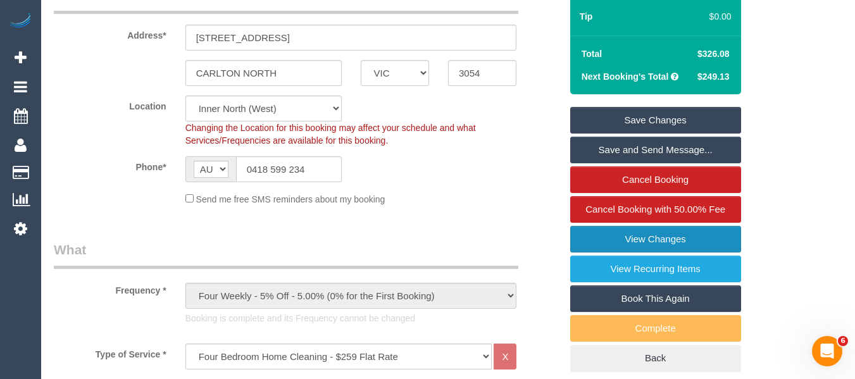
click at [639, 234] on link "View Changes" at bounding box center [655, 239] width 171 height 27
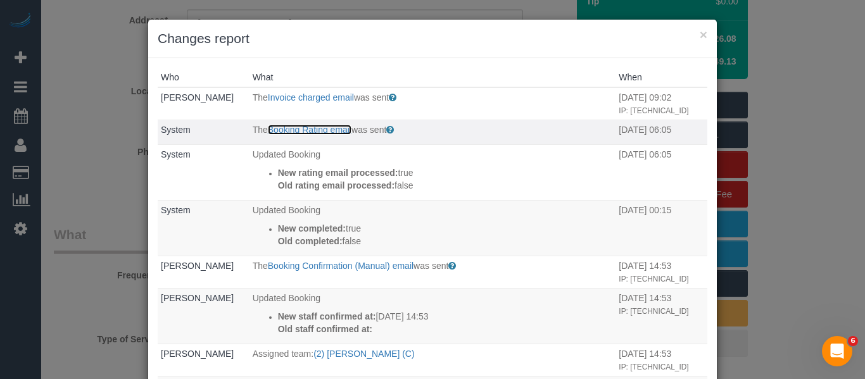
click at [311, 135] on link "Booking Rating email" at bounding box center [310, 130] width 84 height 10
click at [699, 34] on button "×" at bounding box center [703, 34] width 8 height 13
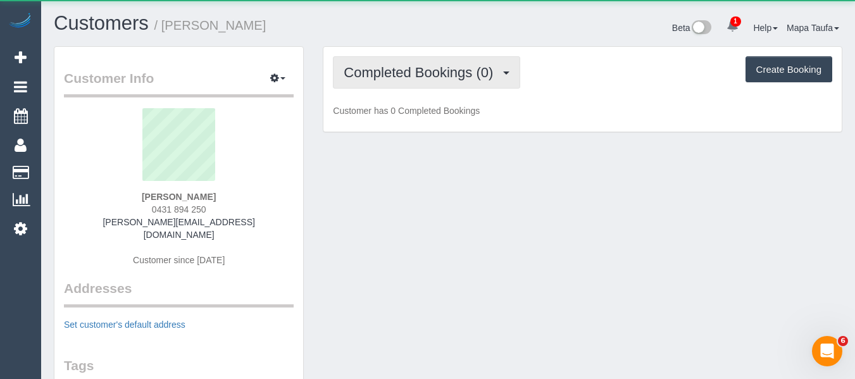
click at [350, 72] on span "Completed Bookings (0)" at bounding box center [422, 73] width 156 height 16
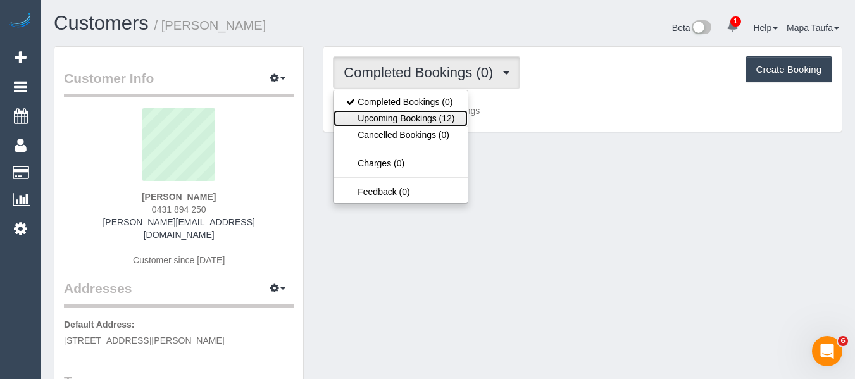
click at [398, 110] on link "Upcoming Bookings (12)" at bounding box center [401, 118] width 134 height 16
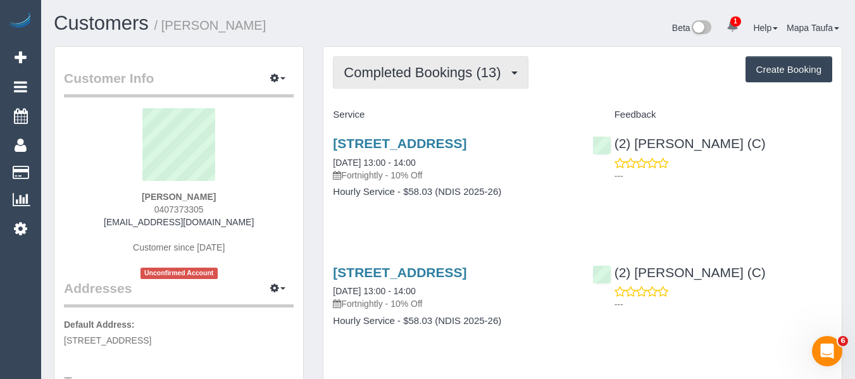
click at [392, 78] on span "Completed Bookings (13)" at bounding box center [425, 73] width 163 height 16
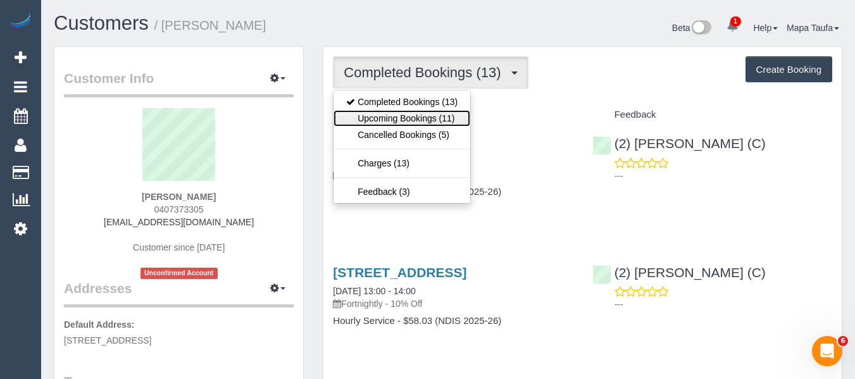
click at [400, 113] on link "Upcoming Bookings (11)" at bounding box center [402, 118] width 137 height 16
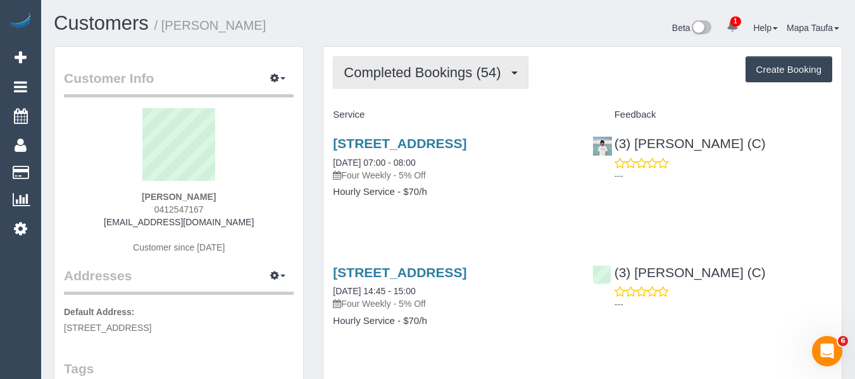
click at [396, 72] on span "Completed Bookings (54)" at bounding box center [425, 73] width 163 height 16
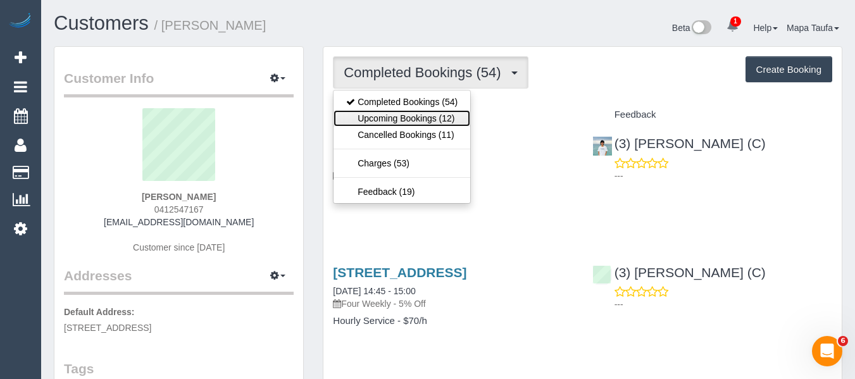
click at [392, 115] on link "Upcoming Bookings (12)" at bounding box center [402, 118] width 137 height 16
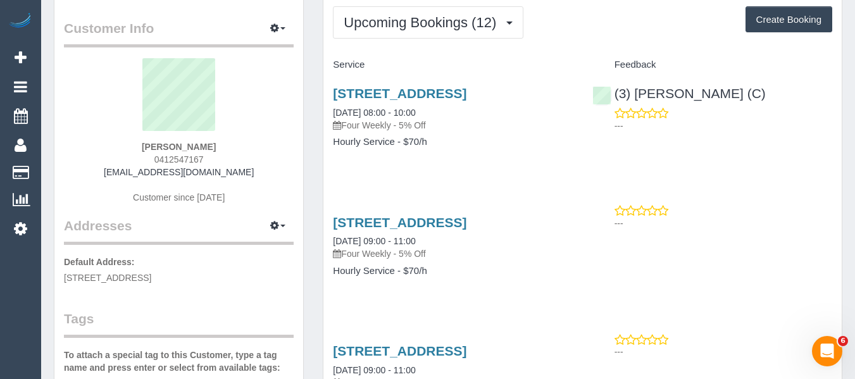
scroll to position [127, 0]
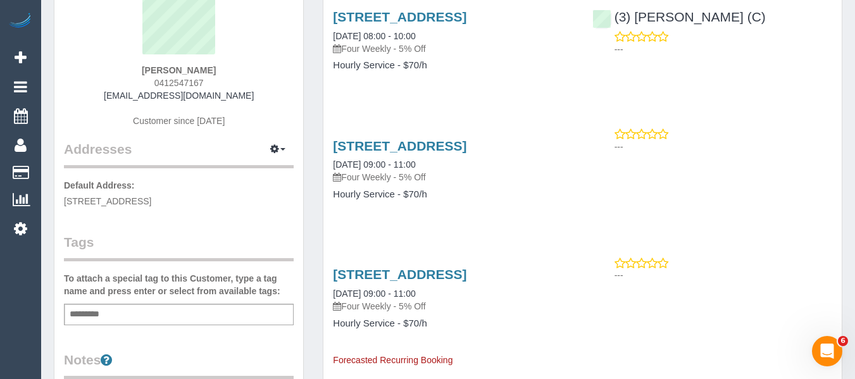
click at [137, 308] on div "Add a tag" at bounding box center [179, 315] width 230 height 22
type input "*"
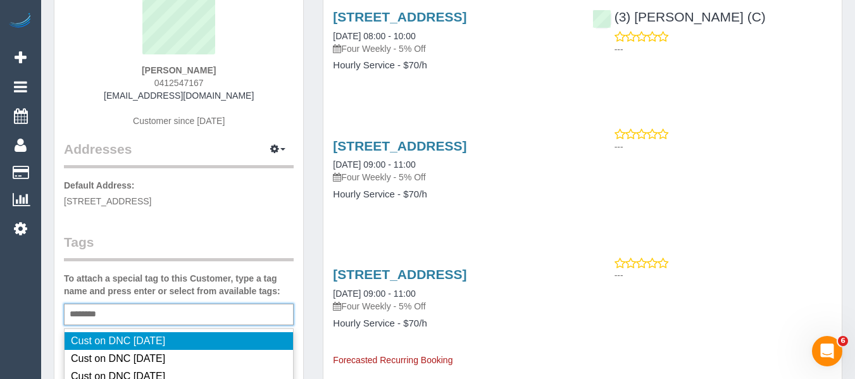
type input "*********"
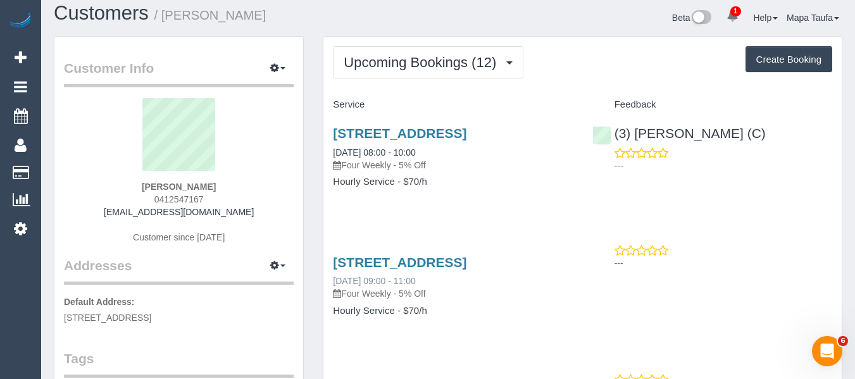
scroll to position [0, 0]
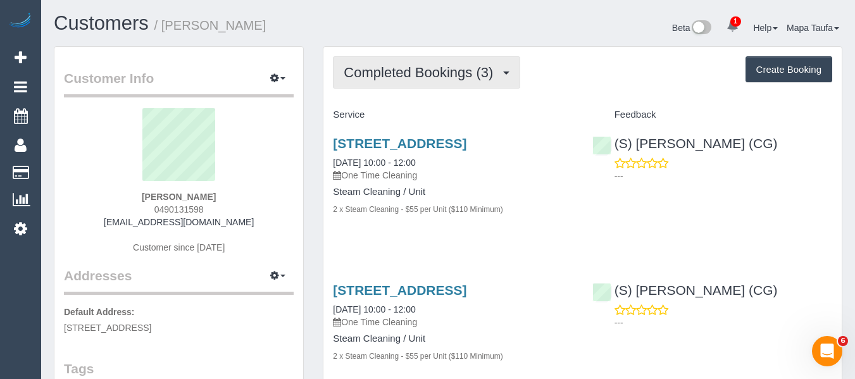
click at [378, 72] on span "Completed Bookings (3)" at bounding box center [422, 73] width 156 height 16
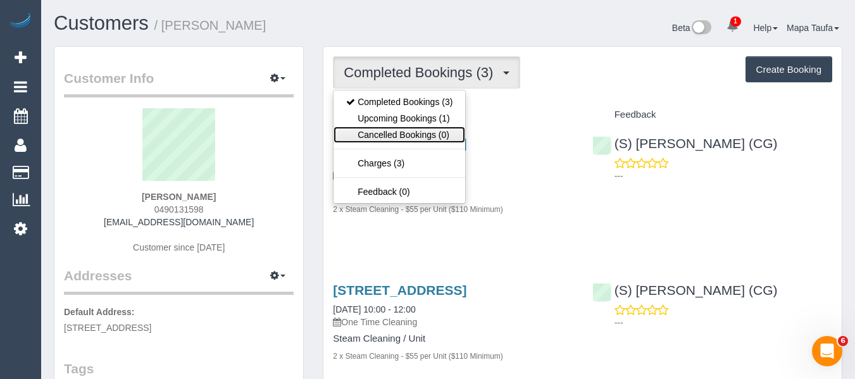
click at [393, 127] on link "Cancelled Bookings (0)" at bounding box center [400, 135] width 132 height 16
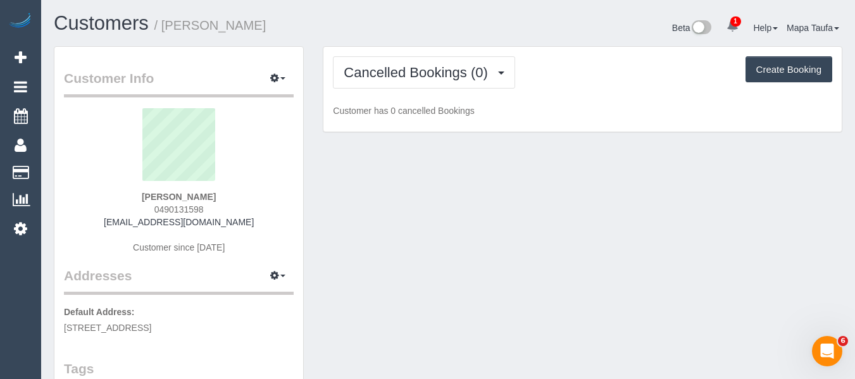
click at [393, 98] on div "Cancelled Bookings (0) Completed Bookings (3) Upcoming Bookings (1) Cancelled B…" at bounding box center [582, 89] width 518 height 85
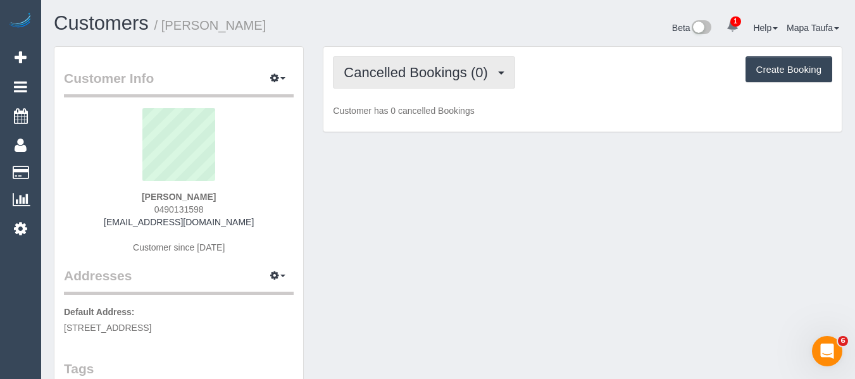
click at [392, 82] on button "Cancelled Bookings (0)" at bounding box center [424, 72] width 182 height 32
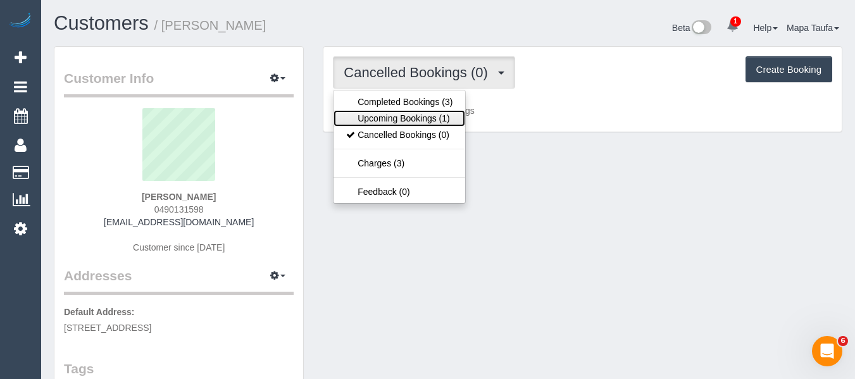
click at [396, 110] on link "Upcoming Bookings (1)" at bounding box center [400, 118] width 132 height 16
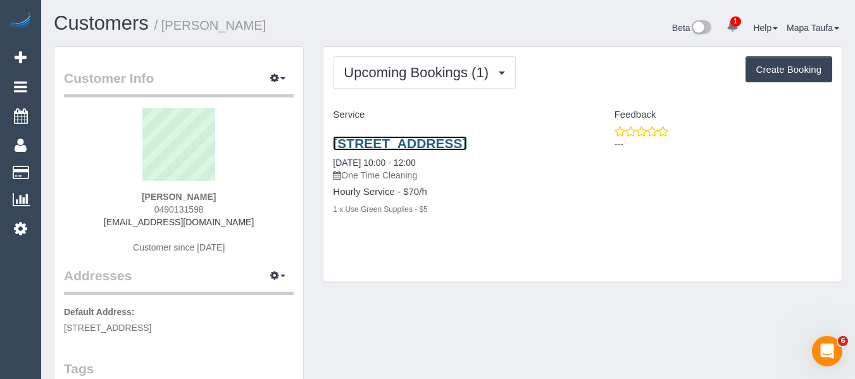
click at [400, 146] on link "3 Yarra St, 1410, South Yarra, VIC 3141" at bounding box center [400, 143] width 134 height 15
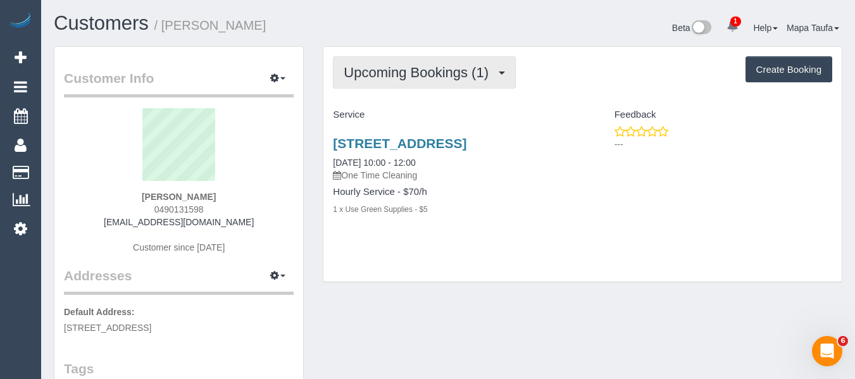
click at [382, 77] on span "Upcoming Bookings (1)" at bounding box center [419, 73] width 151 height 16
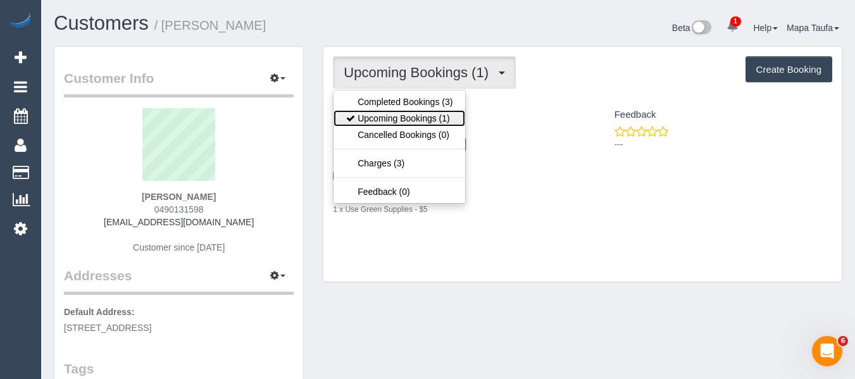
click at [385, 122] on link "Upcoming Bookings (1)" at bounding box center [400, 118] width 132 height 16
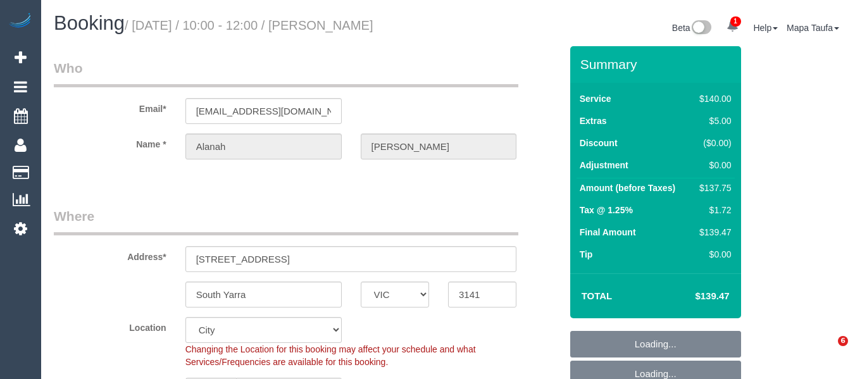
select select "VIC"
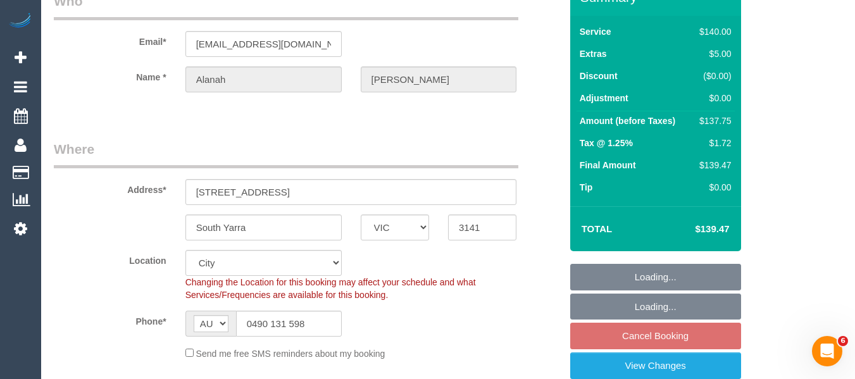
select select "object:860"
select select "string:stripe-pm_1S11Yb2GScqysDRVQbZcZ4HO"
select select "number:29"
select select "number:14"
select select "number:18"
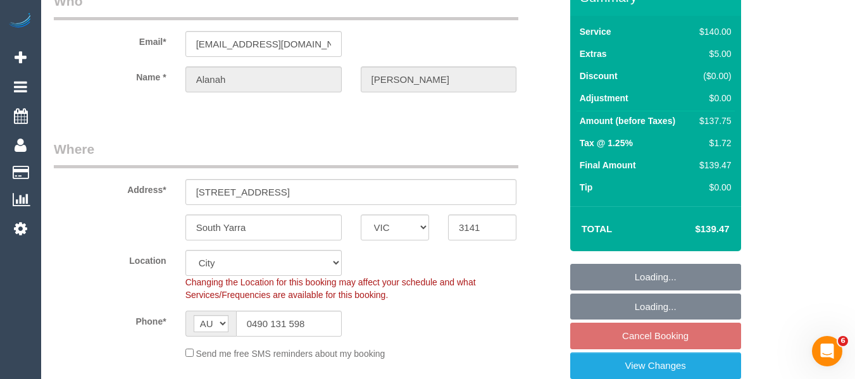
select select "number:25"
select select "number:26"
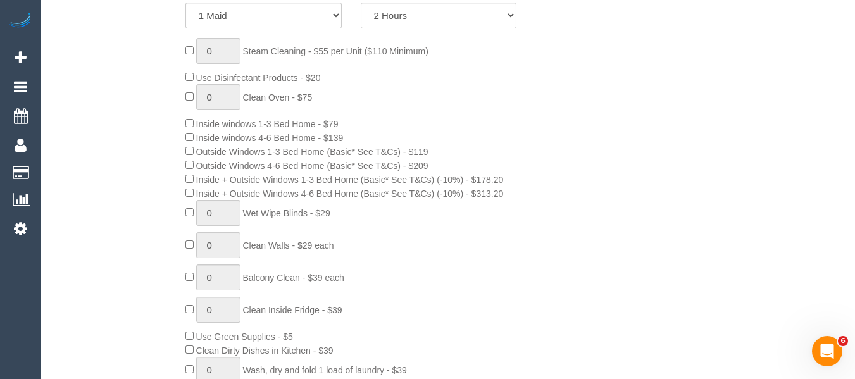
select select "spot3"
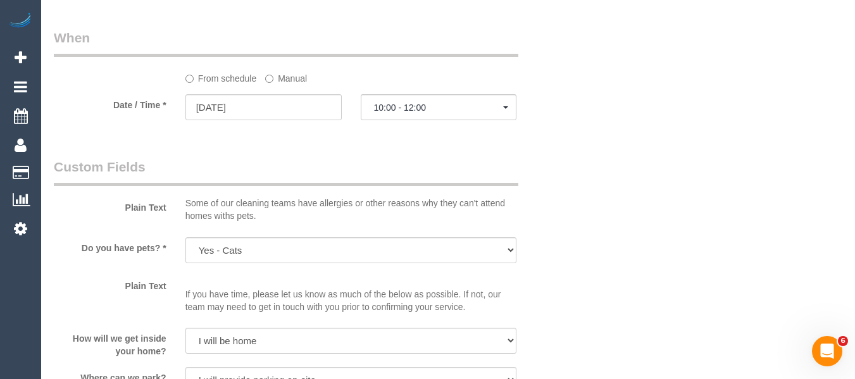
scroll to position [1456, 0]
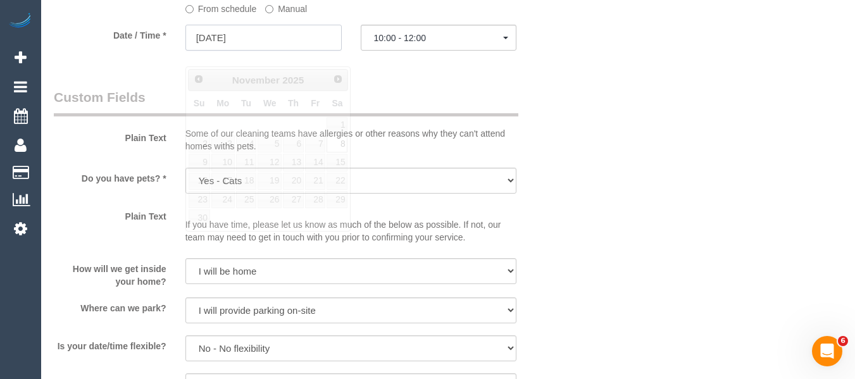
click at [272, 51] on input "08/11/2025" at bounding box center [263, 38] width 156 height 26
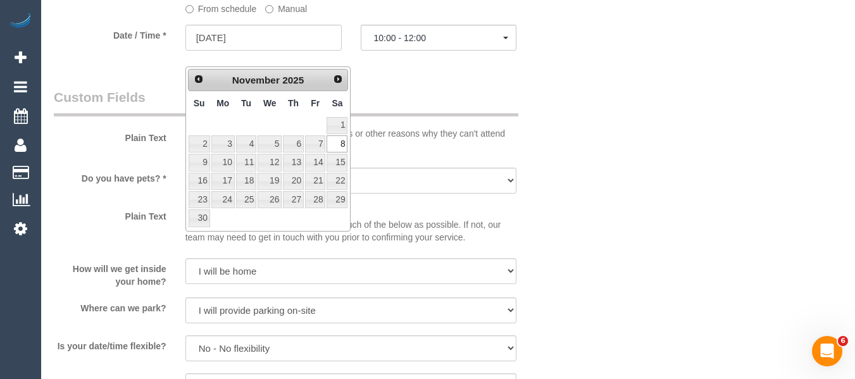
click at [339, 73] on link "Next" at bounding box center [338, 80] width 18 height 18
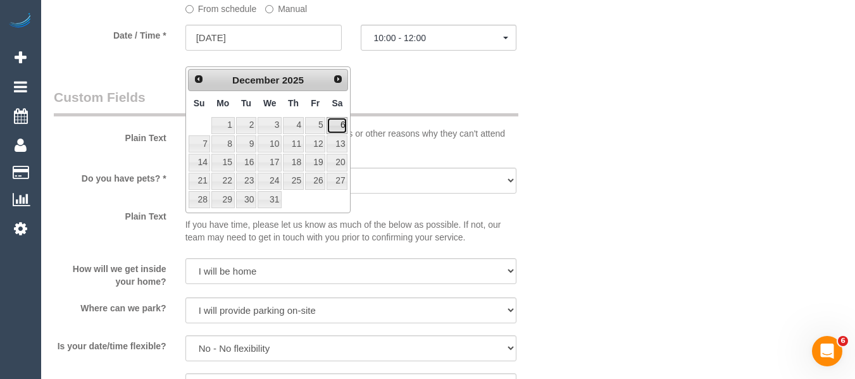
click at [341, 125] on link "6" at bounding box center [337, 125] width 21 height 17
type input "06/12/2025"
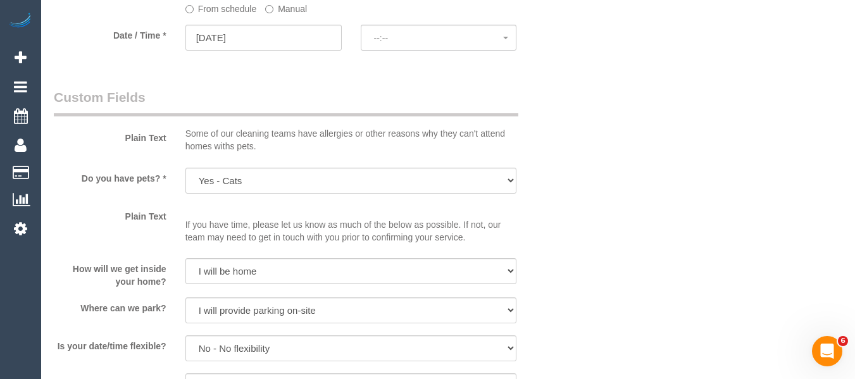
click at [413, 63] on fieldset "When From schedule Manual Date / Time * 06/12/2025 --:-- Sat November 8th 07:00…" at bounding box center [307, 11] width 507 height 104
click at [411, 53] on div at bounding box center [439, 51] width 156 height 4
click at [411, 51] on button "--:--" at bounding box center [439, 38] width 156 height 26
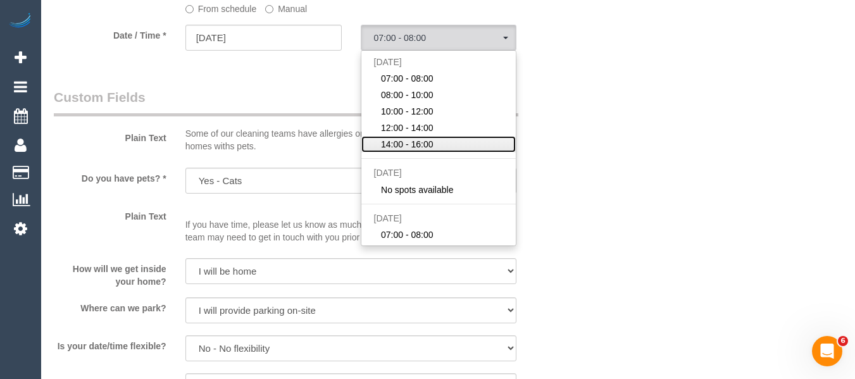
click at [411, 151] on span "14:00 - 16:00" at bounding box center [407, 144] width 53 height 13
select select "spot26"
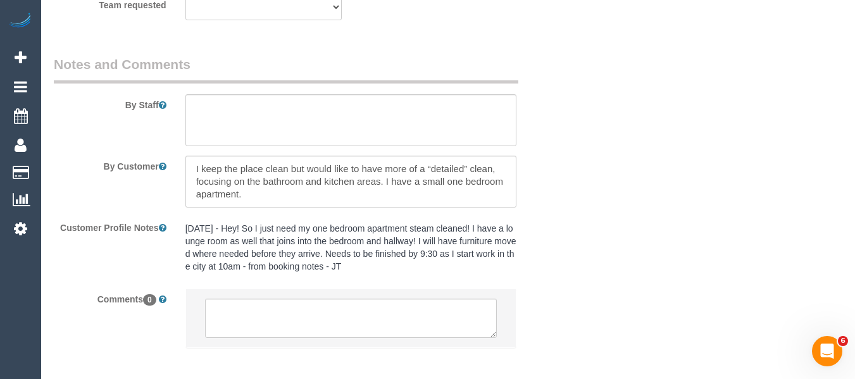
scroll to position [2189, 0]
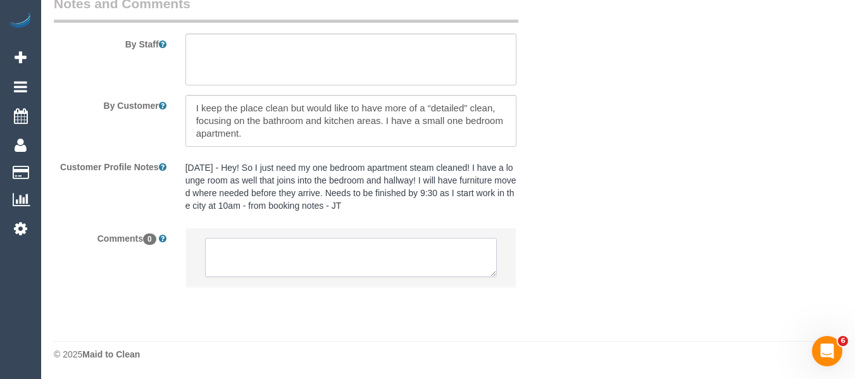
click at [263, 252] on textarea at bounding box center [351, 257] width 292 height 39
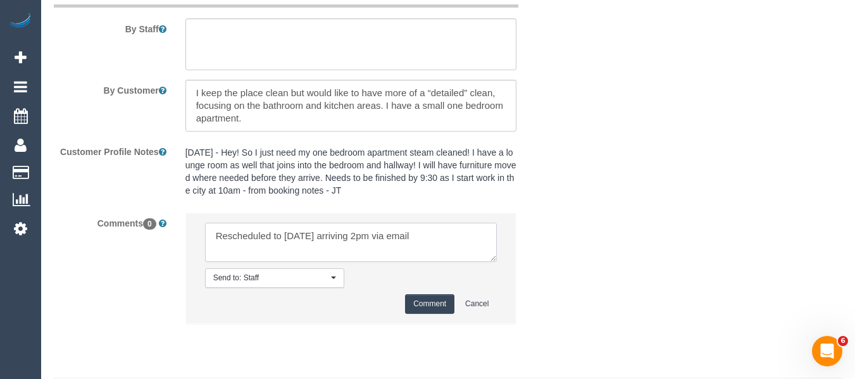
type textarea "Rescheduled to Saturday 6th of December arriving 2pm via email"
click at [403, 314] on div "Comment Cancel" at bounding box center [351, 304] width 292 height 20
click at [415, 314] on button "Comment" at bounding box center [429, 304] width 49 height 20
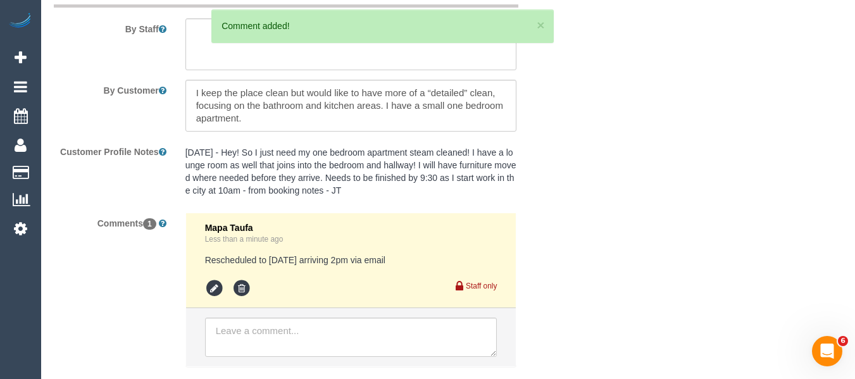
drag, startPoint x: 853, startPoint y: 337, endPoint x: 847, endPoint y: 263, distance: 75.0
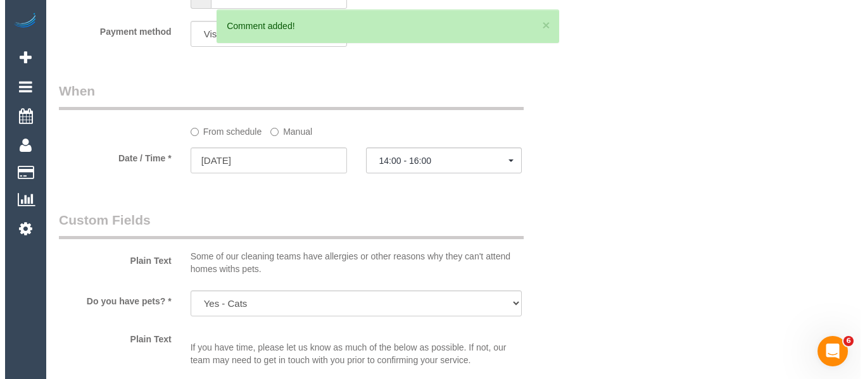
scroll to position [0, 0]
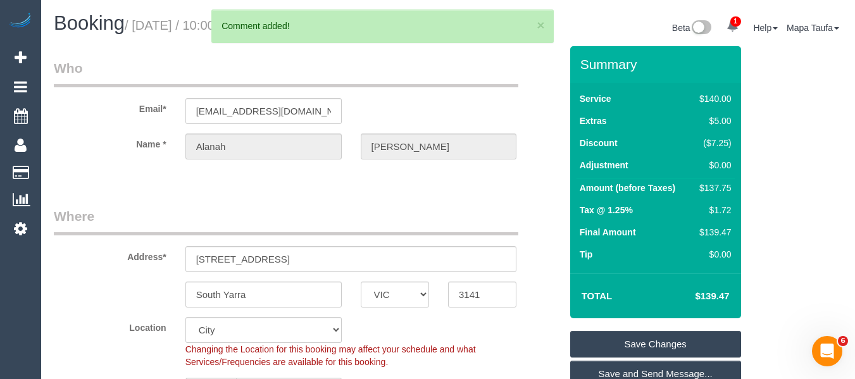
click at [606, 351] on link "Save Changes" at bounding box center [655, 344] width 171 height 27
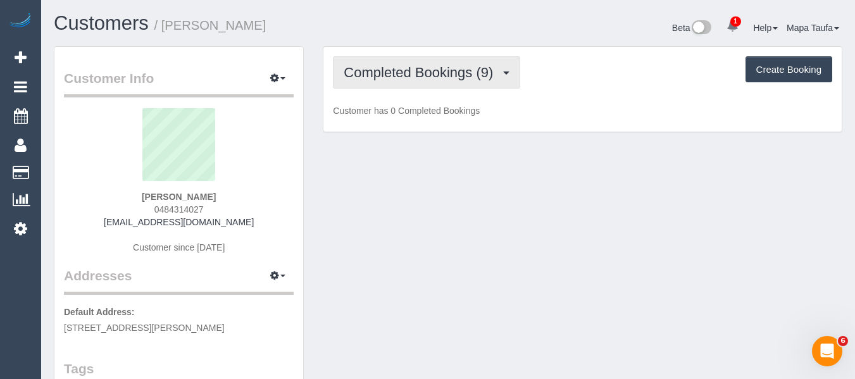
click at [391, 80] on span "Completed Bookings (9)" at bounding box center [422, 73] width 156 height 16
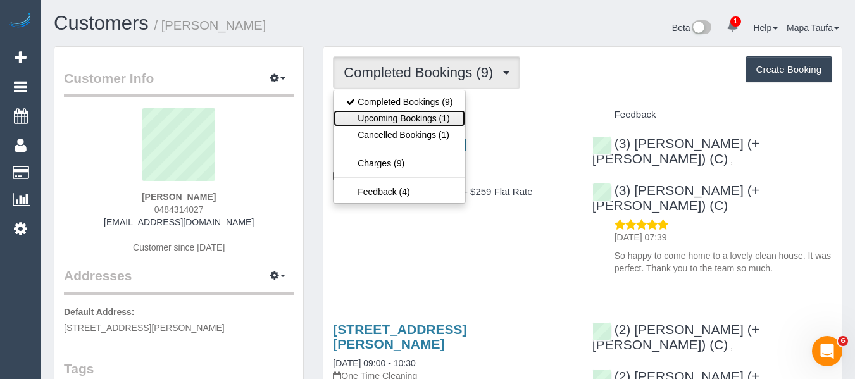
click at [399, 112] on link "Upcoming Bookings (1)" at bounding box center [400, 118] width 132 height 16
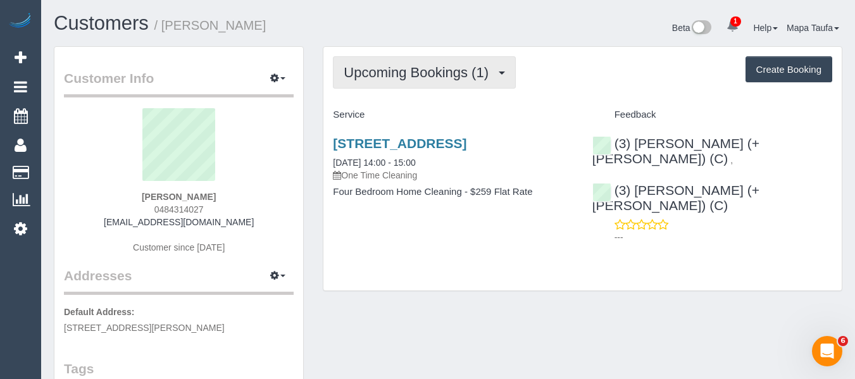
click at [458, 61] on button "Upcoming Bookings (1)" at bounding box center [424, 72] width 183 height 32
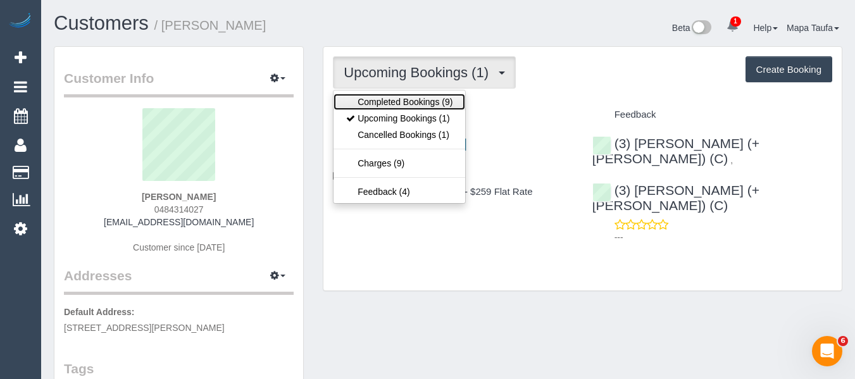
click at [443, 99] on link "Completed Bookings (9)" at bounding box center [400, 102] width 132 height 16
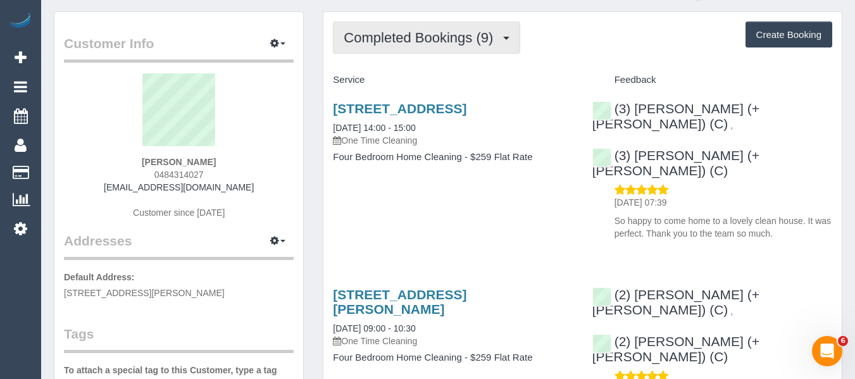
scroll to position [63, 0]
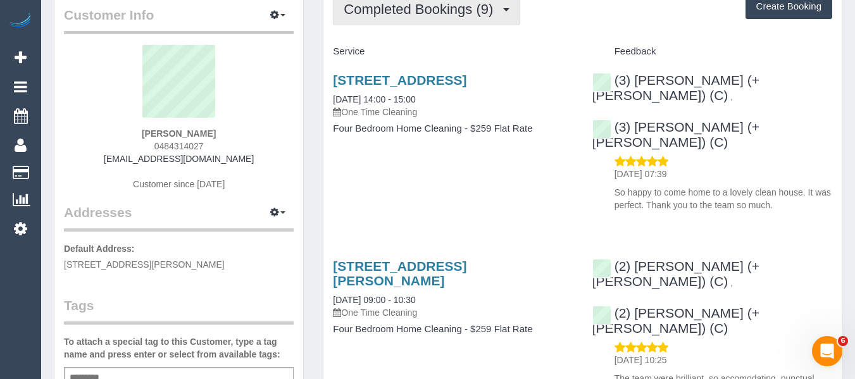
click at [399, 13] on span "Completed Bookings (9)" at bounding box center [422, 9] width 156 height 16
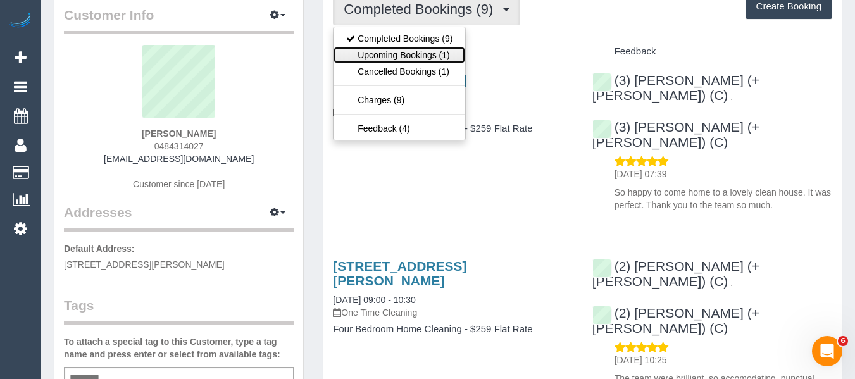
click at [398, 50] on link "Upcoming Bookings (1)" at bounding box center [400, 55] width 132 height 16
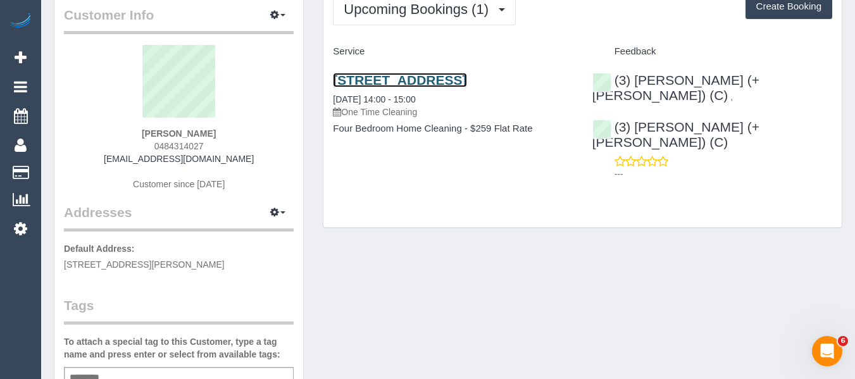
click at [361, 84] on link "[STREET_ADDRESS]" at bounding box center [400, 80] width 134 height 15
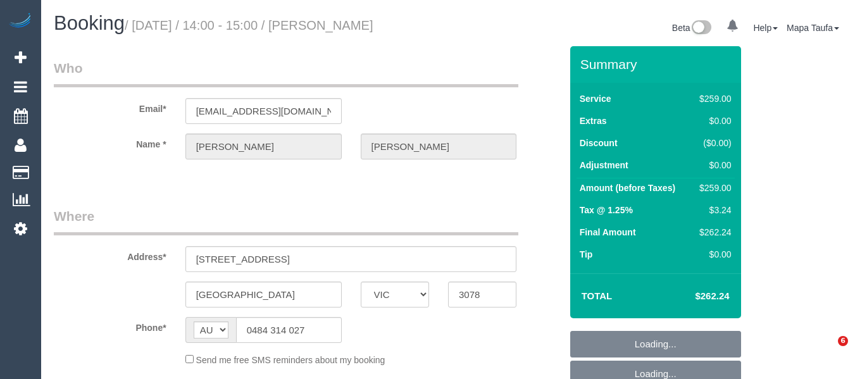
select select "VIC"
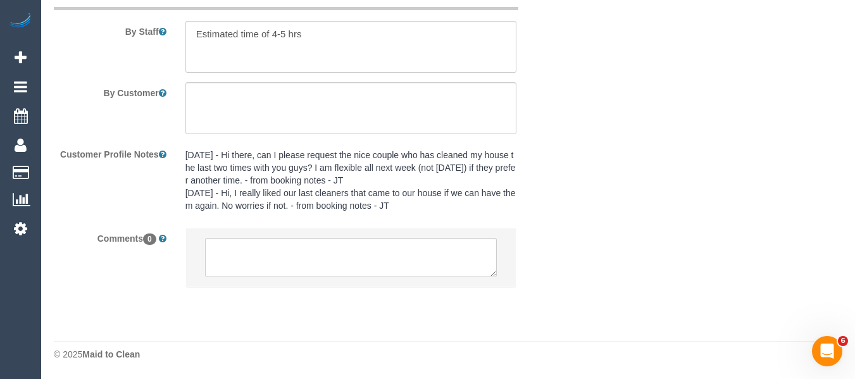
select select "object:689"
select select "number:28"
select select "number:15"
select select "number:19"
select select "number:22"
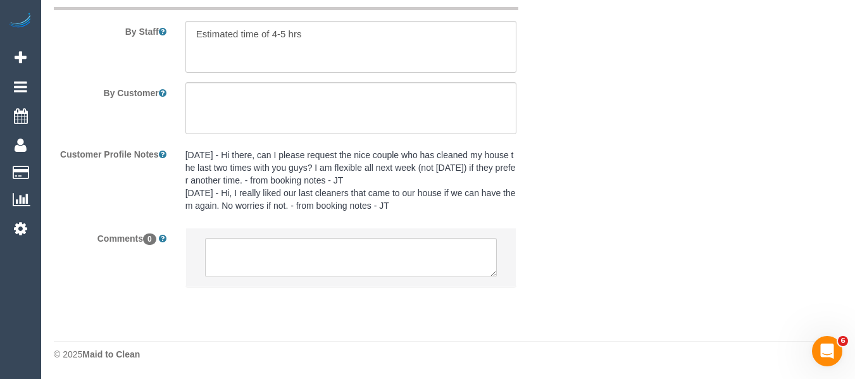
select select "number:13"
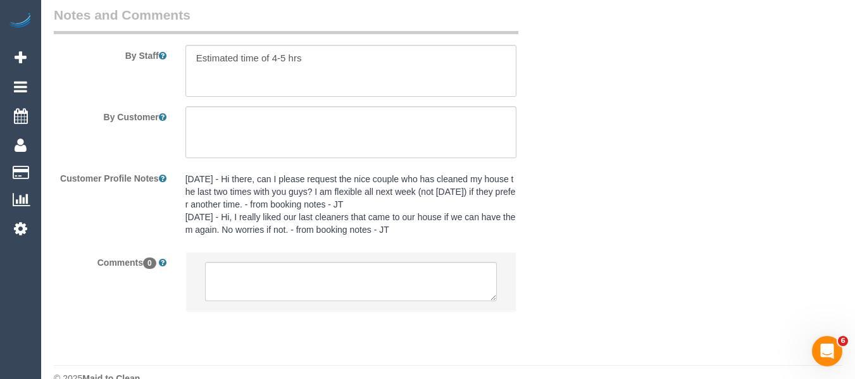
select select "object:694"
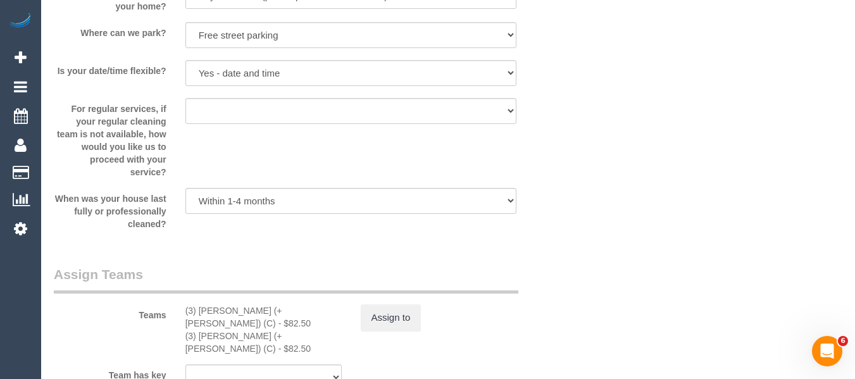
select select "string:stripe-pm_1SEnfQ2GScqysDRVgZwih2JS"
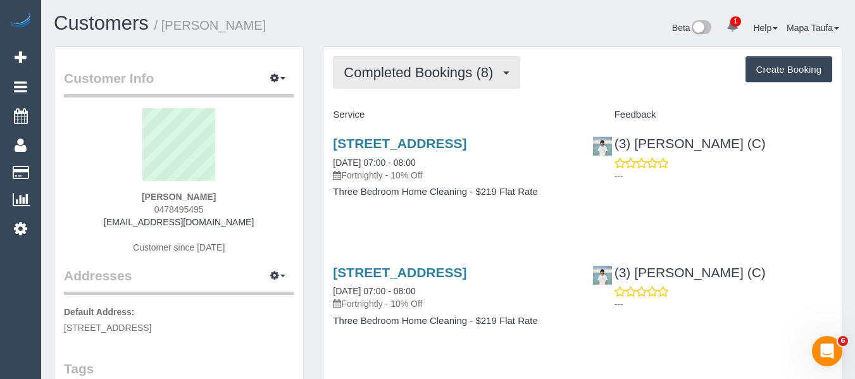
click at [394, 76] on span "Completed Bookings (8)" at bounding box center [422, 73] width 156 height 16
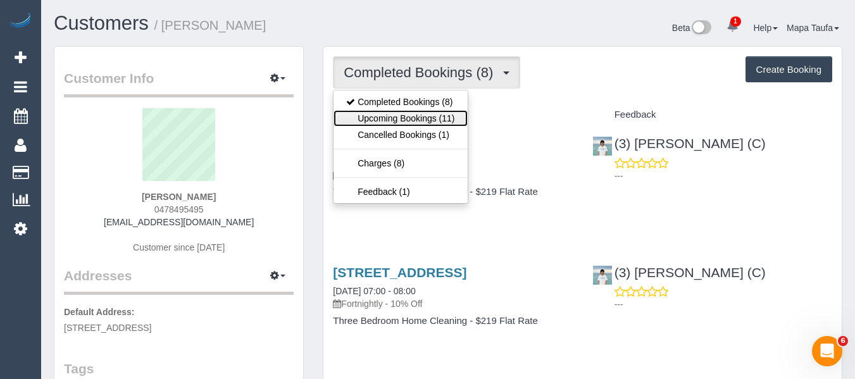
click at [394, 116] on link "Upcoming Bookings (11)" at bounding box center [401, 118] width 134 height 16
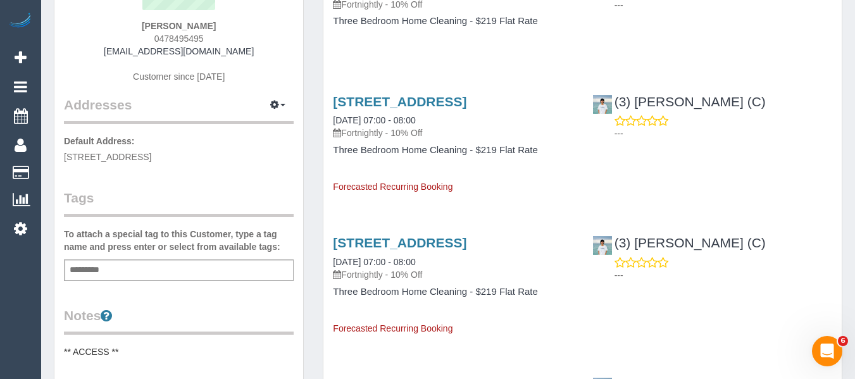
scroll to position [190, 0]
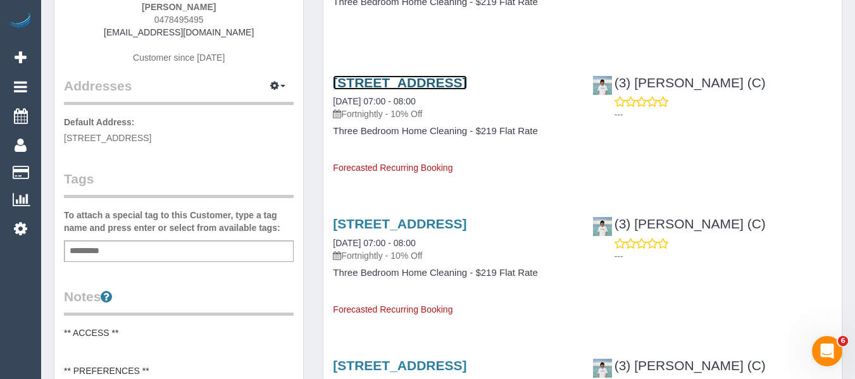
click at [366, 90] on link "[STREET_ADDRESS]" at bounding box center [400, 82] width 134 height 15
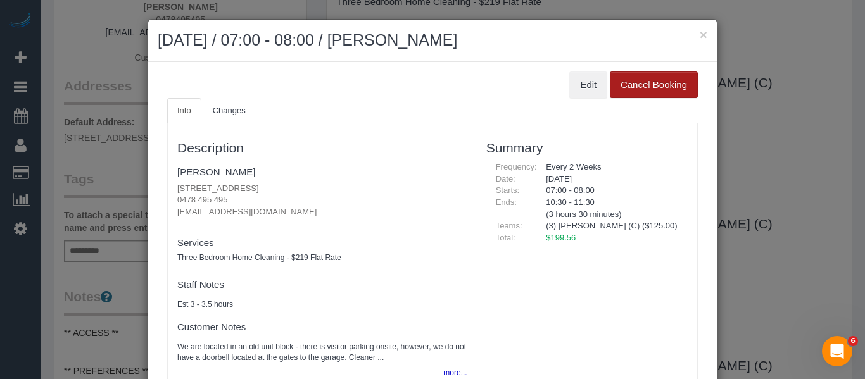
click at [631, 90] on button "Cancel Booking" at bounding box center [654, 85] width 88 height 27
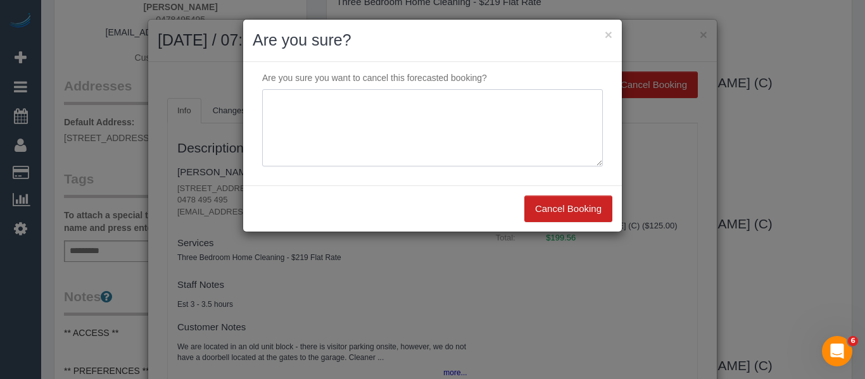
click at [492, 122] on textarea at bounding box center [432, 127] width 341 height 77
type textarea "service not needed via email -MT"
click at [572, 198] on button "Cancel Booking" at bounding box center [568, 209] width 88 height 27
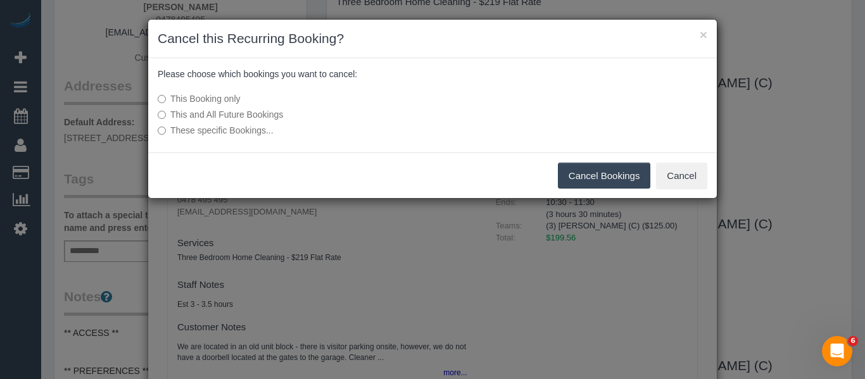
click at [579, 181] on button "Cancel Bookings" at bounding box center [604, 176] width 93 height 27
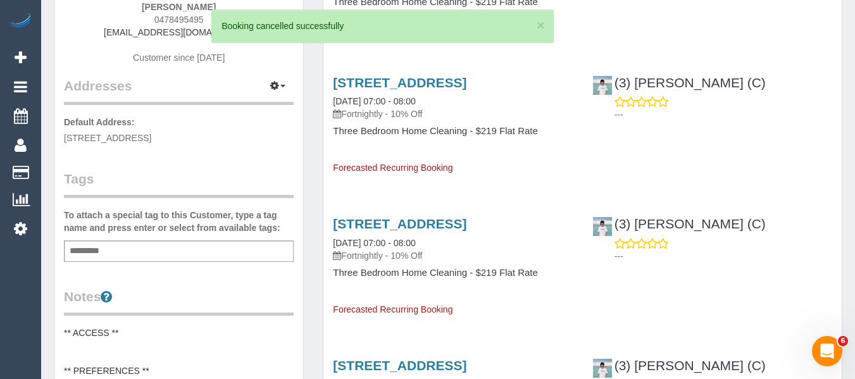
scroll to position [0, 0]
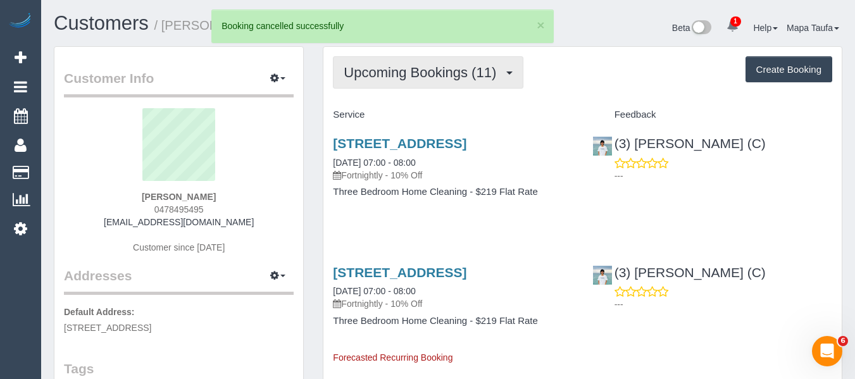
click at [435, 71] on span "Upcoming Bookings (11)" at bounding box center [423, 73] width 159 height 16
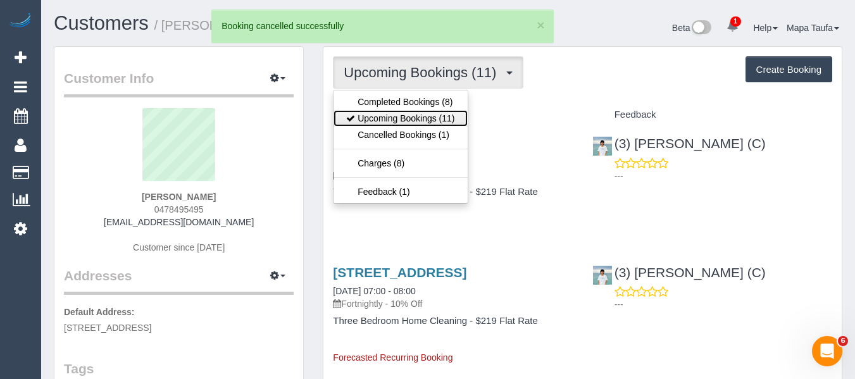
click at [409, 111] on link "Upcoming Bookings (11)" at bounding box center [401, 118] width 134 height 16
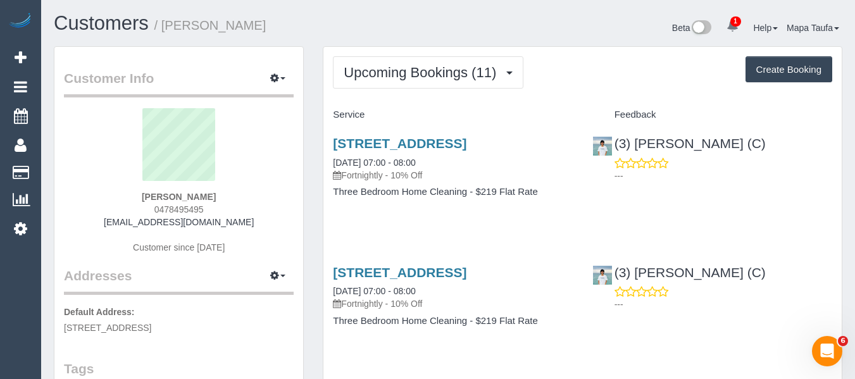
drag, startPoint x: 5, startPoint y: 7, endPoint x: 312, endPoint y: 32, distance: 308.0
click at [342, 34] on h1 "Customers / Laura Cocks" at bounding box center [246, 24] width 385 height 22
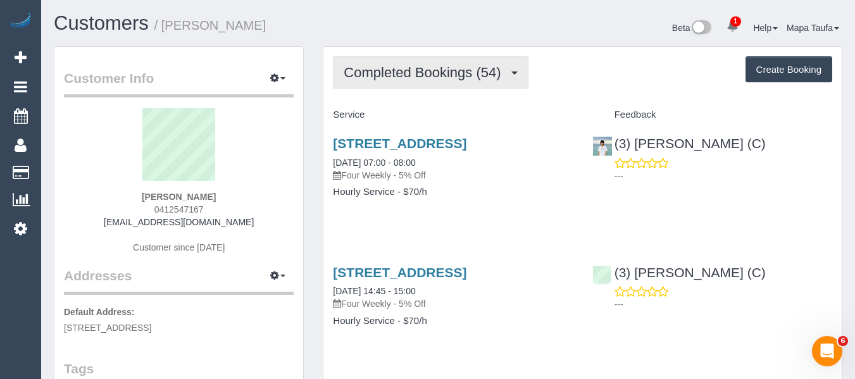
click at [459, 72] on span "Completed Bookings (54)" at bounding box center [425, 73] width 163 height 16
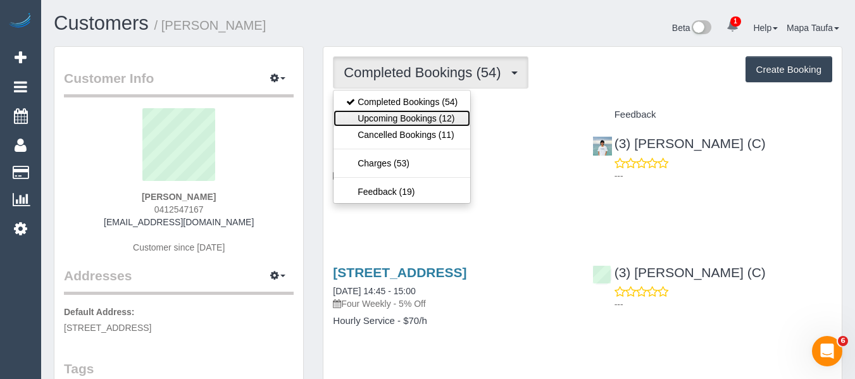
click at [420, 115] on link "Upcoming Bookings (12)" at bounding box center [402, 118] width 137 height 16
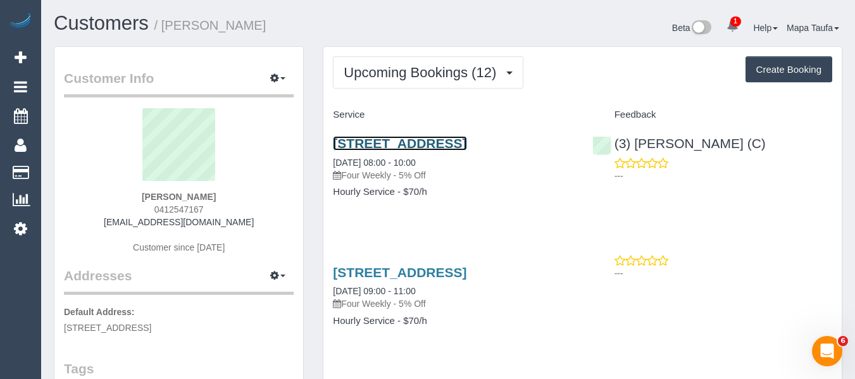
click at [377, 141] on link "112 Empress Rd, Surrey Hills, VIC 3127" at bounding box center [400, 143] width 134 height 15
drag, startPoint x: 195, startPoint y: 194, endPoint x: 129, endPoint y: 194, distance: 65.8
click at [129, 194] on div "Amanda Harper 0412547167 dawsharper@hotmail.com Customer since 2020" at bounding box center [179, 187] width 230 height 158
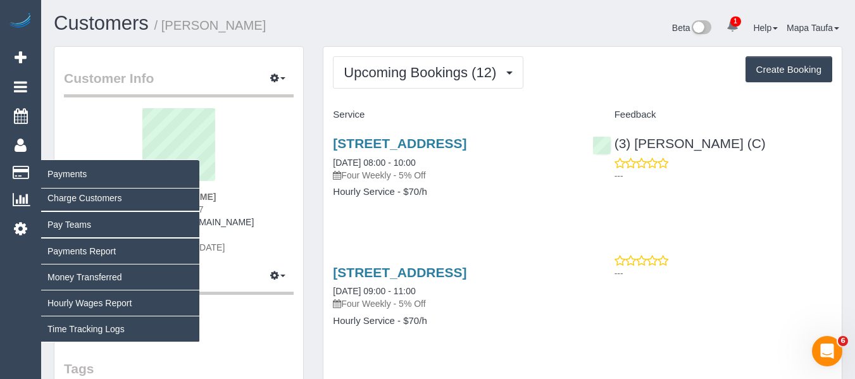
copy strong "Amanda Harper"
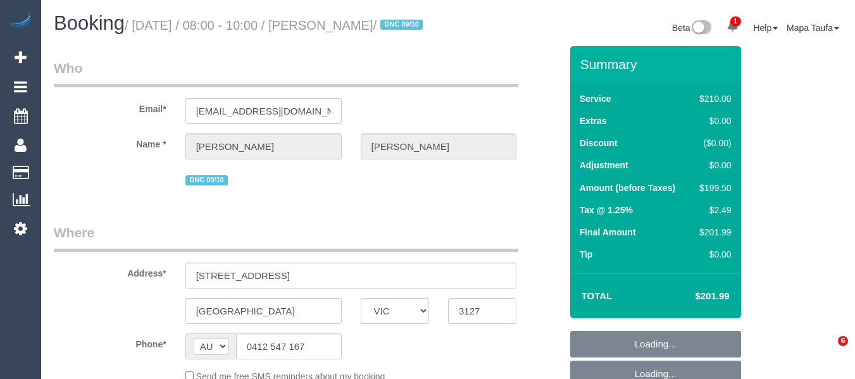
select select "VIC"
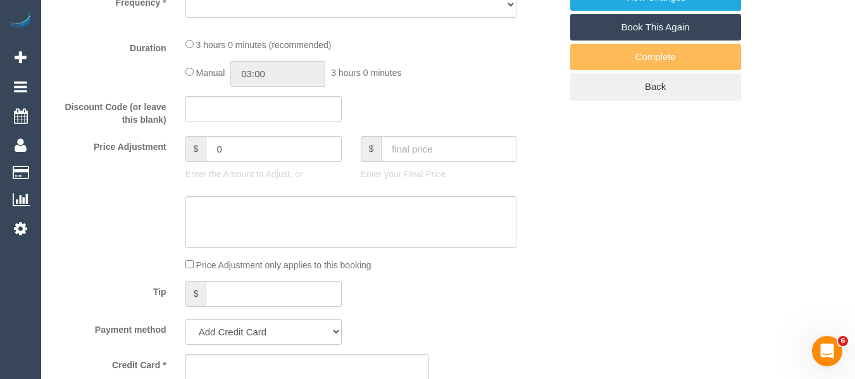
select select "string:stripe-pm_1MAR652GScqysDRVf1j1z59r"
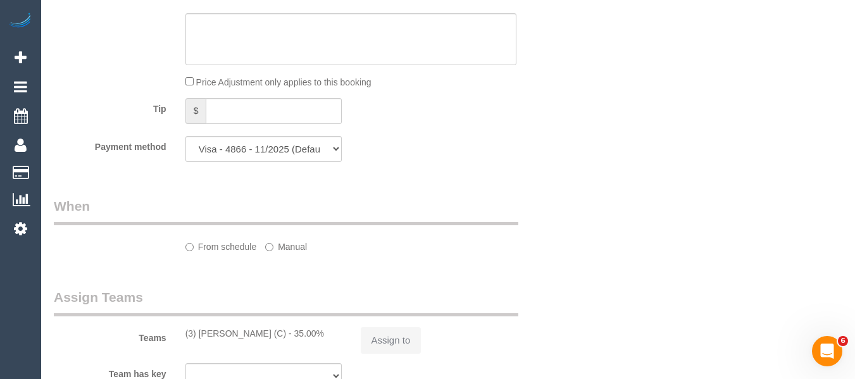
select select "object:1347"
select select "number:28"
select select "number:14"
select select "number:19"
select select "number:24"
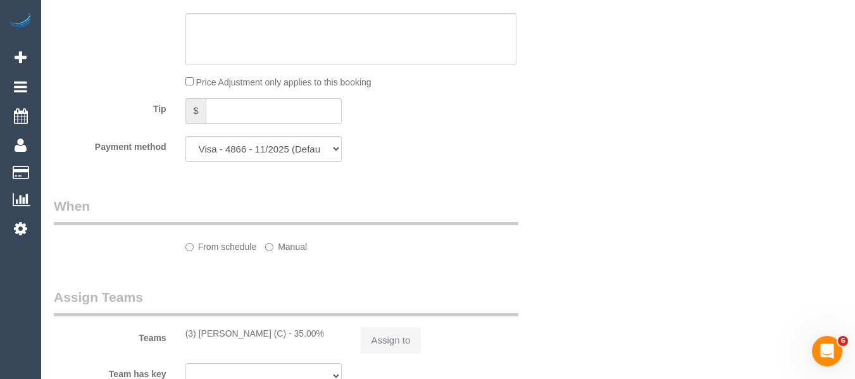
select select "number:12"
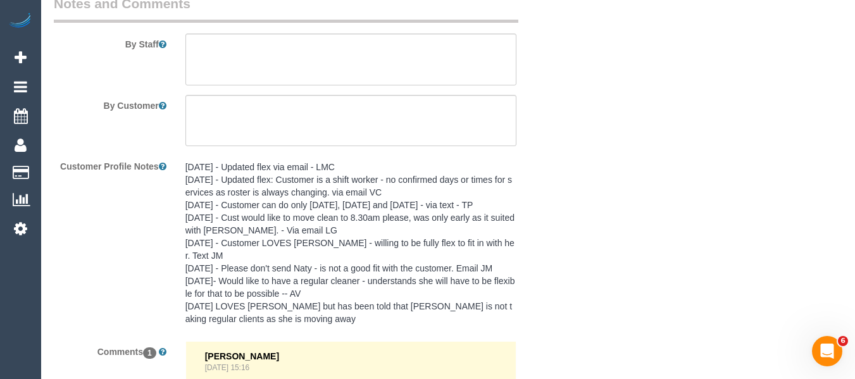
select select "object:1528"
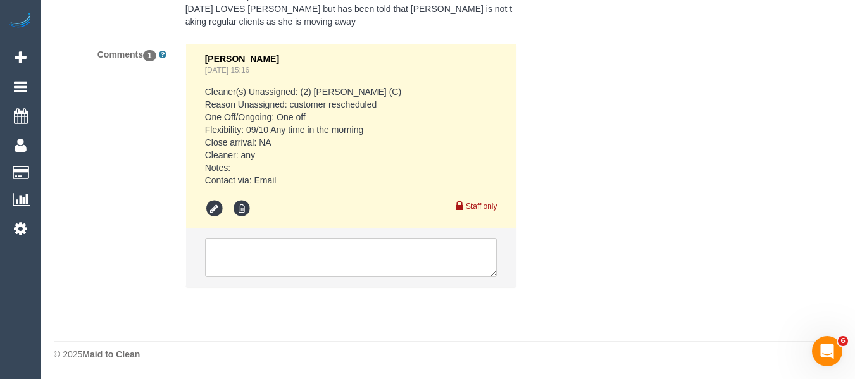
select select "180"
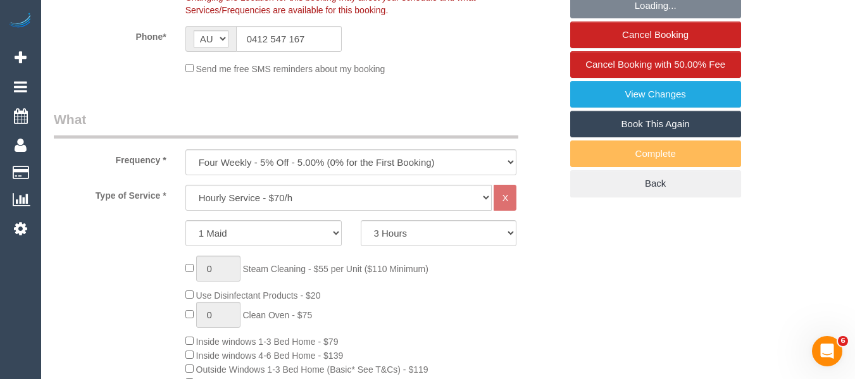
scroll to position [363, 0]
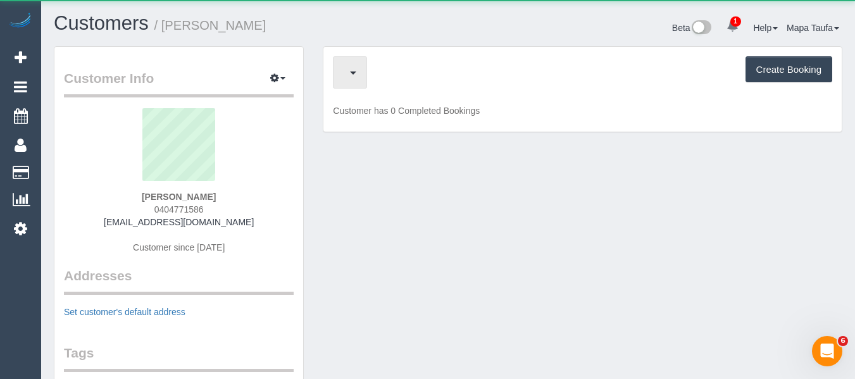
click at [350, 68] on span "button" at bounding box center [347, 73] width 6 height 16
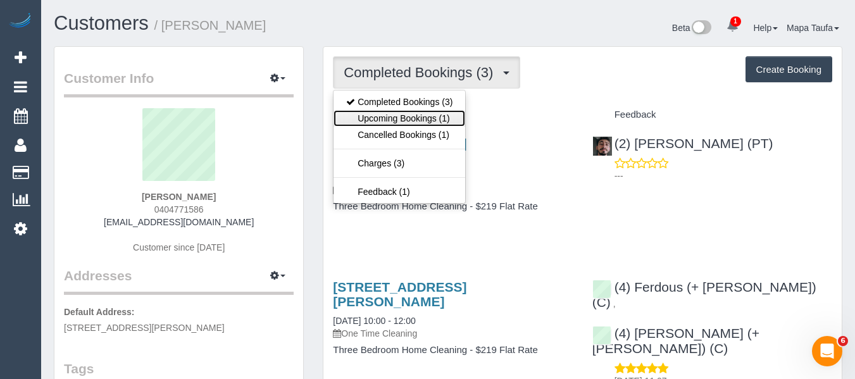
click at [425, 120] on link "Upcoming Bookings (1)" at bounding box center [400, 118] width 132 height 16
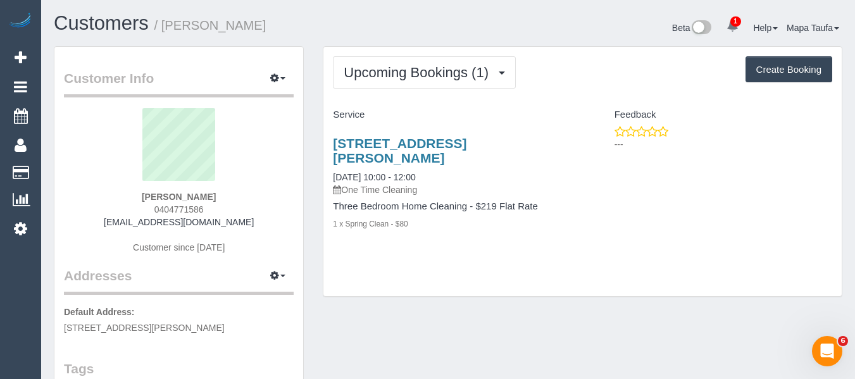
click at [418, 132] on div "[STREET_ADDRESS][PERSON_NAME] [DATE] 10:00 - 12:00 One Time Cleaning Three Bedr…" at bounding box center [452, 190] width 259 height 130
click at [421, 141] on link "[STREET_ADDRESS][PERSON_NAME]" at bounding box center [400, 150] width 134 height 29
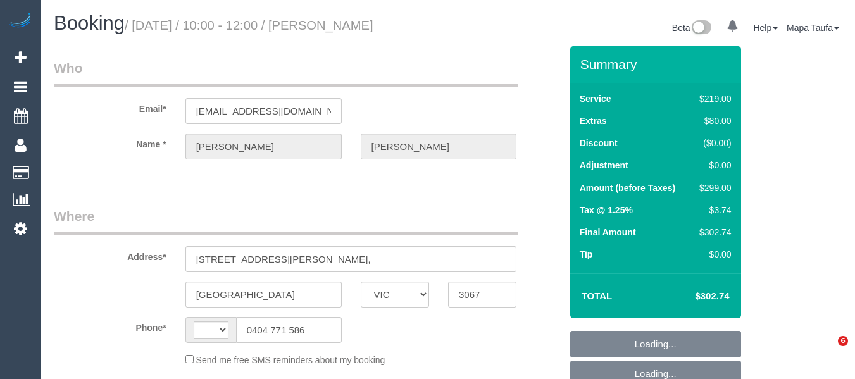
select select "VIC"
select select "string:stripe-pm_1RaTyl2GScqysDRViBg0Xrjh"
select select "number:28"
select select "number:16"
select select "number:19"
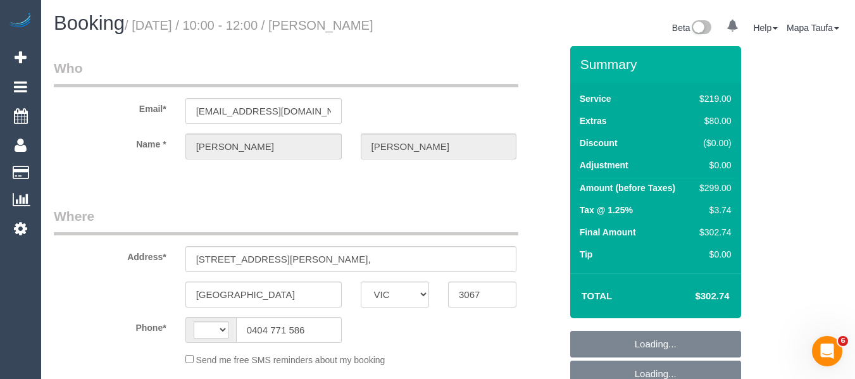
select select "number:24"
select select "number:12"
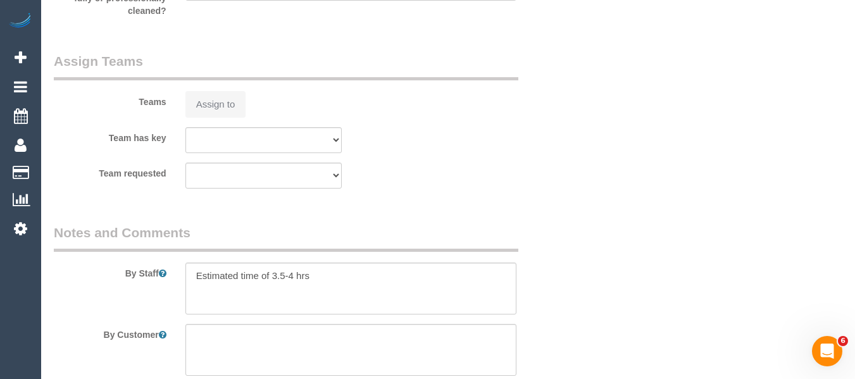
select select "object:707"
select select "string:AU"
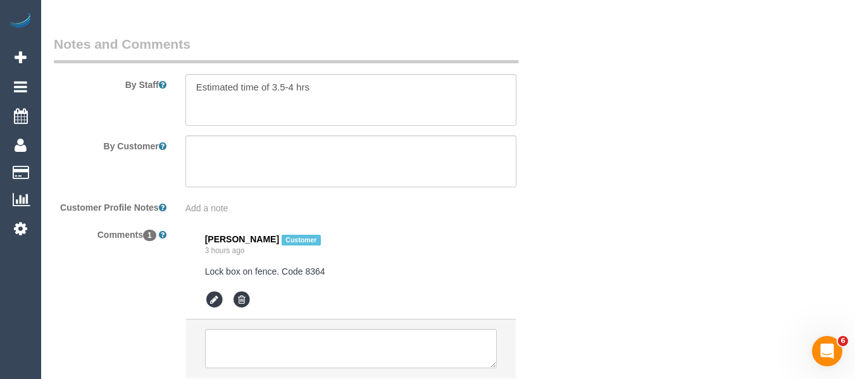
select select "spot3"
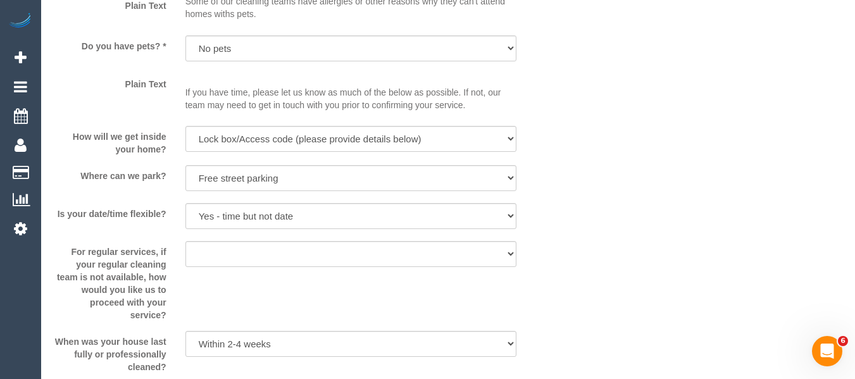
scroll to position [2152, 0]
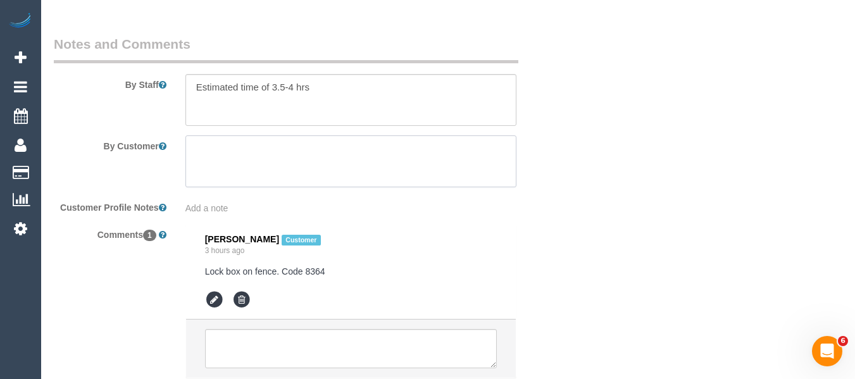
click at [241, 151] on textarea at bounding box center [351, 161] width 332 height 52
paste textarea "Lock box on fence. Code 8364"
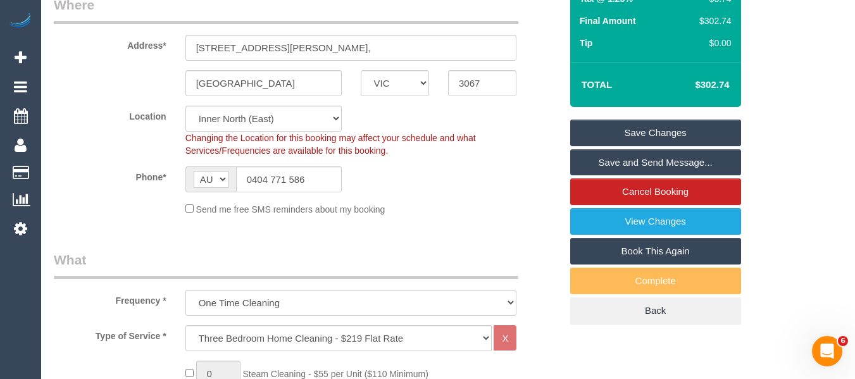
type textarea "Lock box on fence. Code 8364"
click at [661, 125] on link "Save Changes" at bounding box center [655, 133] width 171 height 27
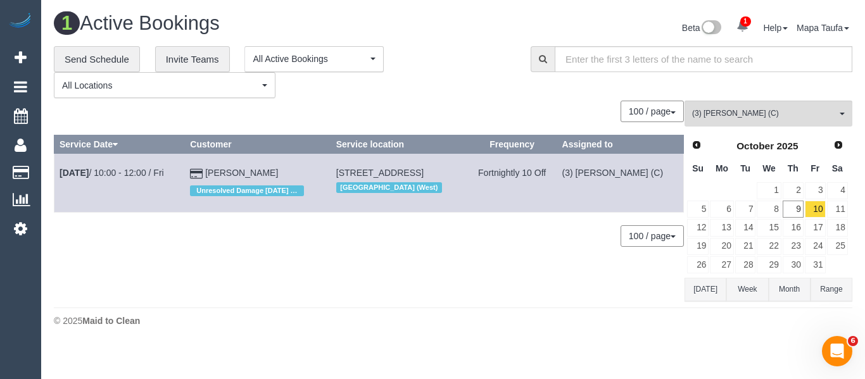
click at [512, 329] on footer "© 2025 Maid to Clean" at bounding box center [453, 320] width 798 height 25
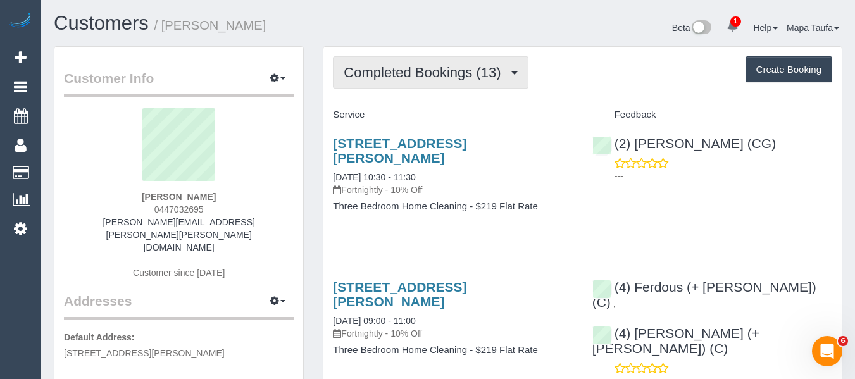
click at [511, 70] on button "Completed Bookings (13)" at bounding box center [430, 72] width 195 height 32
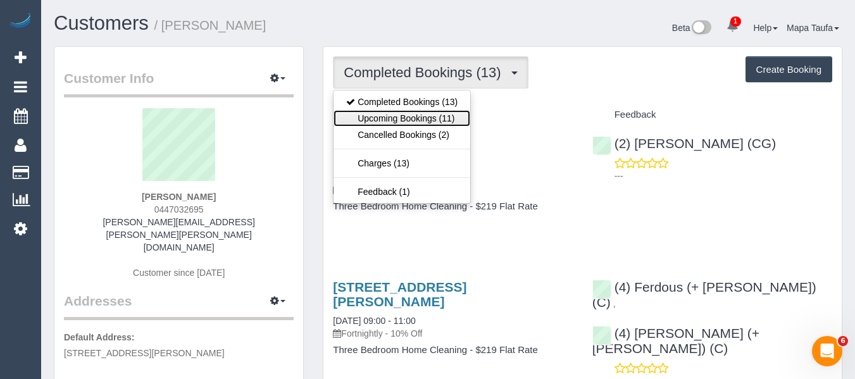
click at [446, 113] on link "Upcoming Bookings (11)" at bounding box center [402, 118] width 137 height 16
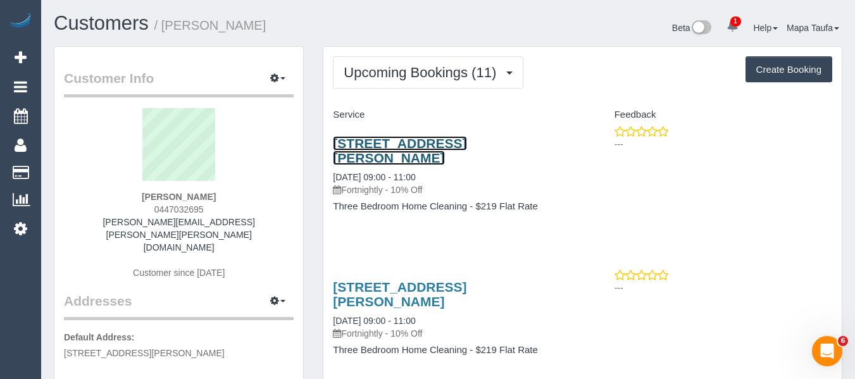
click at [391, 141] on link "28 Allan Street, Brunswick, VIC 3056" at bounding box center [400, 150] width 134 height 29
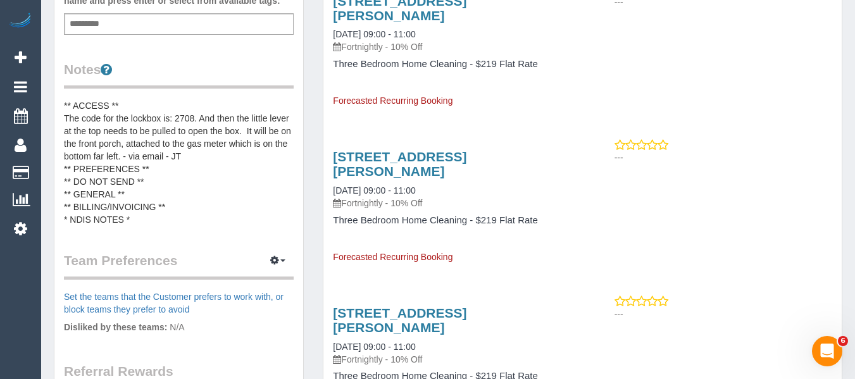
scroll to position [443, 0]
click at [161, 144] on pre "** ACCESS ** The code for the lockbox is: 2708. And then the little lever at th…" at bounding box center [179, 162] width 230 height 127
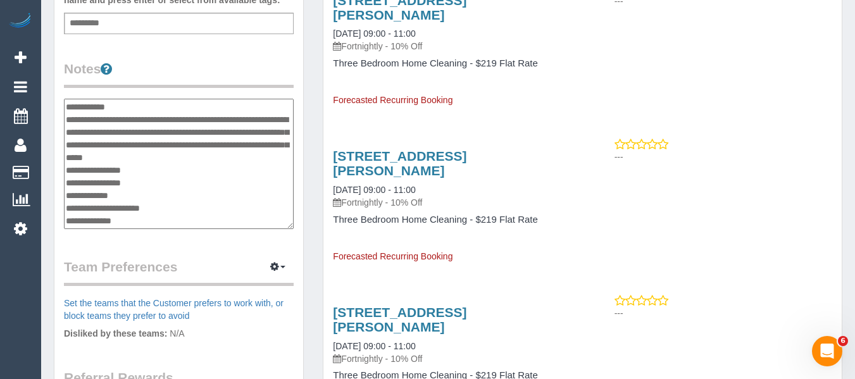
click at [172, 141] on textarea "**********" at bounding box center [179, 164] width 230 height 130
click at [251, 130] on textarea "**********" at bounding box center [179, 164] width 230 height 130
click at [73, 172] on textarea "**********" at bounding box center [179, 164] width 230 height 130
paste textarea "**********"
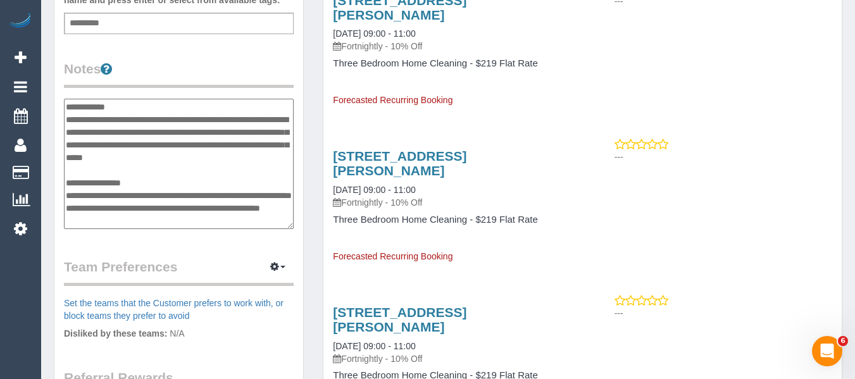
scroll to position [11, 0]
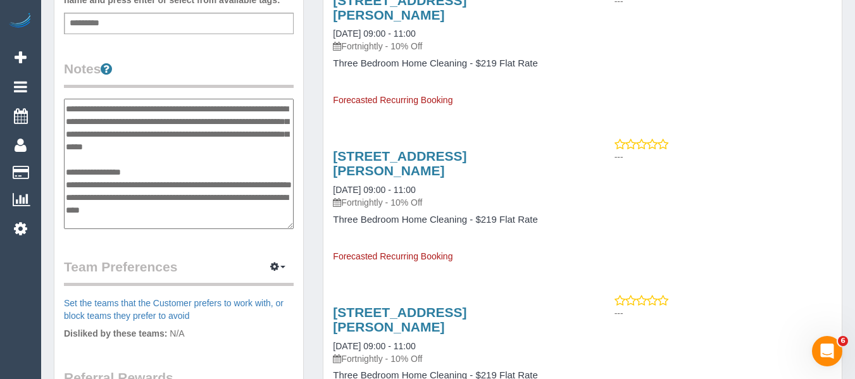
type textarea "**********"
click at [576, 192] on div "28 Allan Street, Brunswick, VIC 3056 02/12/2025 09:00 - 11:00 Fortnightly - 10%…" at bounding box center [452, 200] width 259 height 125
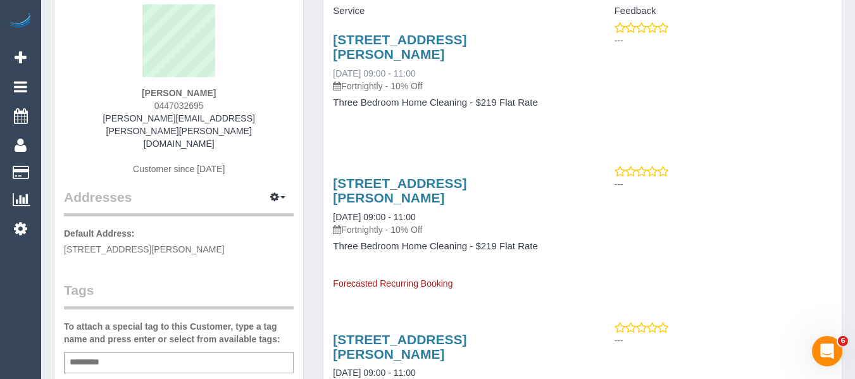
scroll to position [63, 0]
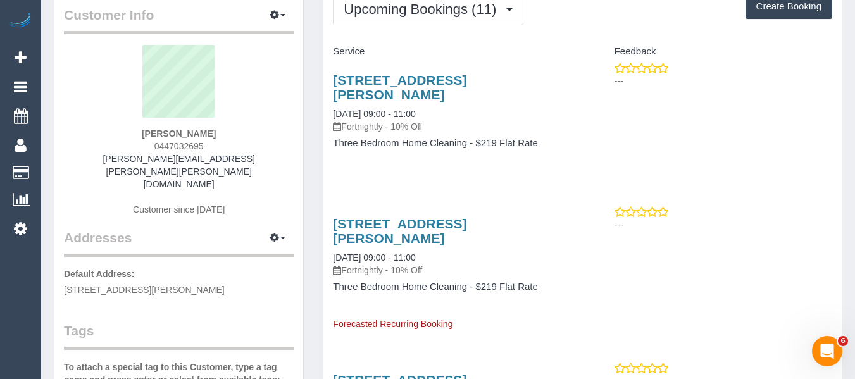
click at [348, 61] on div "Service" at bounding box center [452, 52] width 259 height 22
click at [356, 78] on link "28 Allan Street, Brunswick, VIC 3056" at bounding box center [400, 87] width 134 height 29
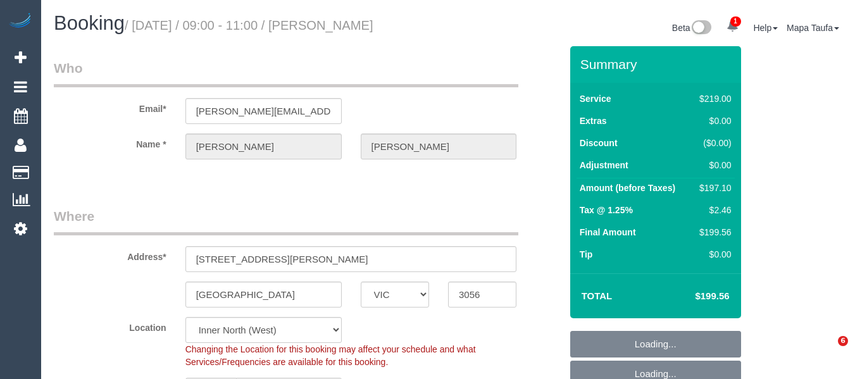
select select "VIC"
select select "string:stripe-pm_1PAi9H2GScqysDRVOtAcocXW"
select select "number:28"
select select "number:16"
select select "number:19"
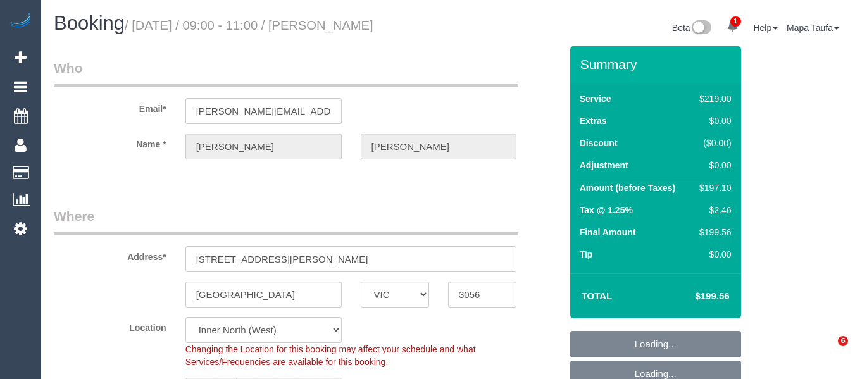
select select "number:22"
select select "number:34"
select select "number:13"
select select "spot3"
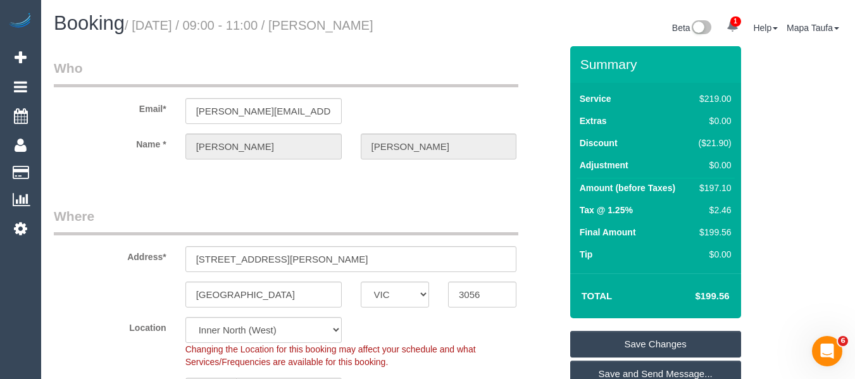
scroll to position [2364, 0]
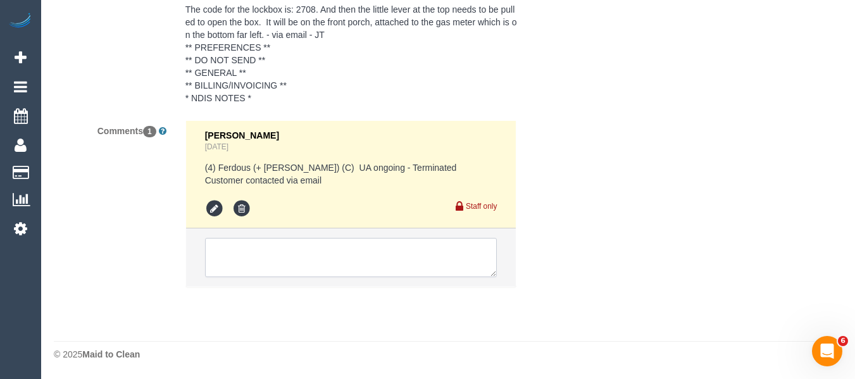
click at [371, 249] on textarea at bounding box center [351, 257] width 292 height 39
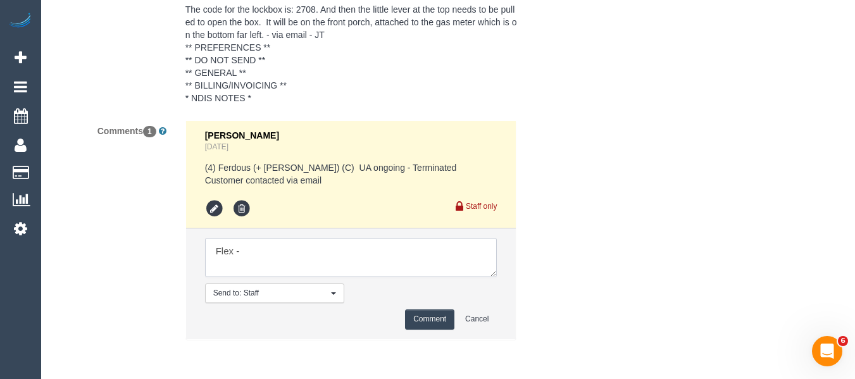
paste textarea "- [DATE]: arrival from 9am and departure no later than 5pm - [DATE]: arrival fr…"
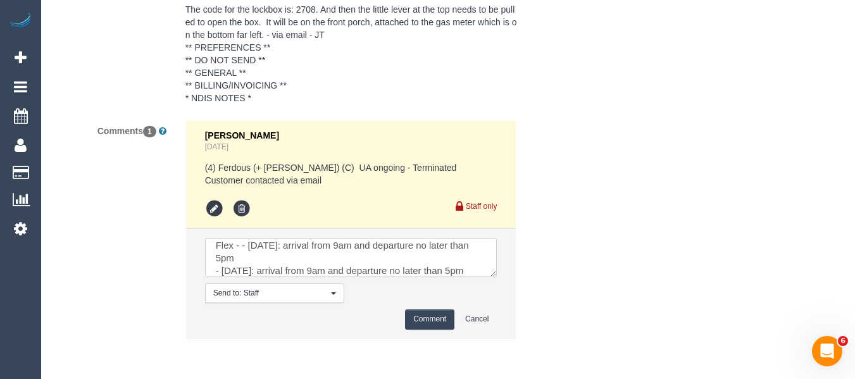
type textarea "Flex - - [DATE]: arrival from 9am and departure no later than 5pm - [DATE]: arr…"
click at [425, 317] on button "Comment" at bounding box center [429, 320] width 49 height 20
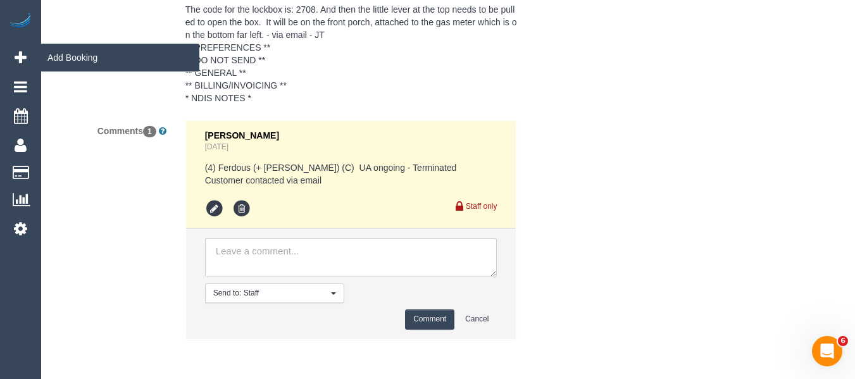
scroll to position [0, 0]
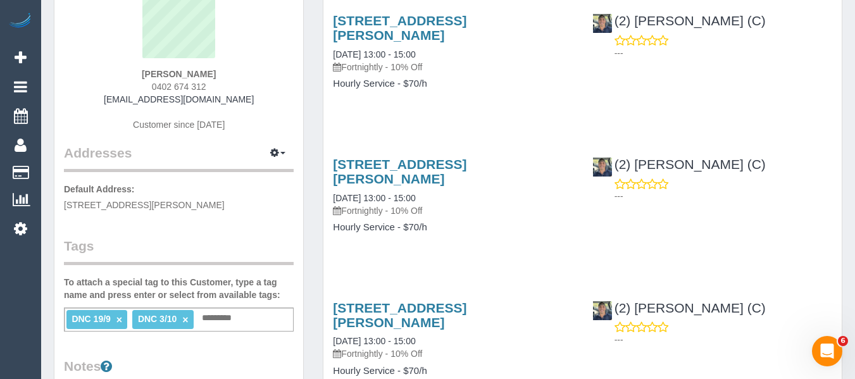
scroll to position [63, 0]
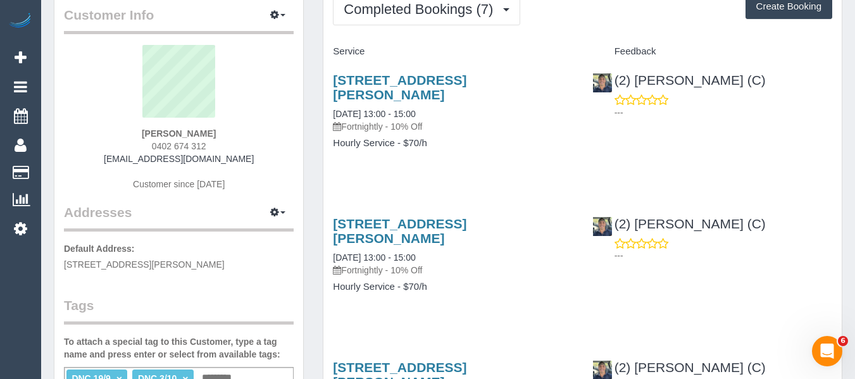
drag, startPoint x: 240, startPoint y: 130, endPoint x: 147, endPoint y: 126, distance: 93.1
click at [147, 126] on div "[PERSON_NAME] 0402 674 312 [EMAIL_ADDRESS][DOMAIN_NAME] Customer since [DATE]" at bounding box center [179, 124] width 230 height 158
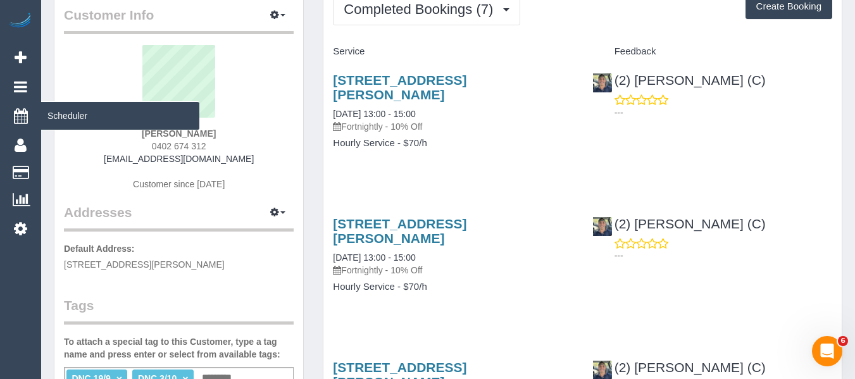
copy div "[PERSON_NAME]"
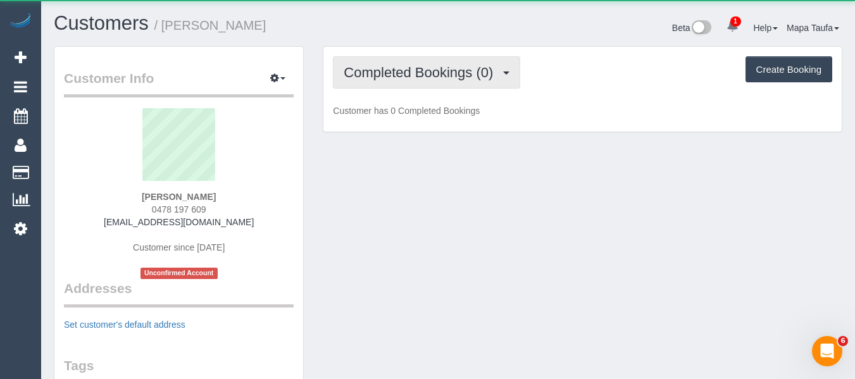
click at [484, 81] on button "Completed Bookings (0)" at bounding box center [426, 72] width 187 height 32
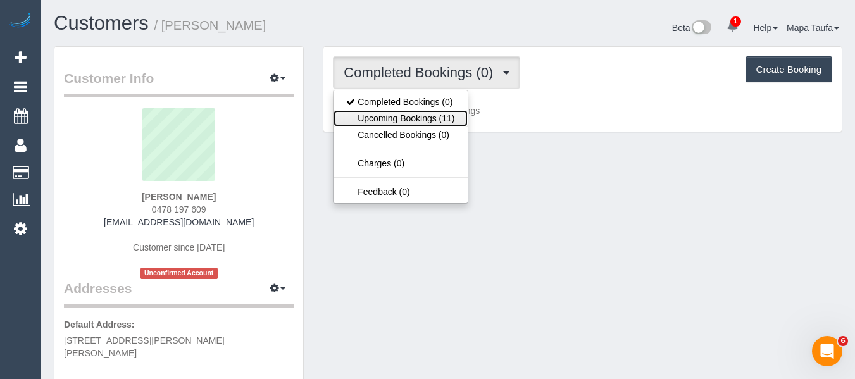
click at [433, 115] on link "Upcoming Bookings (11)" at bounding box center [401, 118] width 134 height 16
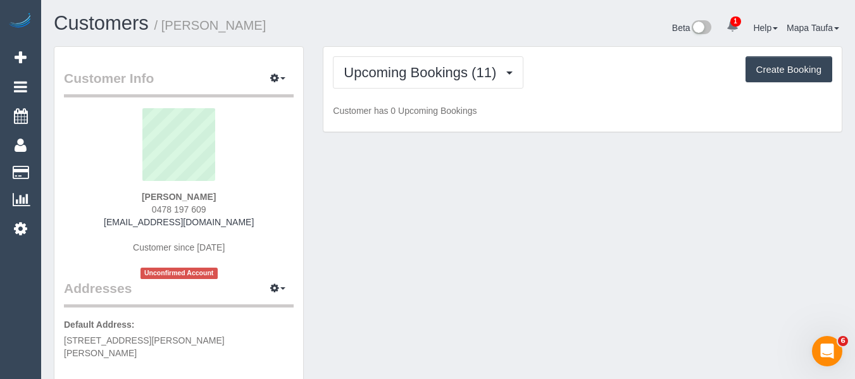
click at [699, 55] on div "Upcoming Bookings (11) Completed Bookings (0) Upcoming Bookings (11) Cancelled …" at bounding box center [582, 89] width 518 height 85
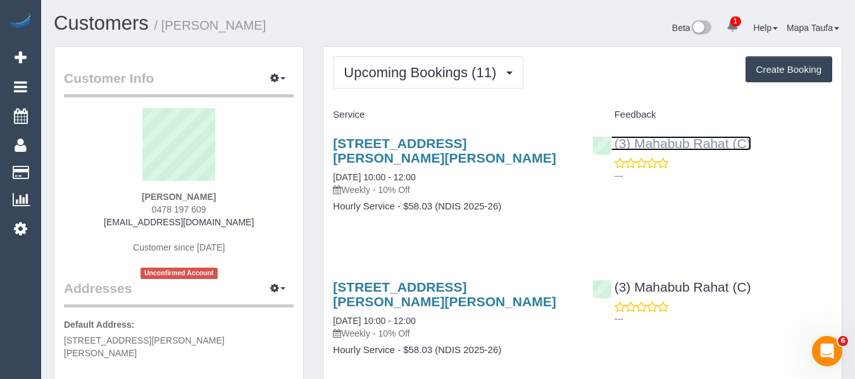
drag, startPoint x: 646, startPoint y: 139, endPoint x: 654, endPoint y: 143, distance: 9.1
click at [654, 143] on link "(3) Mahabub Rahat (C)" at bounding box center [671, 143] width 159 height 15
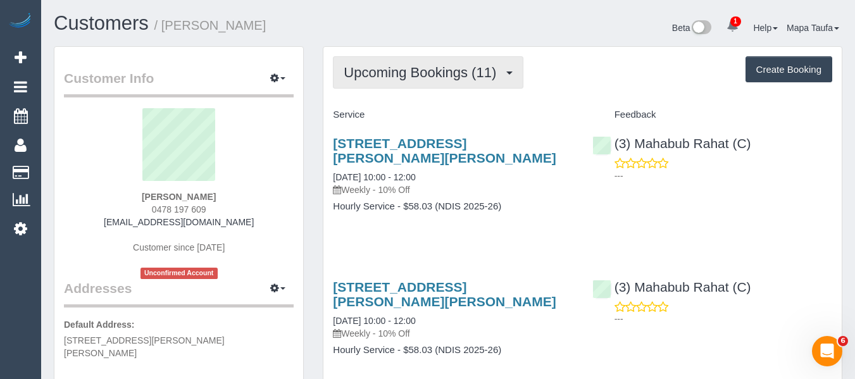
click at [382, 80] on span "Upcoming Bookings (11)" at bounding box center [423, 73] width 159 height 16
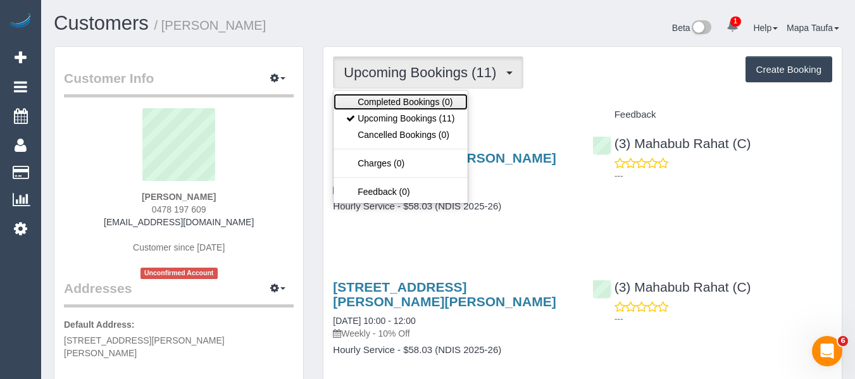
click at [384, 94] on link "Completed Bookings (0)" at bounding box center [401, 102] width 134 height 16
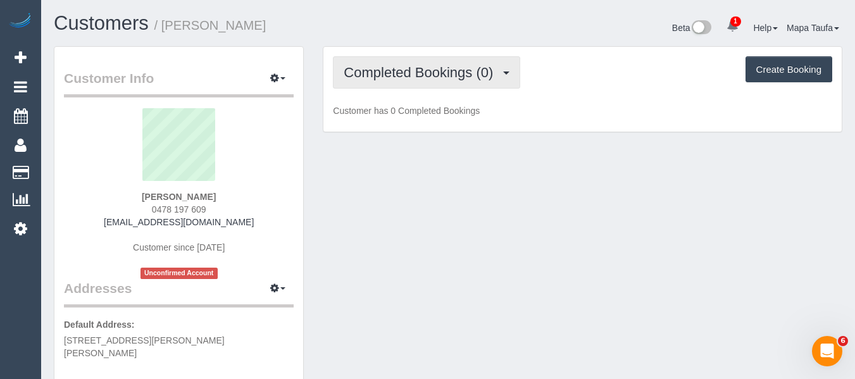
click at [449, 87] on button "Completed Bookings (0)" at bounding box center [426, 72] width 187 height 32
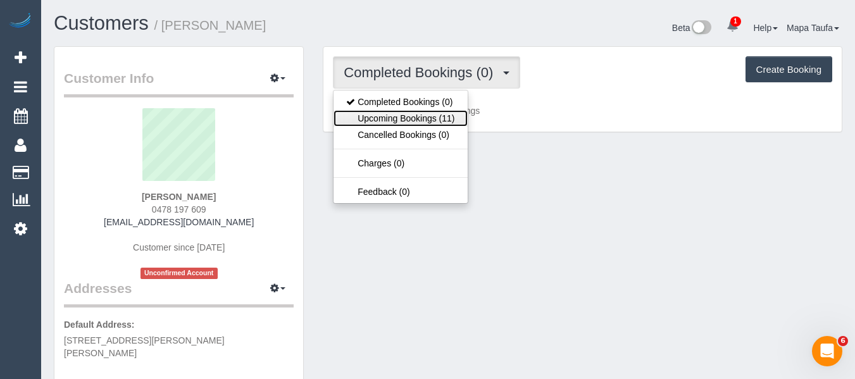
click at [442, 124] on link "Upcoming Bookings (11)" at bounding box center [401, 118] width 134 height 16
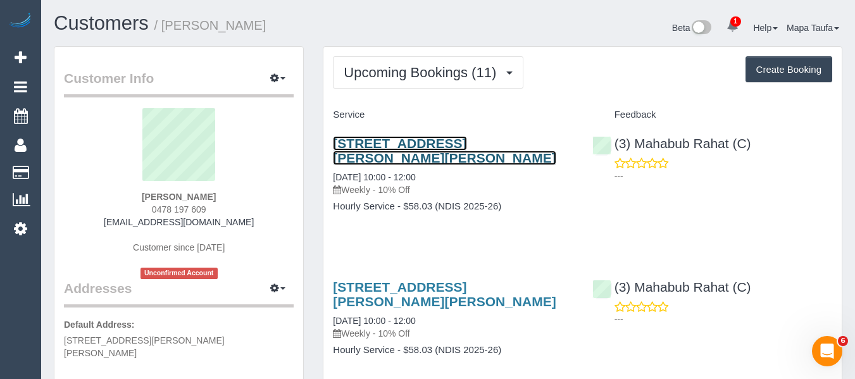
click at [442, 146] on link "15 Mccracken Avenue, Pascoe Vale, VIC 3044" at bounding box center [444, 150] width 223 height 29
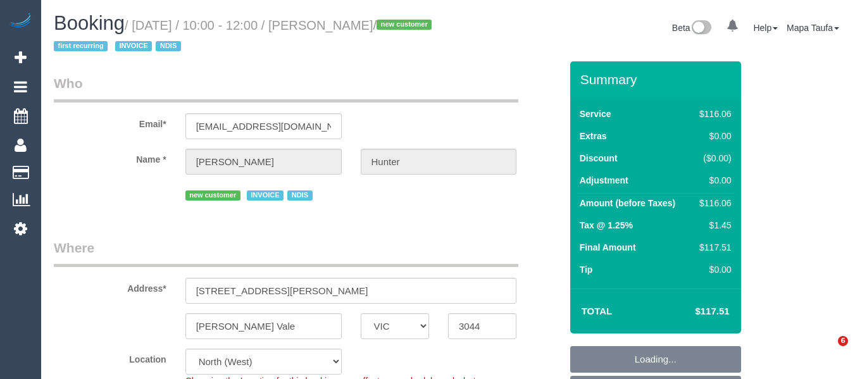
select select "VIC"
select select "number:29"
select select "number:14"
select select "number:19"
select select "number:25"
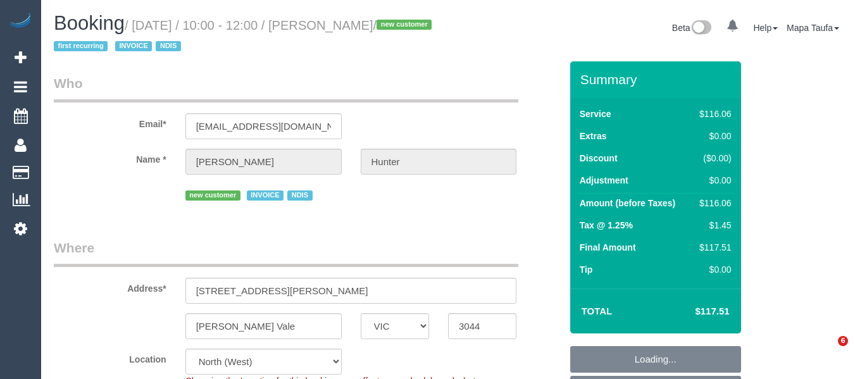
select select "number:34"
select select "object:1464"
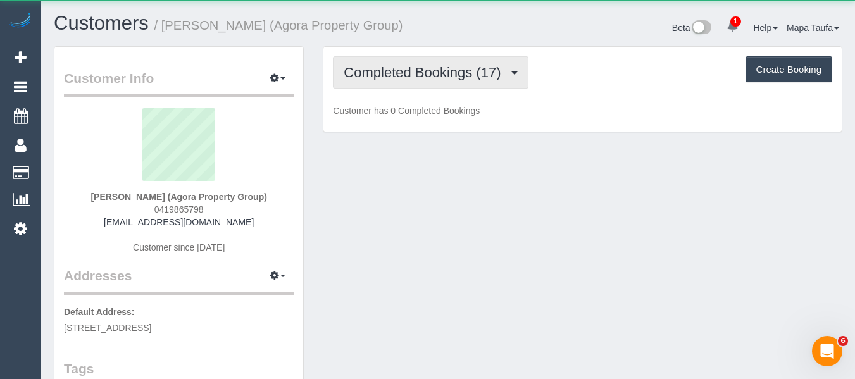
click at [432, 79] on span "Completed Bookings (17)" at bounding box center [425, 73] width 163 height 16
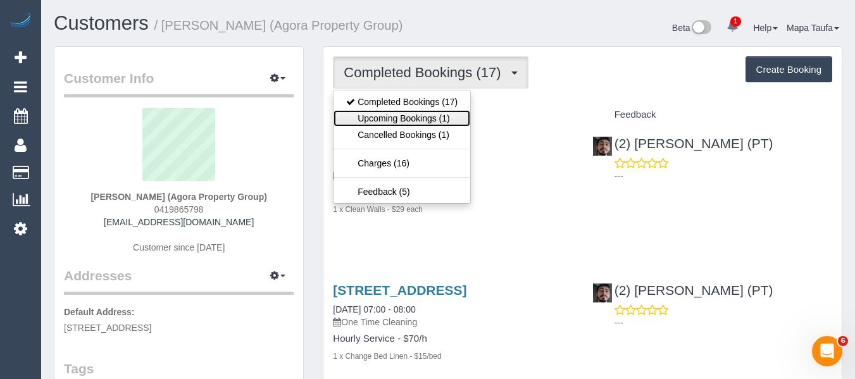
click at [432, 118] on link "Upcoming Bookings (1)" at bounding box center [402, 118] width 137 height 16
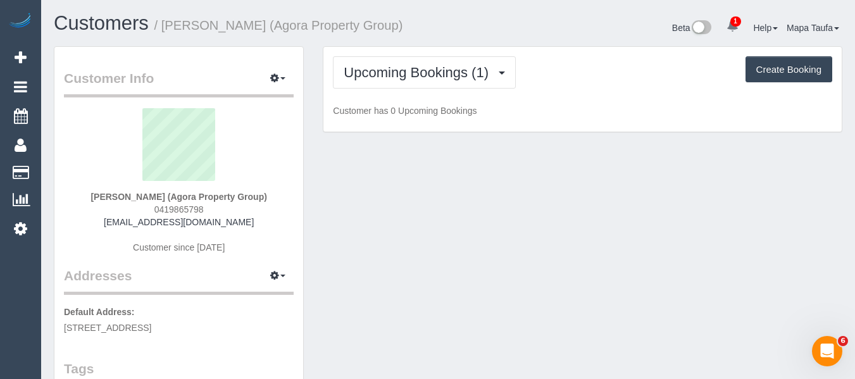
click at [504, 23] on div "Beta 1 Your Notifications You have 0 alerts × You have 6 to charge for [DATE] H…" at bounding box center [650, 30] width 404 height 34
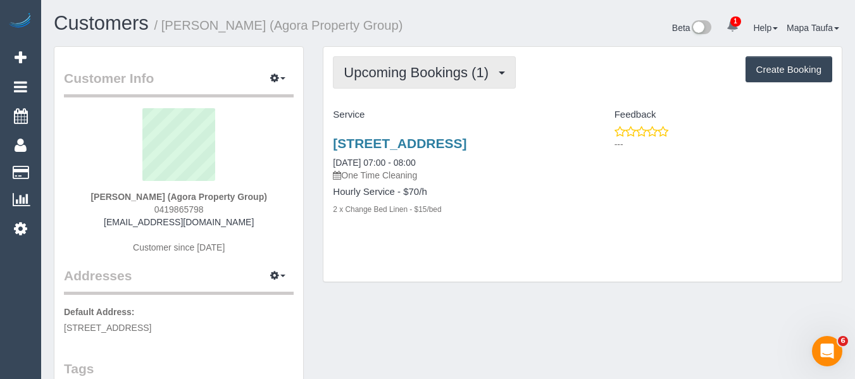
click at [466, 67] on span "Upcoming Bookings (1)" at bounding box center [419, 73] width 151 height 16
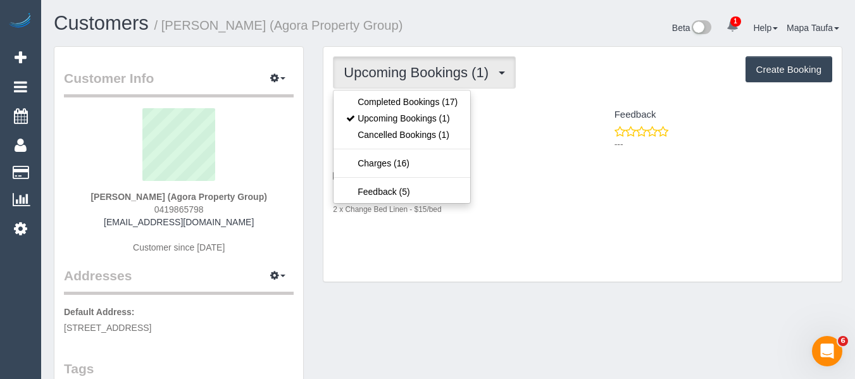
click at [530, 89] on div "Upcoming Bookings (1) Completed Bookings (17) Upcoming Bookings (1) Cancelled B…" at bounding box center [582, 164] width 518 height 235
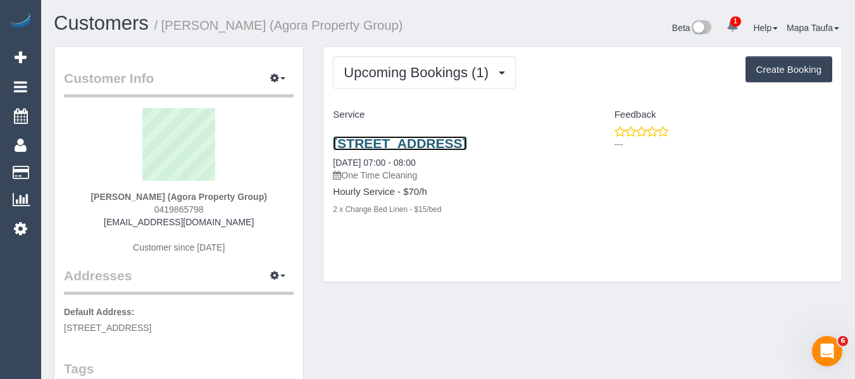
click at [467, 146] on link "[STREET_ADDRESS]" at bounding box center [400, 143] width 134 height 15
click at [403, 145] on link "[STREET_ADDRESS]" at bounding box center [400, 143] width 134 height 15
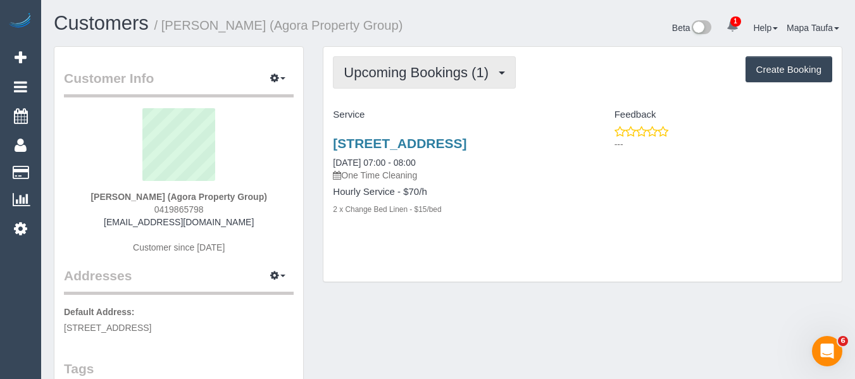
click at [462, 70] on span "Upcoming Bookings (1)" at bounding box center [419, 73] width 151 height 16
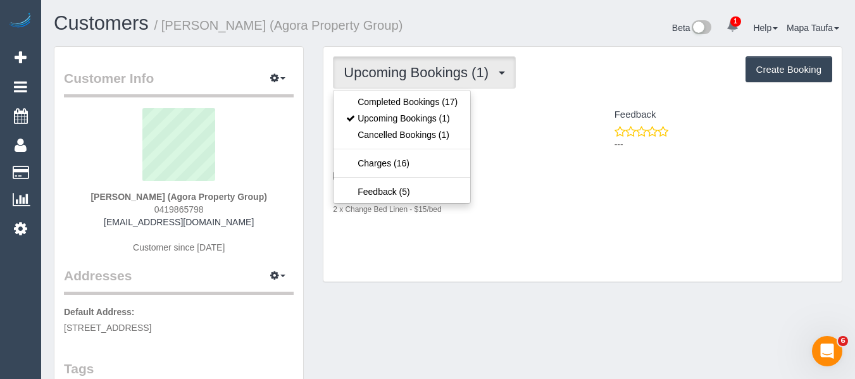
click at [601, 66] on div "Upcoming Bookings (1) Completed Bookings (17) Upcoming Bookings (1) Cancelled B…" at bounding box center [582, 72] width 499 height 32
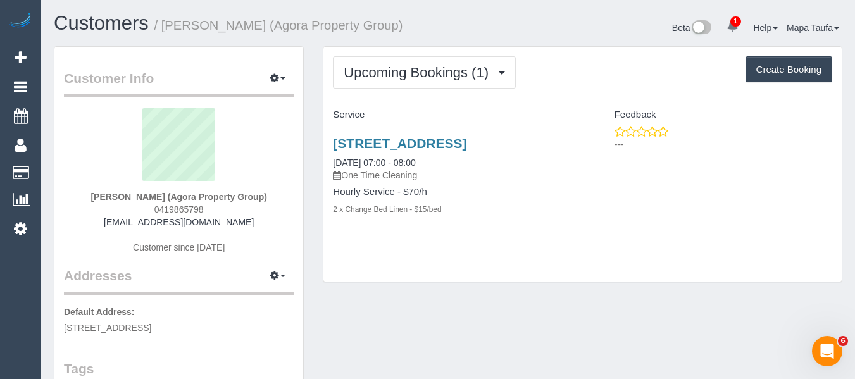
drag, startPoint x: 496, startPoint y: 299, endPoint x: 527, endPoint y: 196, distance: 107.3
click at [496, 296] on div "Upcoming Bookings (1) Completed Bookings (17) Upcoming Bookings (1) Cancelled B…" at bounding box center [582, 170] width 539 height 249
drag, startPoint x: 234, startPoint y: 220, endPoint x: 130, endPoint y: 225, distance: 104.5
click at [130, 225] on div "Kriss Passaris (Agora Property Group) 0419865798 passaris@bigpond.net.au Custom…" at bounding box center [179, 187] width 230 height 158
copy link "[EMAIL_ADDRESS][DOMAIN_NAME]"
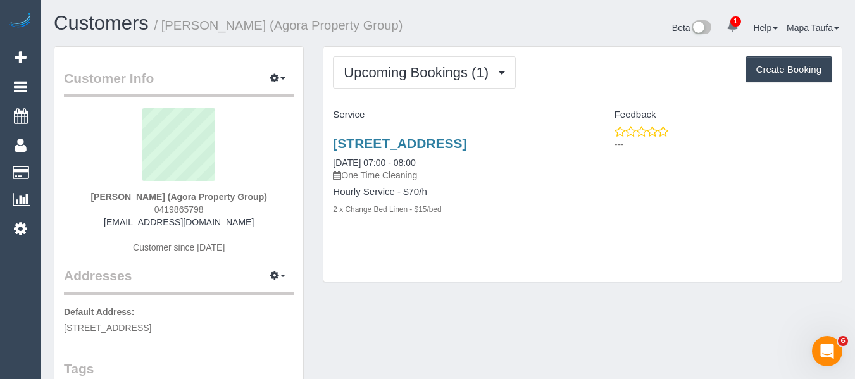
drag, startPoint x: 215, startPoint y: 207, endPoint x: 147, endPoint y: 207, distance: 68.4
click at [147, 207] on div "Kriss Passaris (Agora Property Group) 0419865798 passaris@bigpond.net.au Custom…" at bounding box center [179, 187] width 230 height 158
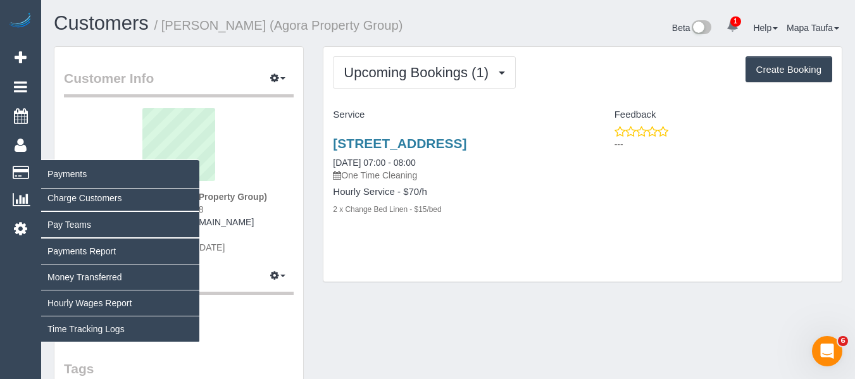
copy span "0419865798"
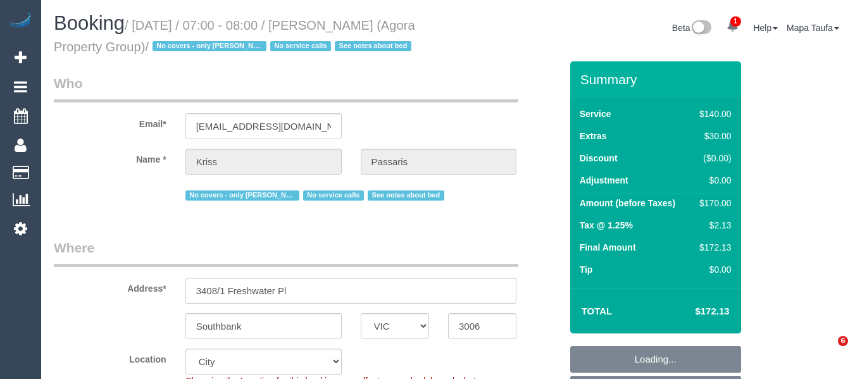
select select "VIC"
select select "object:725"
select select "string:AU"
select select "number:28"
select select "number:16"
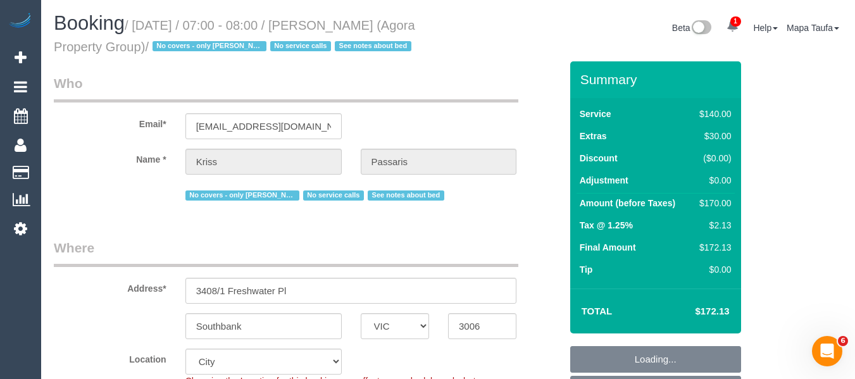
select select "number:18"
select select "string:stripe-pm_1RIiCh2GScqysDRVNjeHI31K"
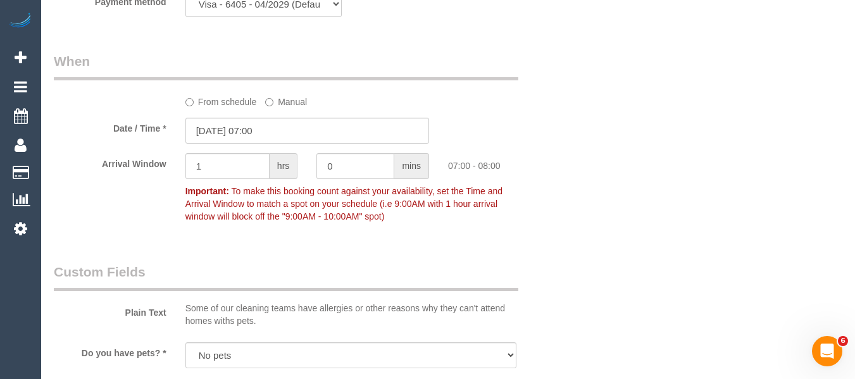
scroll to position [1274, 0]
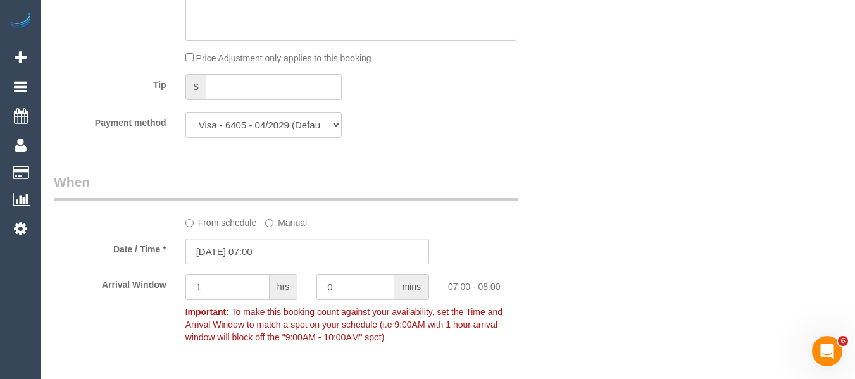
click at [231, 213] on label "From schedule" at bounding box center [221, 220] width 72 height 17
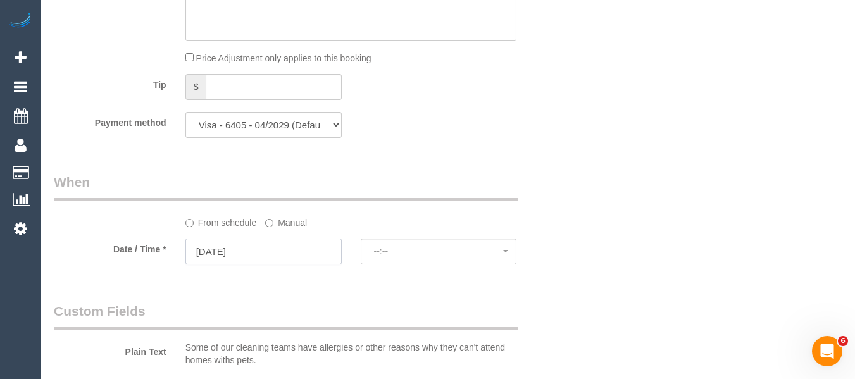
click at [269, 258] on input "15/10/2025" at bounding box center [263, 252] width 156 height 26
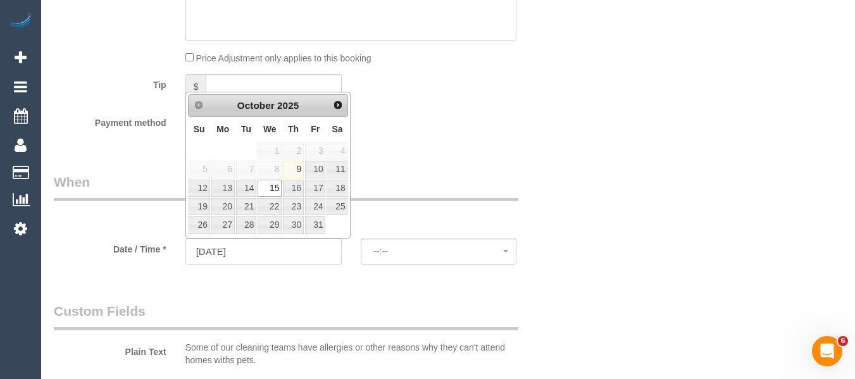
select select "spot14"
click at [653, 255] on div "Who Email* passaris@bigpond.net.au Name * Kriss Passaris No covers - only Reggy…" at bounding box center [448, 381] width 789 height 3188
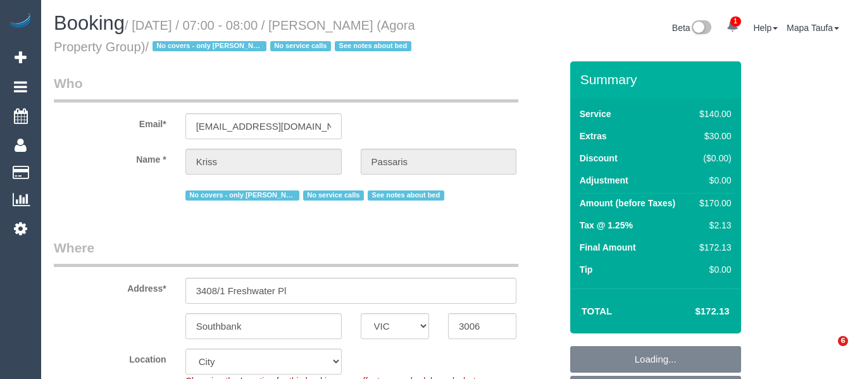
select select "VIC"
select select "string:stripe-pm_1RIiCh2GScqysDRVNjeHI31K"
select select "number:28"
select select "number:16"
select select "number:18"
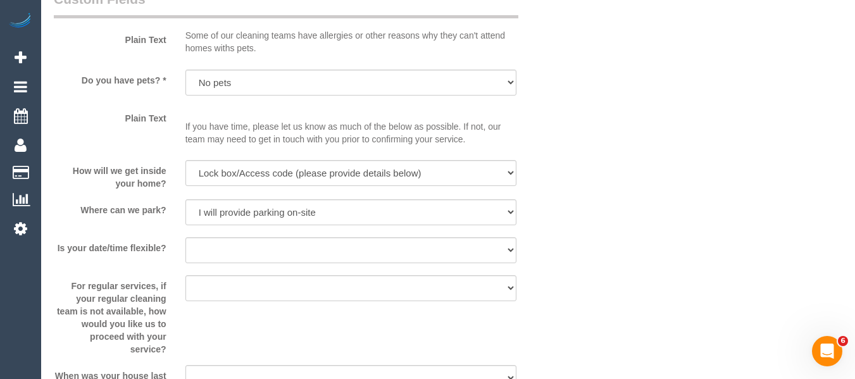
scroll to position [1308, 0]
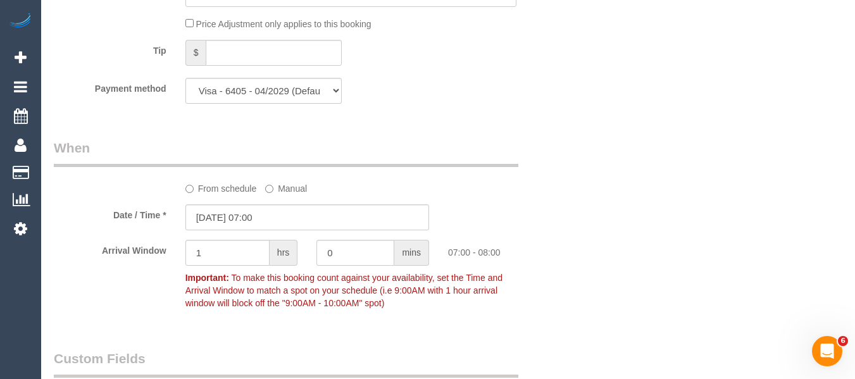
click at [232, 191] on label "From schedule" at bounding box center [221, 186] width 72 height 17
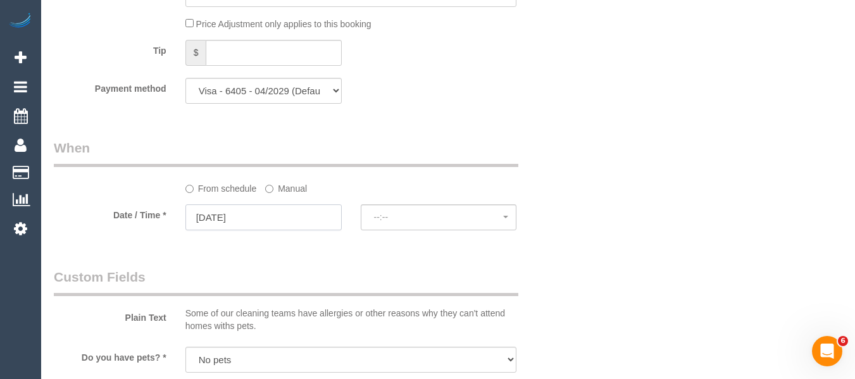
click at [256, 222] on input "15/10/2025" at bounding box center [263, 217] width 156 height 26
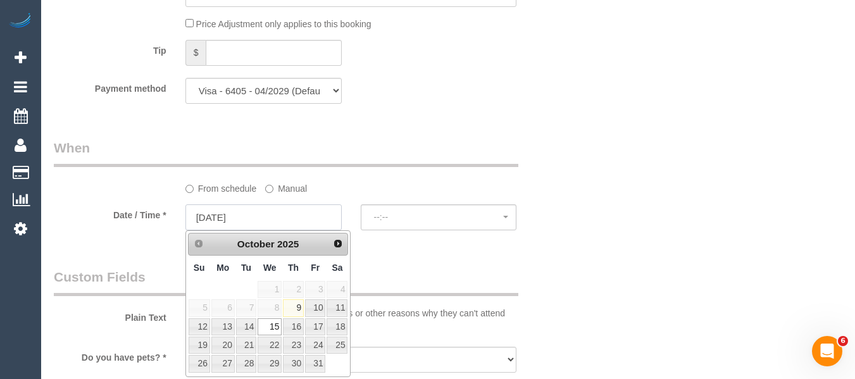
select select "spot14"
click at [340, 310] on link "11" at bounding box center [337, 307] width 21 height 17
type input "11/10/2025"
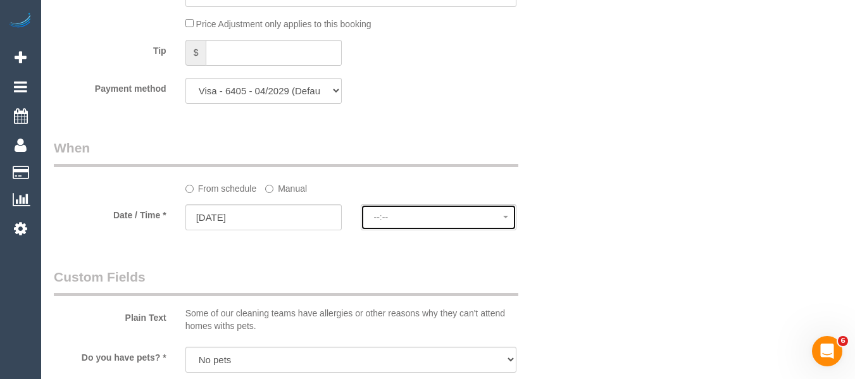
click at [424, 214] on span "--:--" at bounding box center [439, 217] width 130 height 10
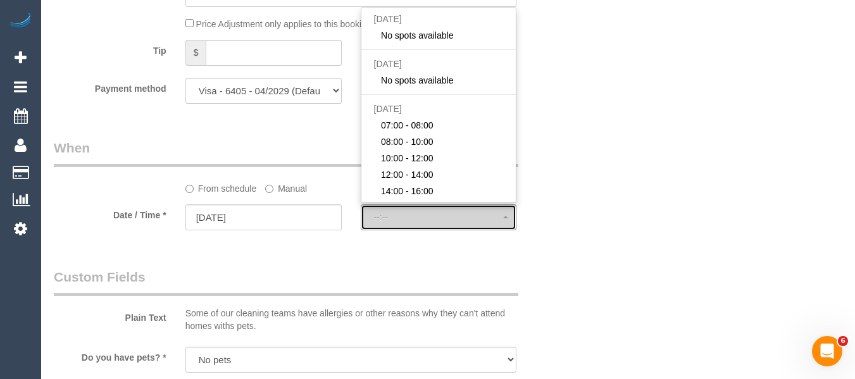
select select "spot27"
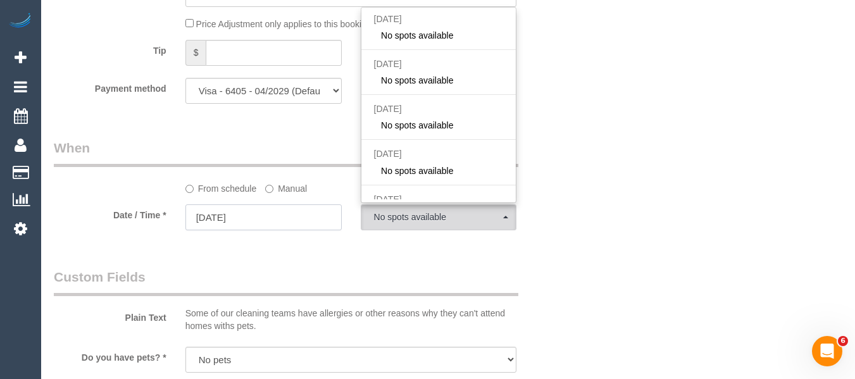
click at [270, 223] on input "11/10/2025" at bounding box center [263, 217] width 156 height 26
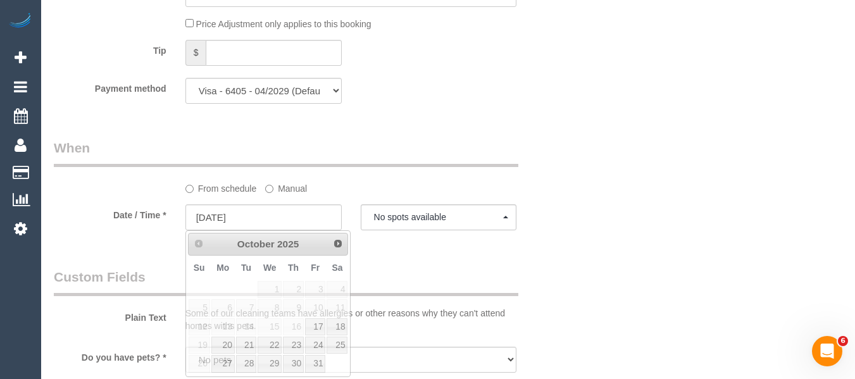
click at [470, 188] on div "From schedule Manual" at bounding box center [351, 186] width 351 height 17
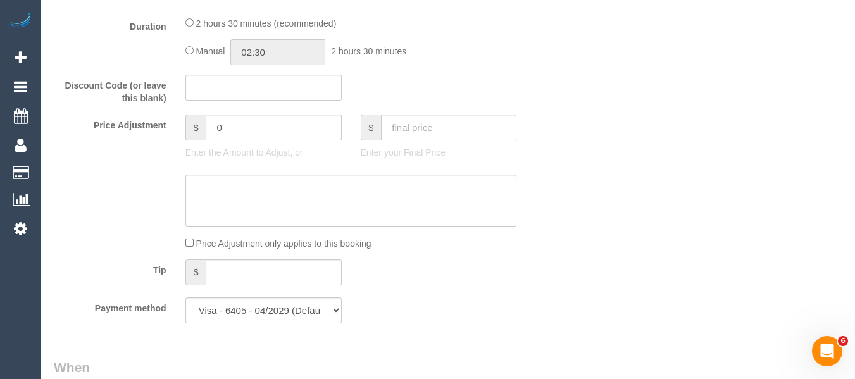
scroll to position [1206, 0]
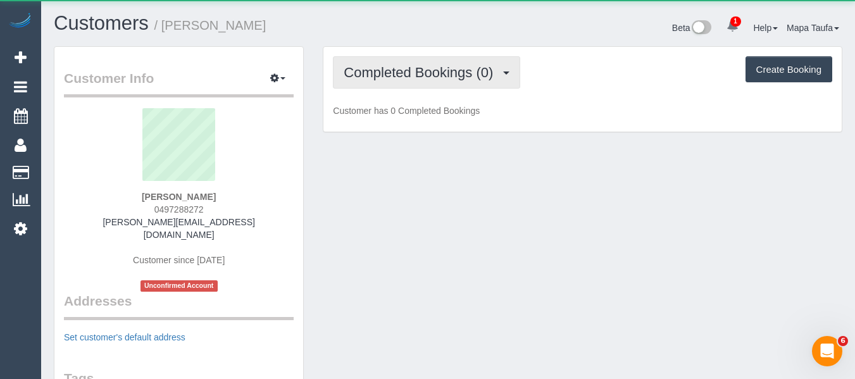
click at [435, 73] on span "Completed Bookings (0)" at bounding box center [422, 73] width 156 height 16
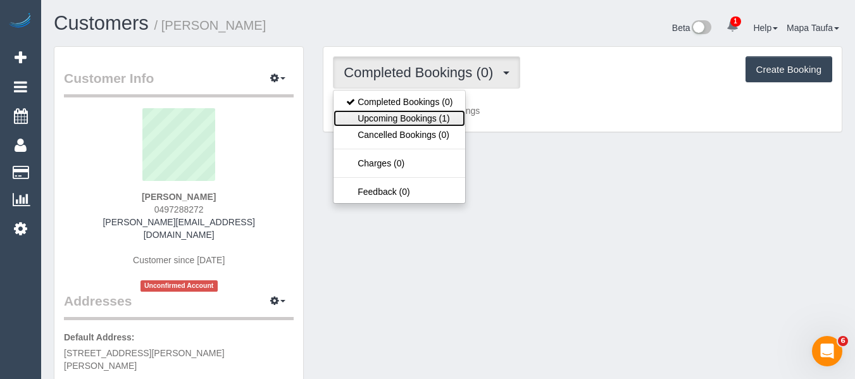
click at [439, 112] on link "Upcoming Bookings (1)" at bounding box center [400, 118] width 132 height 16
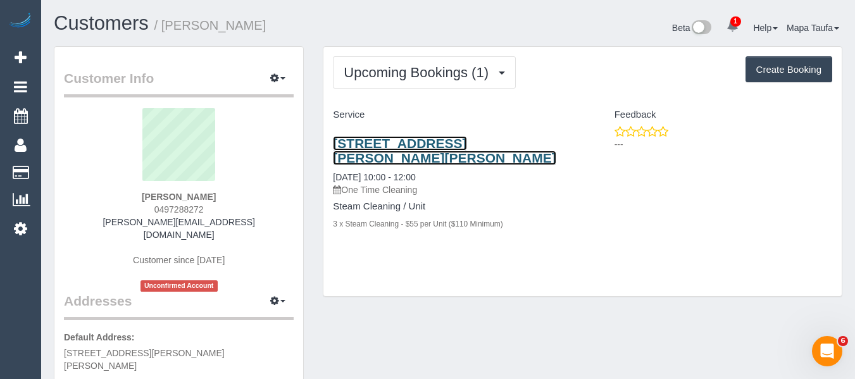
click at [379, 144] on link "1/422 Gaffney Street, Pascoe Vale, VIC 3044" at bounding box center [444, 150] width 223 height 29
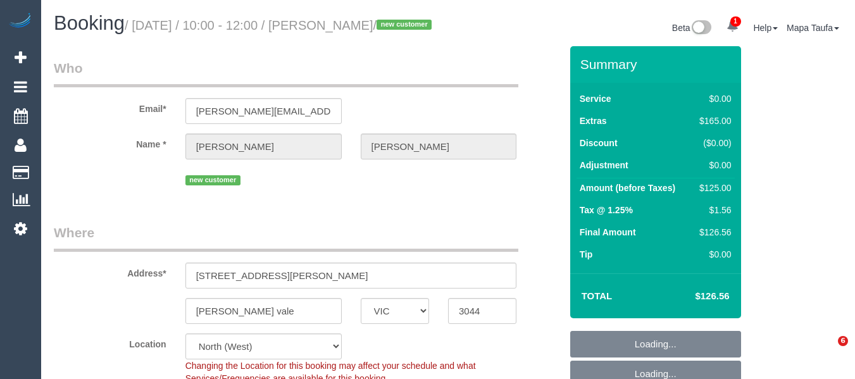
select select "VIC"
select select "number:28"
select select "number:14"
select select "number:19"
select select "number:25"
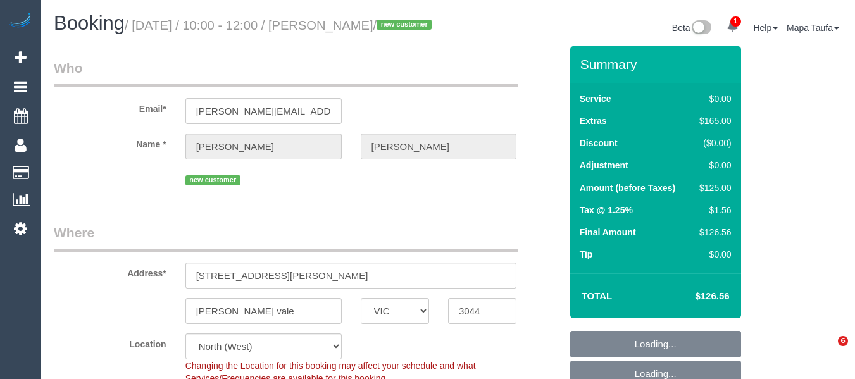
select select "number:13"
select select "spot3"
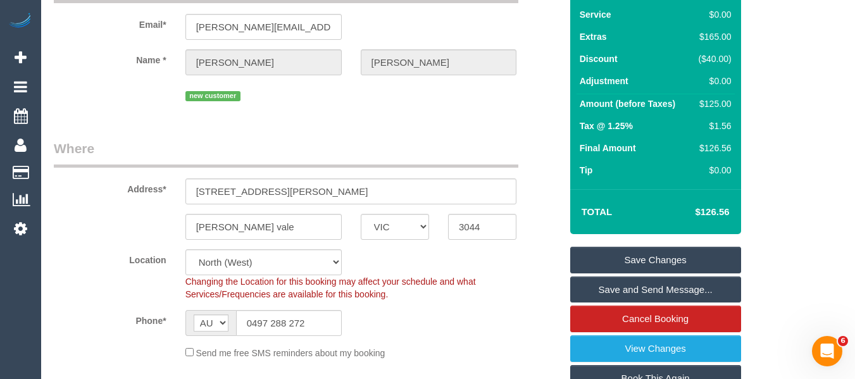
scroll to position [190, 0]
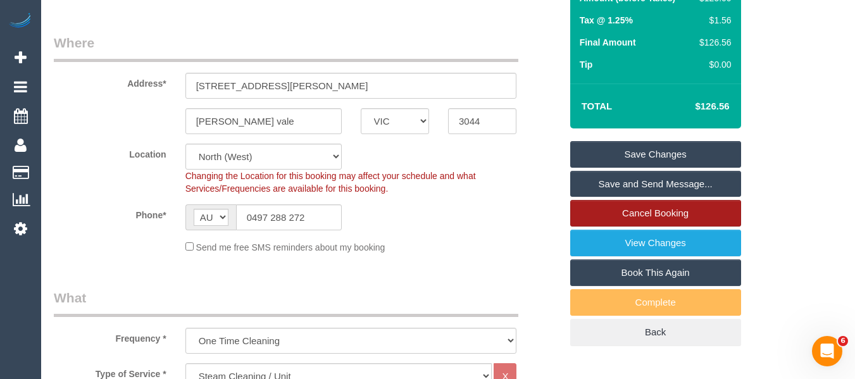
click at [650, 223] on link "Cancel Booking" at bounding box center [655, 213] width 171 height 27
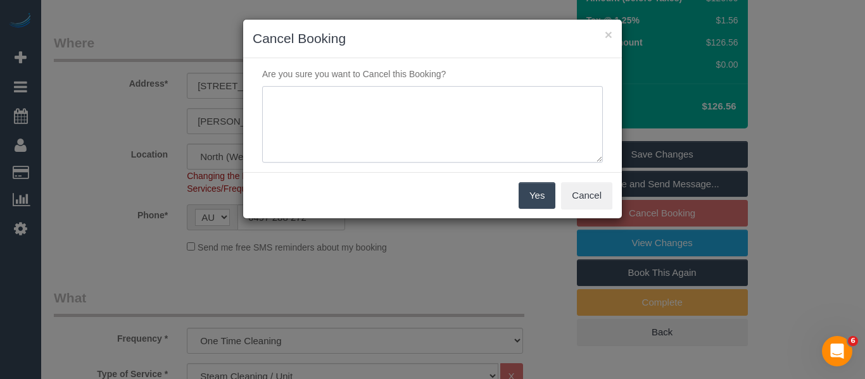
click at [446, 96] on textarea at bounding box center [432, 124] width 341 height 77
type textarea "service not needed via email -MT"
click at [545, 191] on button "Yes" at bounding box center [536, 195] width 37 height 27
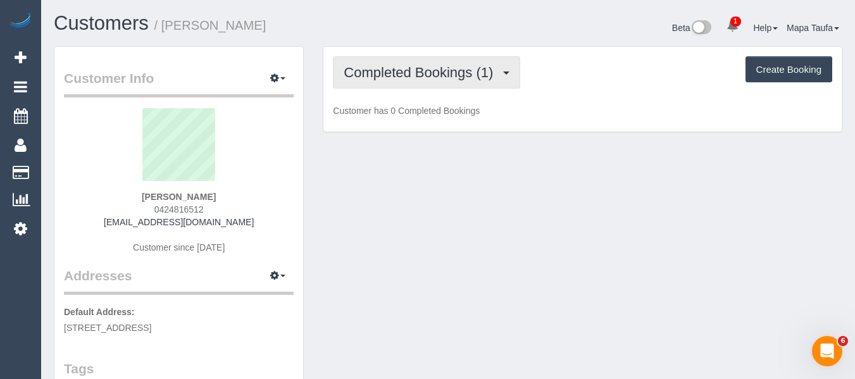
click at [410, 70] on span "Completed Bookings (1)" at bounding box center [422, 73] width 156 height 16
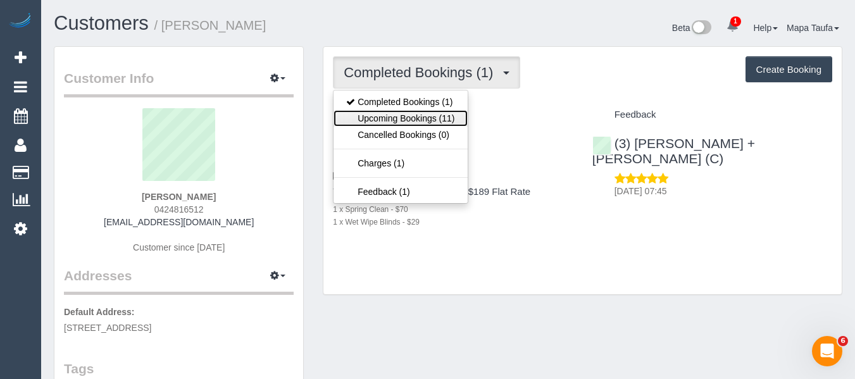
click at [421, 116] on link "Upcoming Bookings (11)" at bounding box center [401, 118] width 134 height 16
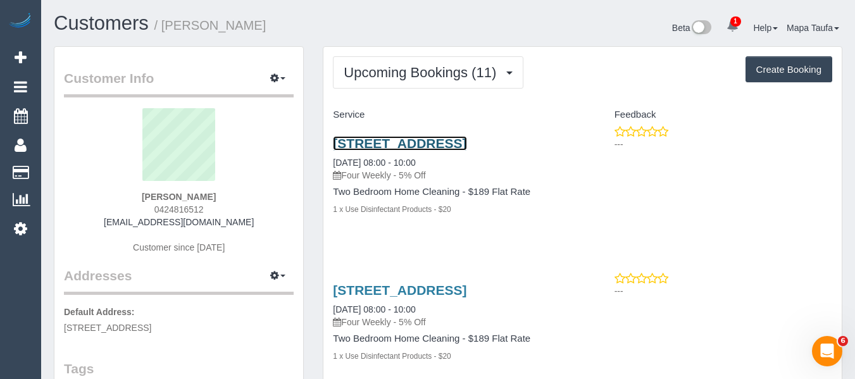
click at [390, 151] on link "141 Outhwaite Road, Heidelberg West, VIC 3072" at bounding box center [400, 143] width 134 height 15
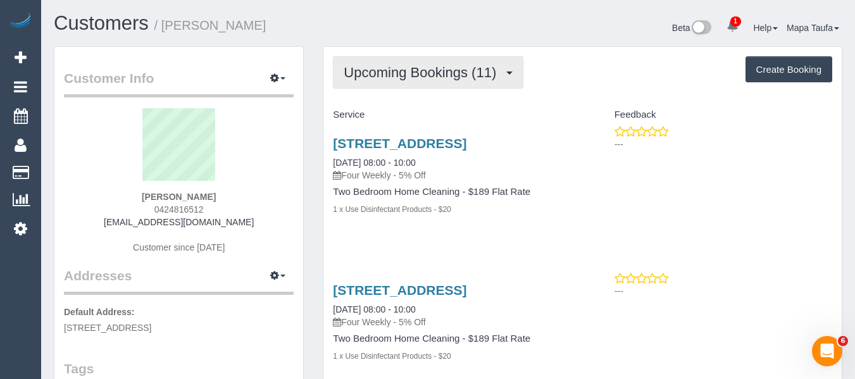
click at [340, 79] on button "Upcoming Bookings (11)" at bounding box center [428, 72] width 191 height 32
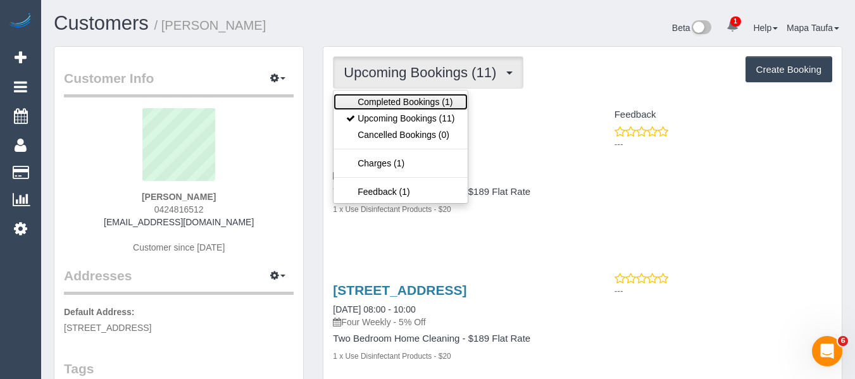
click at [377, 99] on link "Completed Bookings (1)" at bounding box center [401, 102] width 134 height 16
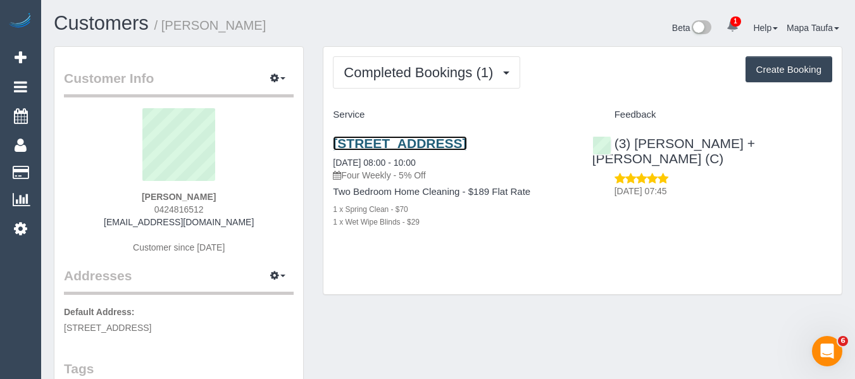
click at [411, 151] on link "141 Outhwaite Road, Heidelberg West, VIC 3072" at bounding box center [400, 143] width 134 height 15
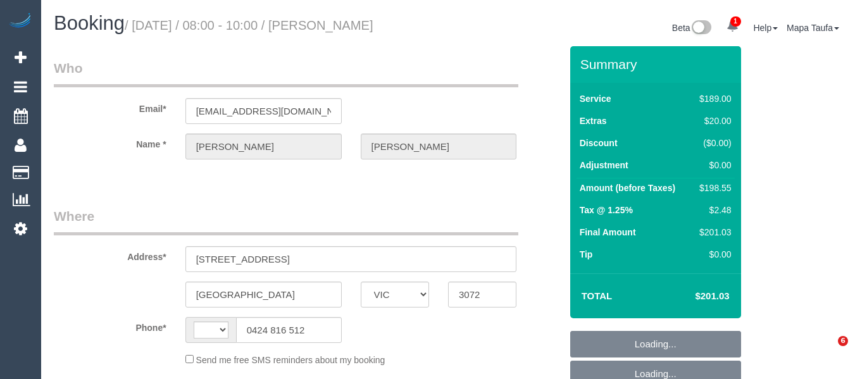
select select "VIC"
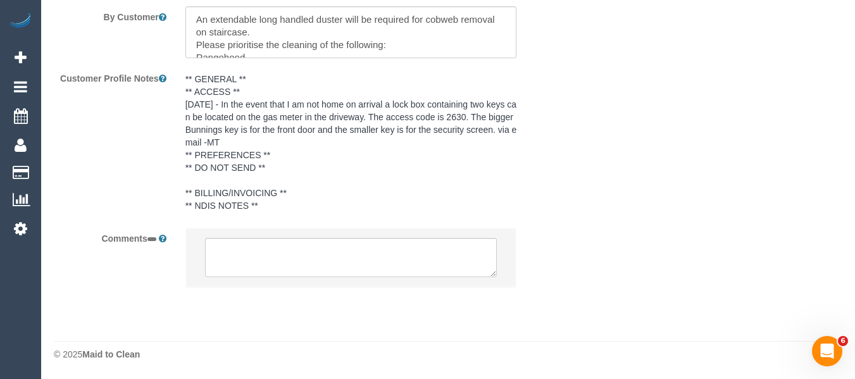
select select "string:AU"
select select "number:29"
select select "number:16"
select select "number:19"
select select "number:25"
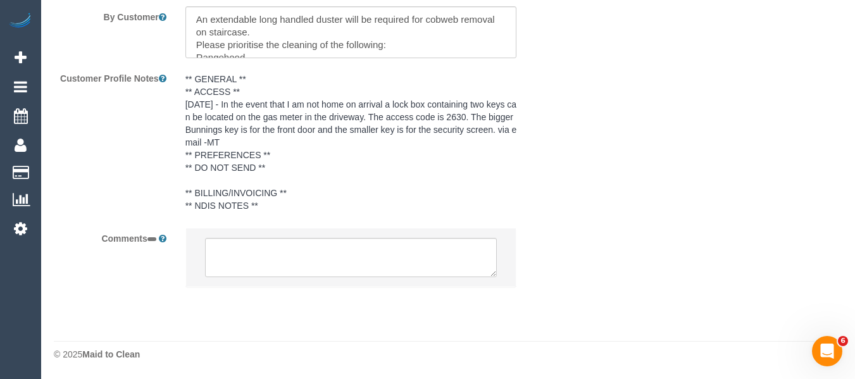
select select "number:33"
select select "number:12"
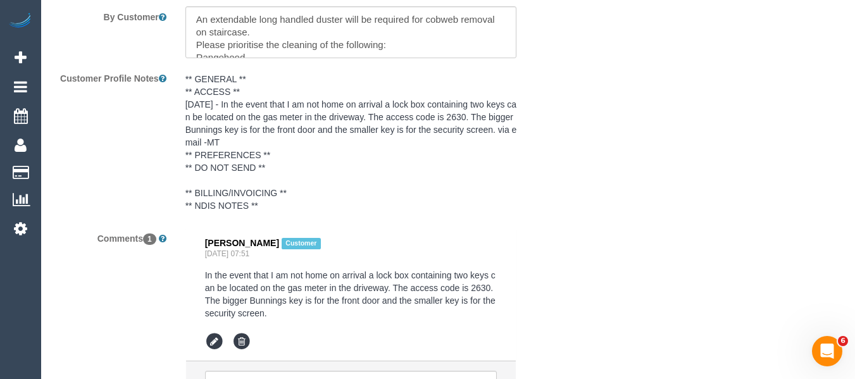
select select "object:825"
select select "string:stripe-pm_1S4Bda2GScqysDRVaFIME0JW"
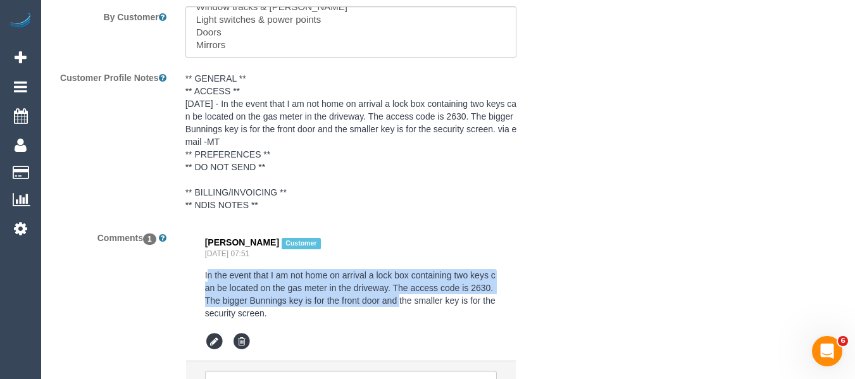
drag, startPoint x: 206, startPoint y: 271, endPoint x: 400, endPoint y: 297, distance: 195.5
click at [400, 297] on pre "In the event that I am not home on arrival a lock box containing two keys can b…" at bounding box center [351, 294] width 292 height 51
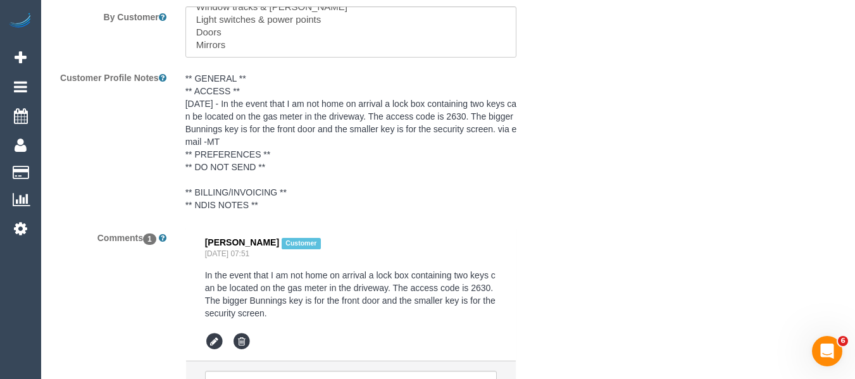
click at [302, 310] on pre "In the event that I am not home on arrival a lock box containing two keys can b…" at bounding box center [351, 294] width 292 height 51
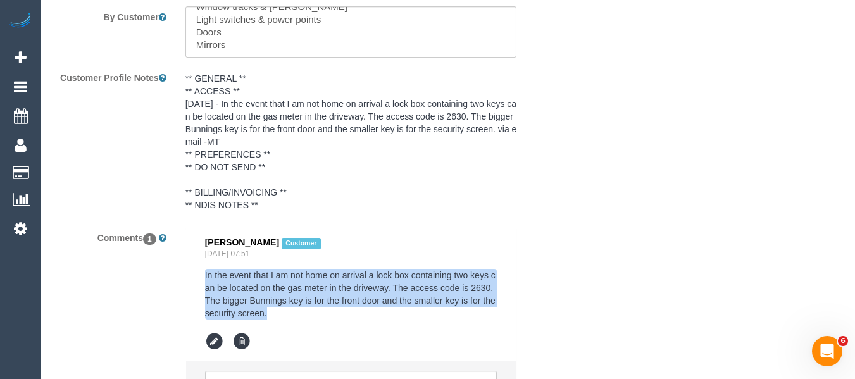
drag, startPoint x: 287, startPoint y: 309, endPoint x: 205, endPoint y: 269, distance: 90.9
click at [205, 269] on div "In the event that I am not home on arrival a lock box containing two keys can b…" at bounding box center [351, 294] width 292 height 51
copy pre "In the event that I am not home on arrival a lock box containing two keys can b…"
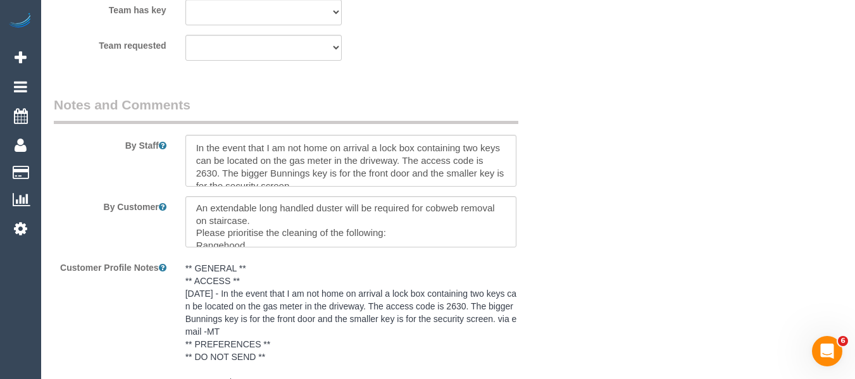
scroll to position [0, 0]
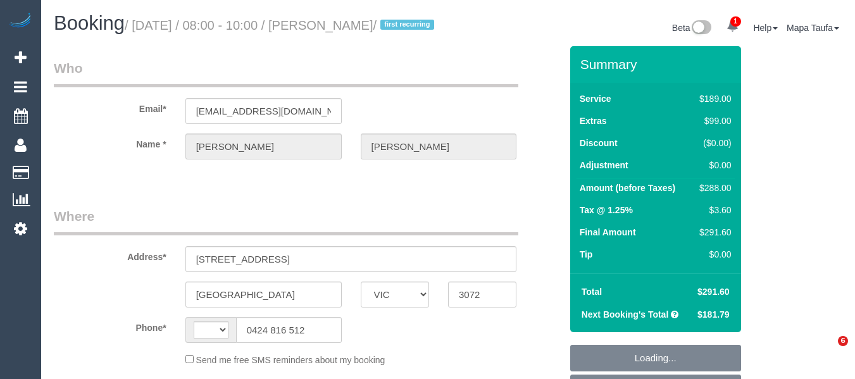
select select "VIC"
select select "string:stripe-pm_1S4Bda2GScqysDRVaFIME0JW"
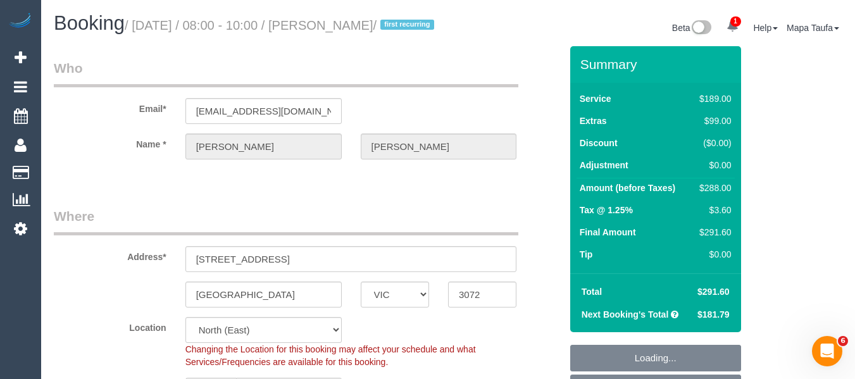
select select "string:AU"
select select "object:1299"
select select "spot1"
select select "number:29"
select select "number:14"
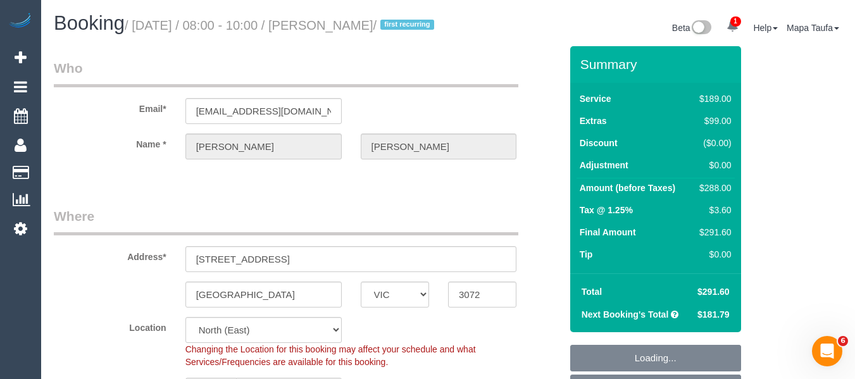
select select "number:19"
select select "number:25"
select select "number:33"
select select "number:13"
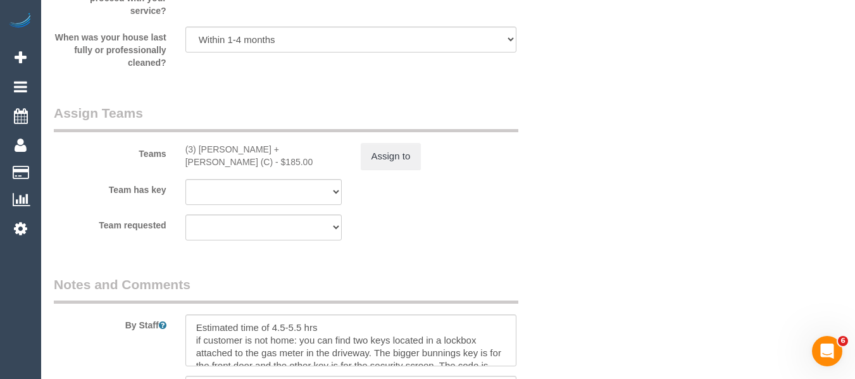
scroll to position [2143, 0]
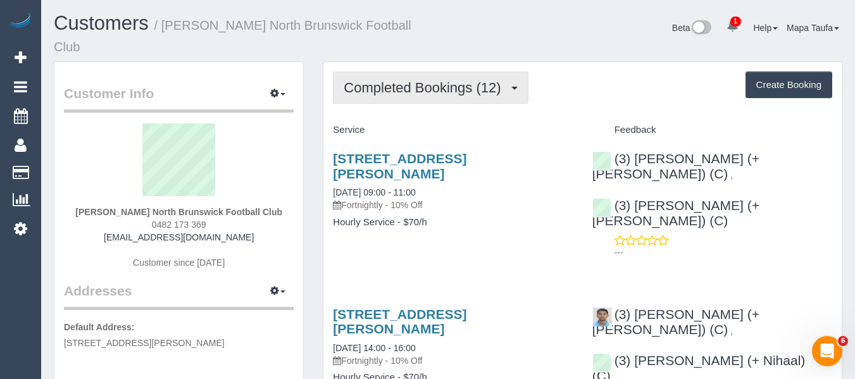
click at [456, 80] on span "Completed Bookings (12)" at bounding box center [425, 88] width 163 height 16
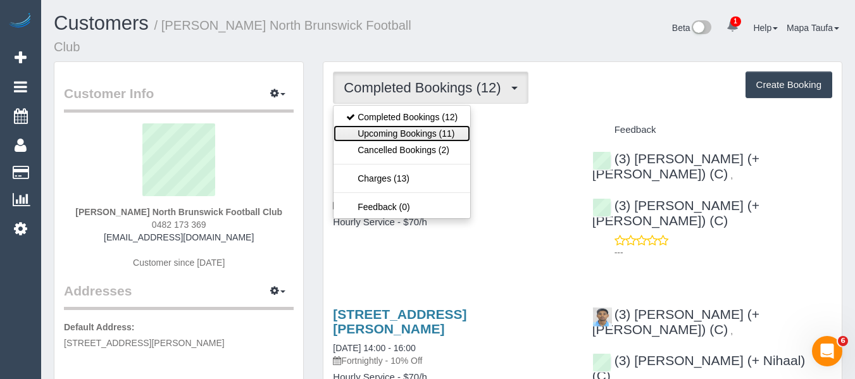
click at [428, 125] on link "Upcoming Bookings (11)" at bounding box center [402, 133] width 137 height 16
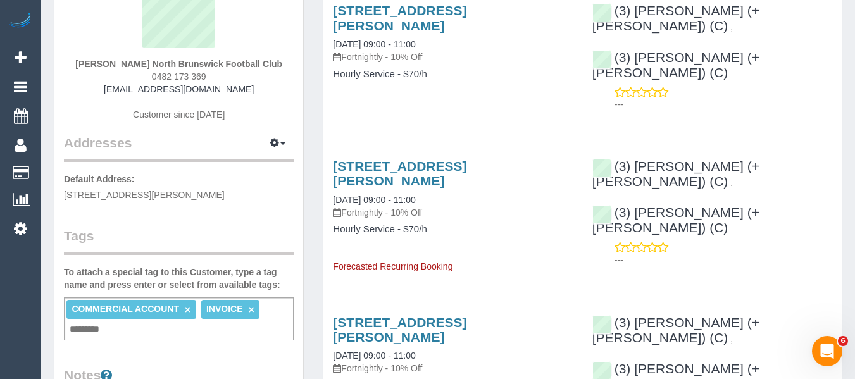
scroll to position [127, 0]
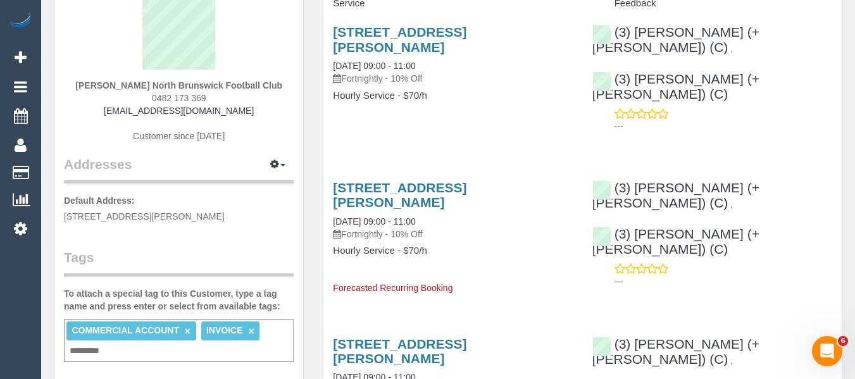
drag, startPoint x: 239, startPoint y: 96, endPoint x: 125, endPoint y: 93, distance: 113.3
click at [125, 93] on div "[PERSON_NAME] North Brunswick Football Club 0482 173 369 [EMAIL_ADDRESS][DOMAIN…" at bounding box center [179, 76] width 230 height 158
copy link "[EMAIL_ADDRESS][DOMAIN_NAME]"
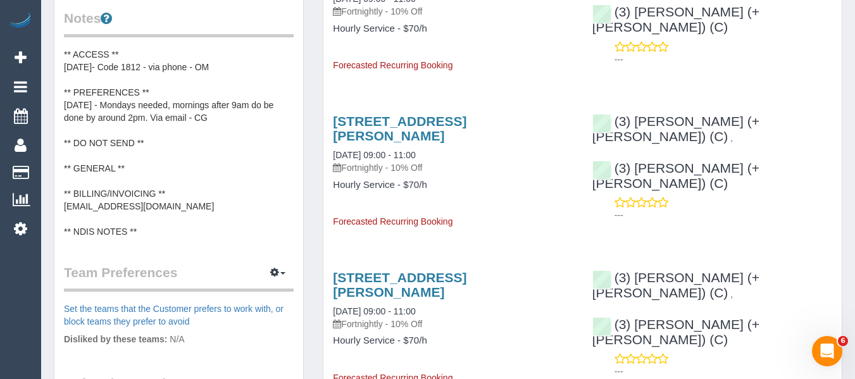
scroll to position [506, 0]
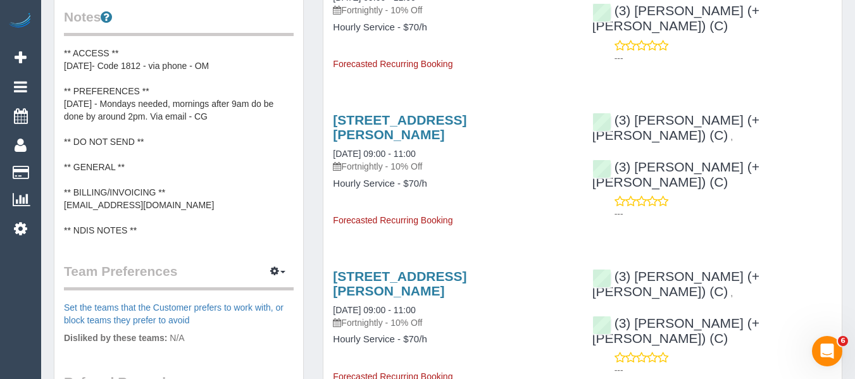
click at [173, 182] on pre "** ACCESS ** [DATE]- Code 1812 - via phone - OM ** PREFERENCES ** [DATE] - Mond…" at bounding box center [179, 142] width 230 height 190
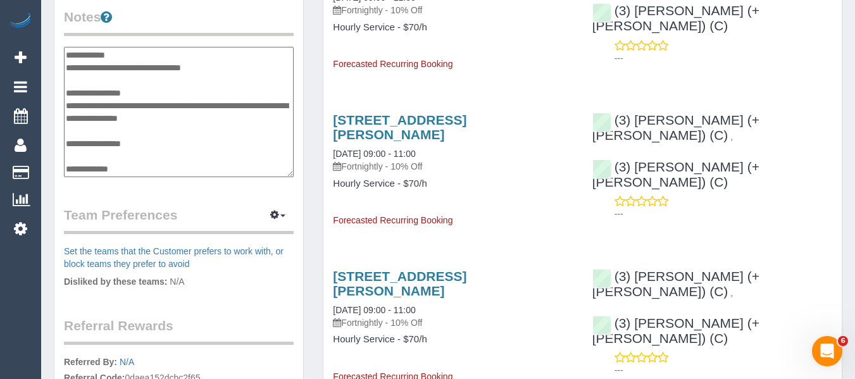
scroll to position [63, 0]
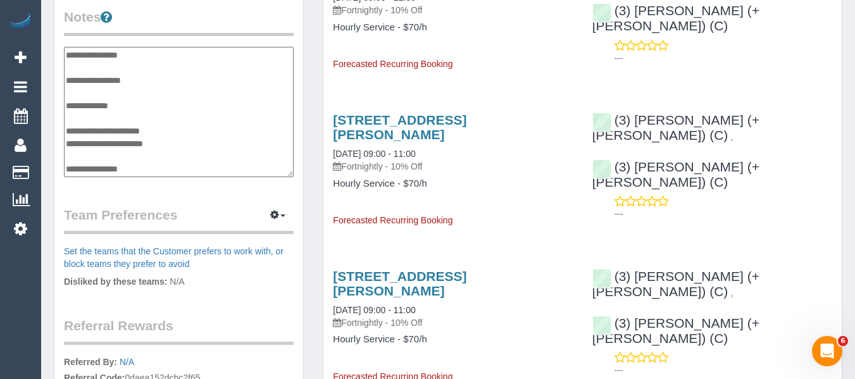
click at [184, 128] on textarea "**********" at bounding box center [179, 112] width 230 height 130
click at [139, 132] on textarea "**********" at bounding box center [179, 112] width 230 height 130
click at [178, 114] on textarea "**********" at bounding box center [179, 112] width 230 height 130
click at [141, 152] on textarea "**********" at bounding box center [179, 112] width 230 height 130
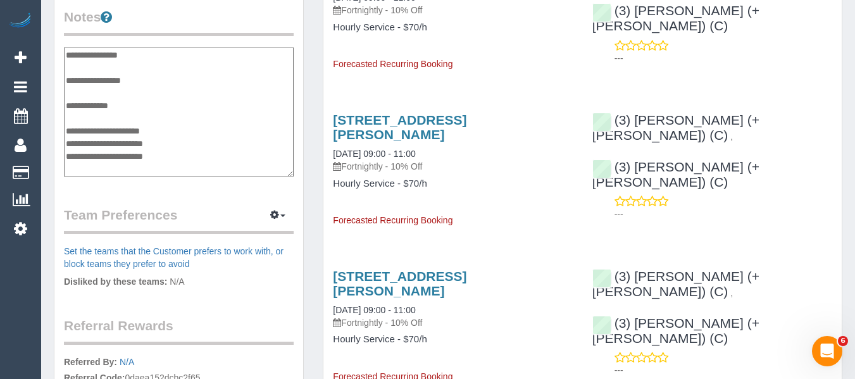
click at [143, 142] on textarea "**********" at bounding box center [179, 112] width 230 height 130
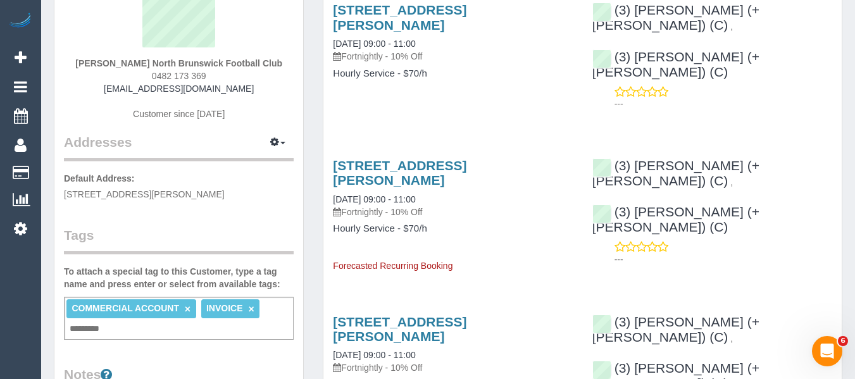
scroll to position [127, 0]
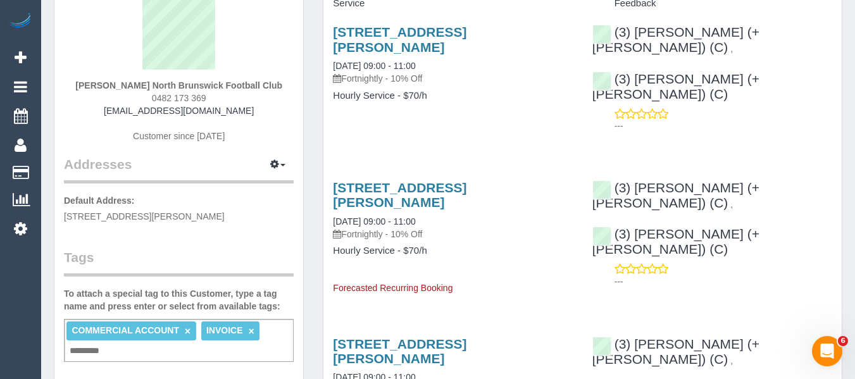
type textarea "**********"
click at [252, 124] on div "Frankie Freeman North Brunswick Football Club 0482 173 369 treasurer.nbfc@gmail…" at bounding box center [179, 76] width 230 height 158
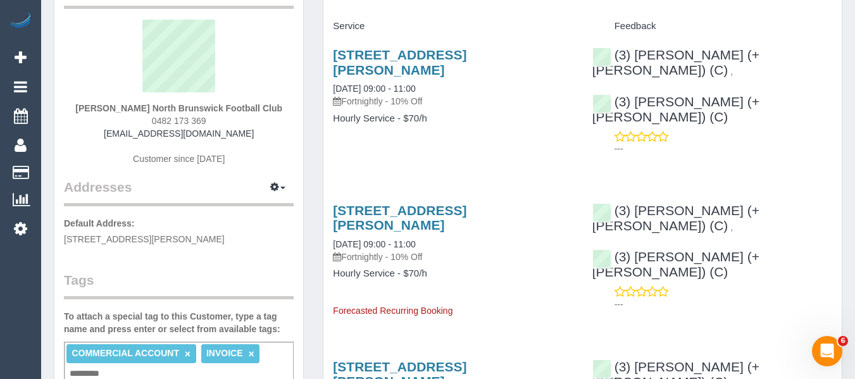
scroll to position [63, 0]
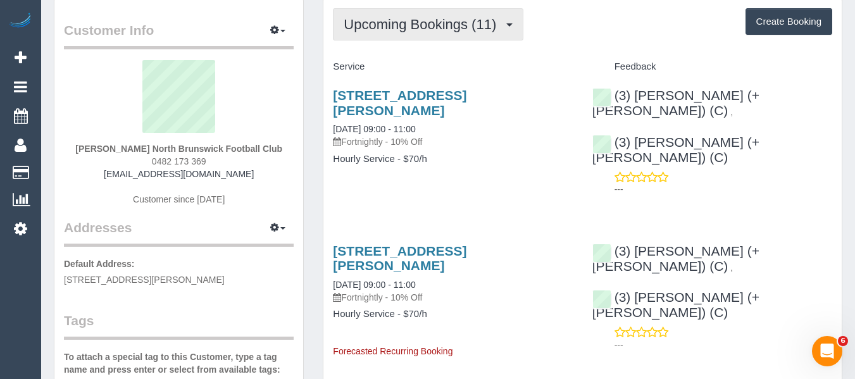
click at [410, 22] on button "Upcoming Bookings (11)" at bounding box center [428, 24] width 191 height 32
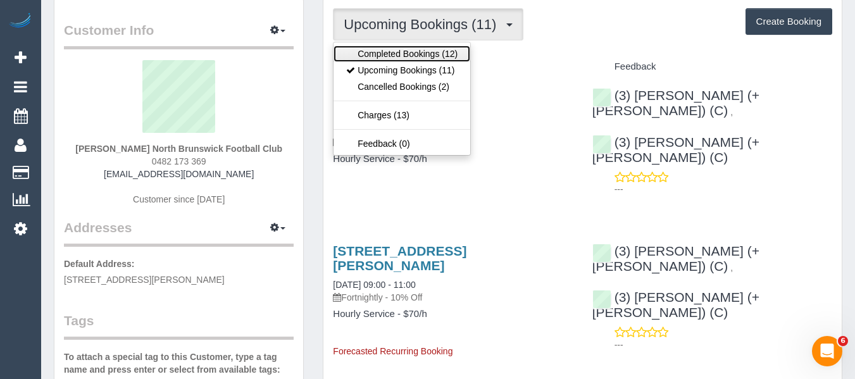
click at [413, 46] on link "Completed Bookings (12)" at bounding box center [402, 54] width 137 height 16
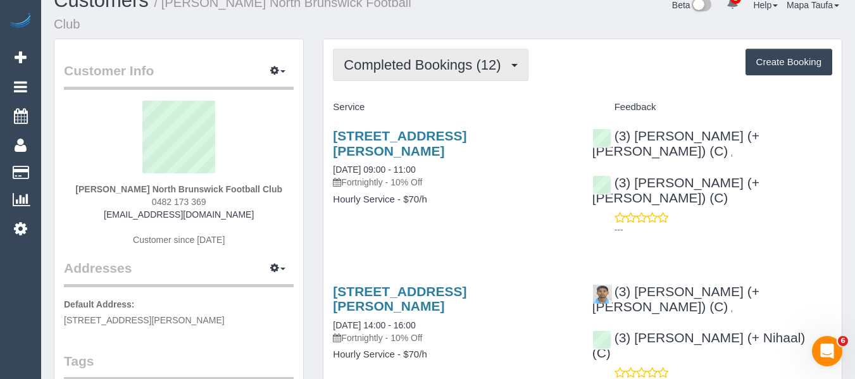
scroll to position [0, 0]
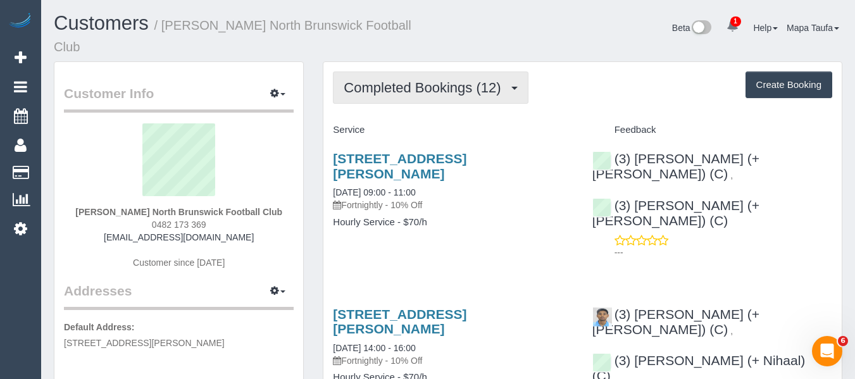
click at [429, 72] on button "Completed Bookings (12)" at bounding box center [430, 88] width 195 height 32
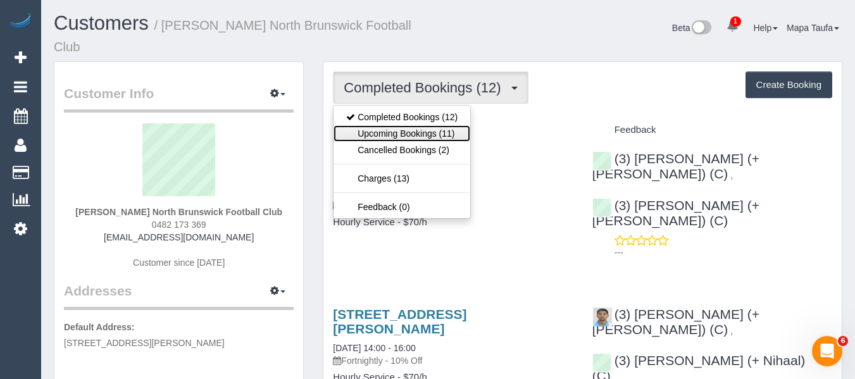
click at [429, 125] on link "Upcoming Bookings (11)" at bounding box center [402, 133] width 137 height 16
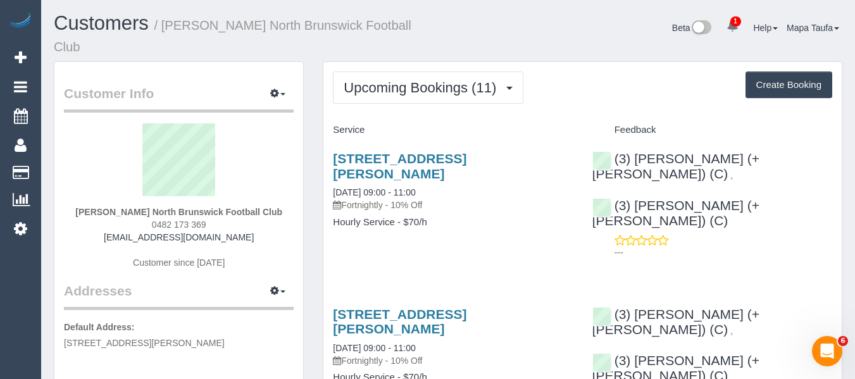
click at [395, 151] on link "174a Donald Street, Brunswick East, VIC 3057" at bounding box center [400, 165] width 134 height 29
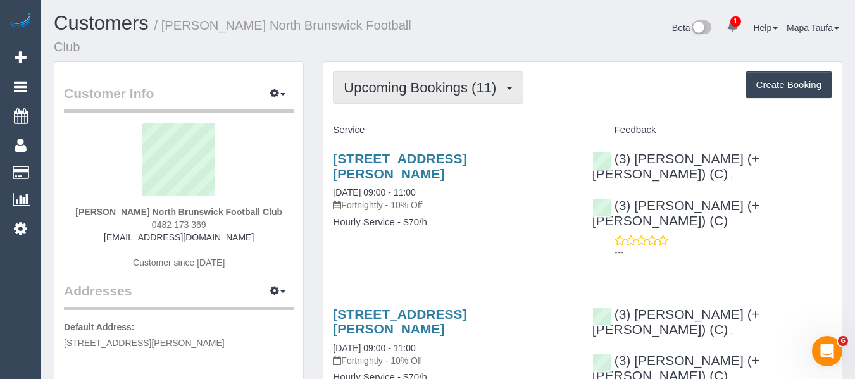
click at [418, 84] on button "Upcoming Bookings (11)" at bounding box center [428, 88] width 191 height 32
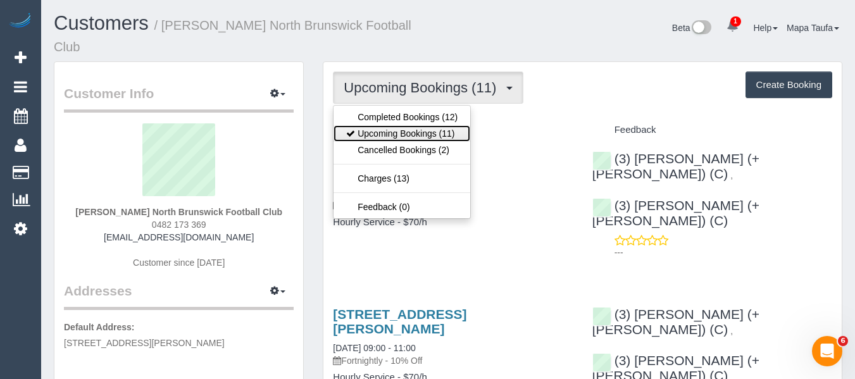
click at [417, 125] on link "Upcoming Bookings (11)" at bounding box center [402, 133] width 137 height 16
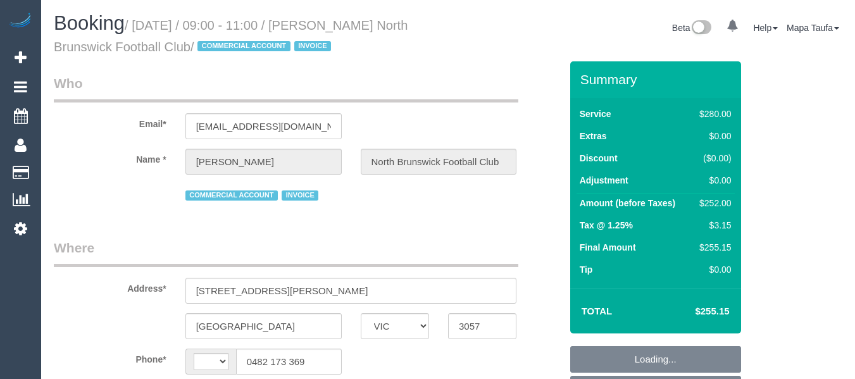
select select "VIC"
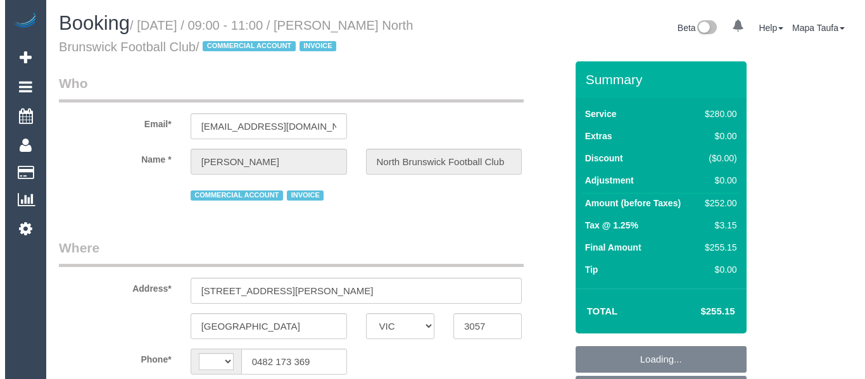
scroll to position [260, 0]
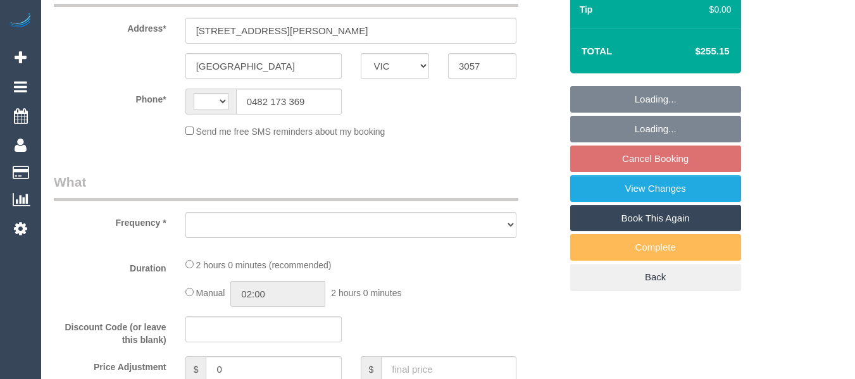
select select "string:AU"
select select "object:291"
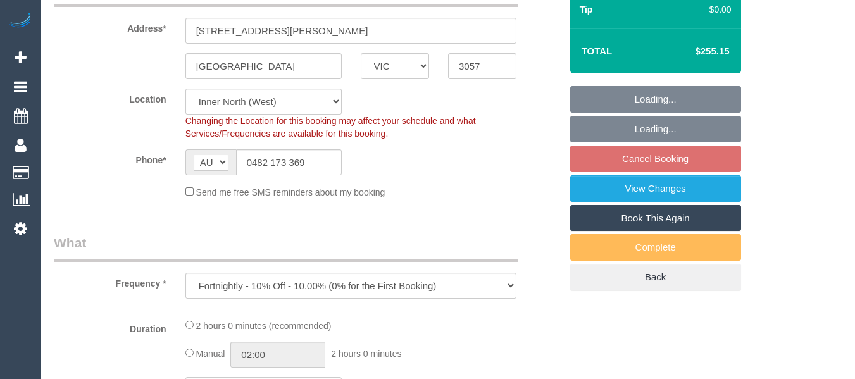
select select "2"
select select "number:28"
select select "number:14"
select select "number:18"
select select "number:25"
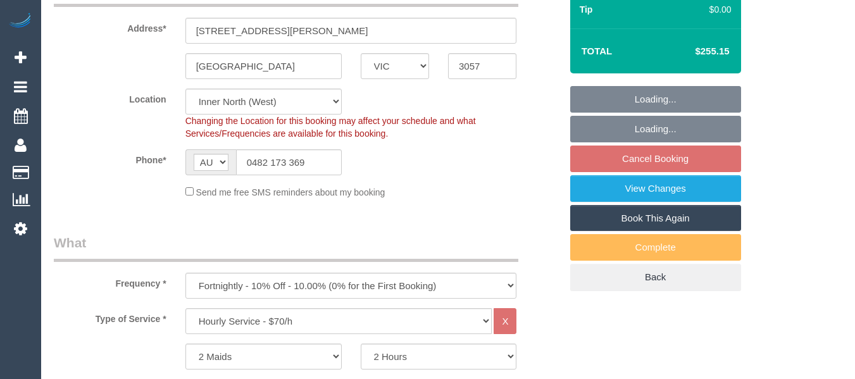
select select "object:1560"
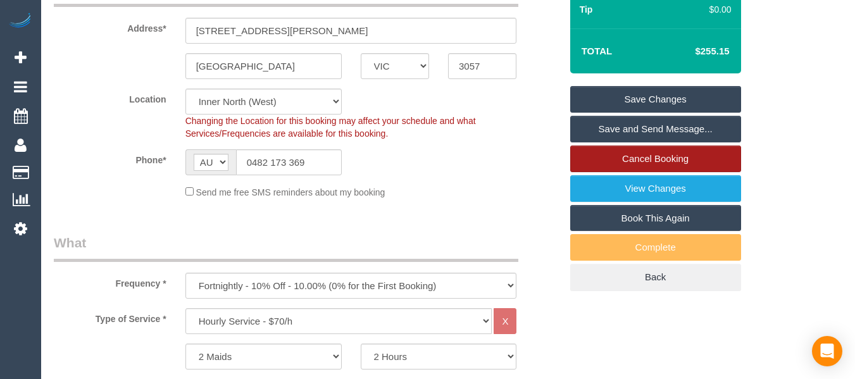
click at [699, 153] on link "Cancel Booking" at bounding box center [655, 159] width 171 height 27
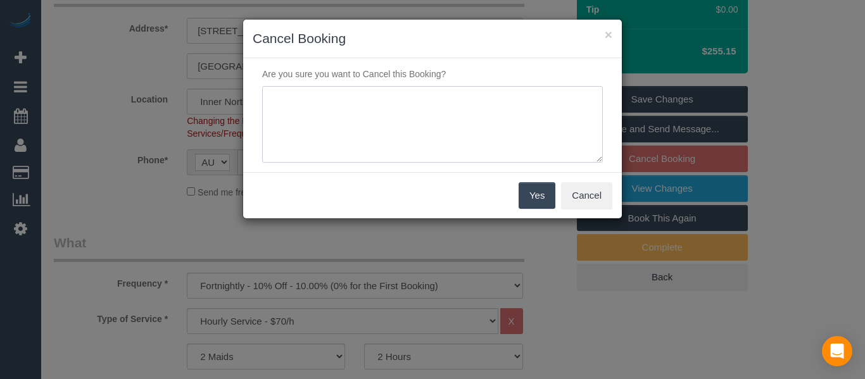
click at [313, 128] on textarea at bounding box center [432, 124] width 341 height 77
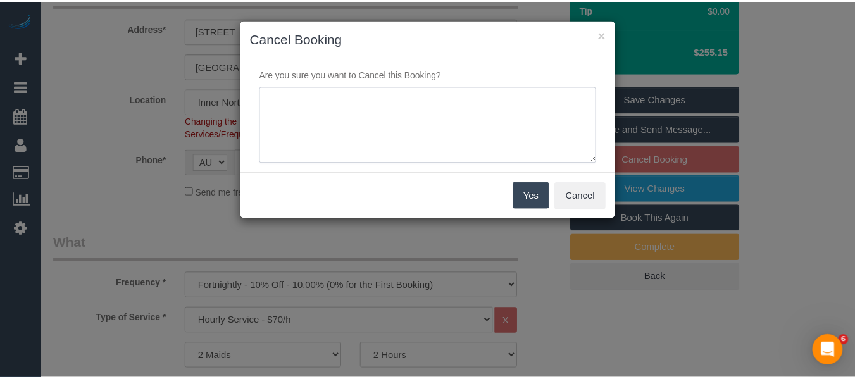
scroll to position [0, 0]
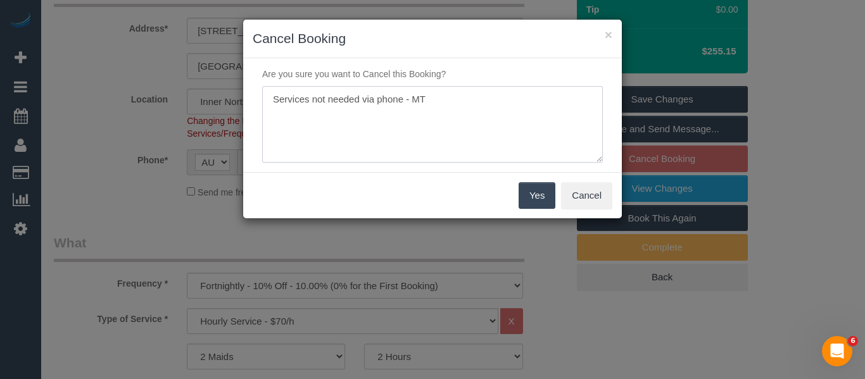
type textarea "Services not needed via phone - MT"
click at [544, 196] on button "Yes" at bounding box center [536, 195] width 37 height 27
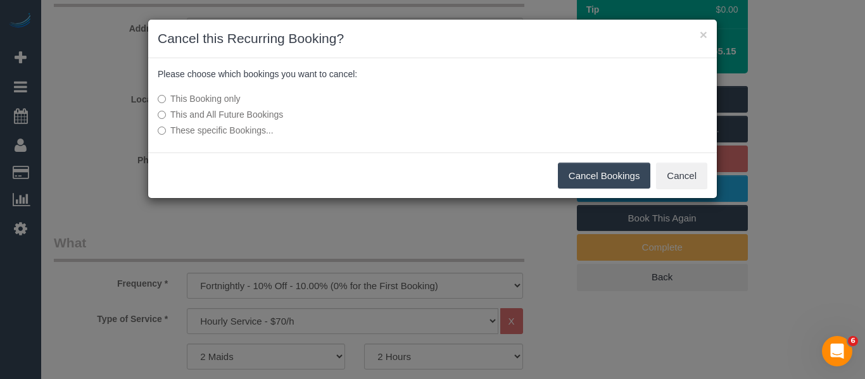
click at [257, 115] on label "This and All Future Bookings" at bounding box center [338, 114] width 360 height 13
click at [606, 184] on button "Cancel Bookings" at bounding box center [604, 176] width 93 height 27
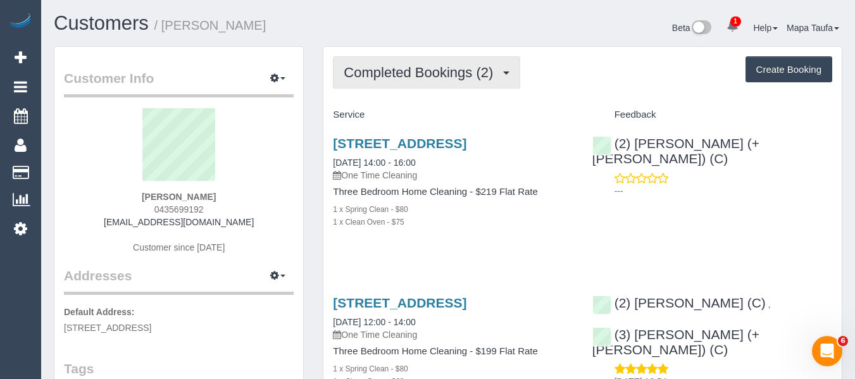
click at [382, 84] on button "Completed Bookings (2)" at bounding box center [426, 72] width 187 height 32
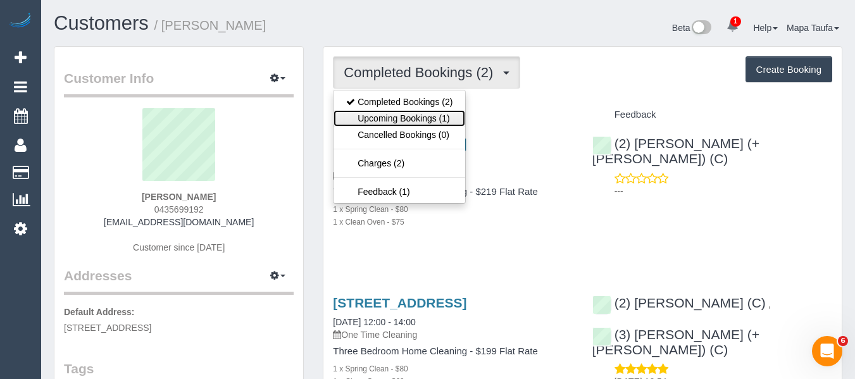
click at [391, 117] on link "Upcoming Bookings (1)" at bounding box center [400, 118] width 132 height 16
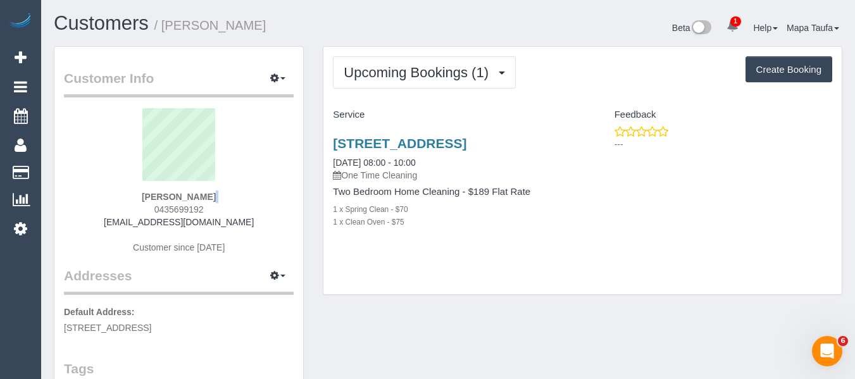
drag, startPoint x: 218, startPoint y: 193, endPoint x: 156, endPoint y: 206, distance: 62.8
click at [156, 206] on div "Henry Owens 0435699192 henryjowens97@gmail.com Customer since 2024" at bounding box center [179, 187] width 230 height 158
click at [409, 147] on link "2/159 Sunshine Road, West Footscray, West Footscray, VIC 3012" at bounding box center [400, 143] width 134 height 15
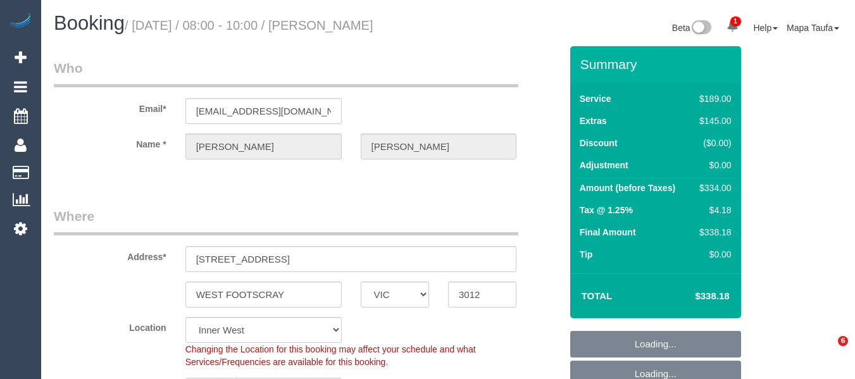
select select "VIC"
select select "string:stripe-pm_1R5Tfn2GScqysDRVlZQpMha6"
select select "number:28"
select select "number:14"
select select "number:19"
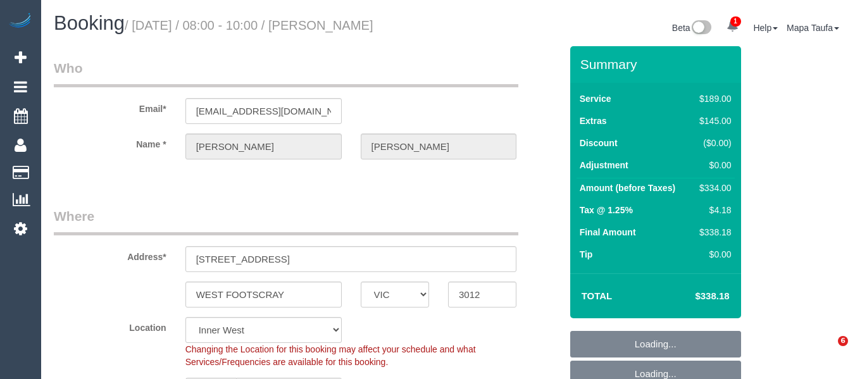
select select "number:25"
select select "number:33"
select select "number:26"
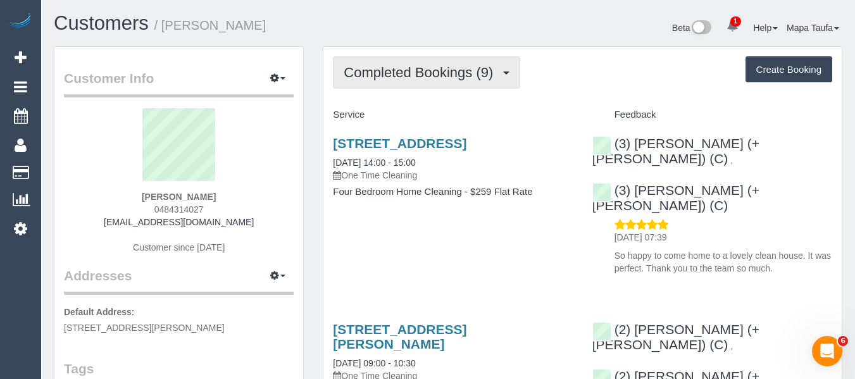
click at [368, 78] on span "Completed Bookings (9)" at bounding box center [422, 73] width 156 height 16
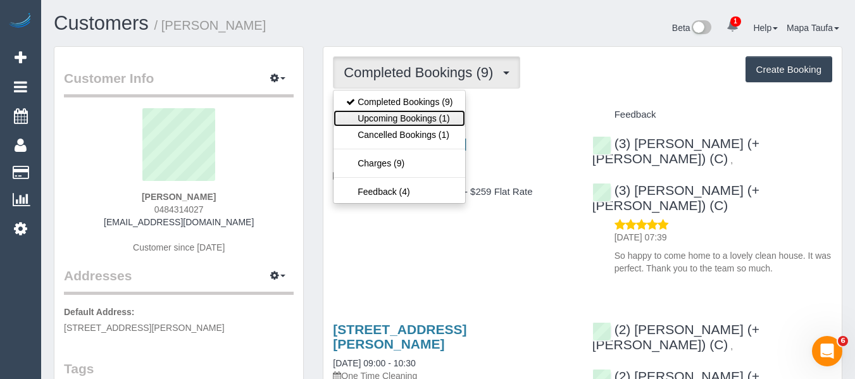
click at [373, 116] on link "Upcoming Bookings (1)" at bounding box center [400, 118] width 132 height 16
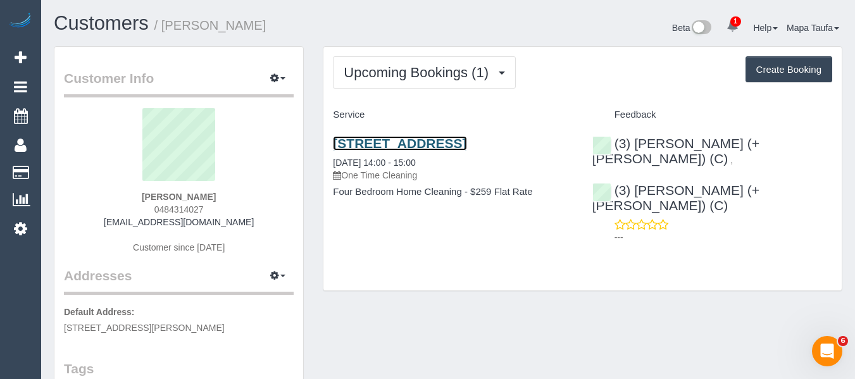
click at [366, 139] on link "32 Park Crescent, Fairfield, VIC 3078" at bounding box center [400, 143] width 134 height 15
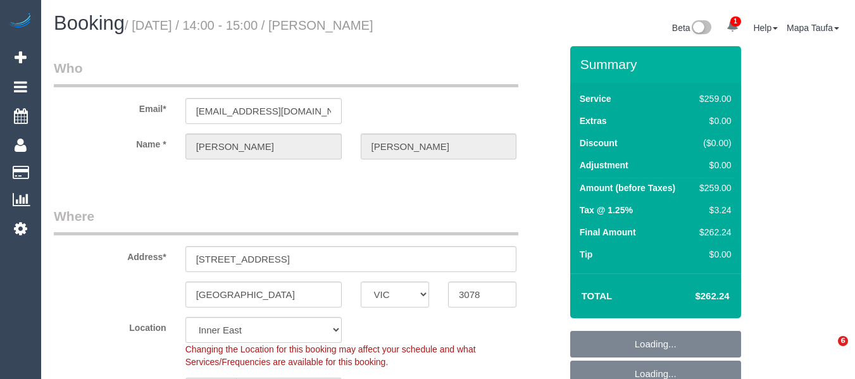
select select "VIC"
select select "string:stripe-pm_1SEnfQ2GScqysDRVgZwih2JS"
select select "number:28"
select select "number:15"
select select "number:19"
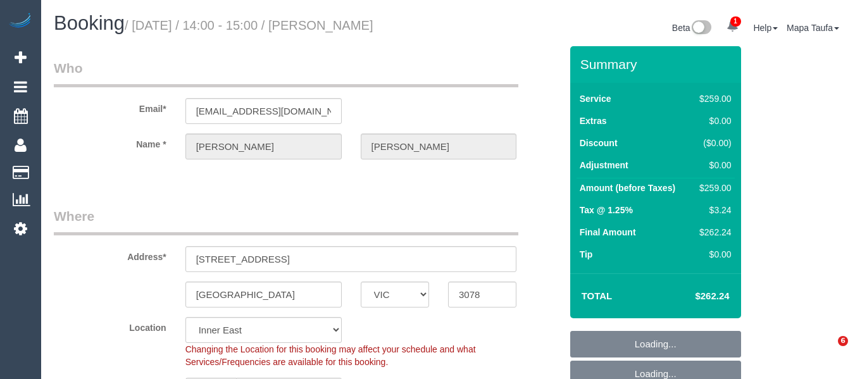
select select "number:22"
select select "number:13"
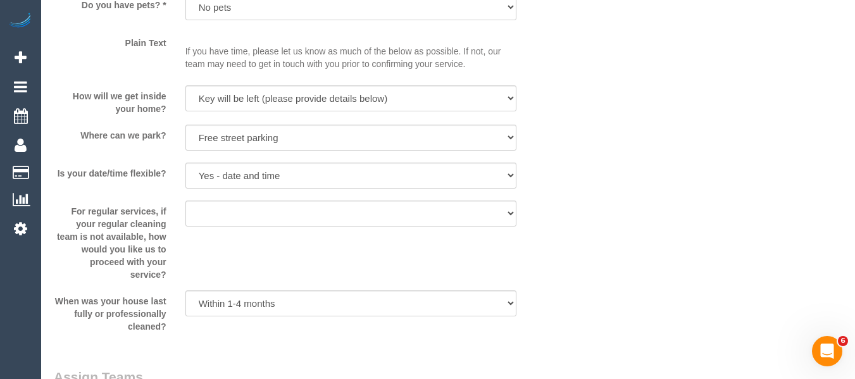
select select "object:1461"
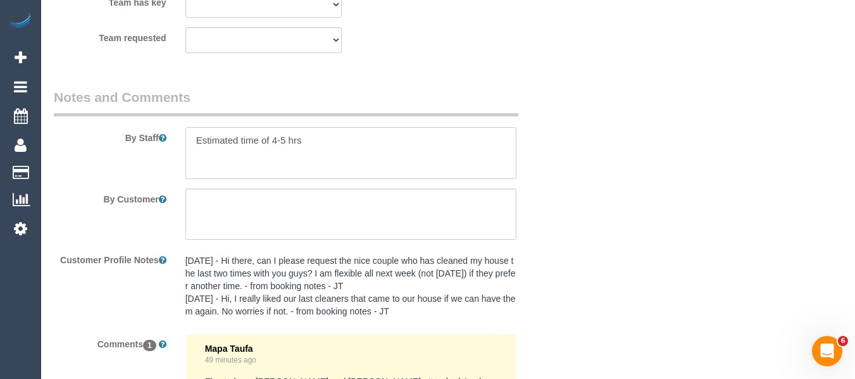
click at [336, 127] on textarea at bounding box center [351, 153] width 332 height 52
paste textarea "I will leave the key out for them to let themselves in. It will be under the ma…"
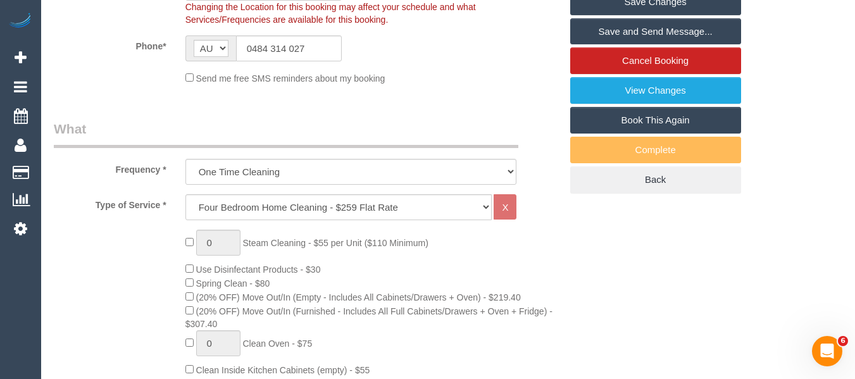
scroll to position [219, 0]
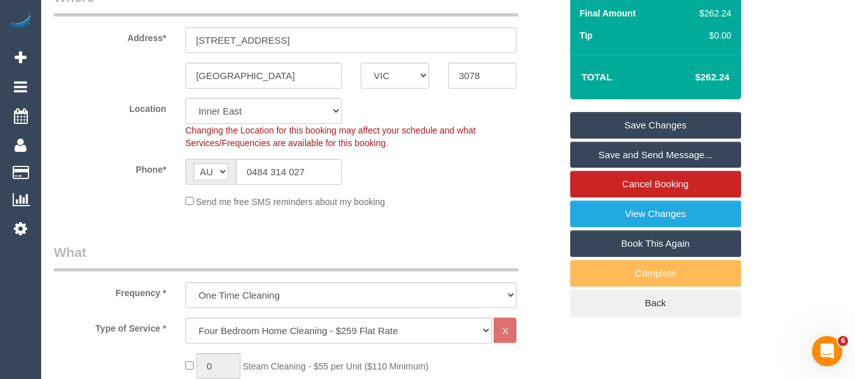
type textarea "Estimated time of 4-5 hrs I will leave the key out for them to let themselves i…"
click at [656, 122] on link "Save Changes" at bounding box center [655, 125] width 171 height 27
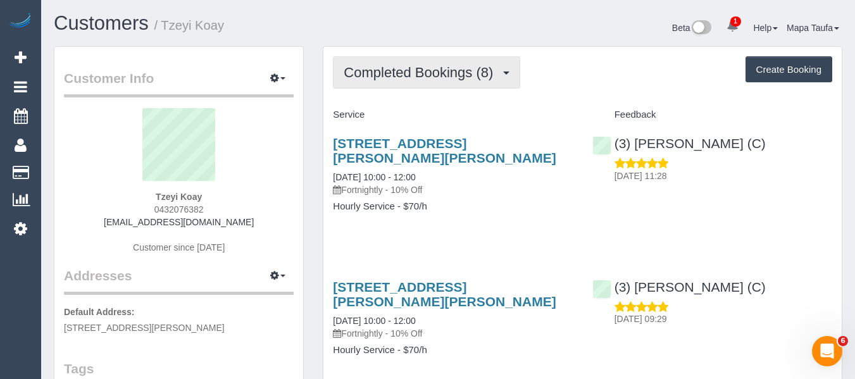
click at [441, 65] on span "Completed Bookings (8)" at bounding box center [422, 73] width 156 height 16
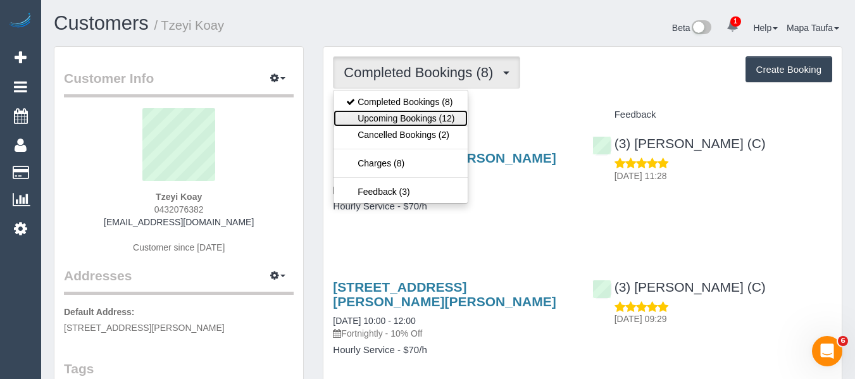
click at [439, 115] on link "Upcoming Bookings (12)" at bounding box center [401, 118] width 134 height 16
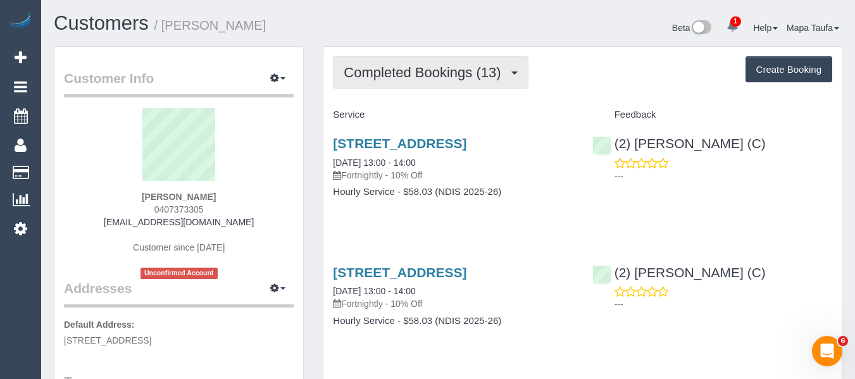
click at [429, 58] on button "Completed Bookings (13)" at bounding box center [430, 72] width 195 height 32
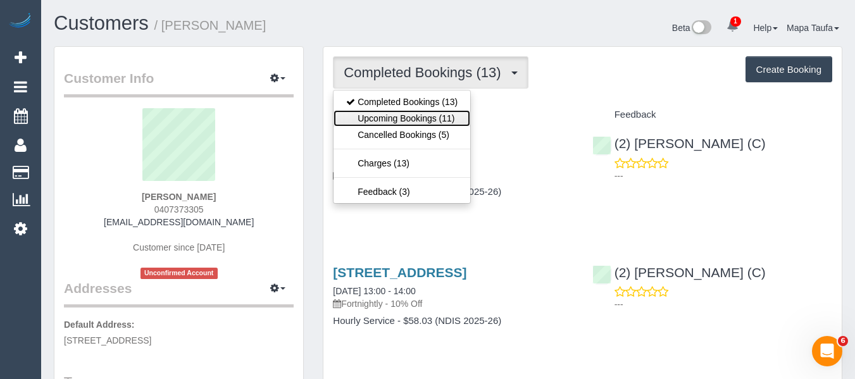
click at [415, 116] on link "Upcoming Bookings (11)" at bounding box center [402, 118] width 137 height 16
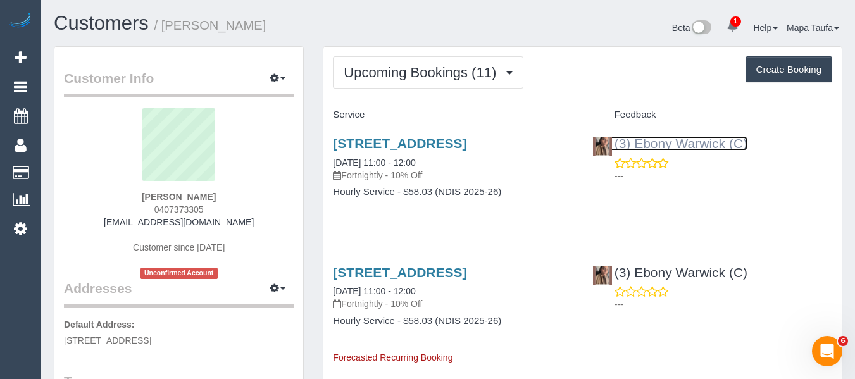
drag, startPoint x: 686, startPoint y: 142, endPoint x: 697, endPoint y: 149, distance: 13.4
click at [697, 149] on link "(3) Ebony Warwick (C)" at bounding box center [669, 143] width 155 height 15
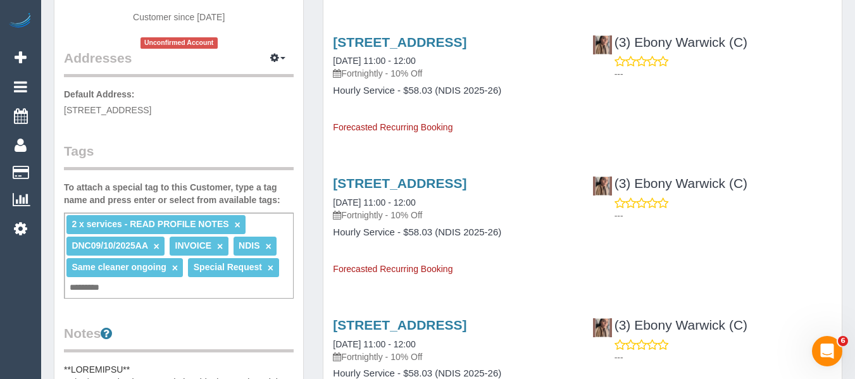
scroll to position [253, 0]
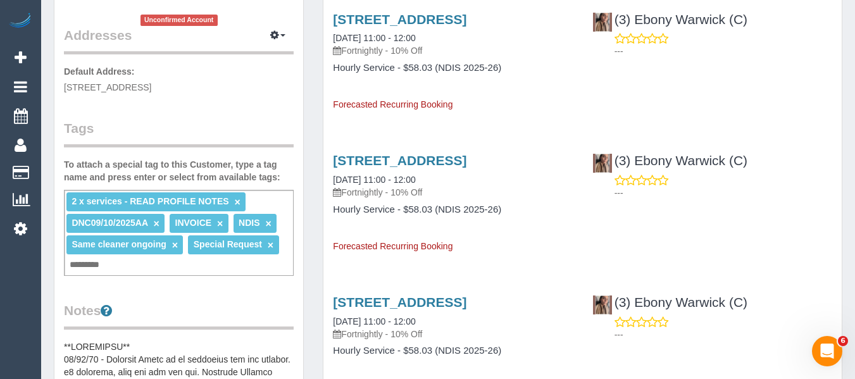
click at [155, 225] on link "×" at bounding box center [156, 223] width 6 height 11
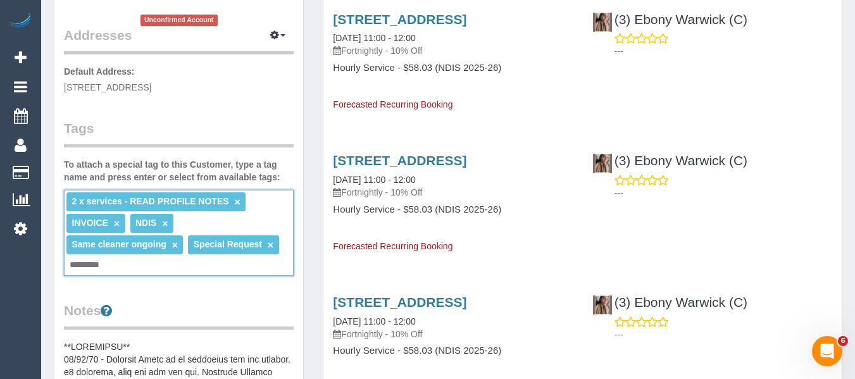
click at [123, 263] on div "2 x services - READ PROFILE NOTES × INVOICE × NDIS × Same cleaner ongoing × Spe…" at bounding box center [179, 233] width 230 height 86
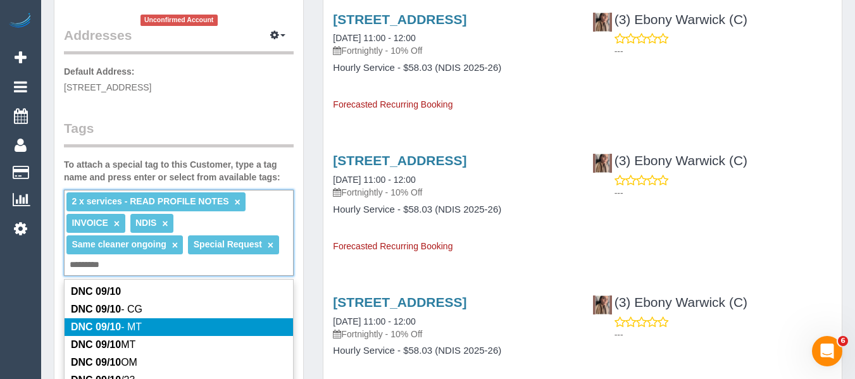
type input "*********"
click at [128, 322] on span "DNC 09/10 - MT" at bounding box center [106, 327] width 71 height 11
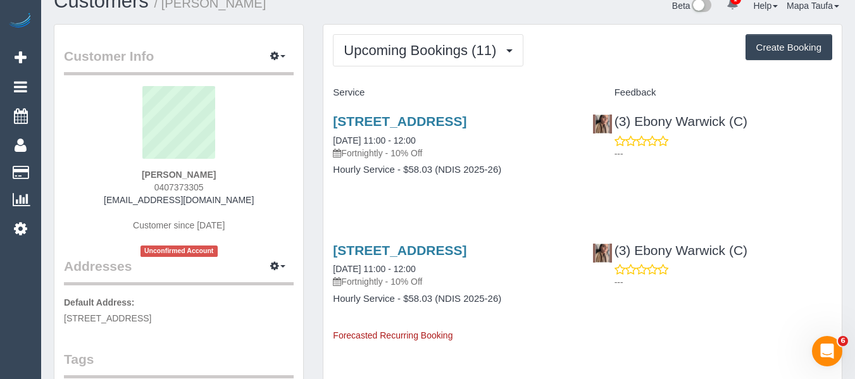
scroll to position [0, 0]
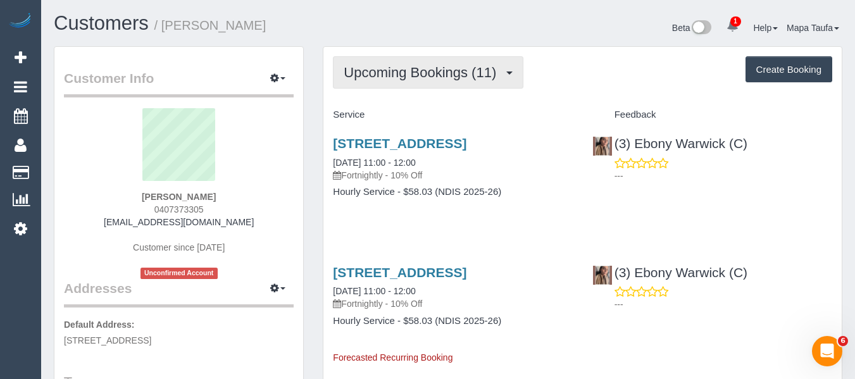
click at [346, 61] on button "Upcoming Bookings (11)" at bounding box center [428, 72] width 191 height 32
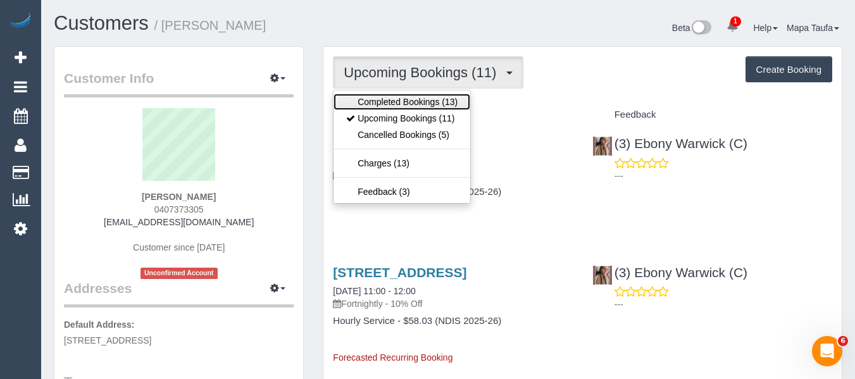
click at [370, 99] on link "Completed Bookings (13)" at bounding box center [402, 102] width 137 height 16
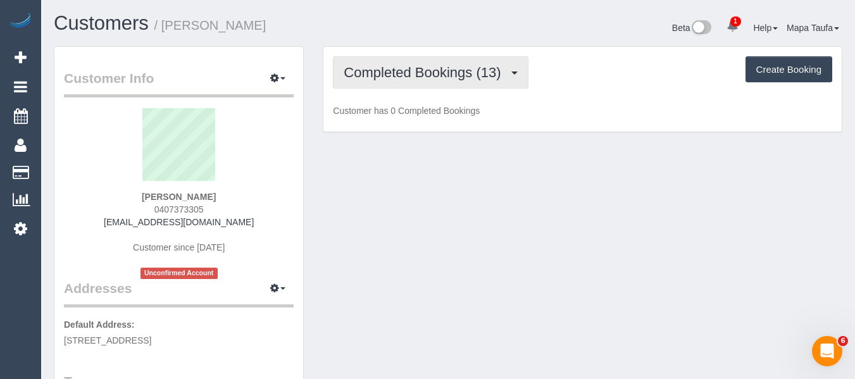
click at [382, 66] on span "Completed Bookings (13)" at bounding box center [425, 73] width 163 height 16
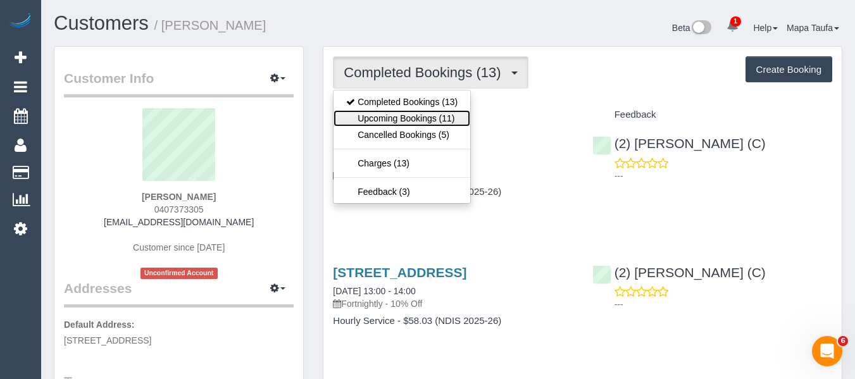
click at [446, 113] on link "Upcoming Bookings (11)" at bounding box center [402, 118] width 137 height 16
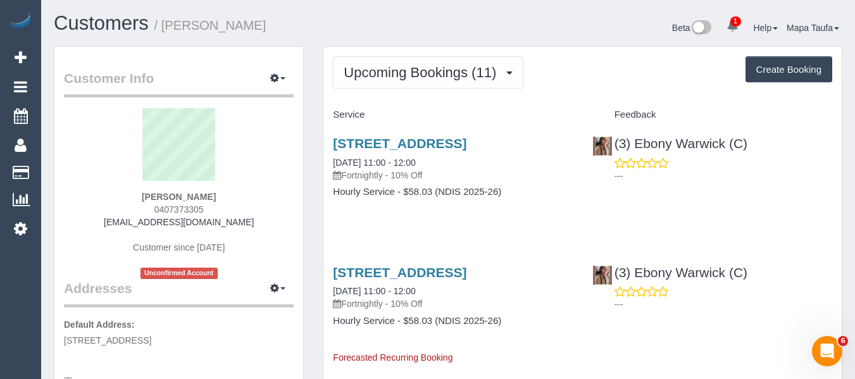
drag, startPoint x: 242, startPoint y: 201, endPoint x: 99, endPoint y: 195, distance: 143.2
click at [113, 196] on div "Giovanna Lagamba MCWA 0407373305 irenecris88@gmail.com Customer since 2024 Unco…" at bounding box center [179, 193] width 230 height 171
click at [92, 180] on sui-profile-pic at bounding box center [178, 149] width 211 height 82
drag, startPoint x: 98, startPoint y: 191, endPoint x: 204, endPoint y: 196, distance: 105.8
click at [204, 196] on div "Giovanna Lagamba MCWA 0407373305 irenecris88@gmail.com Customer since 2024 Unco…" at bounding box center [179, 193] width 230 height 171
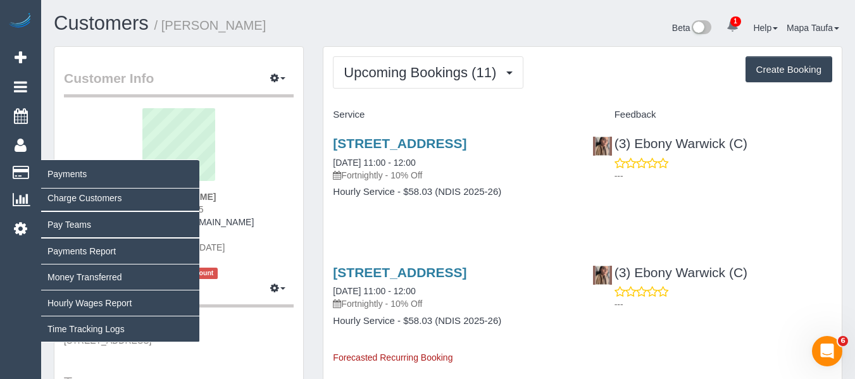
copy strong "Giovanna Lagamba"
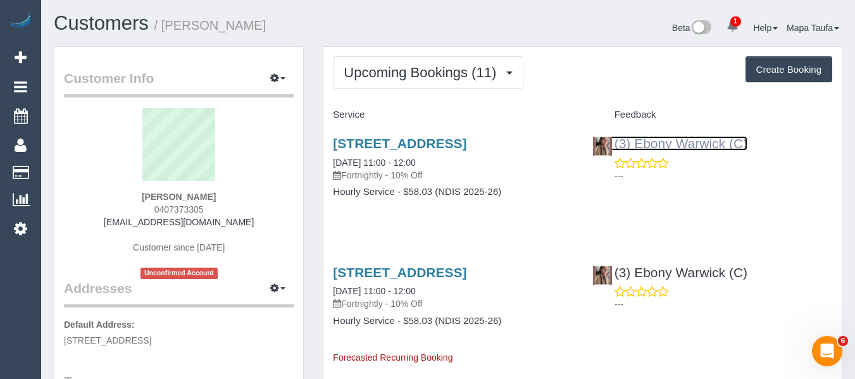
click at [701, 146] on link "(3) Ebony Warwick (C)" at bounding box center [669, 143] width 155 height 15
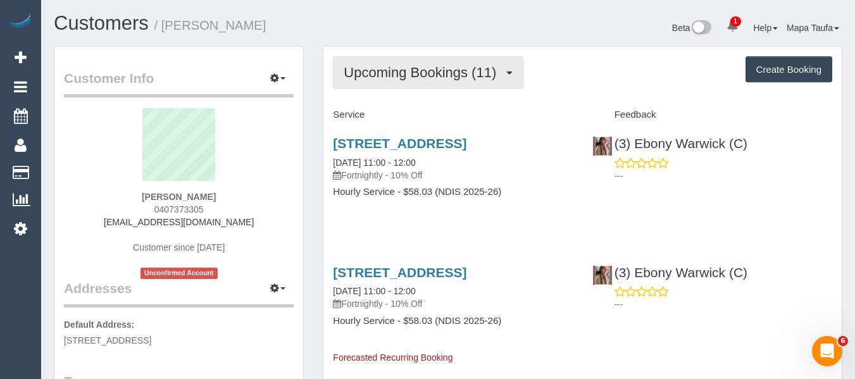
click at [396, 82] on button "Upcoming Bookings (11)" at bounding box center [428, 72] width 191 height 32
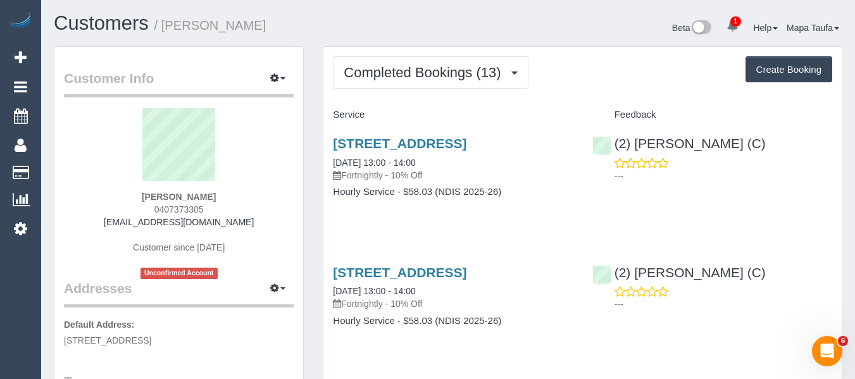
drag, startPoint x: 112, startPoint y: 194, endPoint x: 207, endPoint y: 196, distance: 95.0
click at [207, 196] on div "Giovanna Lagamba MCWA 0407373305 irenecris88@gmail.com Customer since 2024 Unco…" at bounding box center [179, 193] width 230 height 171
copy strong "Giovanna Lagamba"
drag, startPoint x: 783, startPoint y: 142, endPoint x: 761, endPoint y: 139, distance: 21.8
click at [767, 141] on div "(2) Nicole Condello (C) ---" at bounding box center [712, 156] width 259 height 62
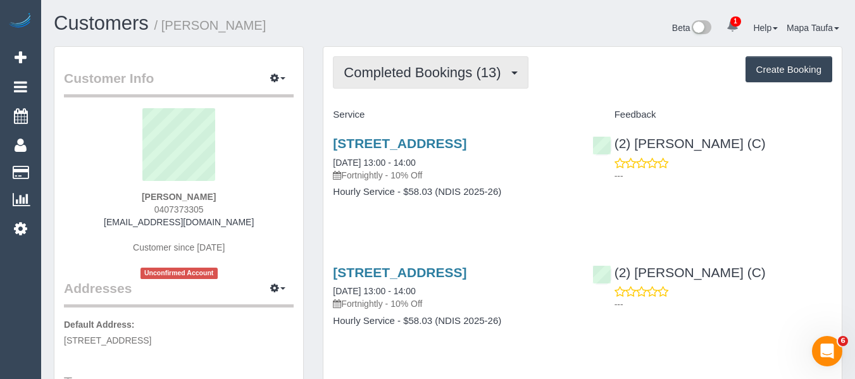
click at [453, 73] on span "Completed Bookings (13)" at bounding box center [425, 73] width 163 height 16
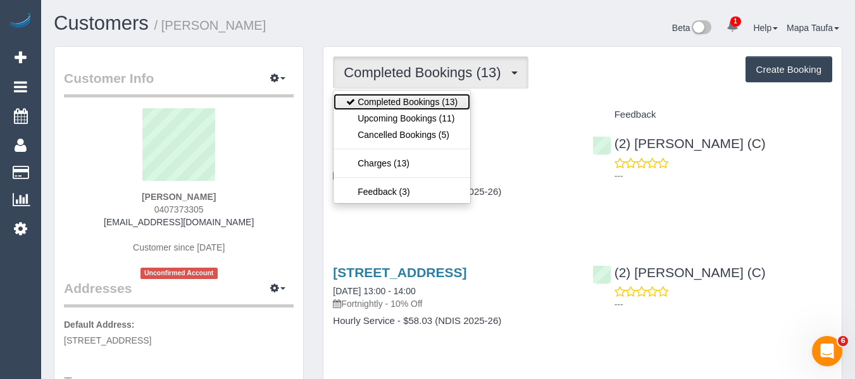
click at [432, 94] on link "Completed Bookings (13)" at bounding box center [402, 102] width 137 height 16
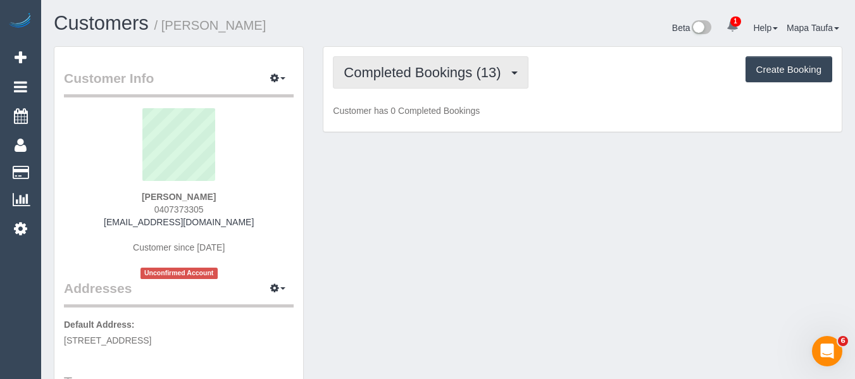
click at [433, 77] on span "Completed Bookings (13)" at bounding box center [425, 73] width 163 height 16
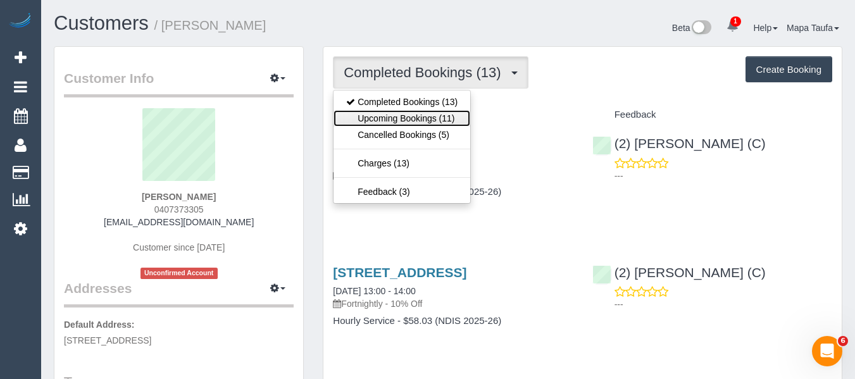
click at [432, 111] on link "Upcoming Bookings (11)" at bounding box center [402, 118] width 137 height 16
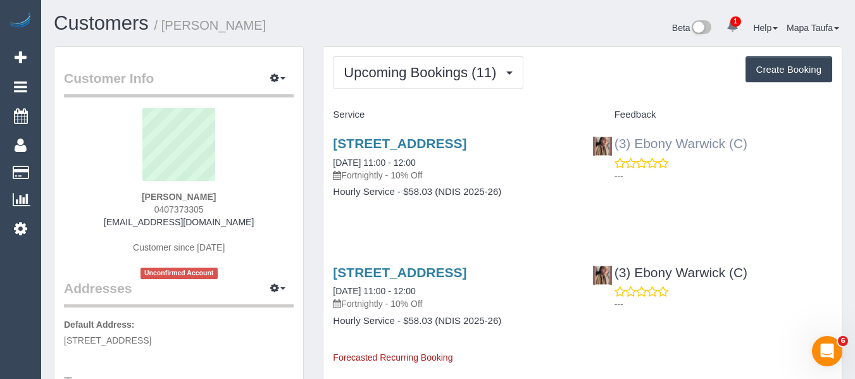
drag, startPoint x: 779, startPoint y: 134, endPoint x: 634, endPoint y: 142, distance: 145.9
click at [634, 142] on div "(3) Ebony Warwick (C) ---" at bounding box center [712, 156] width 259 height 62
copy link "Ebony Warwick (C)"
click at [357, 148] on link "94 Sycamore Street, Hoppers Crossing, VIC 3029" at bounding box center [400, 143] width 134 height 15
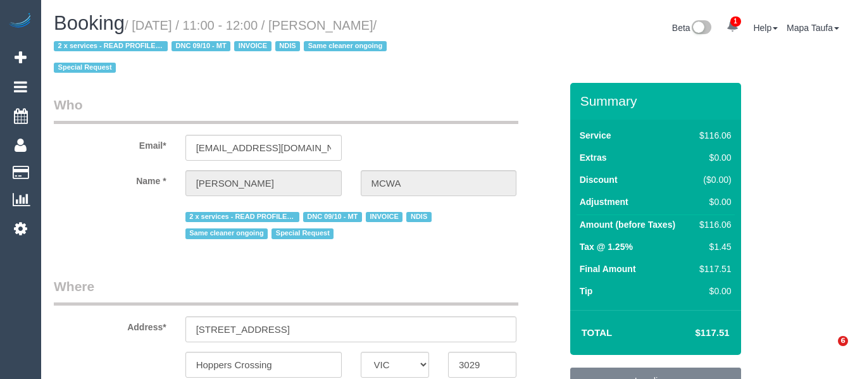
select select "VIC"
select select "string:AU"
select select "number:28"
select select "number:14"
select select "number:19"
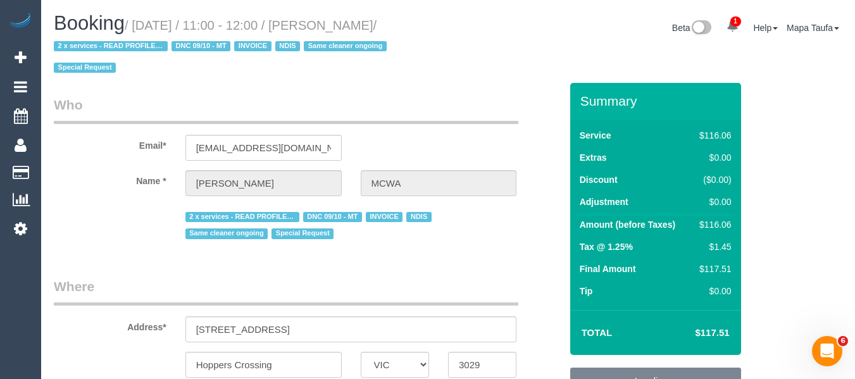
select select "number:36"
select select "number:35"
select select "number:12"
select select "object:862"
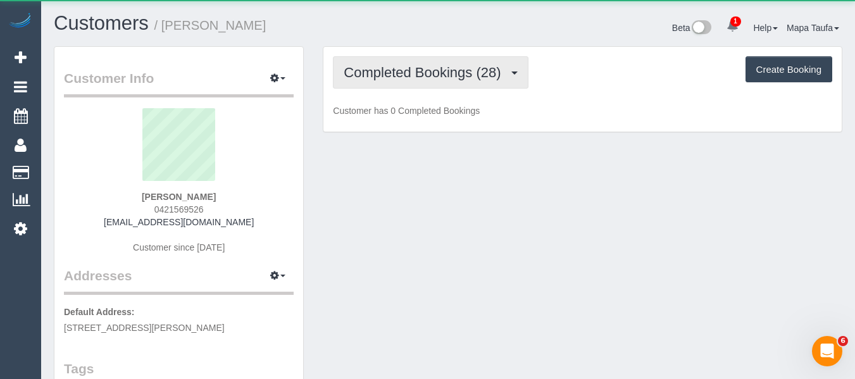
click at [445, 76] on span "Completed Bookings (28)" at bounding box center [425, 73] width 163 height 16
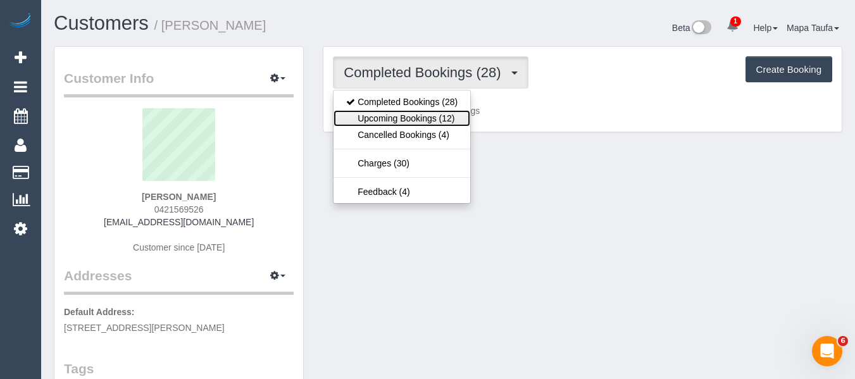
click at [448, 115] on link "Upcoming Bookings (12)" at bounding box center [402, 118] width 137 height 16
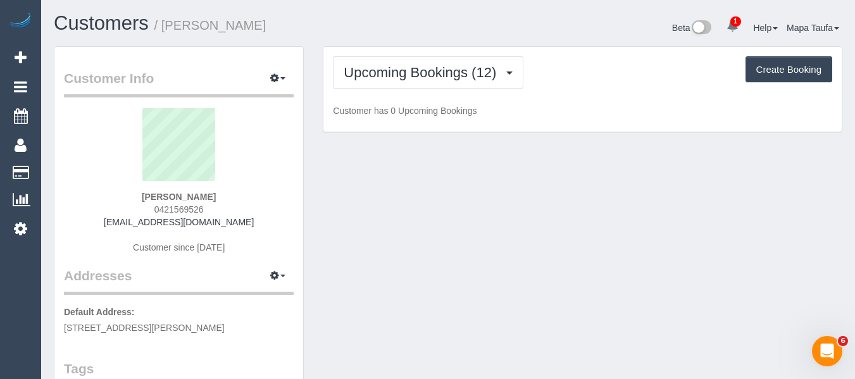
click at [670, 72] on div "Upcoming Bookings (12) Completed Bookings (28) Upcoming Bookings (12) Cancelled…" at bounding box center [582, 72] width 499 height 32
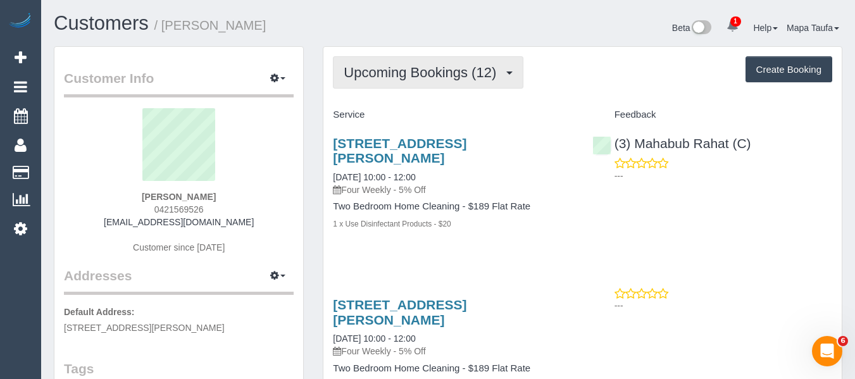
click at [485, 78] on span "Upcoming Bookings (12)" at bounding box center [423, 73] width 159 height 16
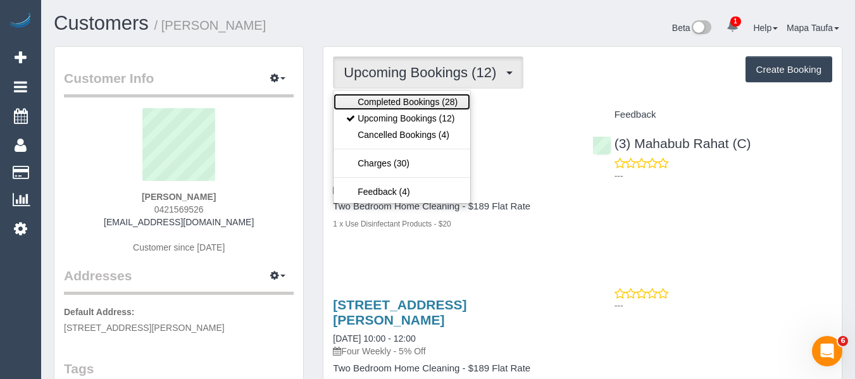
click at [464, 103] on link "Completed Bookings (28)" at bounding box center [402, 102] width 137 height 16
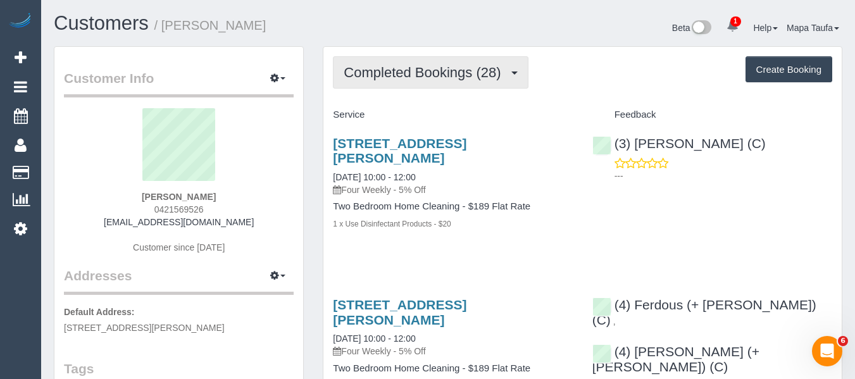
click at [513, 80] on button "Completed Bookings (28)" at bounding box center [430, 72] width 195 height 32
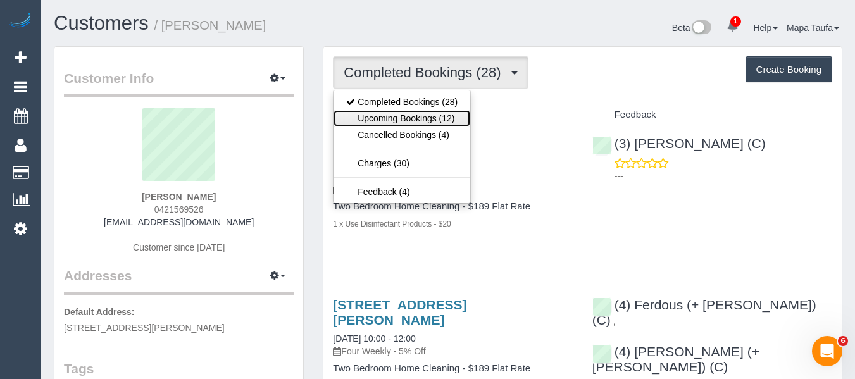
click at [457, 116] on link "Upcoming Bookings (12)" at bounding box center [402, 118] width 137 height 16
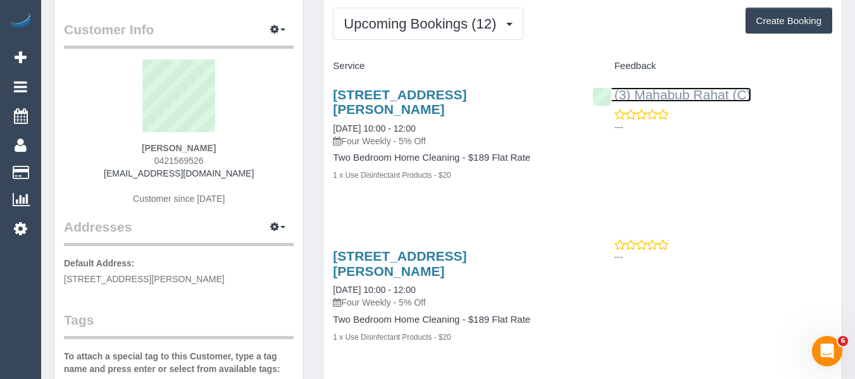
scroll to position [63, 0]
